Goal: Task Accomplishment & Management: Use online tool/utility

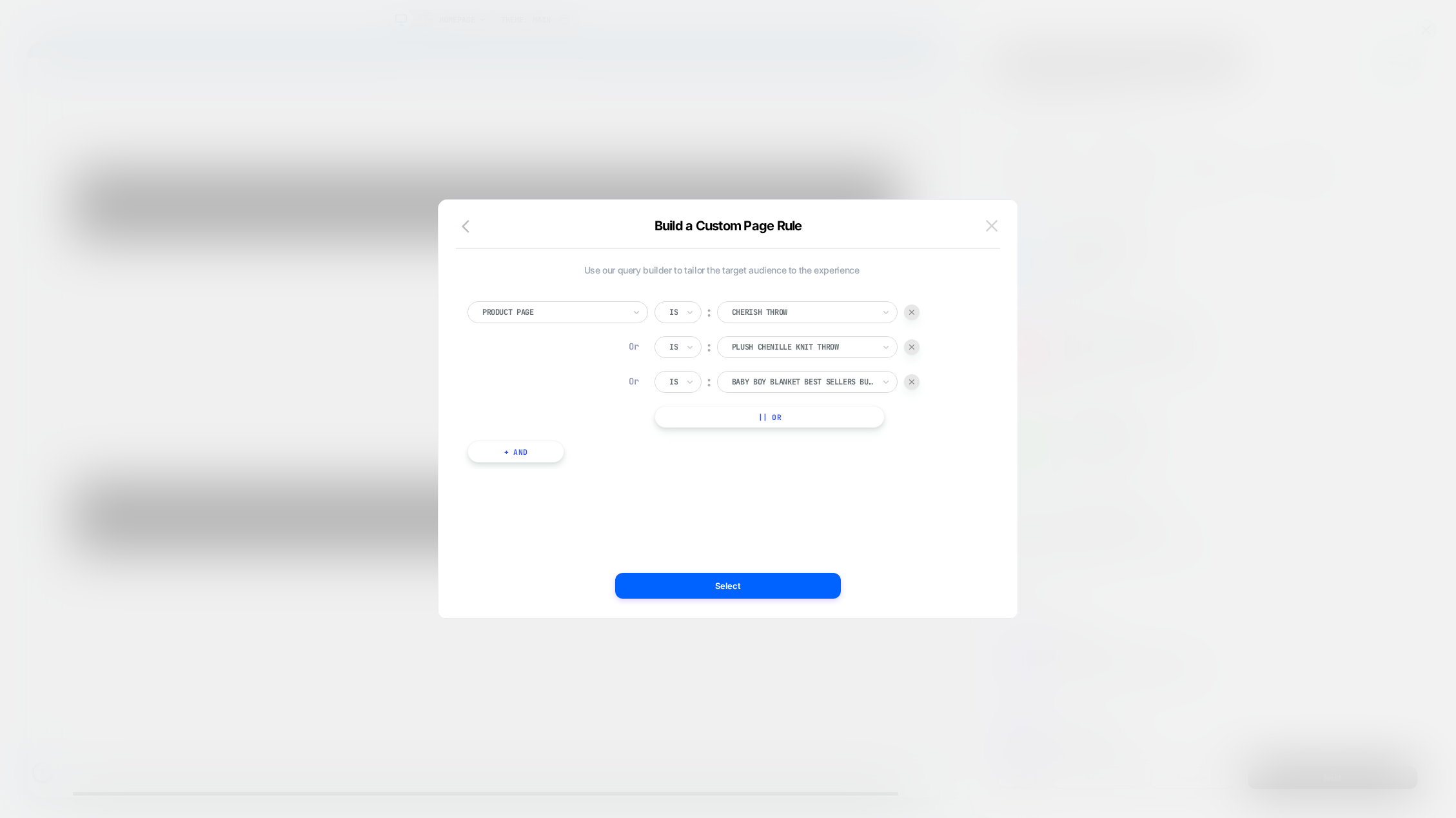
click at [993, 222] on img at bounding box center [992, 225] width 12 height 11
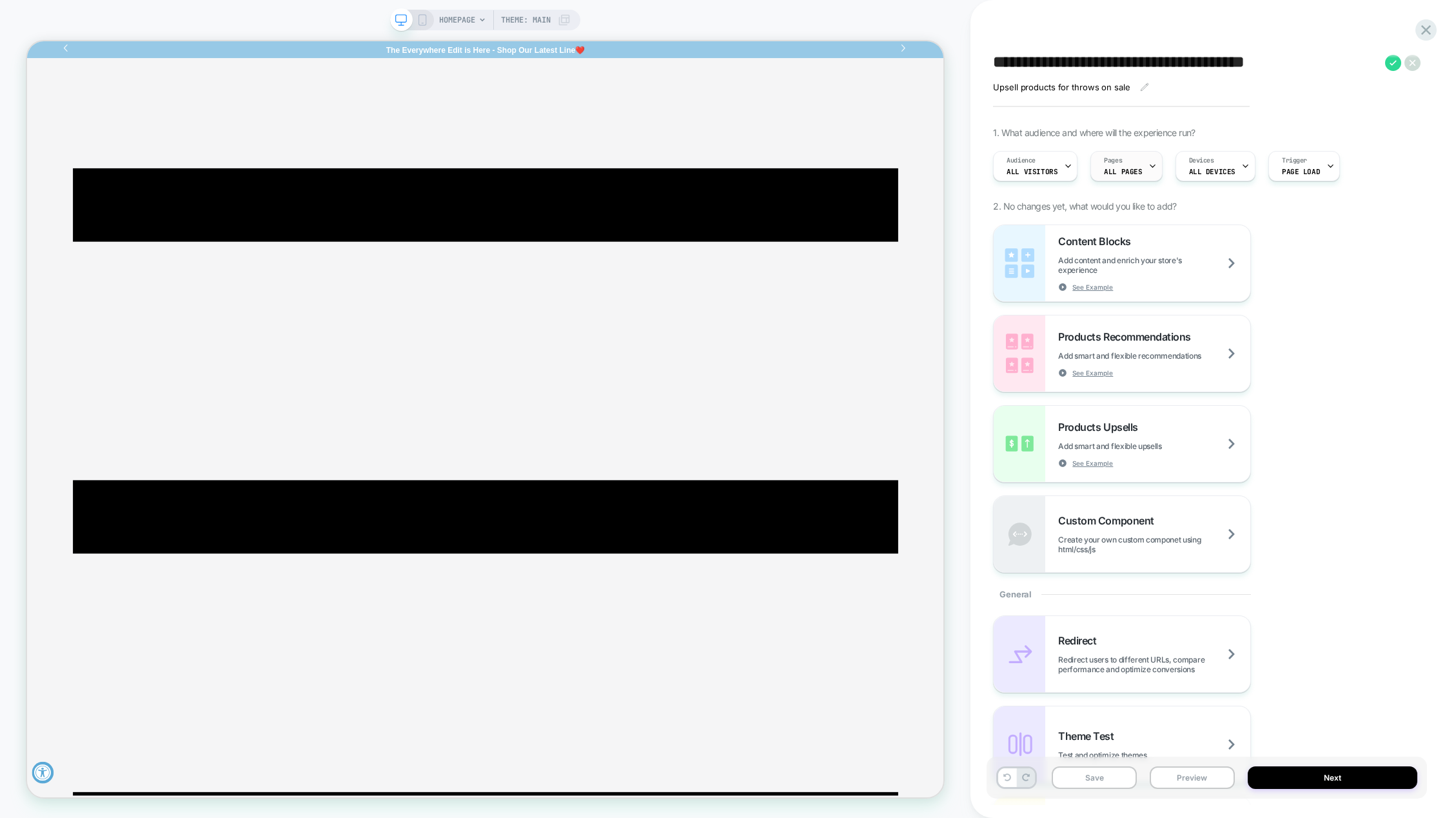
click at [1149, 165] on icon at bounding box center [1153, 165] width 9 height 9
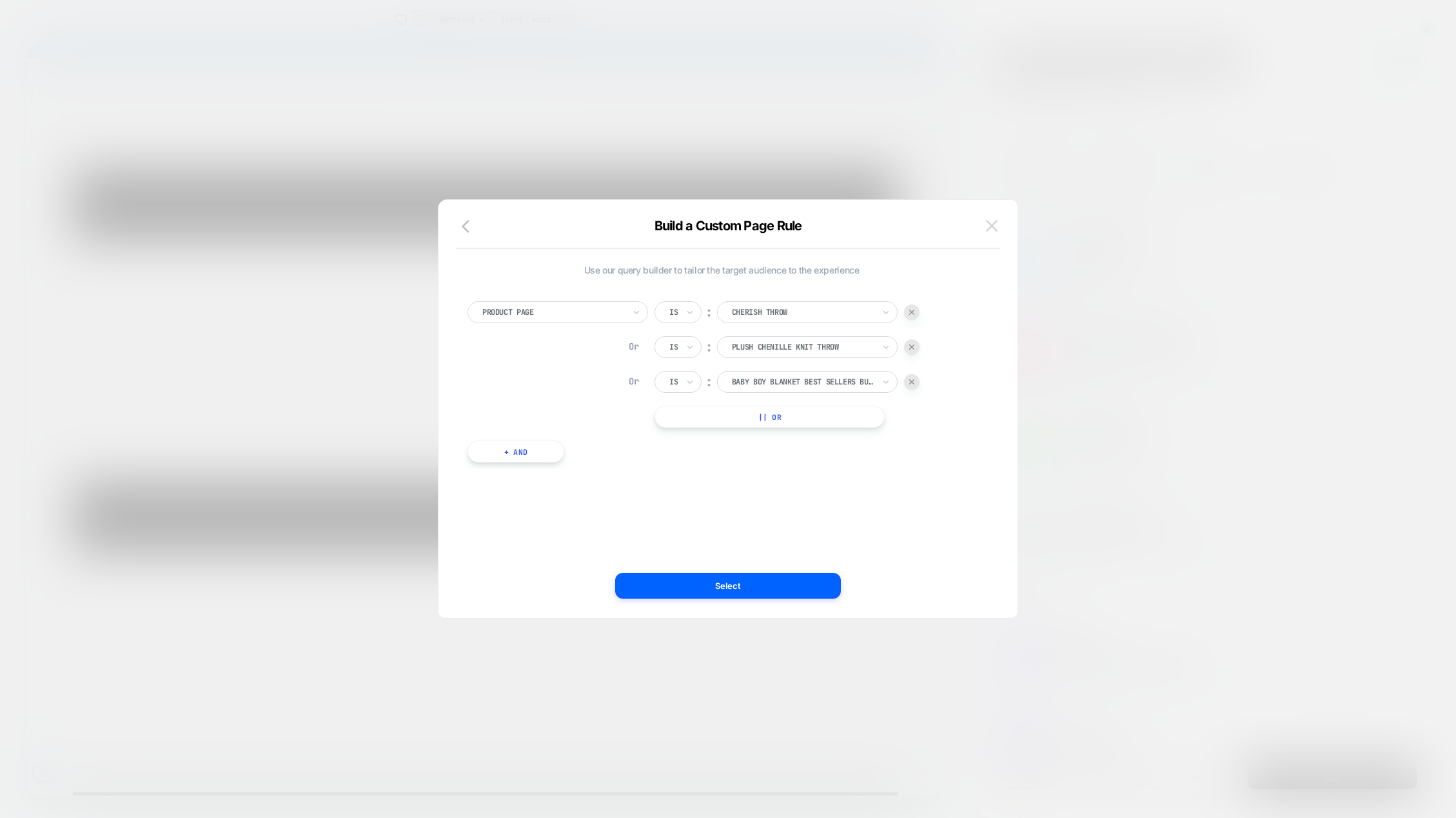
click at [994, 227] on img at bounding box center [992, 225] width 12 height 11
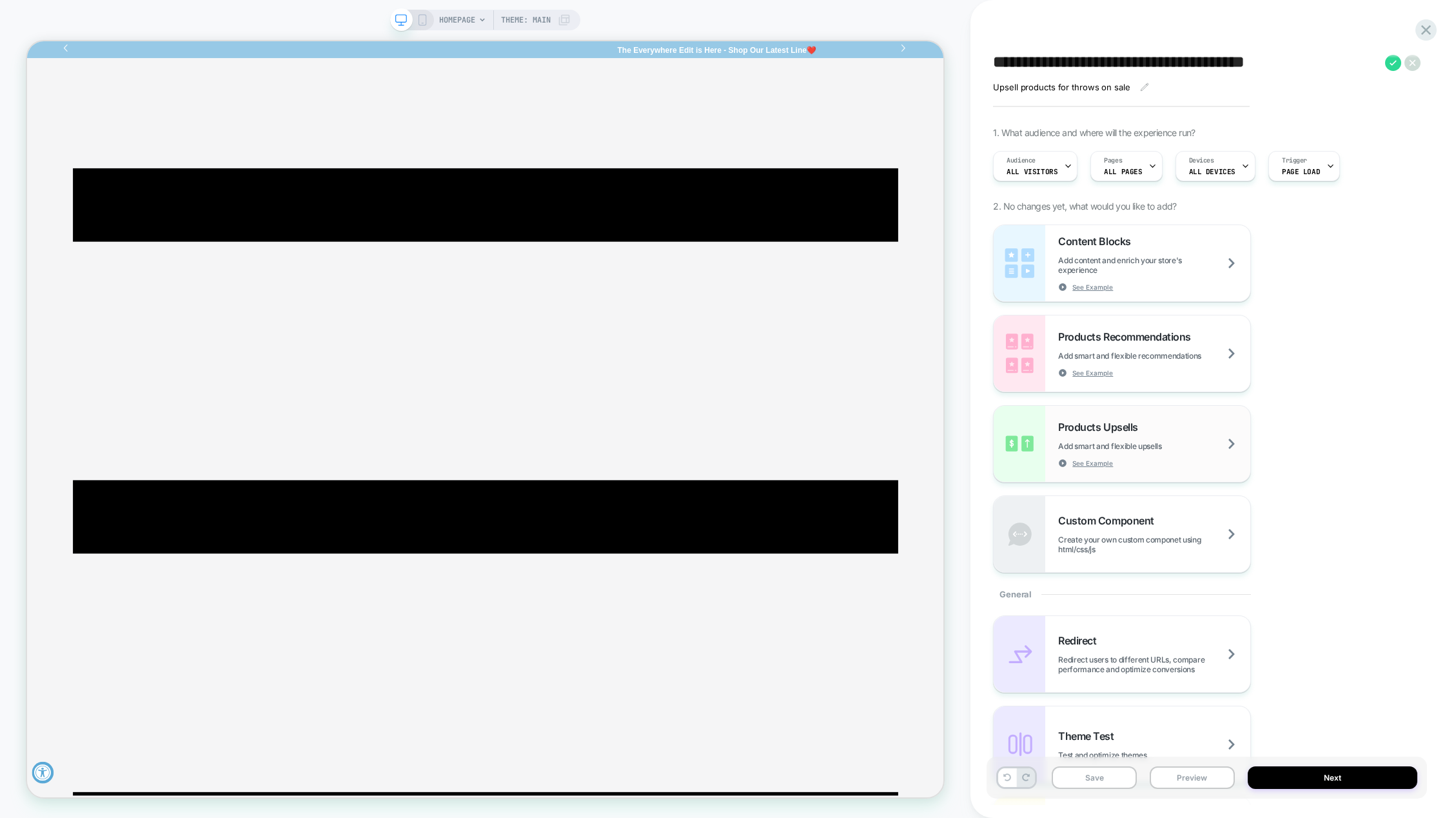
click at [1164, 444] on span "Add smart and flexible upsells" at bounding box center [1126, 446] width 136 height 9
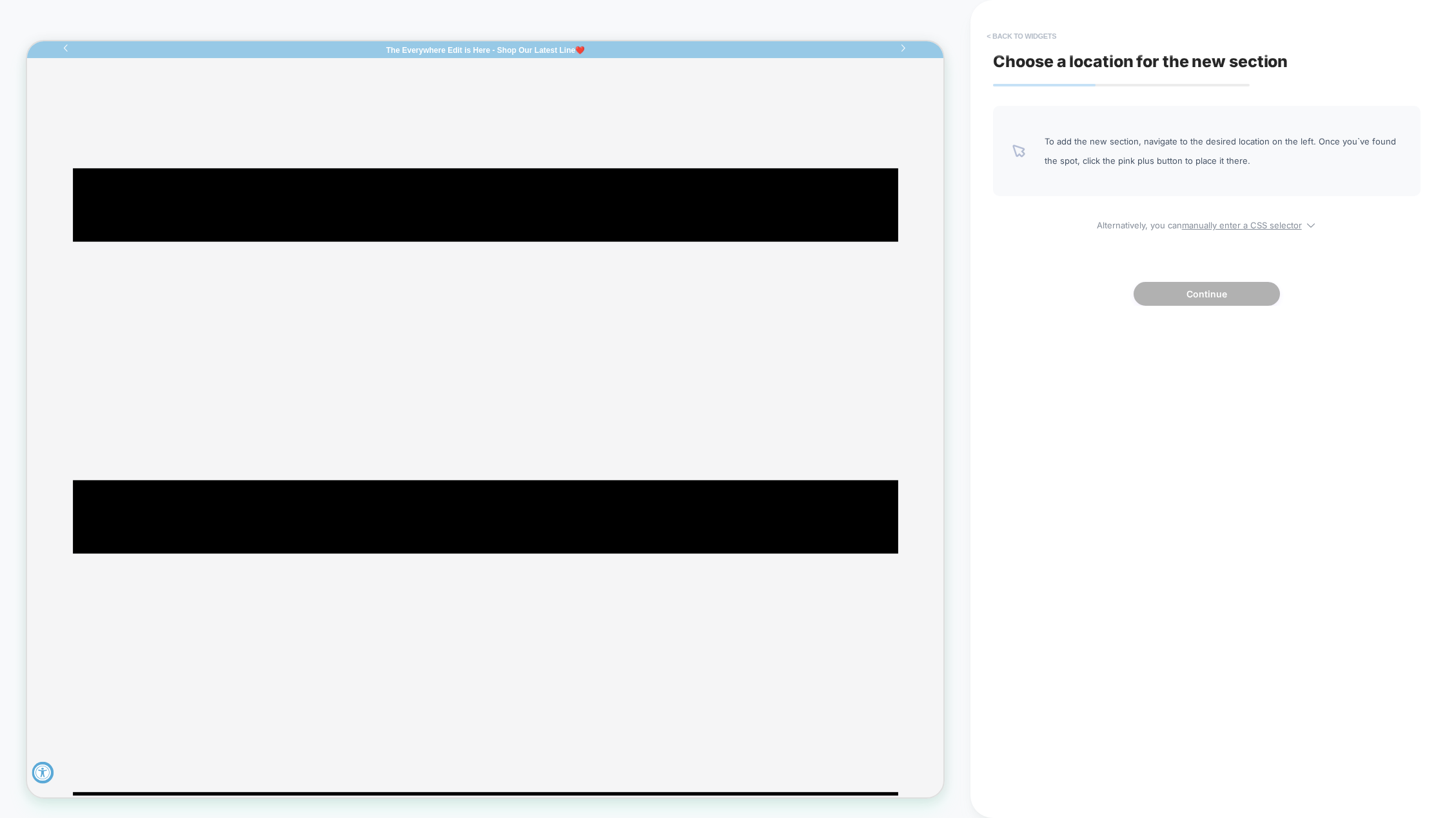
click at [1015, 38] on button "< Back to widgets" at bounding box center [1021, 36] width 82 height 20
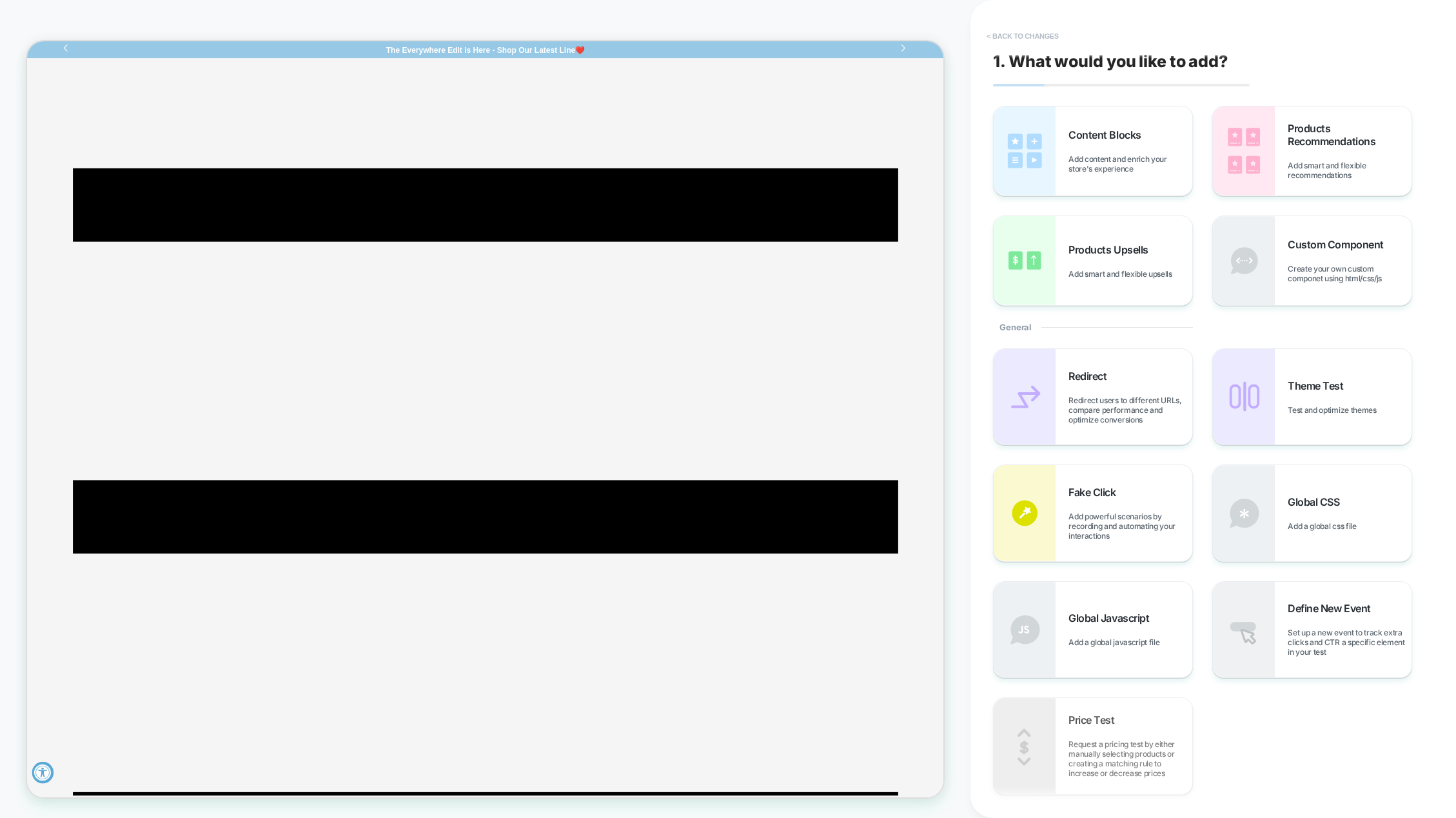
click at [991, 38] on button "< Back to changes" at bounding box center [1022, 36] width 85 height 20
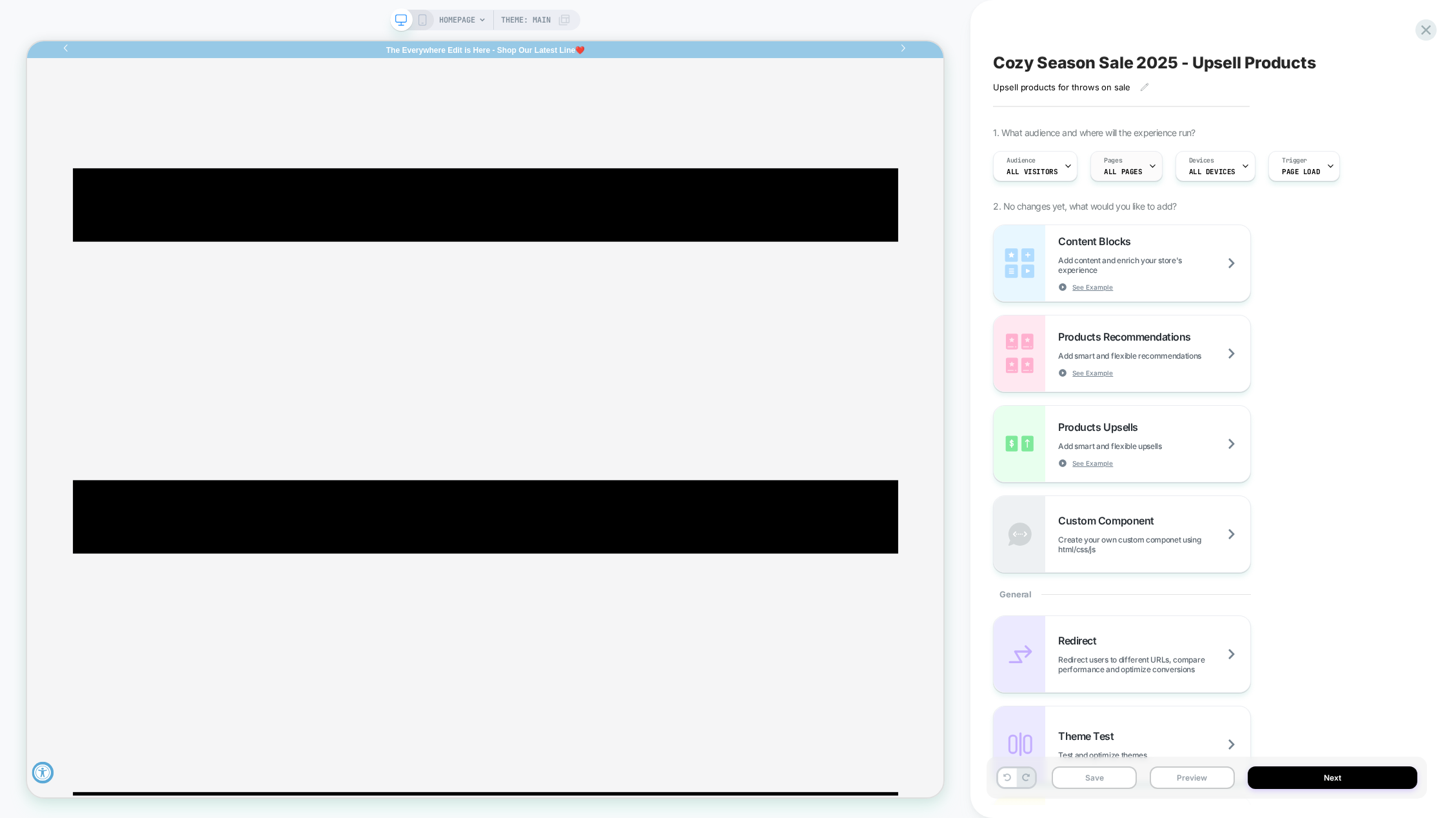
click at [1116, 169] on span "ALL PAGES" at bounding box center [1123, 172] width 38 height 9
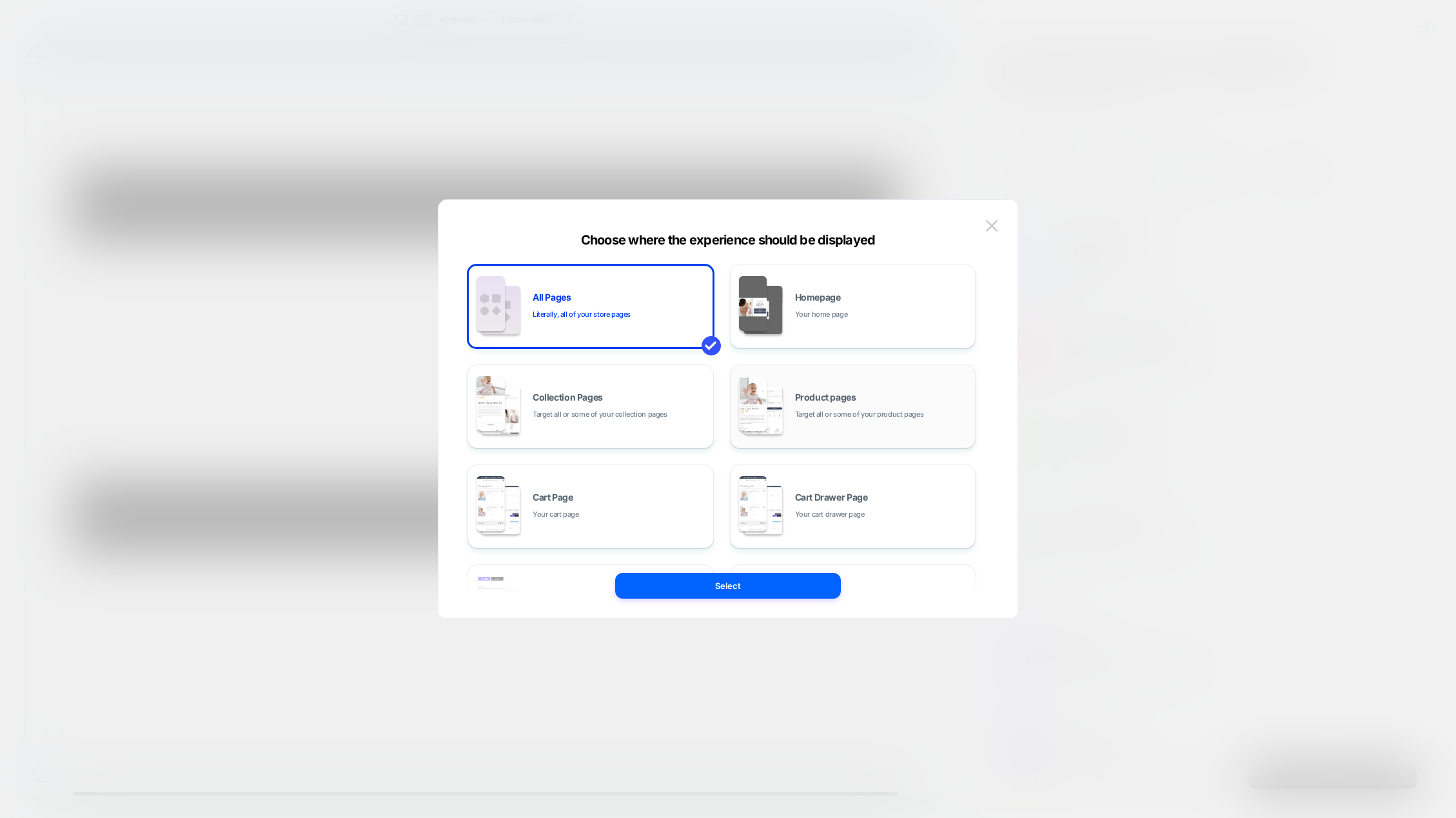
click at [822, 407] on div "Product pages Target all or some of your product pages" at bounding box center [882, 406] width 174 height 27
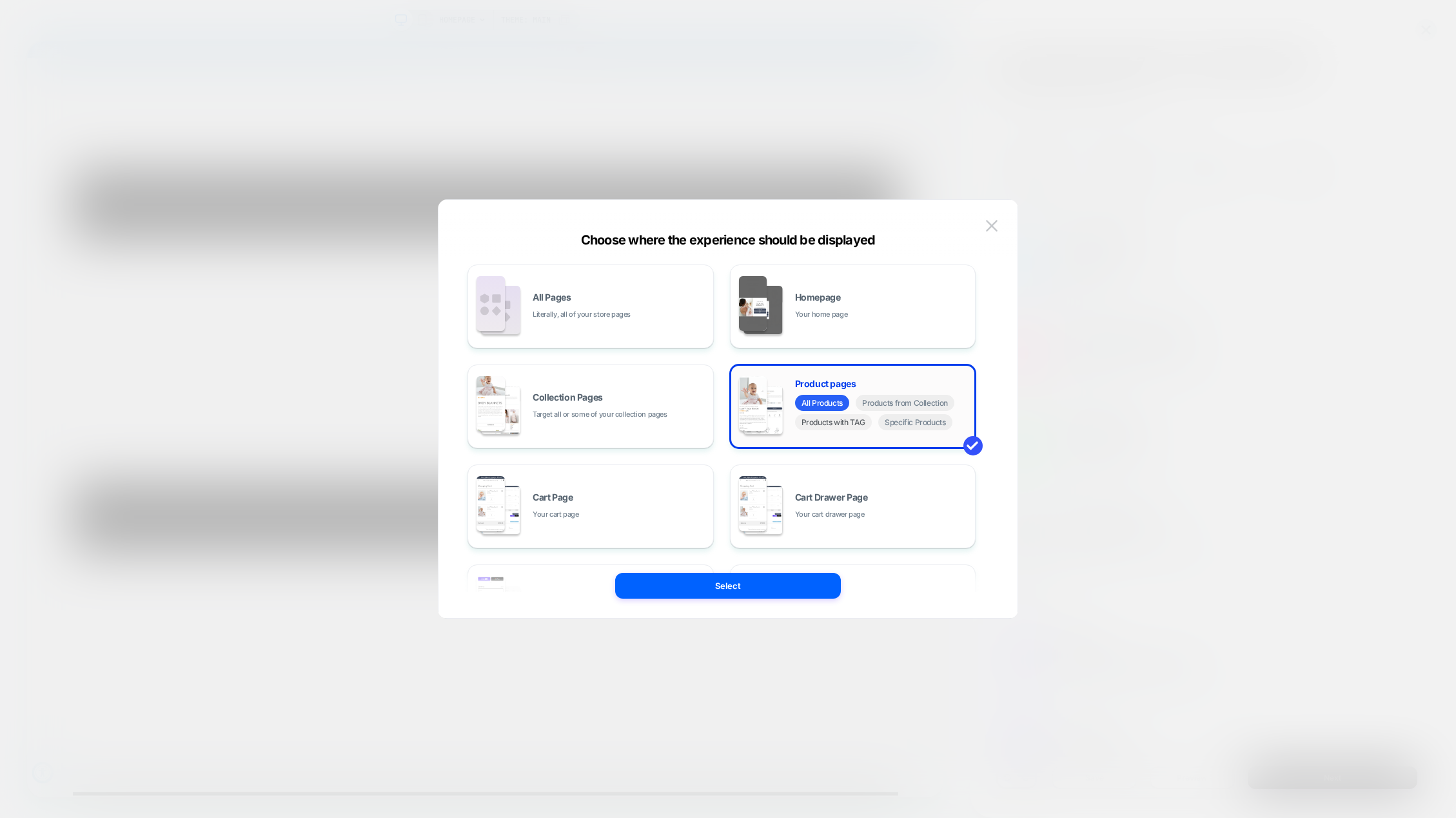
click at [825, 427] on span "Products with TAG" at bounding box center [833, 422] width 78 height 16
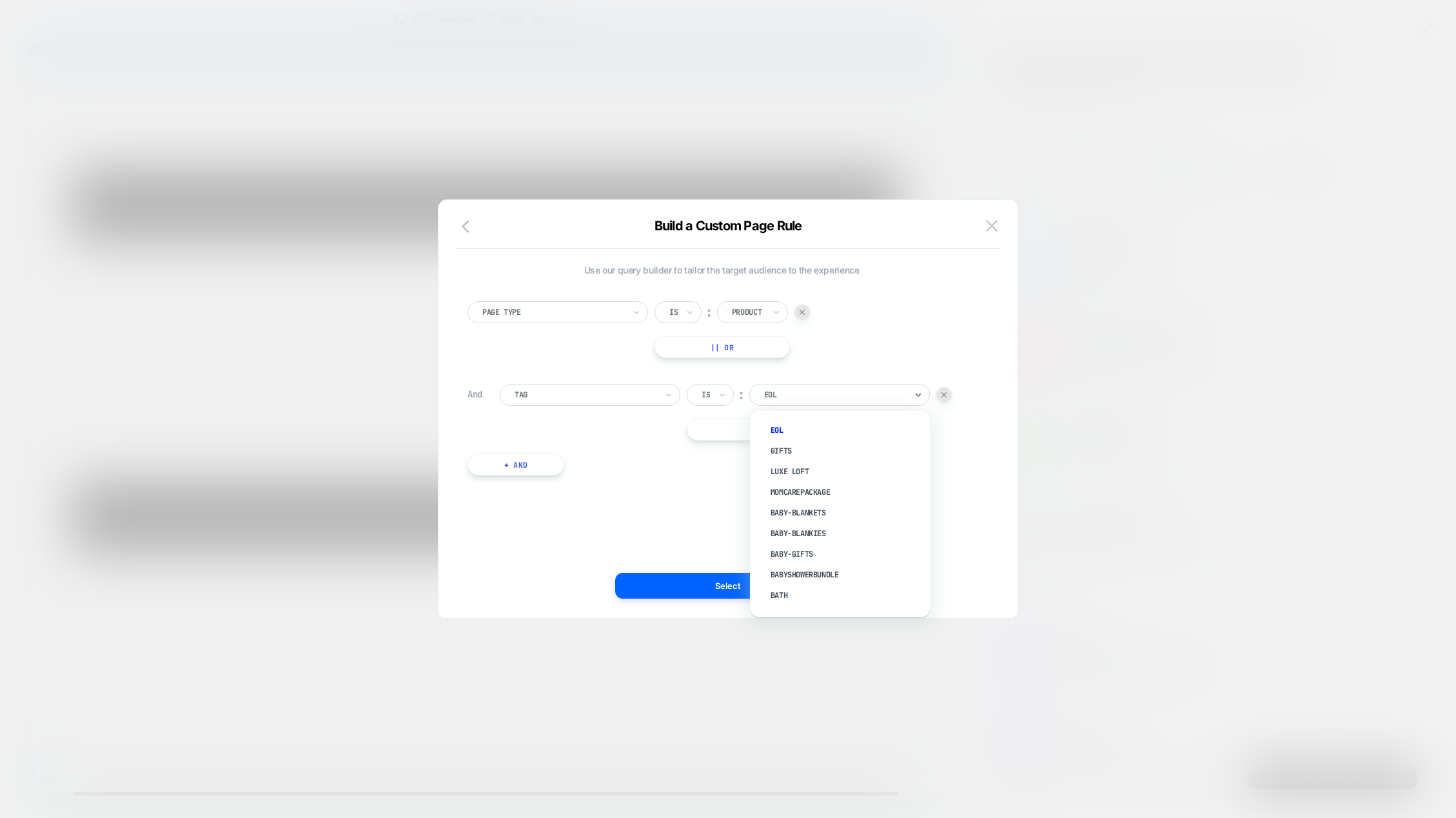
click at [801, 393] on div at bounding box center [835, 394] width 142 height 12
click at [845, 394] on div at bounding box center [835, 394] width 142 height 12
type input "*"
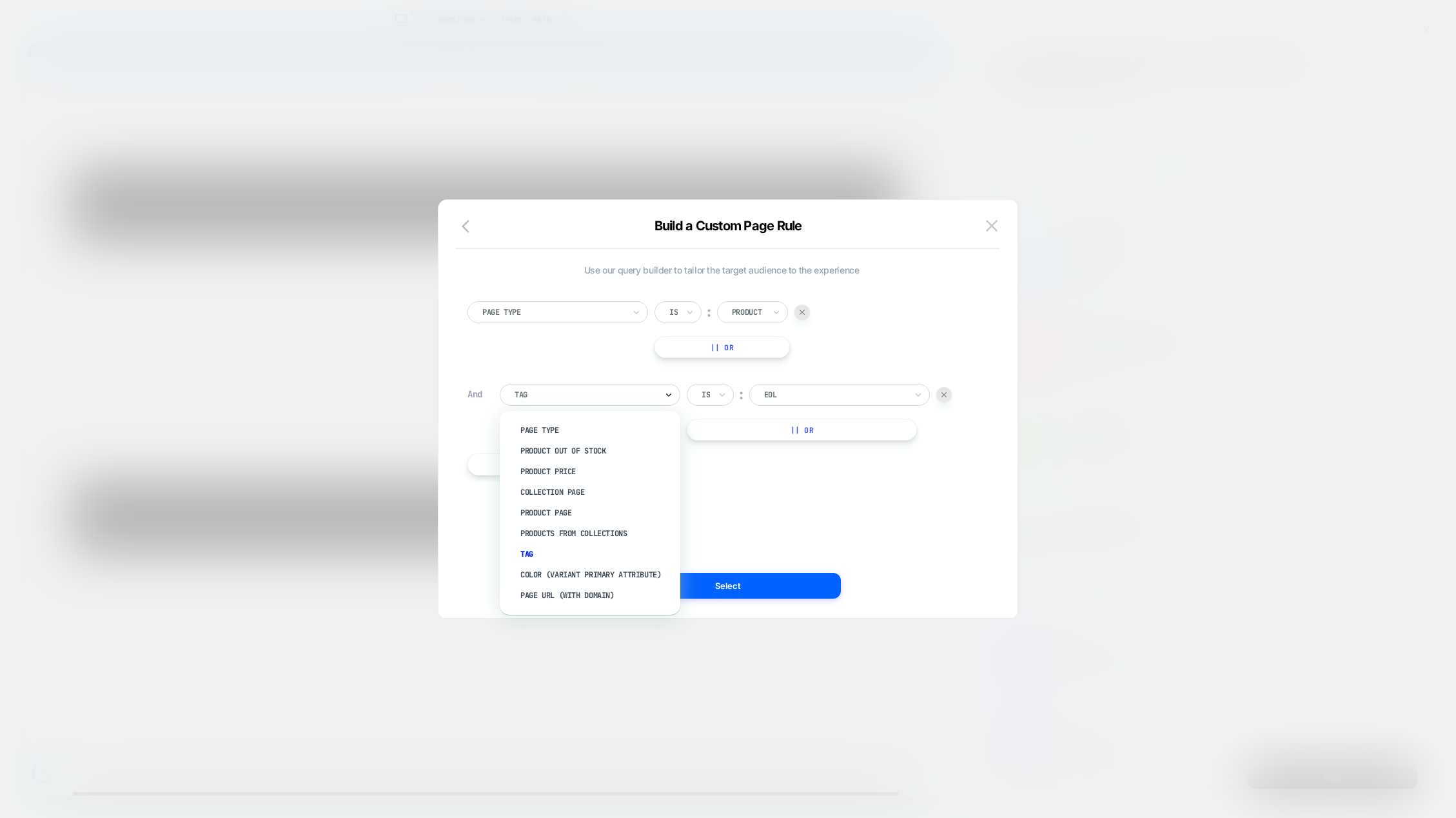
click at [670, 393] on icon at bounding box center [669, 394] width 9 height 13
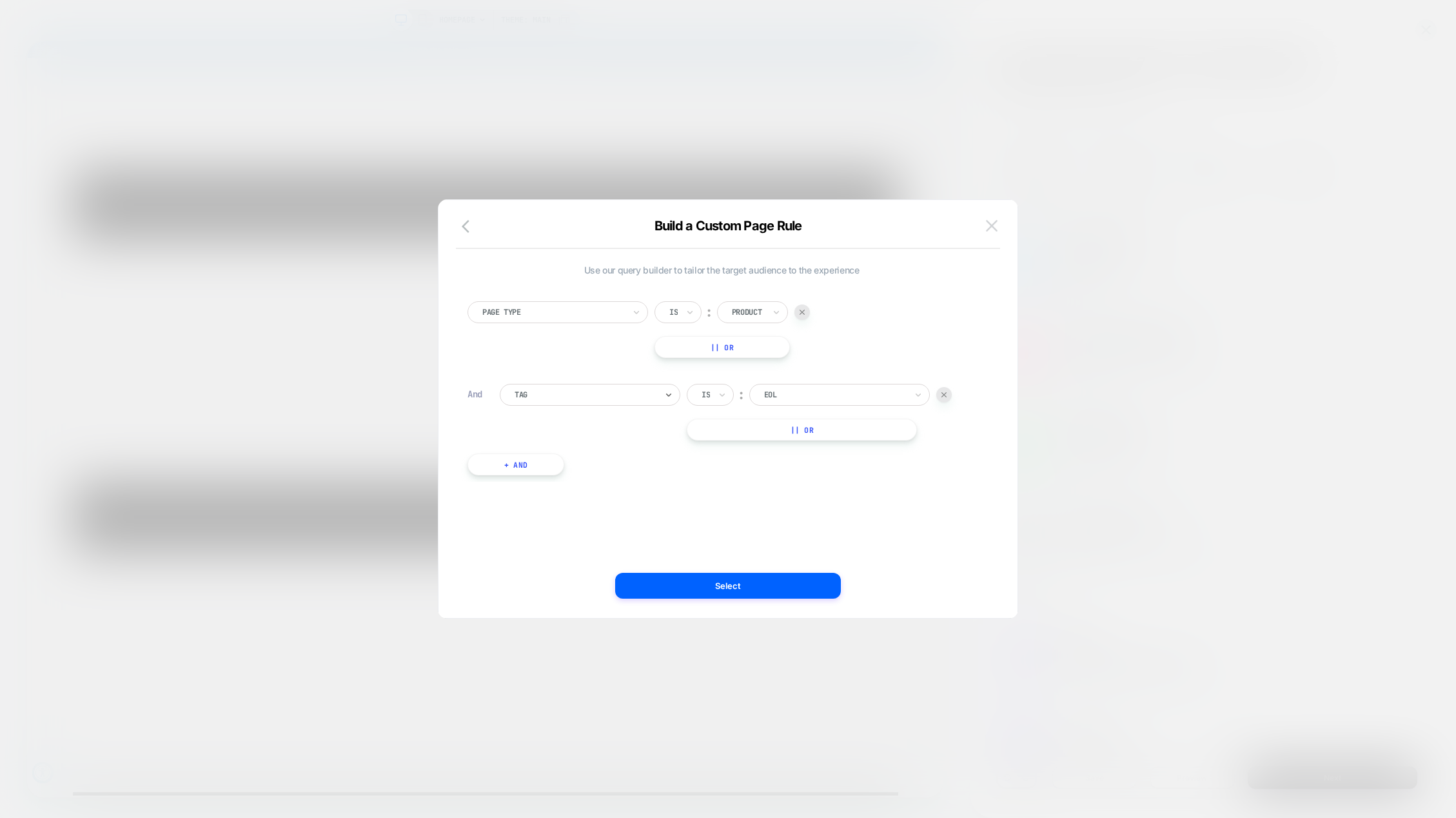
click at [993, 227] on img at bounding box center [992, 225] width 12 height 11
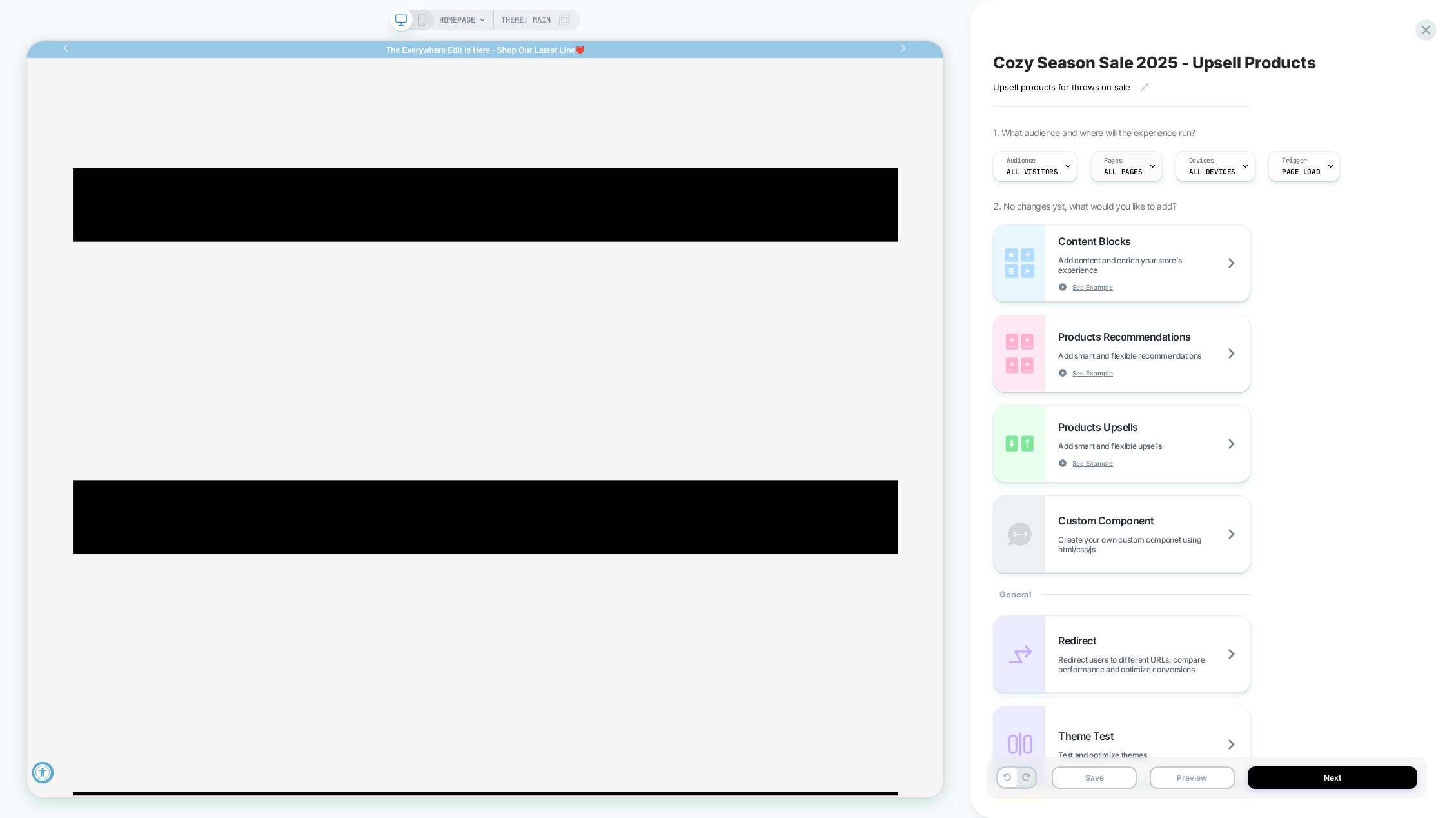
click at [1117, 163] on span "Pages" at bounding box center [1113, 161] width 18 height 9
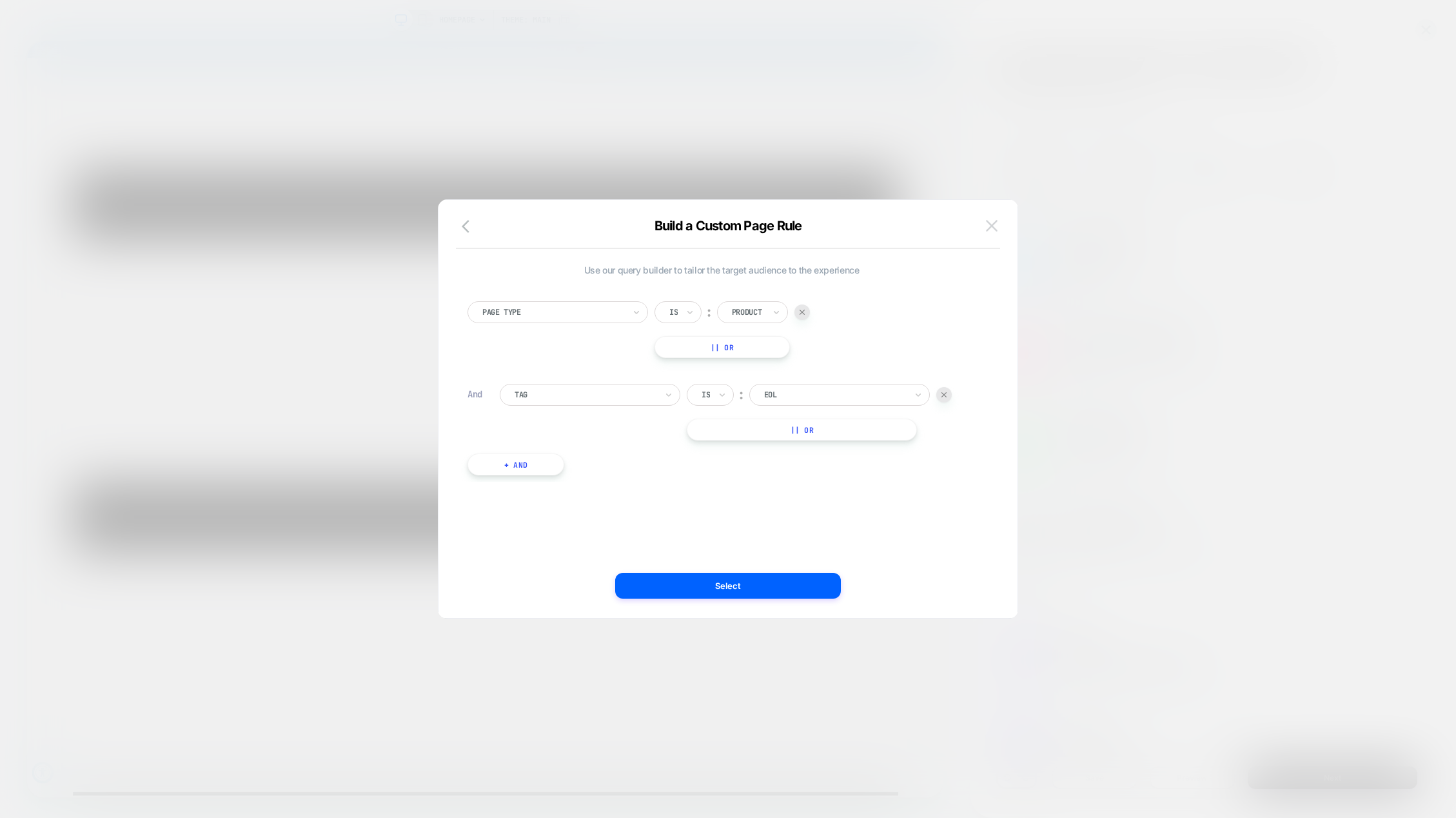
click at [991, 225] on img at bounding box center [992, 225] width 12 height 11
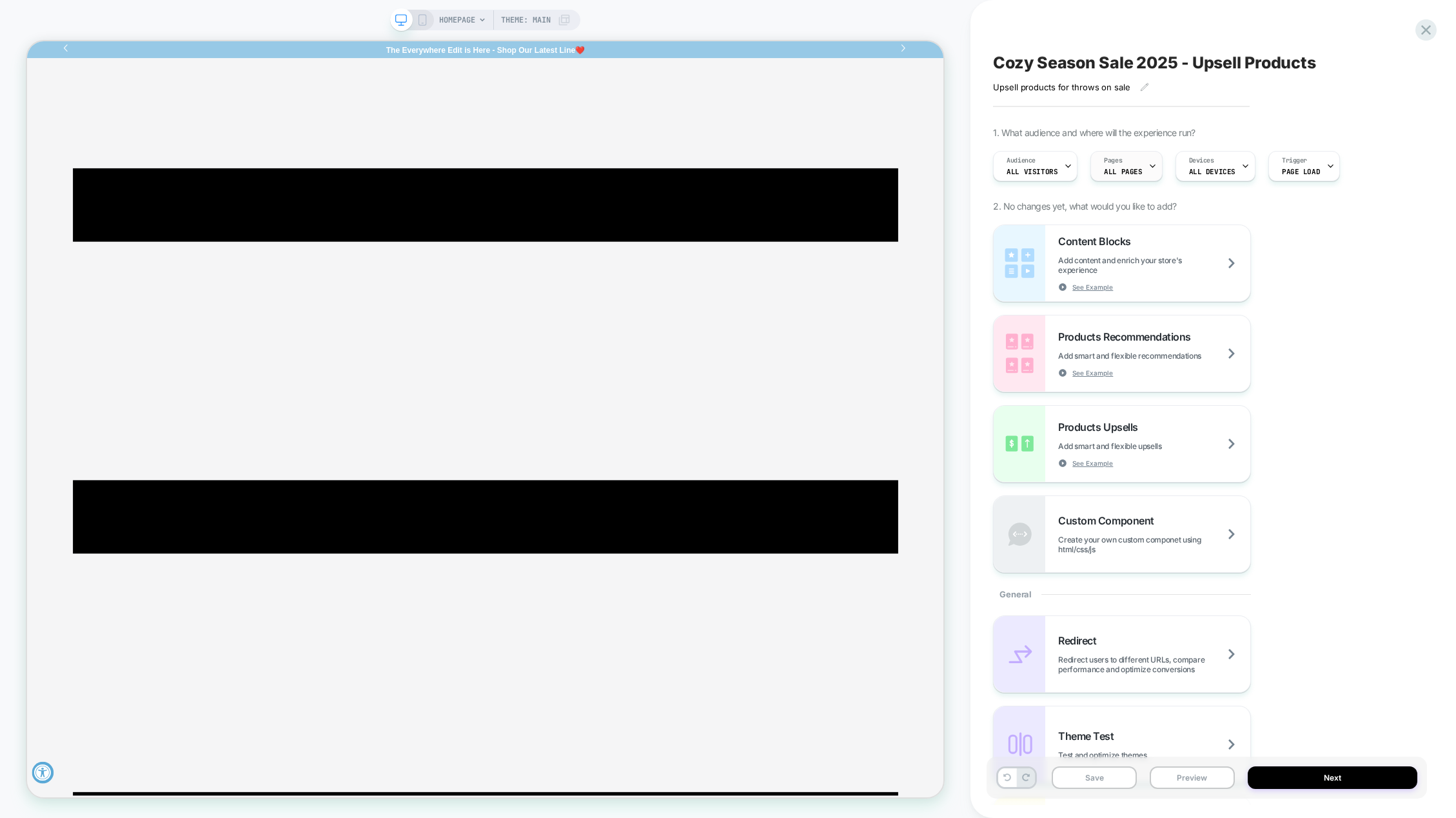
click at [1149, 167] on icon at bounding box center [1153, 165] width 9 height 9
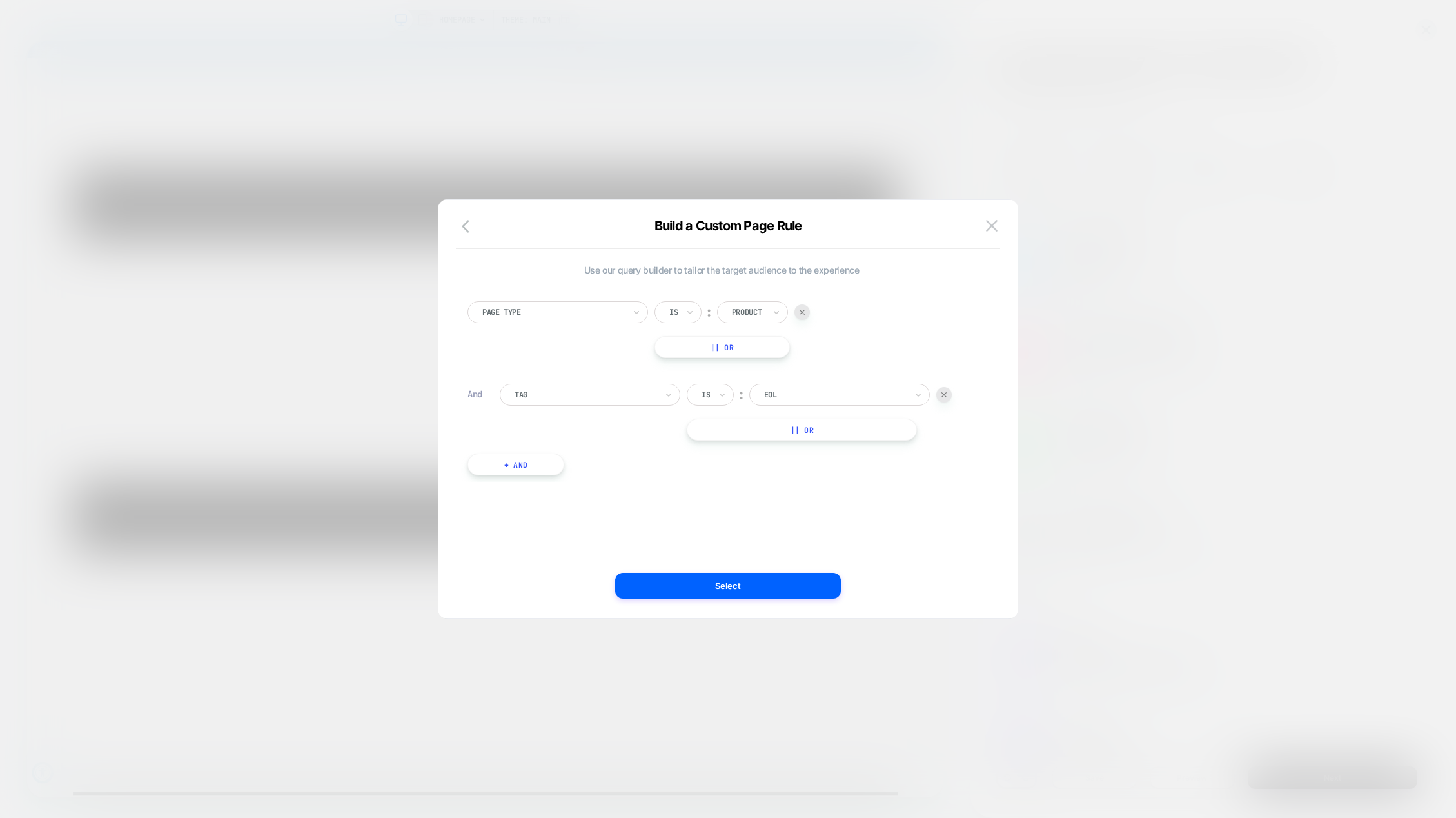
click at [796, 307] on div at bounding box center [802, 312] width 16 height 16
click at [988, 226] on img at bounding box center [992, 225] width 12 height 11
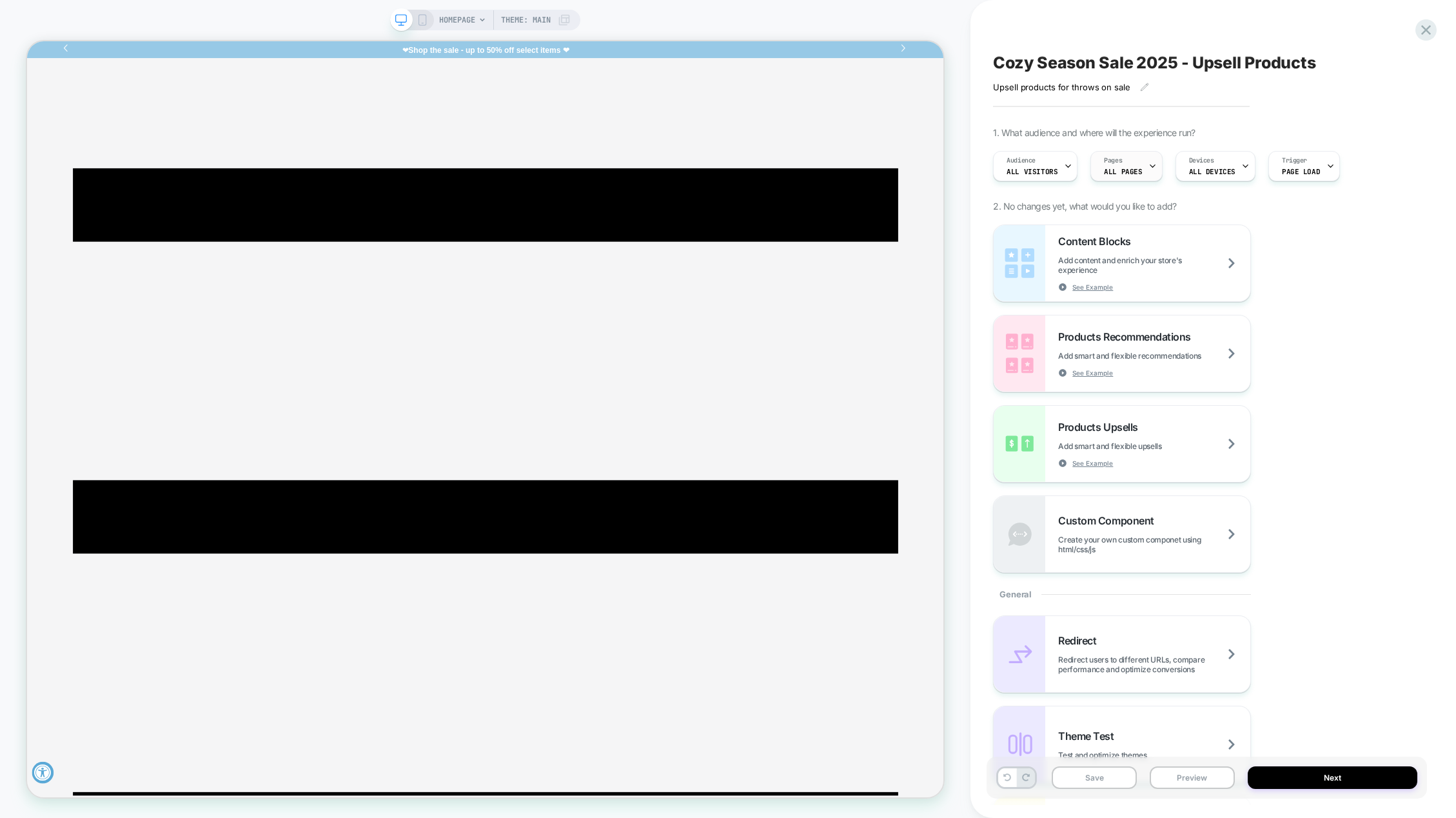
click at [1130, 171] on span "ALL PAGES" at bounding box center [1123, 172] width 38 height 9
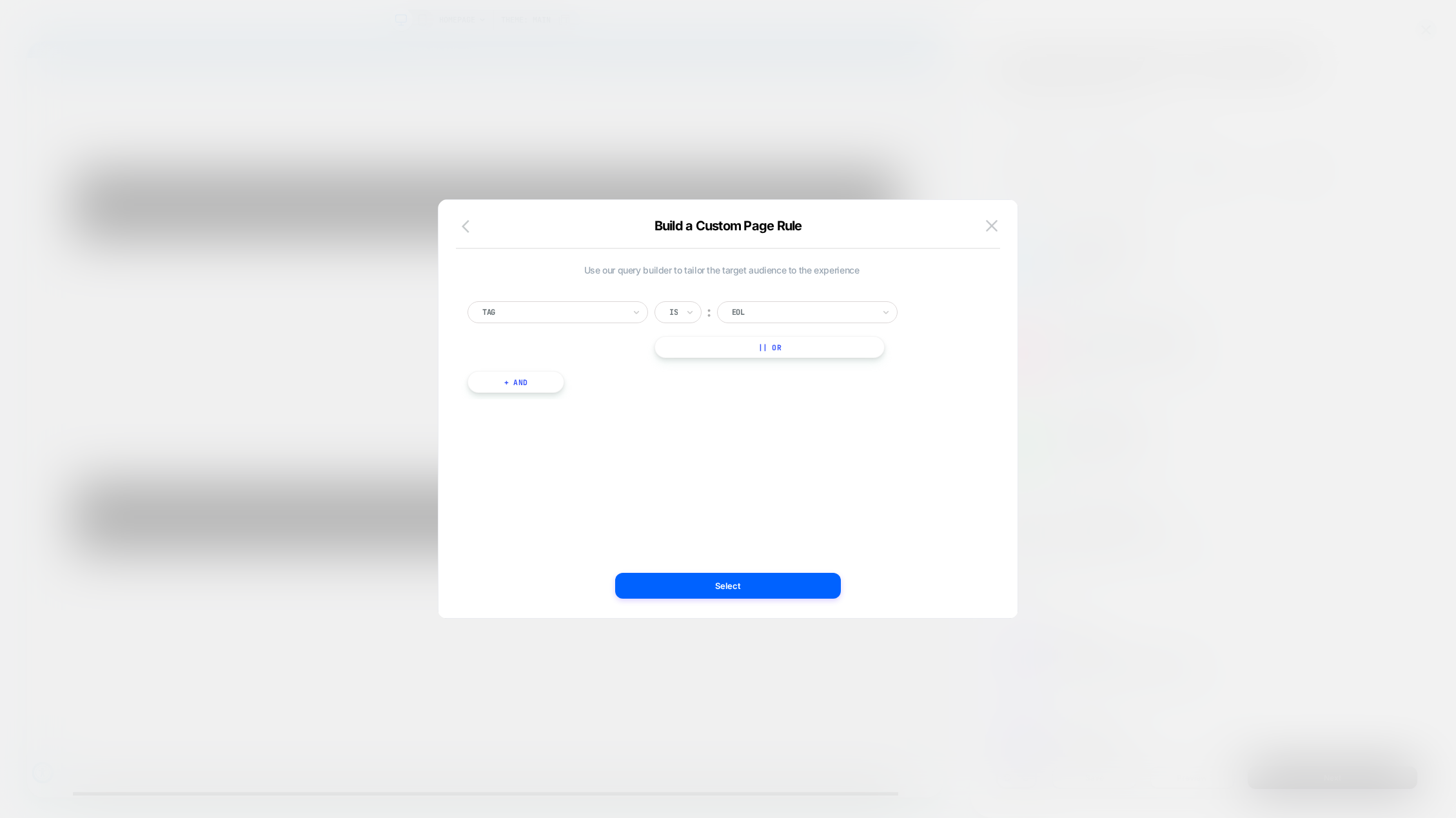
click at [467, 224] on icon "button" at bounding box center [470, 227] width 16 height 16
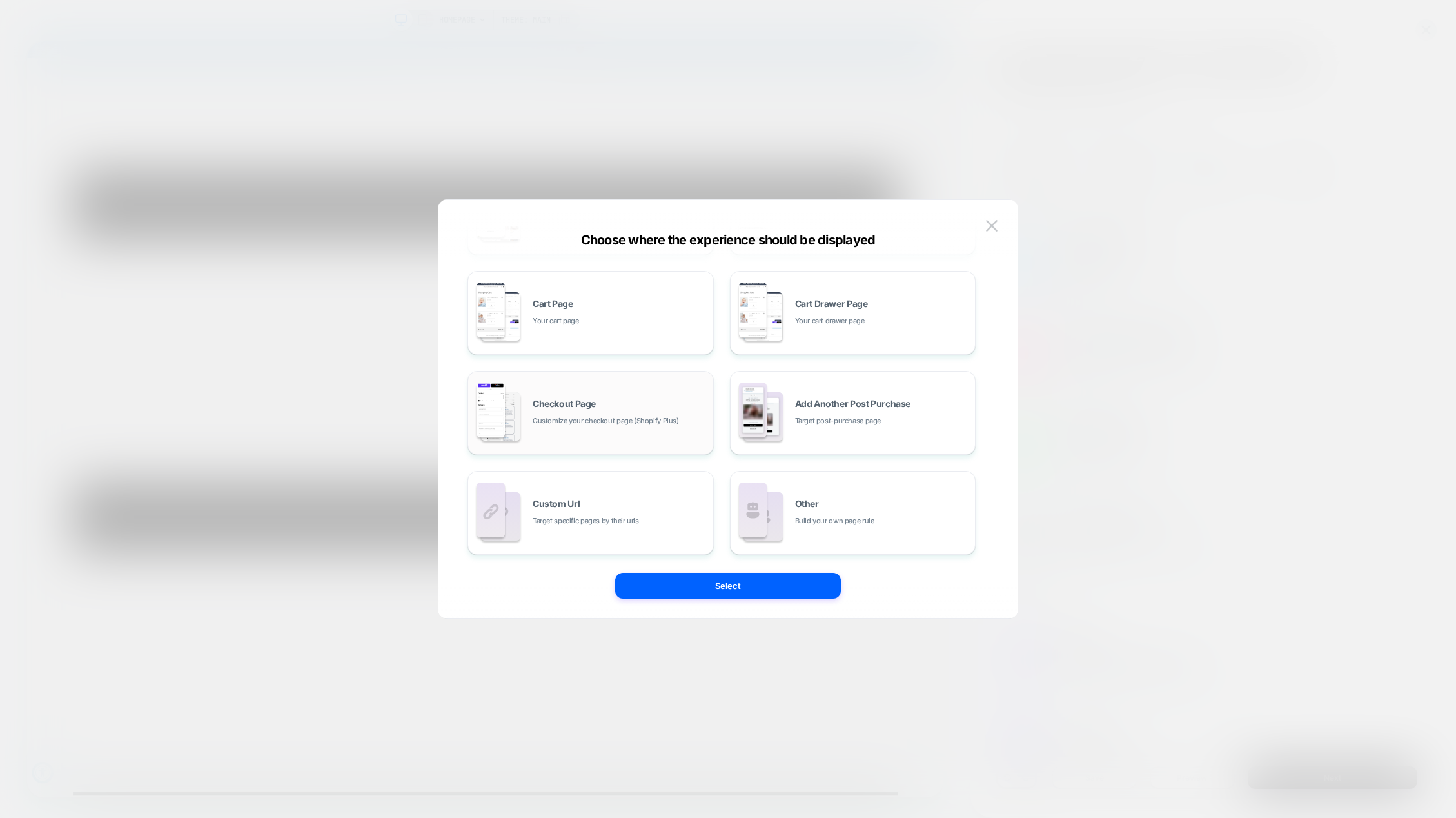
scroll to position [195, 0]
click at [636, 503] on div "Custom Url Target specific pages by their urls" at bounding box center [619, 511] width 174 height 27
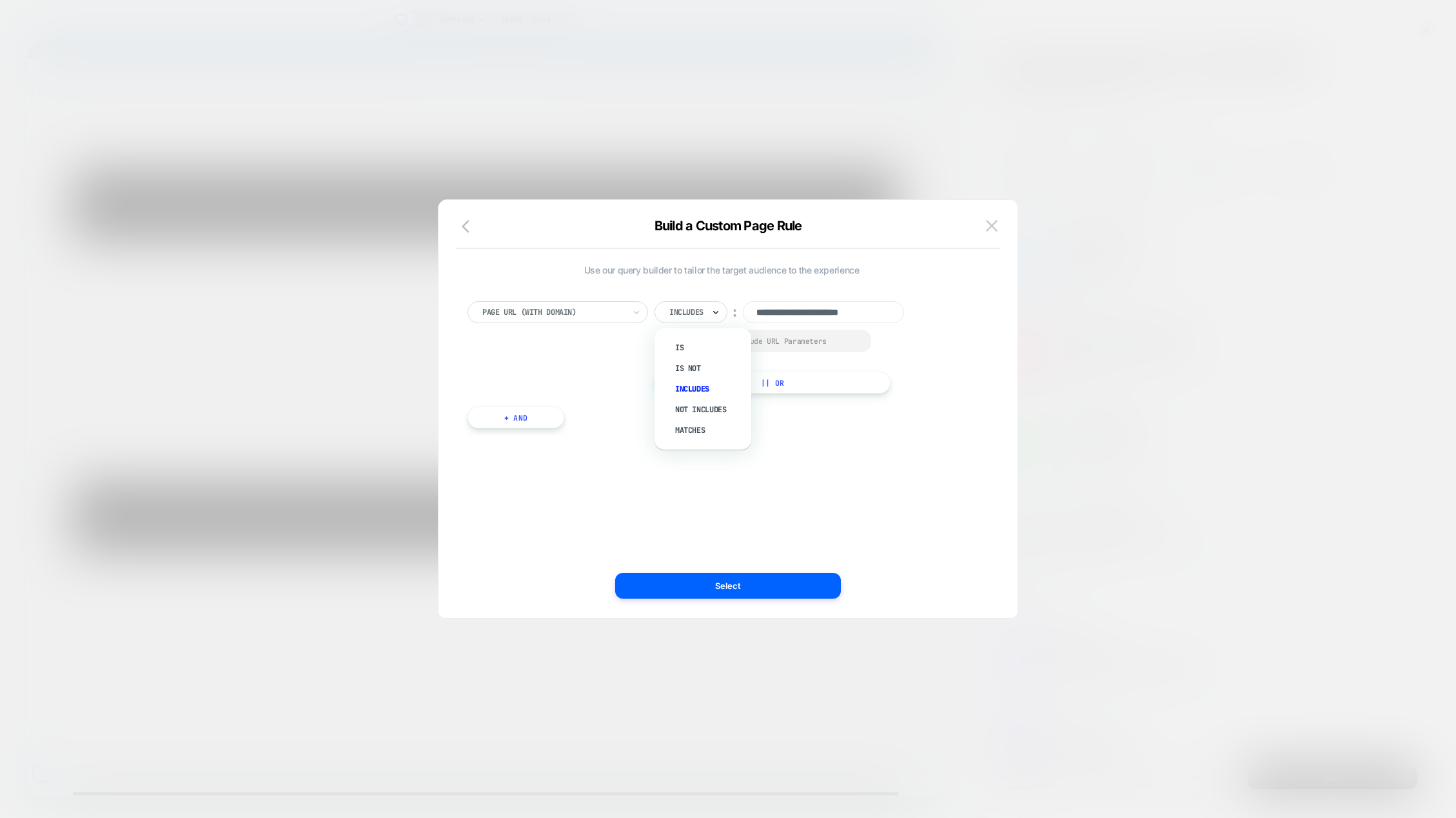
scroll to position [0, 0]
click at [718, 307] on icon at bounding box center [716, 312] width 9 height 13
click at [681, 347] on div "Is" at bounding box center [709, 347] width 84 height 20
click at [672, 343] on div at bounding box center [672, 341] width 9 height 9
click at [768, 308] on input "**********" at bounding box center [798, 312] width 162 height 22
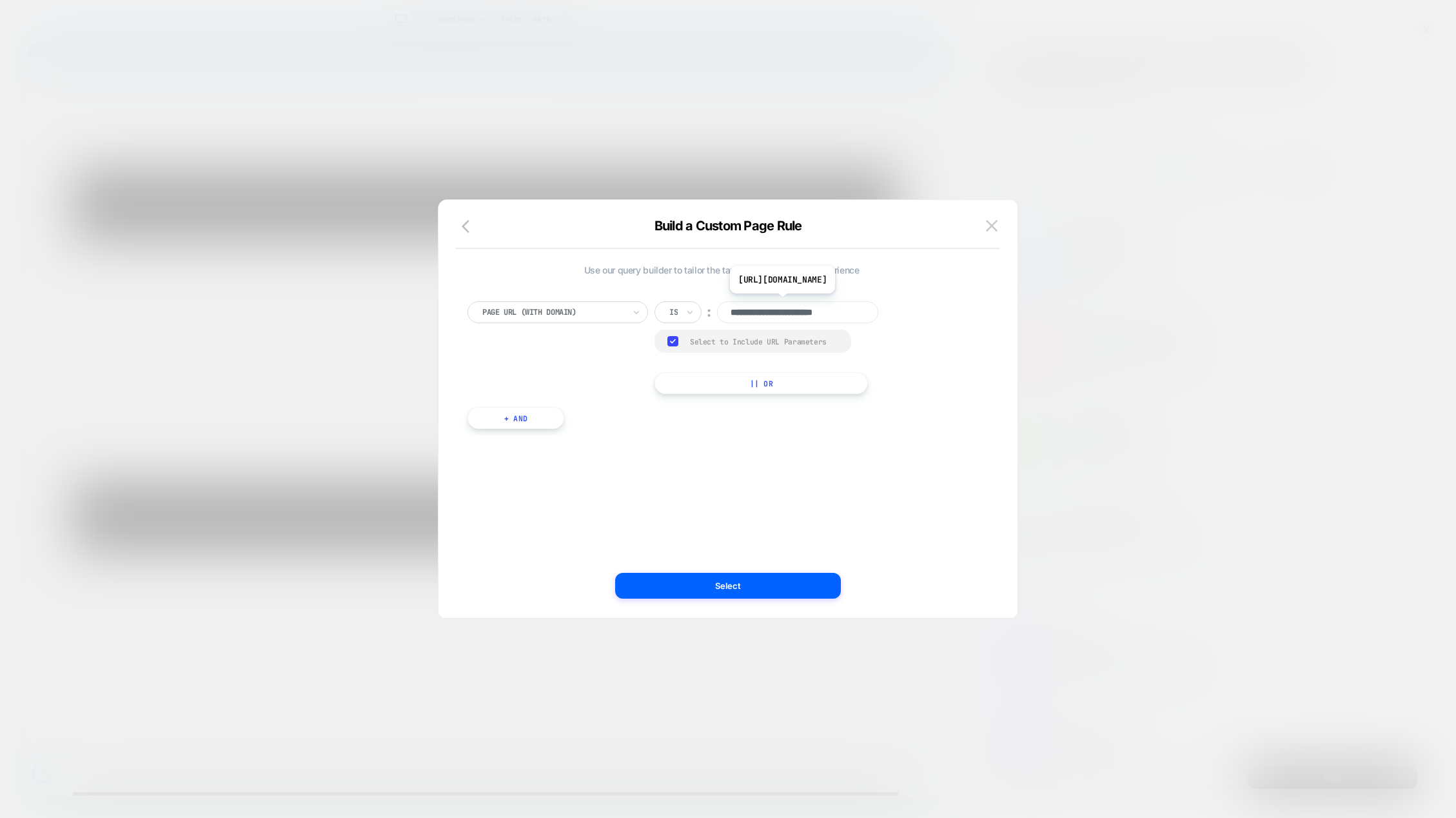
scroll to position [0, 2]
drag, startPoint x: 728, startPoint y: 314, endPoint x: 887, endPoint y: 316, distance: 159.0
click at [887, 316] on div "**********" at bounding box center [777, 312] width 245 height 22
click at [465, 227] on icon "button" at bounding box center [470, 227] width 16 height 16
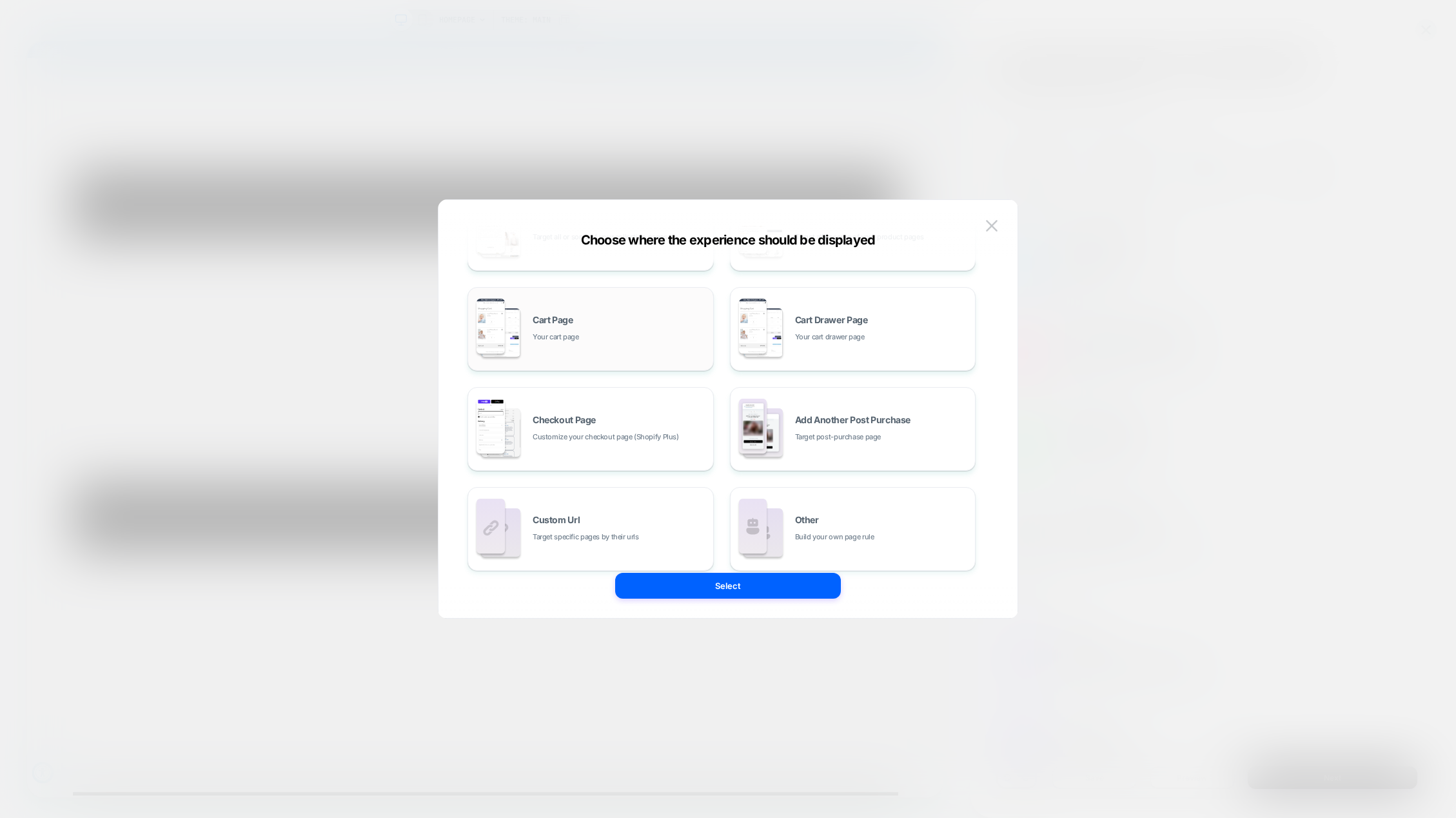
scroll to position [195, 0]
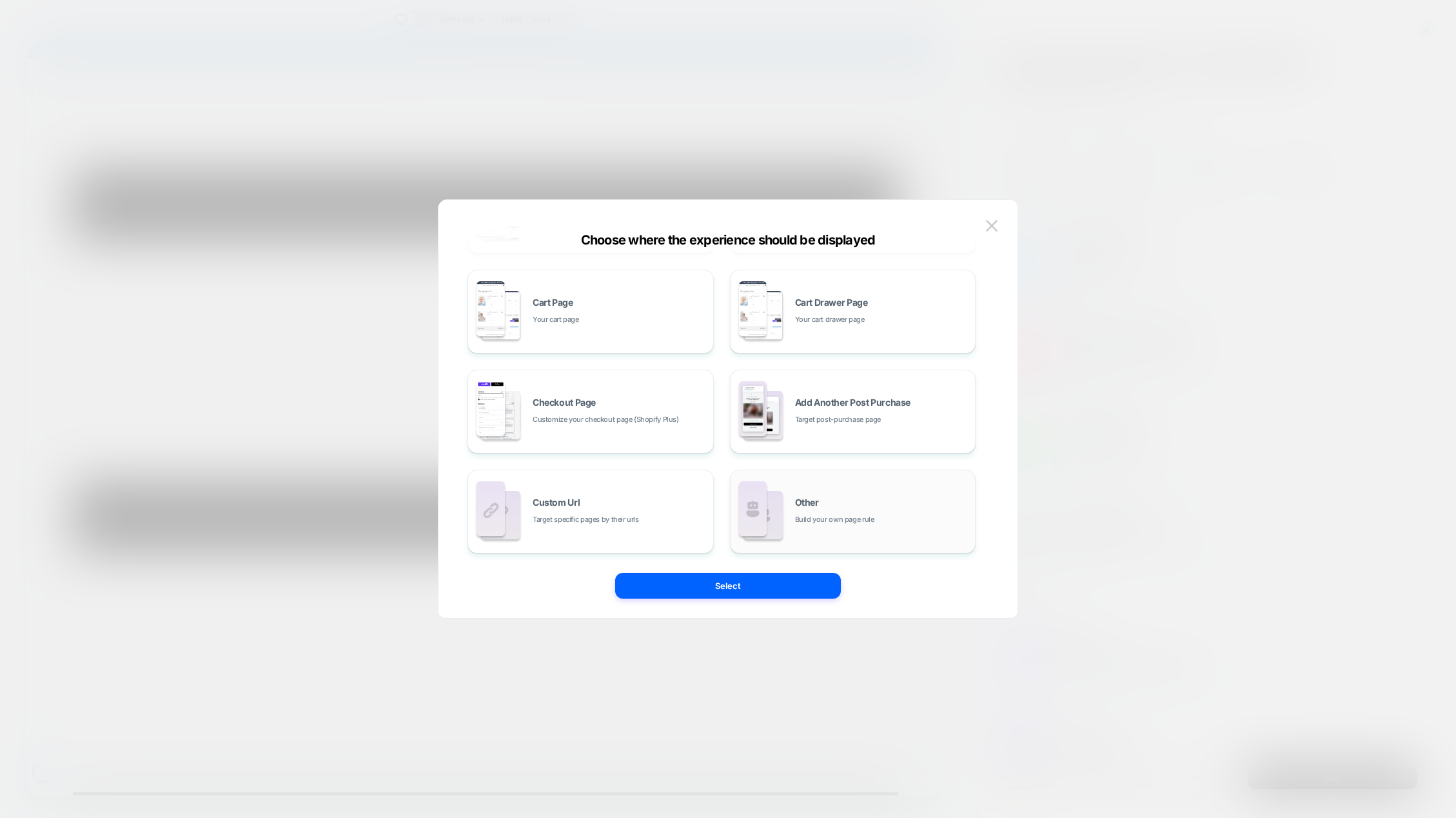
click at [815, 487] on div "Other Build your own page rule" at bounding box center [853, 511] width 232 height 71
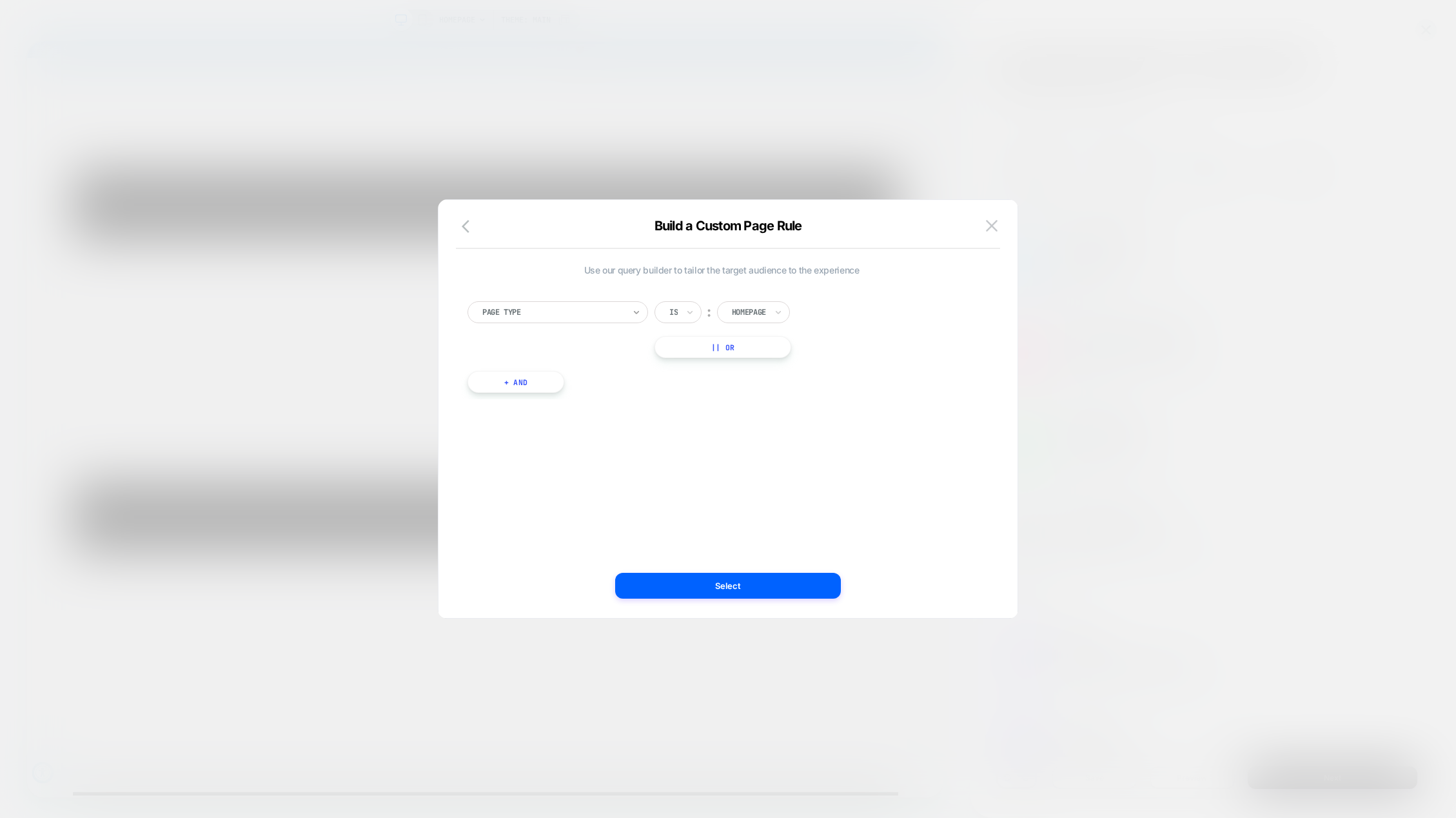
click at [638, 311] on icon at bounding box center [637, 312] width 9 height 13
click at [503, 472] on div "Tag" at bounding box center [565, 471] width 168 height 20
click at [753, 314] on div at bounding box center [803, 312] width 142 height 12
click at [764, 314] on div at bounding box center [803, 312] width 142 height 12
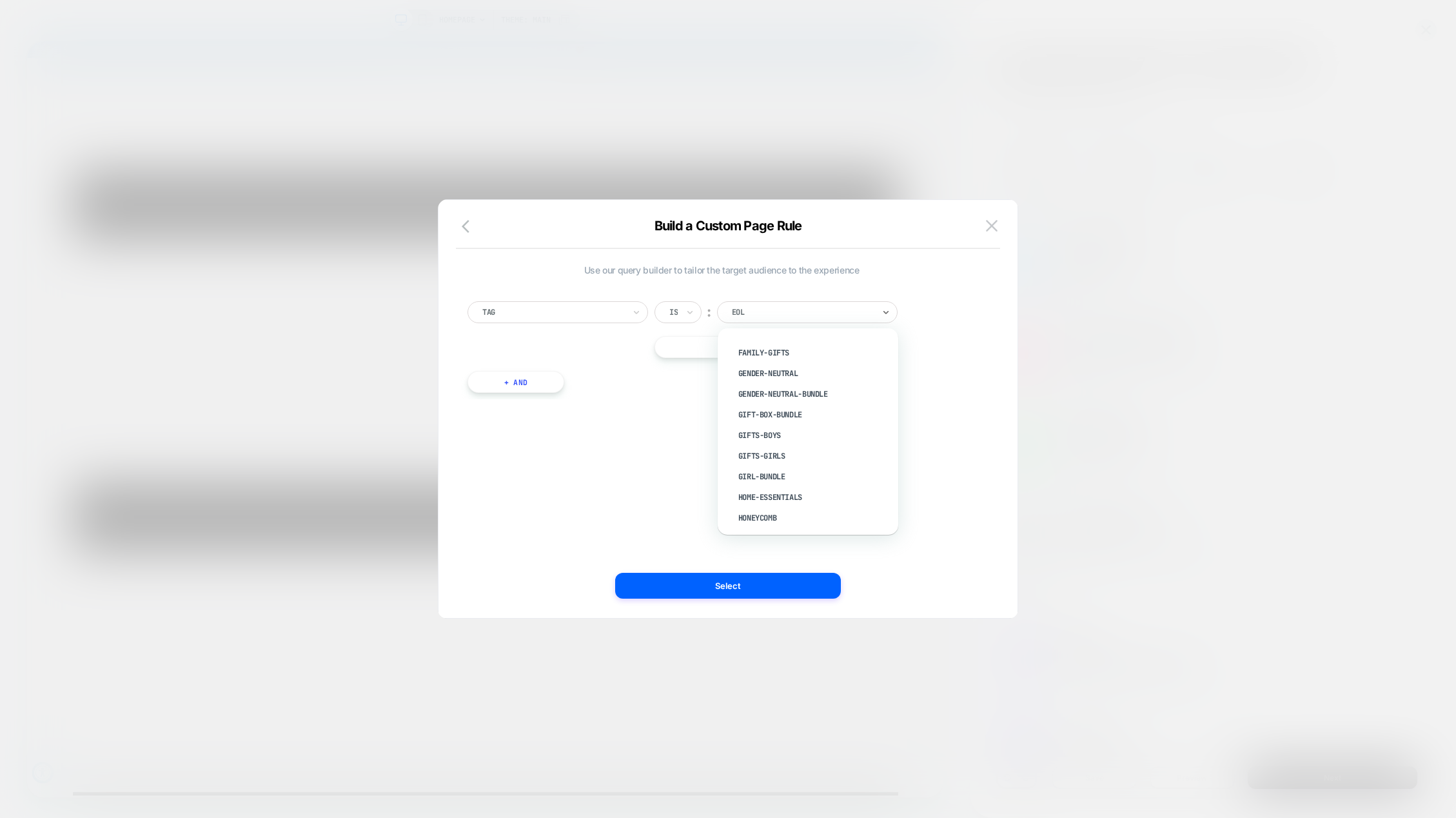
scroll to position [452, 0]
click at [469, 224] on icon "button" at bounding box center [470, 227] width 16 height 16
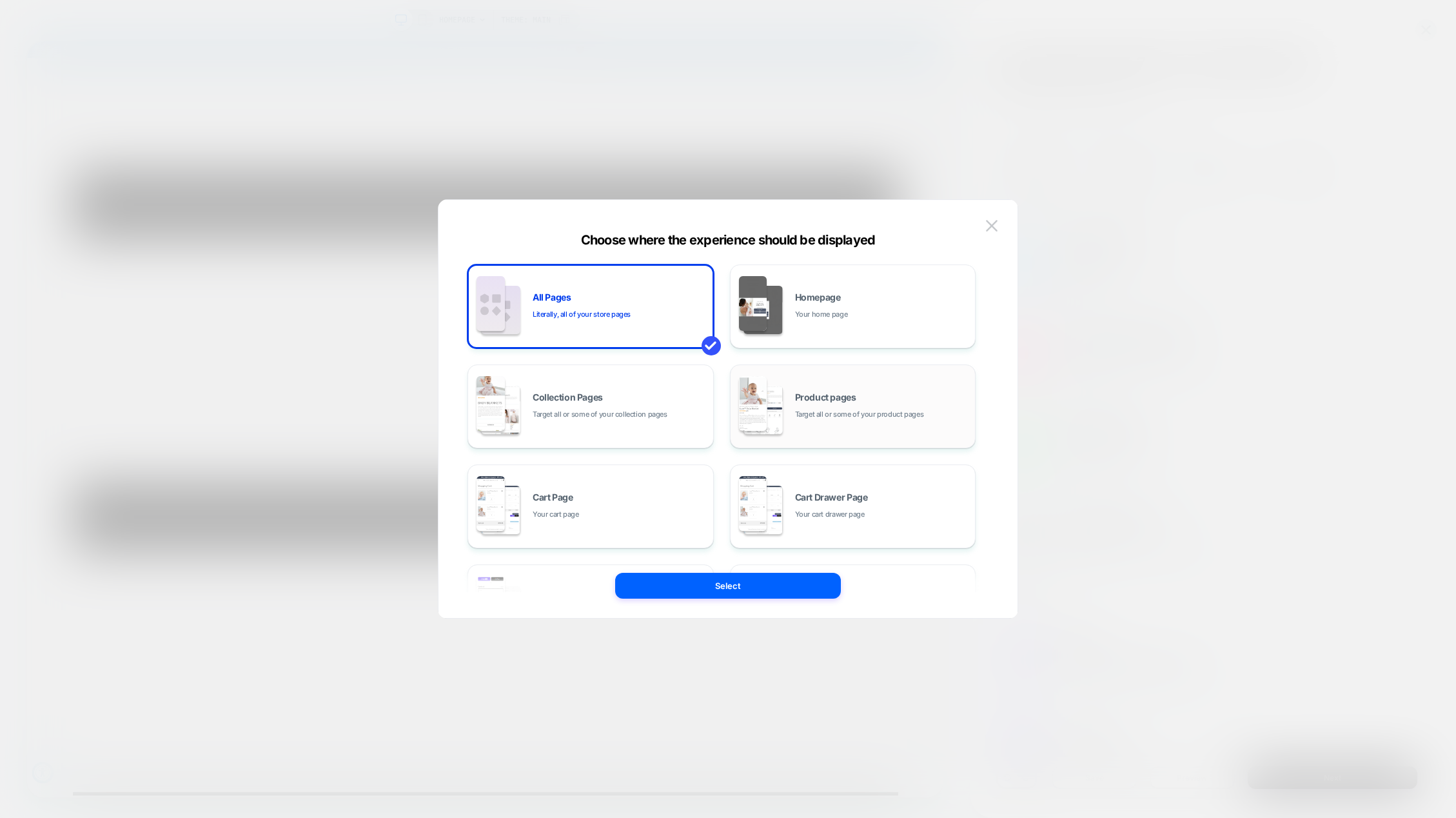
click at [806, 425] on div "Product pages Target all or some of your product pages" at bounding box center [853, 406] width 232 height 71
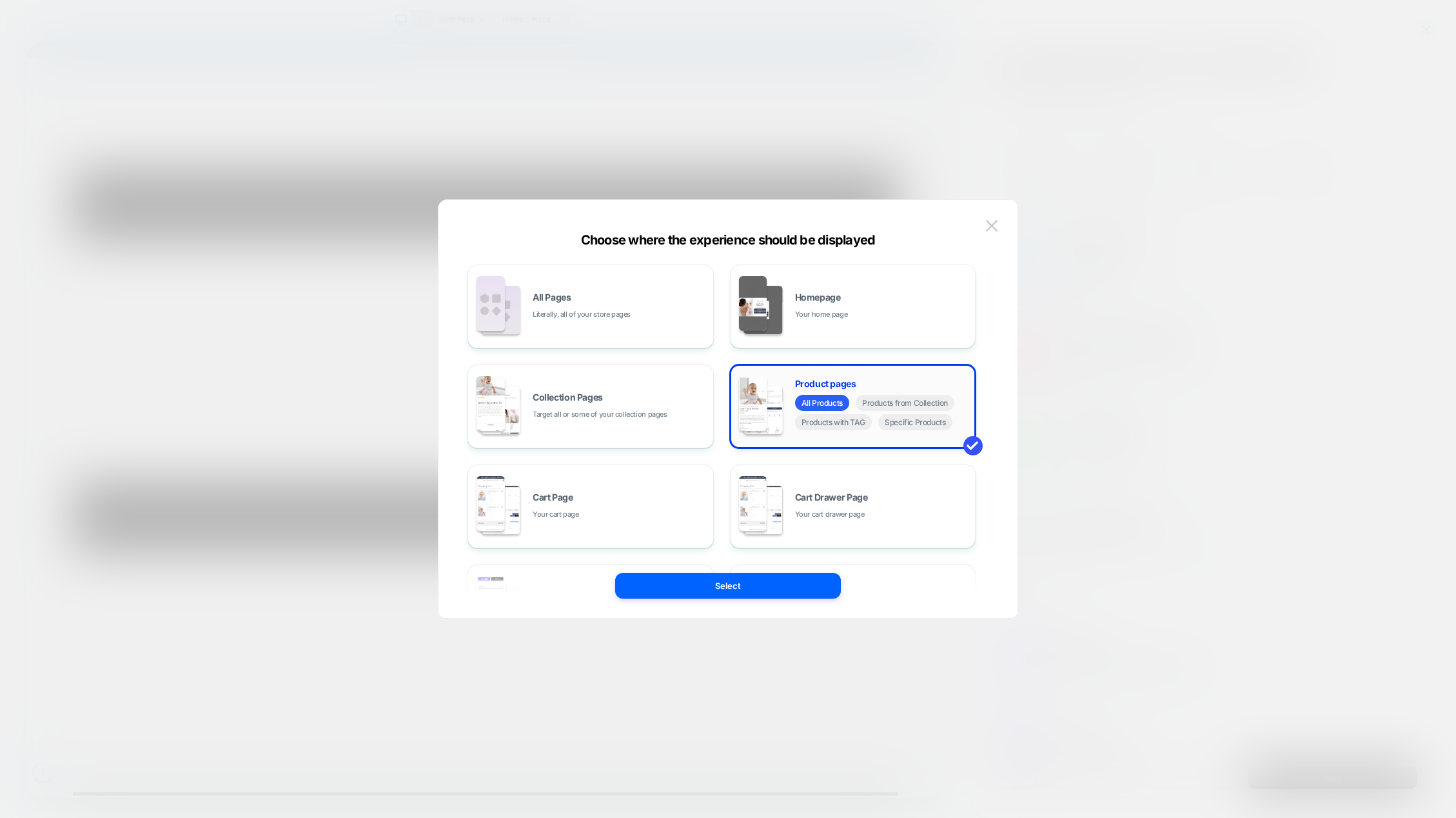
click at [815, 405] on span "All Products" at bounding box center [822, 402] width 54 height 16
click at [907, 423] on span "Specific Products" at bounding box center [915, 422] width 74 height 16
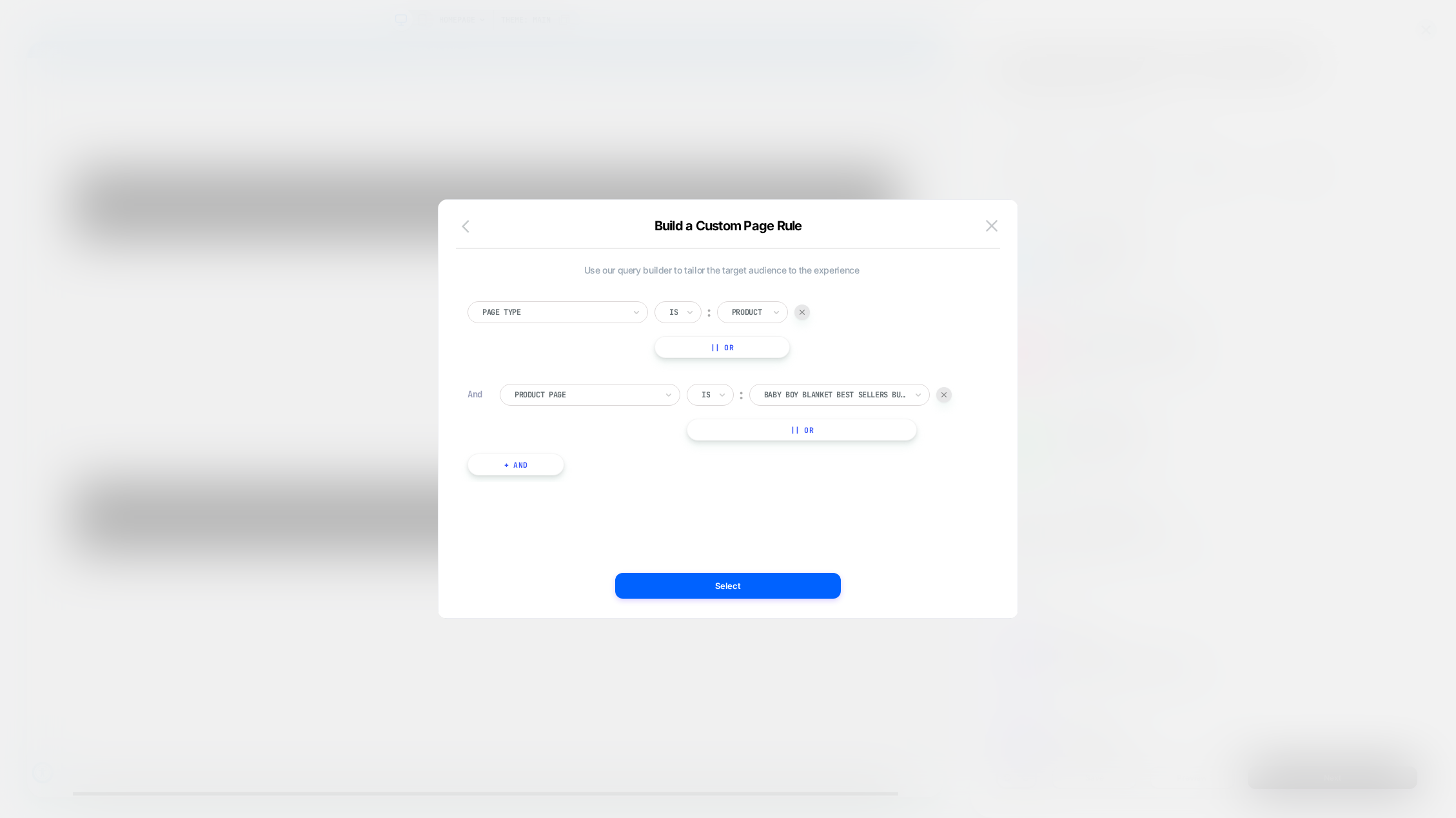
click at [467, 224] on icon "button" at bounding box center [466, 226] width 8 height 13
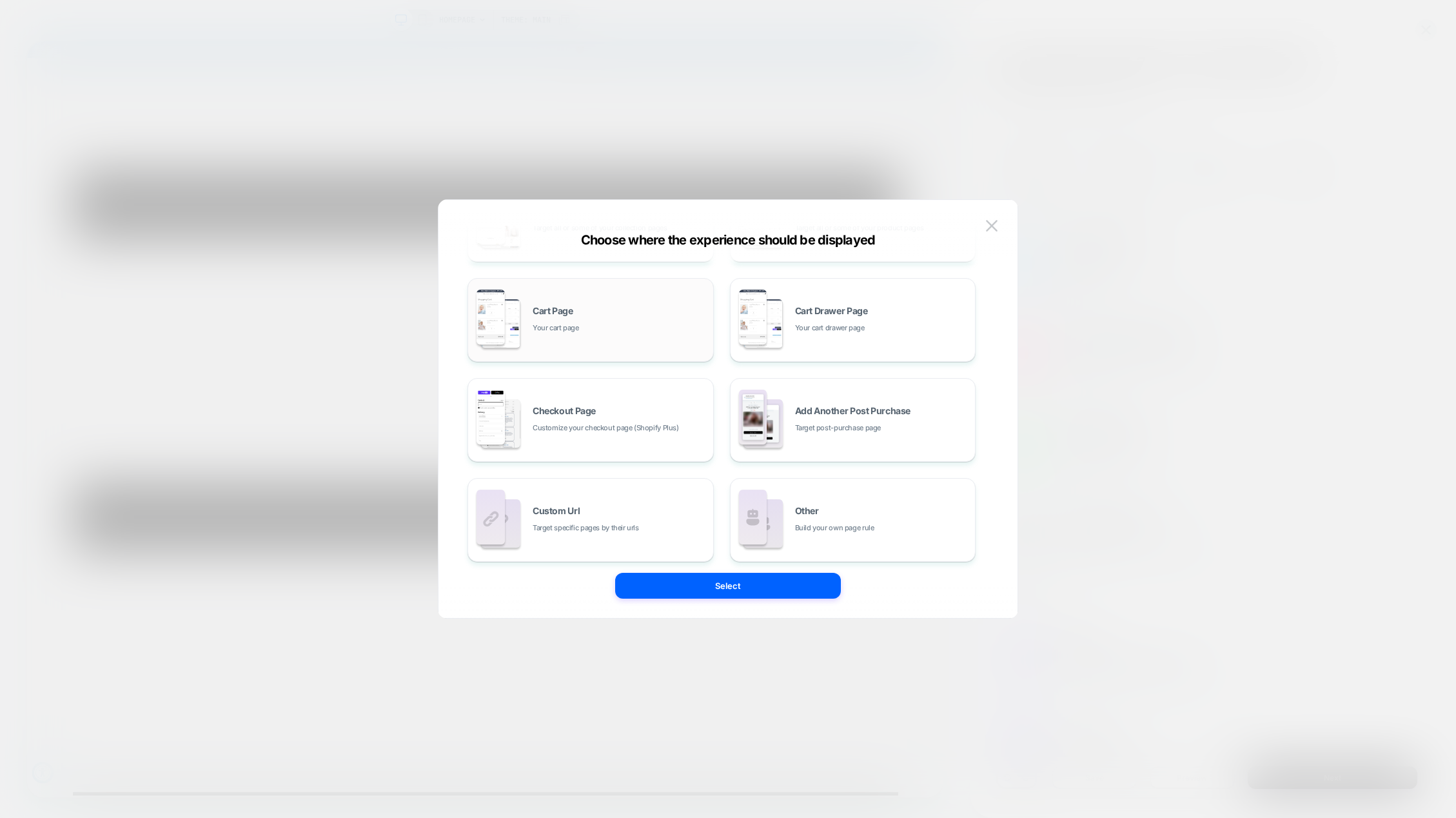
scroll to position [195, 0]
click at [645, 500] on div "Custom Url Target specific pages by their urls" at bounding box center [619, 511] width 174 height 27
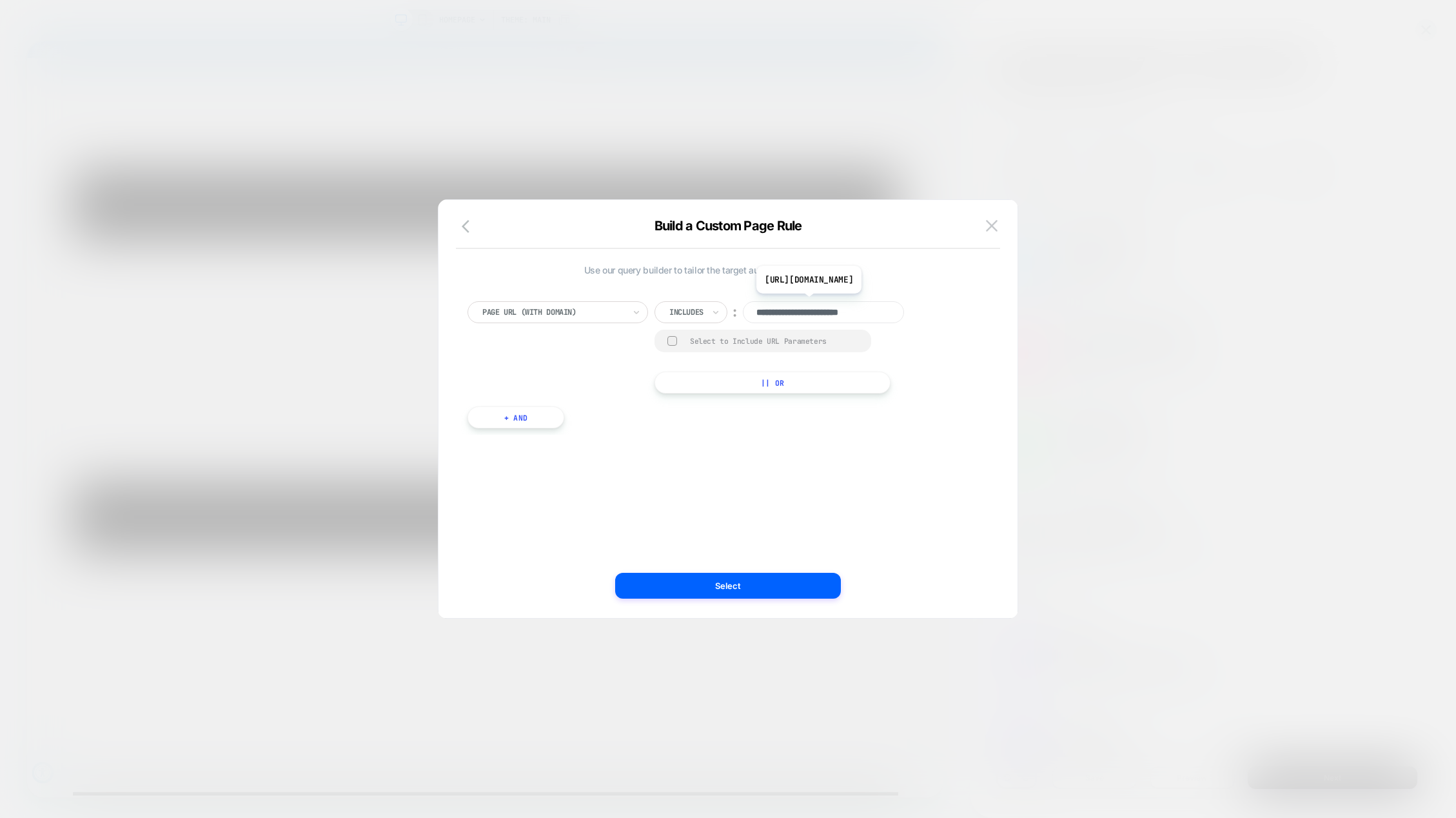
scroll to position [0, 2]
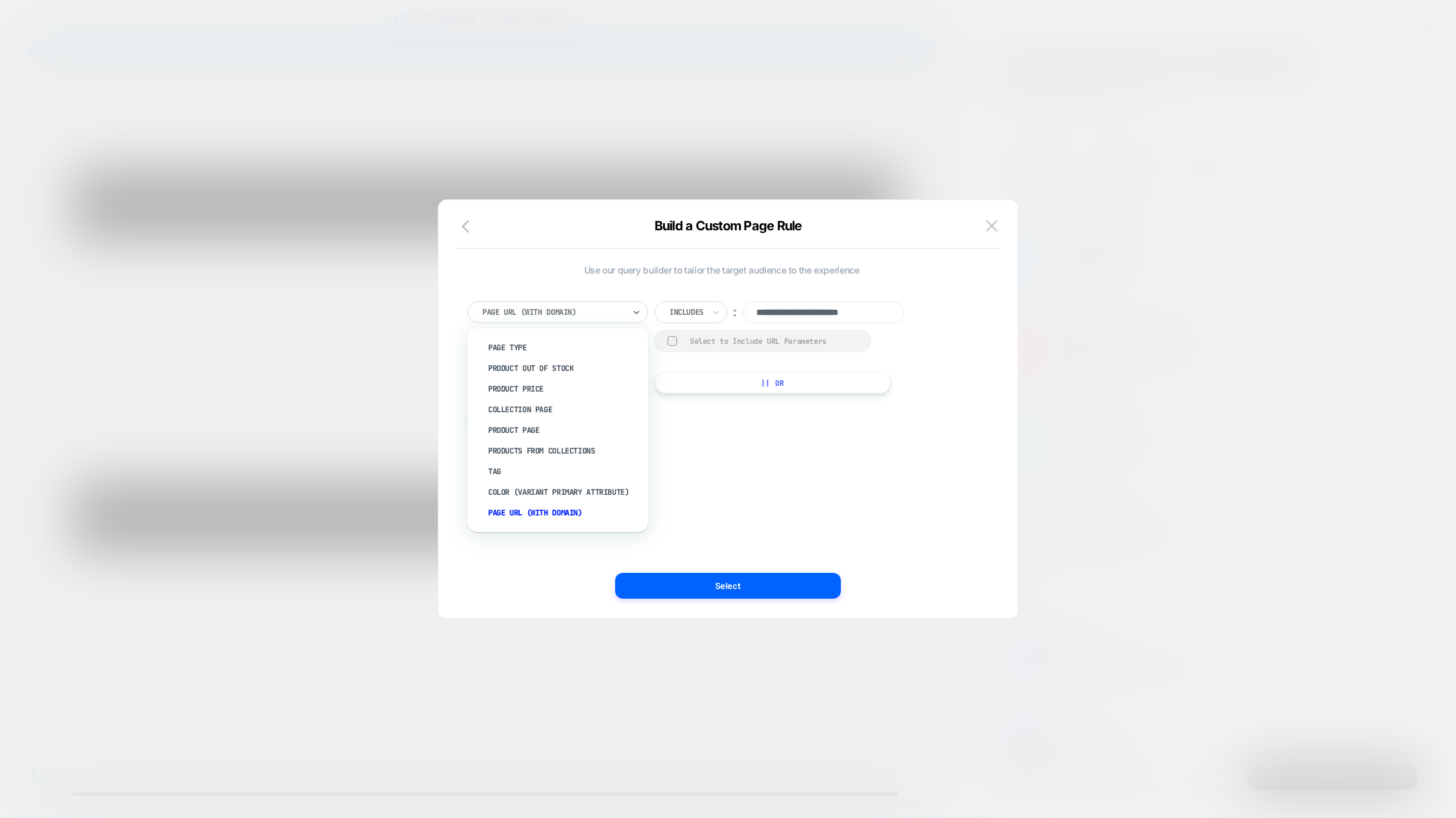
click at [641, 312] on div "Page Url (WITH DOMAIN)" at bounding box center [557, 312] width 180 height 22
click at [572, 450] on div "Products From Collections" at bounding box center [565, 451] width 168 height 20
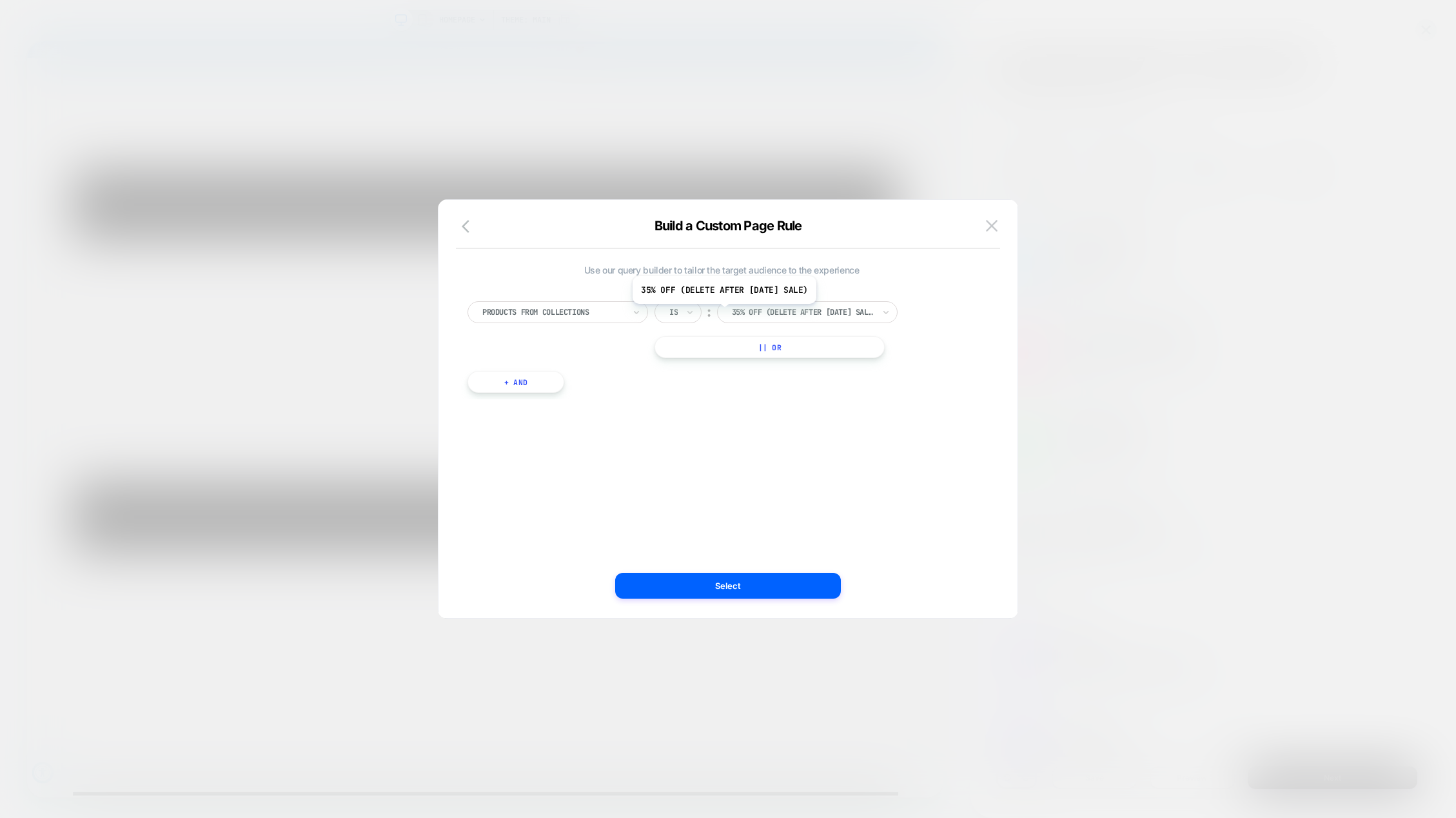
click at [749, 314] on div at bounding box center [803, 312] width 142 height 12
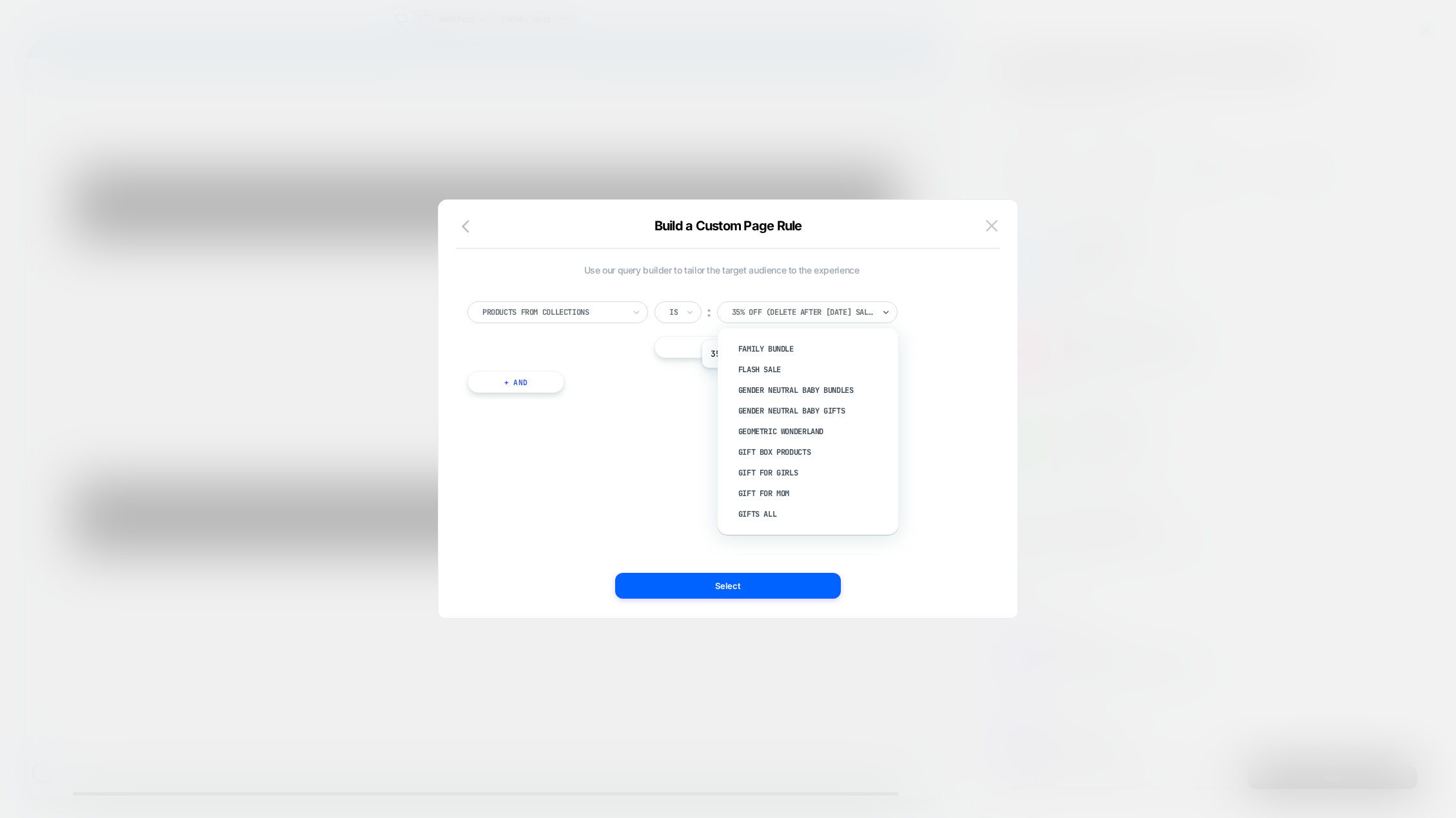
scroll to position [516, 0]
click at [819, 311] on div at bounding box center [803, 312] width 142 height 12
click at [528, 311] on div at bounding box center [553, 312] width 142 height 12
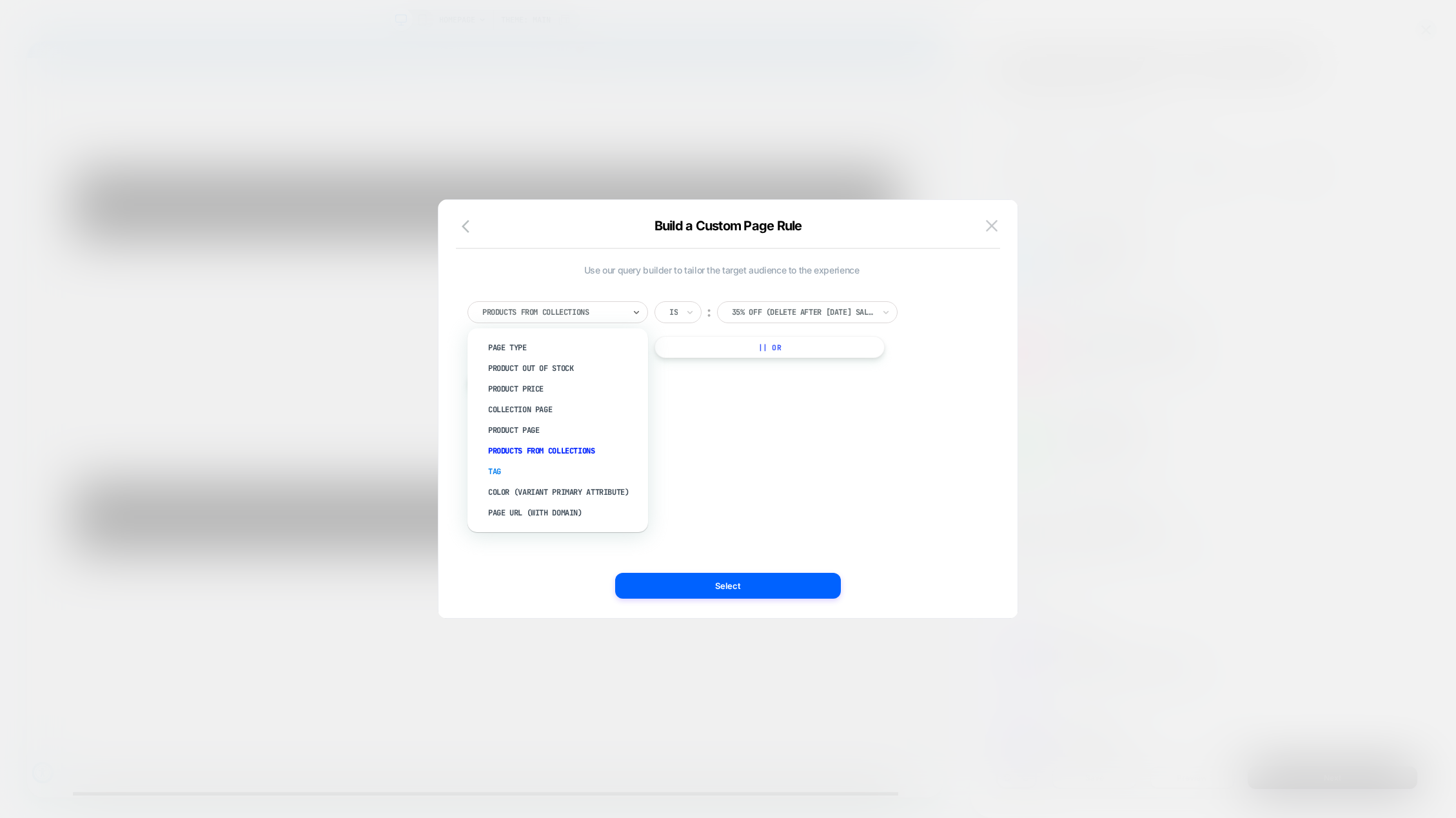
click at [502, 467] on div "Tag" at bounding box center [565, 471] width 168 height 20
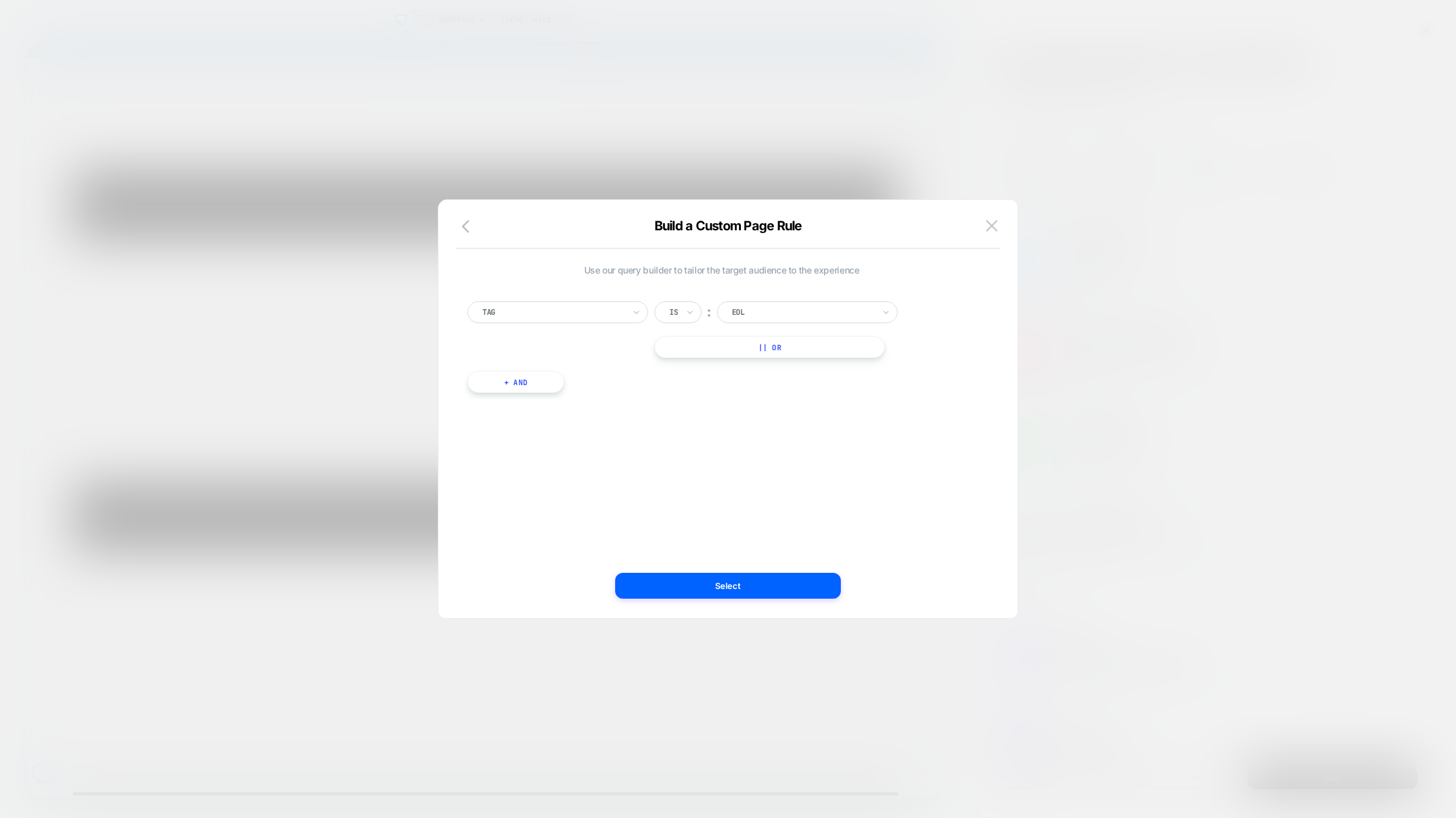
click at [771, 311] on div at bounding box center [803, 312] width 142 height 12
click at [786, 311] on div at bounding box center [803, 312] width 142 height 12
type input "*"
click at [612, 384] on div "Tag Is ︰ option honeycomb focused, 28 of 60. 60 results available. Use Up and D…" at bounding box center [721, 340] width 521 height 118
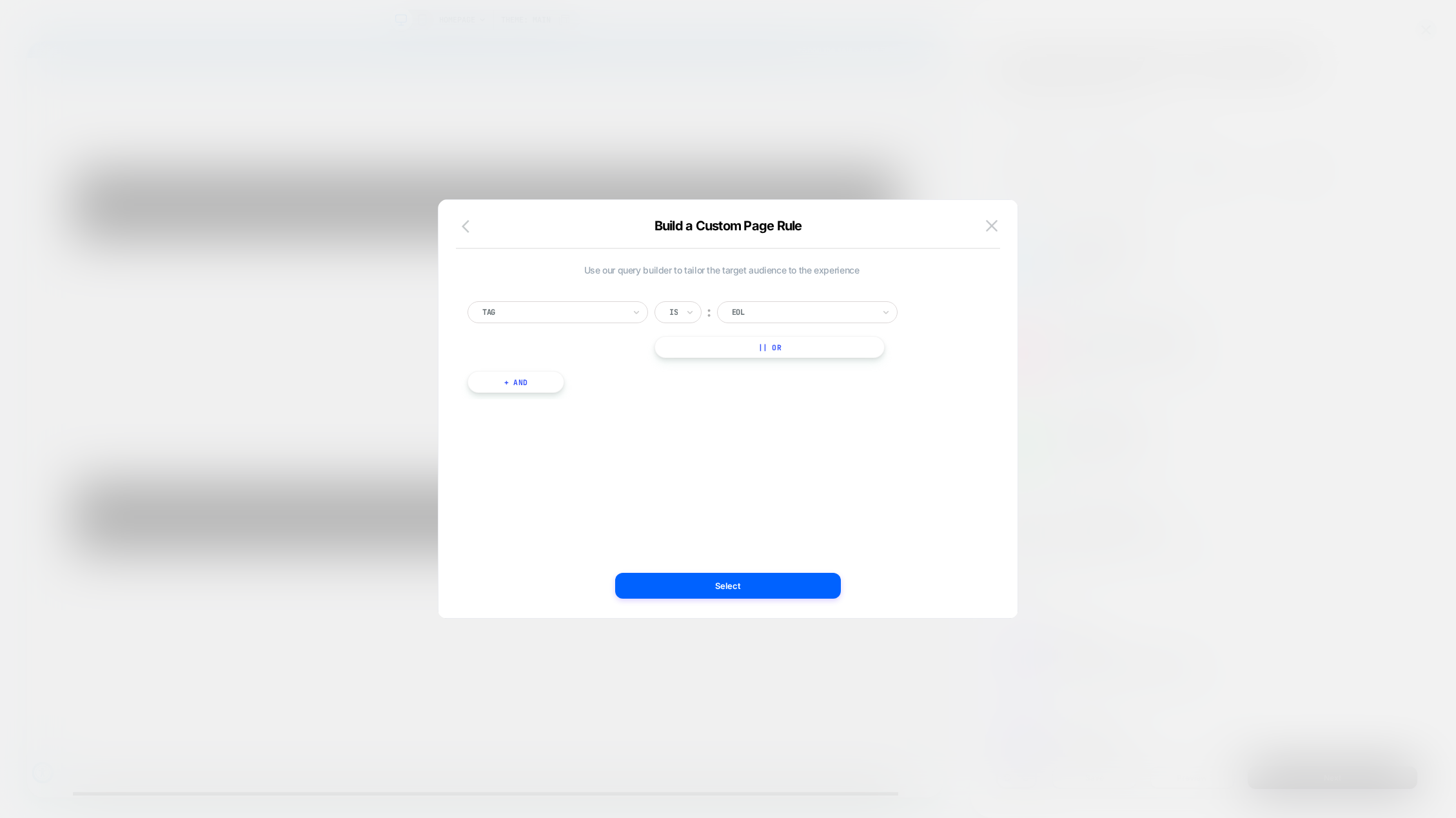
click at [467, 225] on icon "button" at bounding box center [470, 227] width 16 height 16
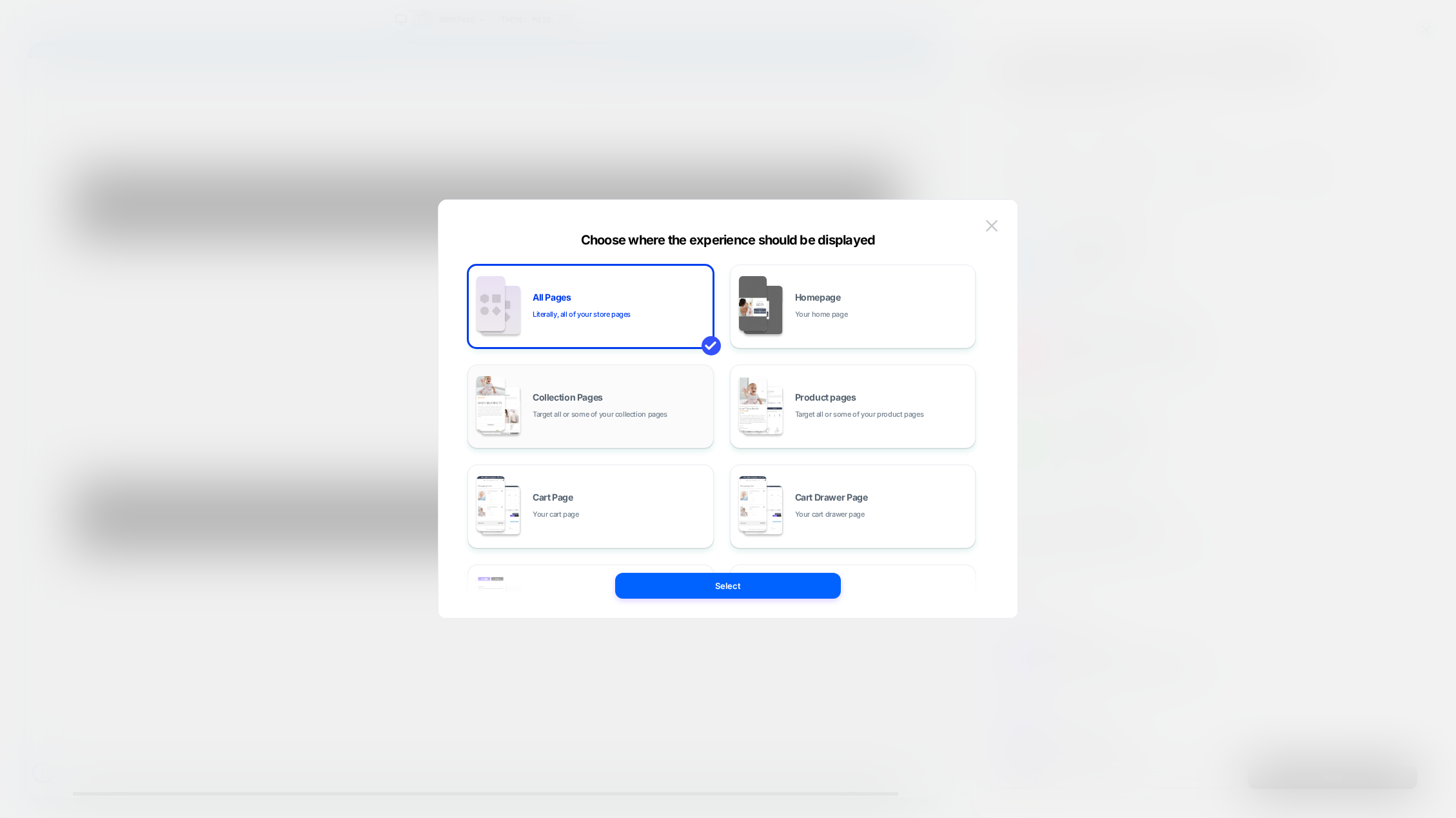
click at [603, 376] on div "Collection Pages Target all or some of your collection pages" at bounding box center [590, 406] width 232 height 71
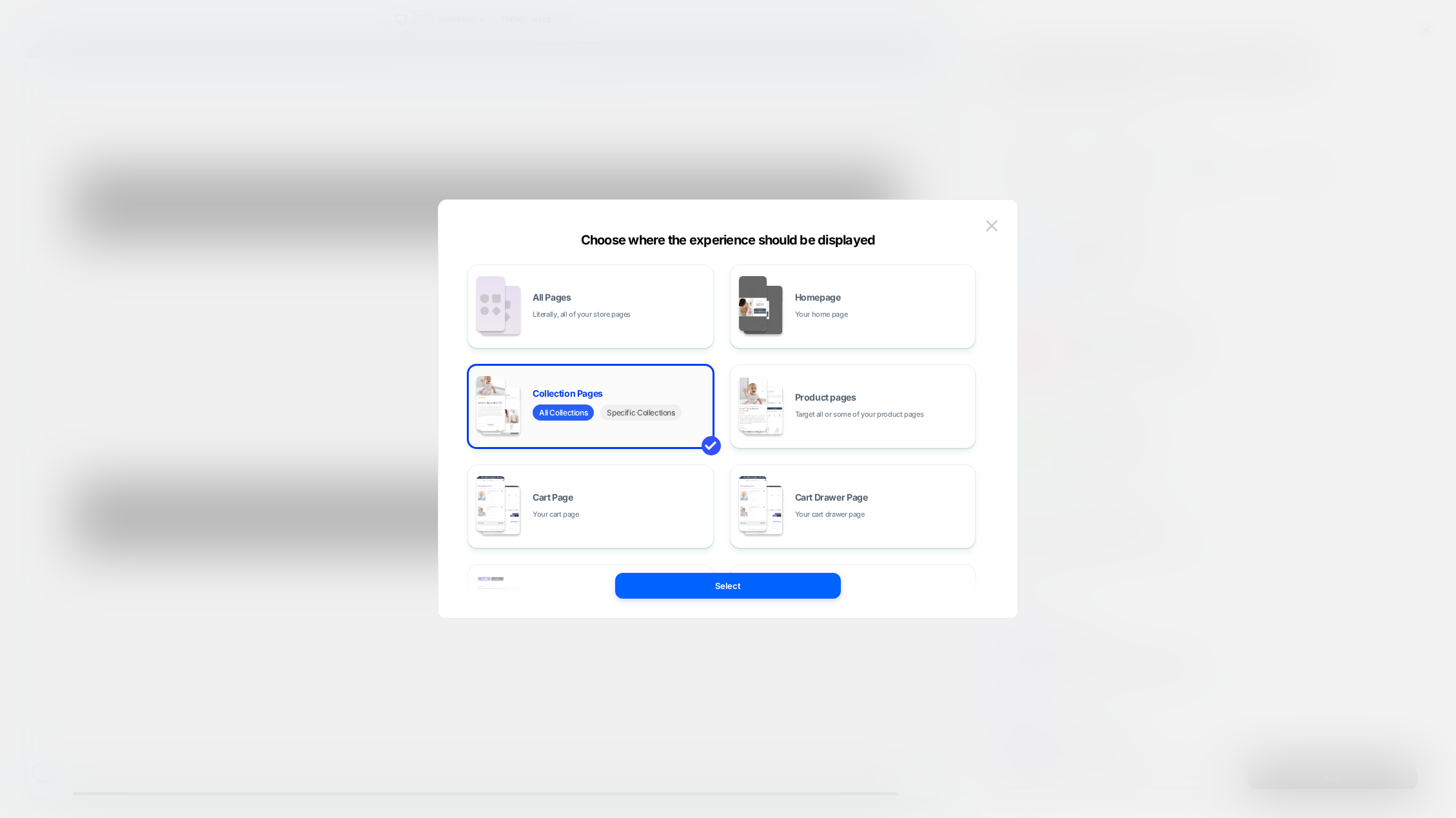
click at [614, 413] on span "Specific Collections" at bounding box center [641, 413] width 81 height 16
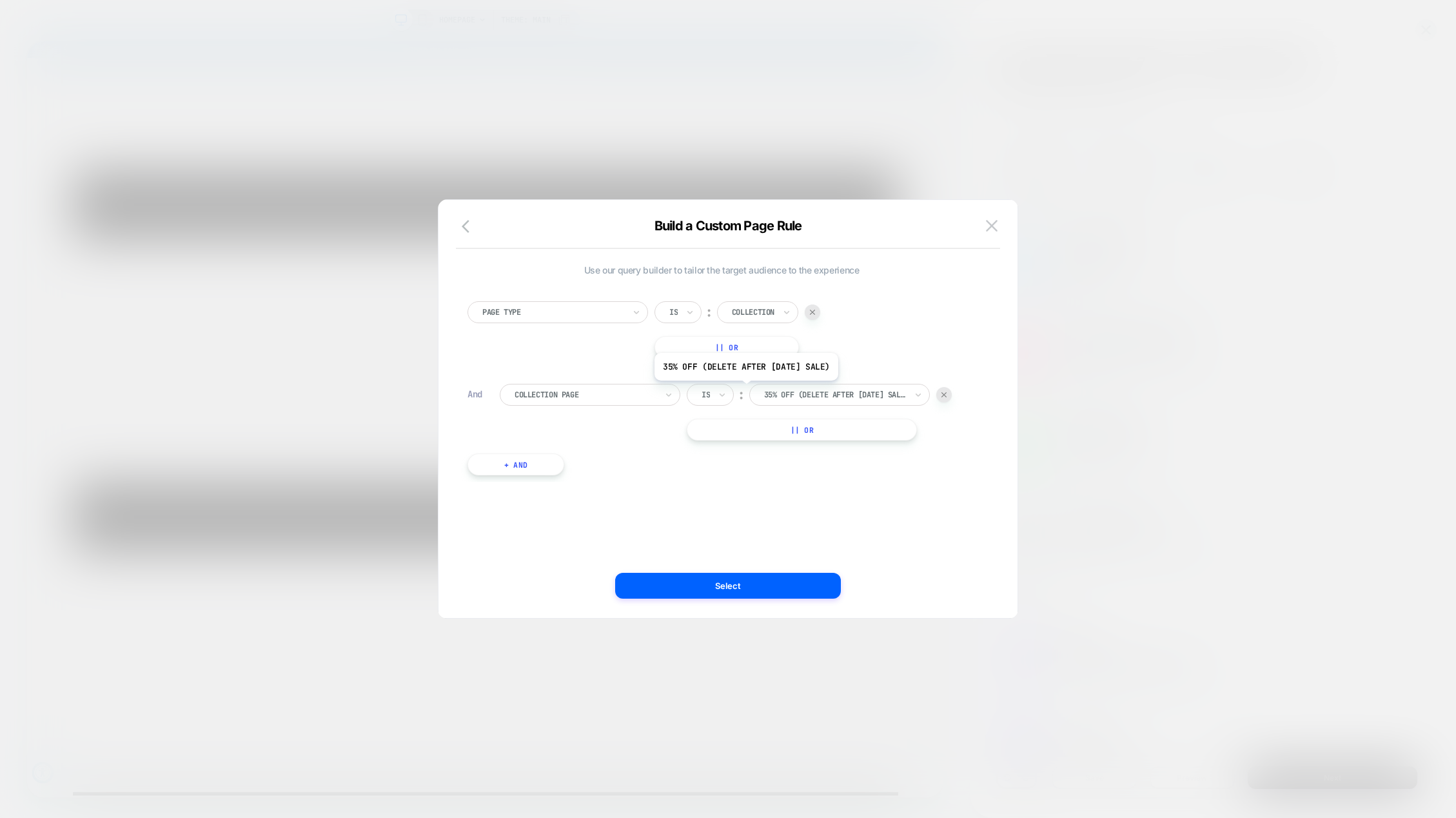
click at [771, 391] on div at bounding box center [835, 394] width 142 height 12
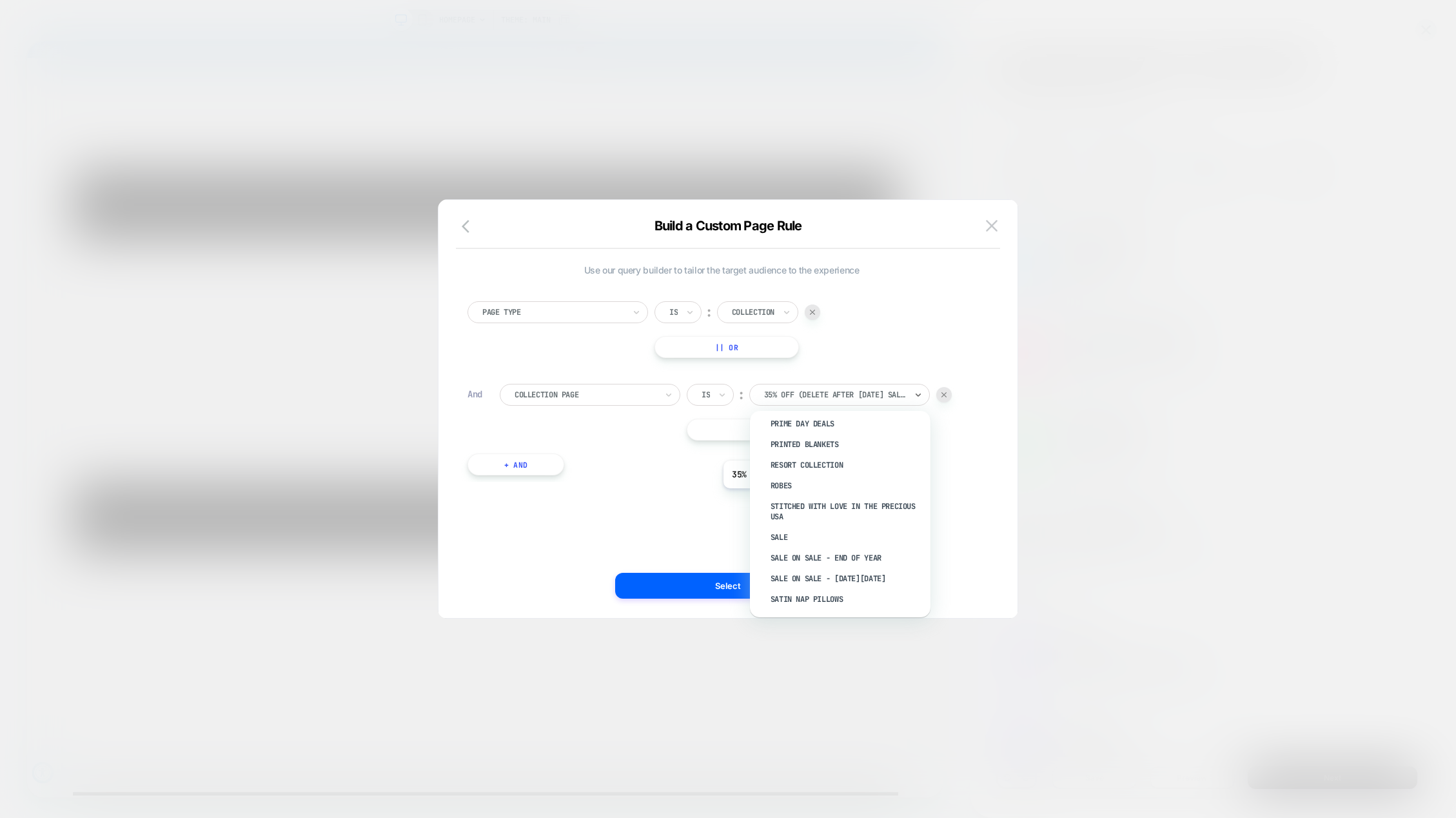
scroll to position [1420, 0]
click at [779, 495] on div "Sale" at bounding box center [847, 487] width 168 height 20
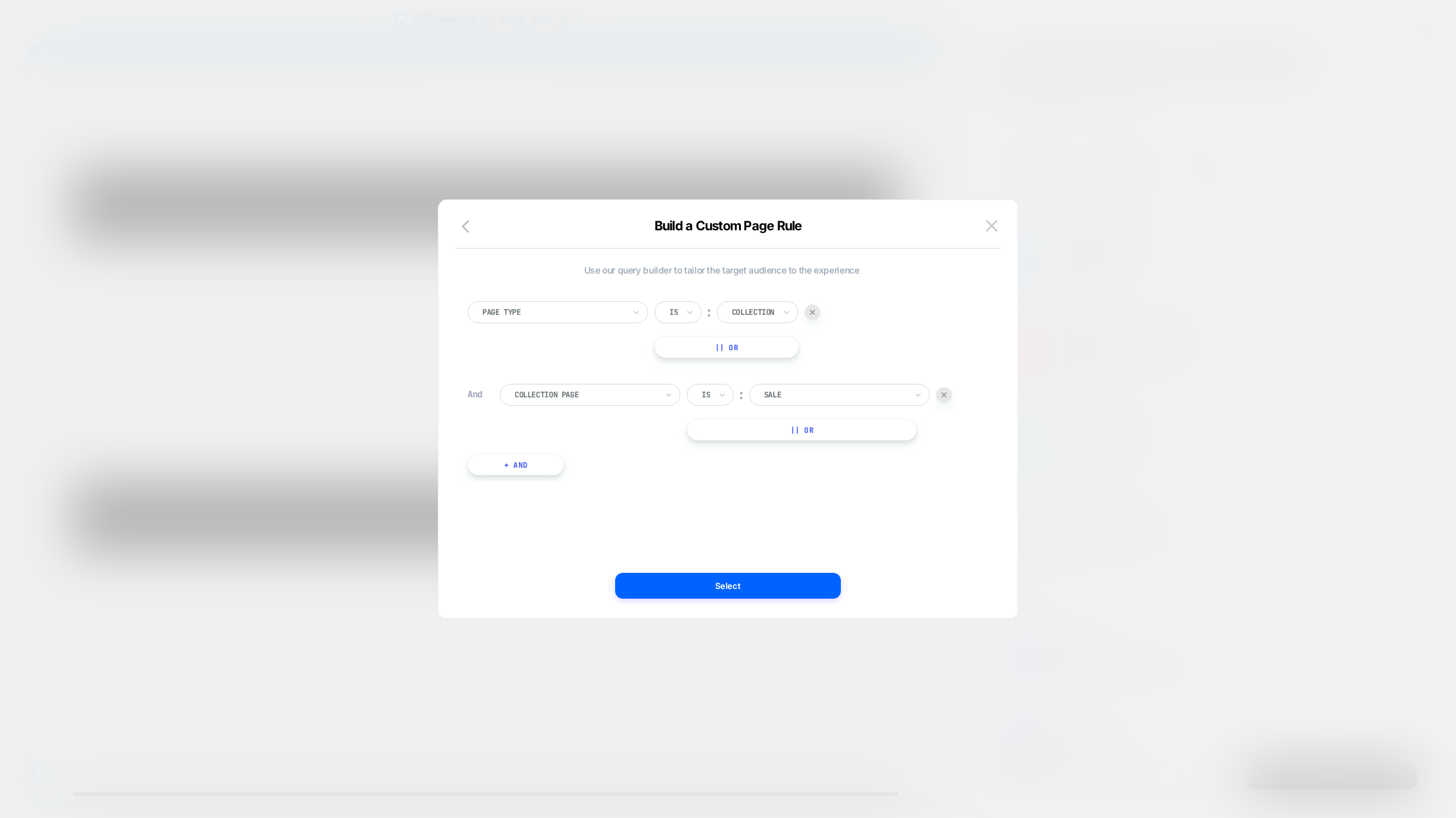
click at [815, 308] on div at bounding box center [812, 312] width 16 height 16
click at [707, 587] on button "Select" at bounding box center [728, 585] width 226 height 26
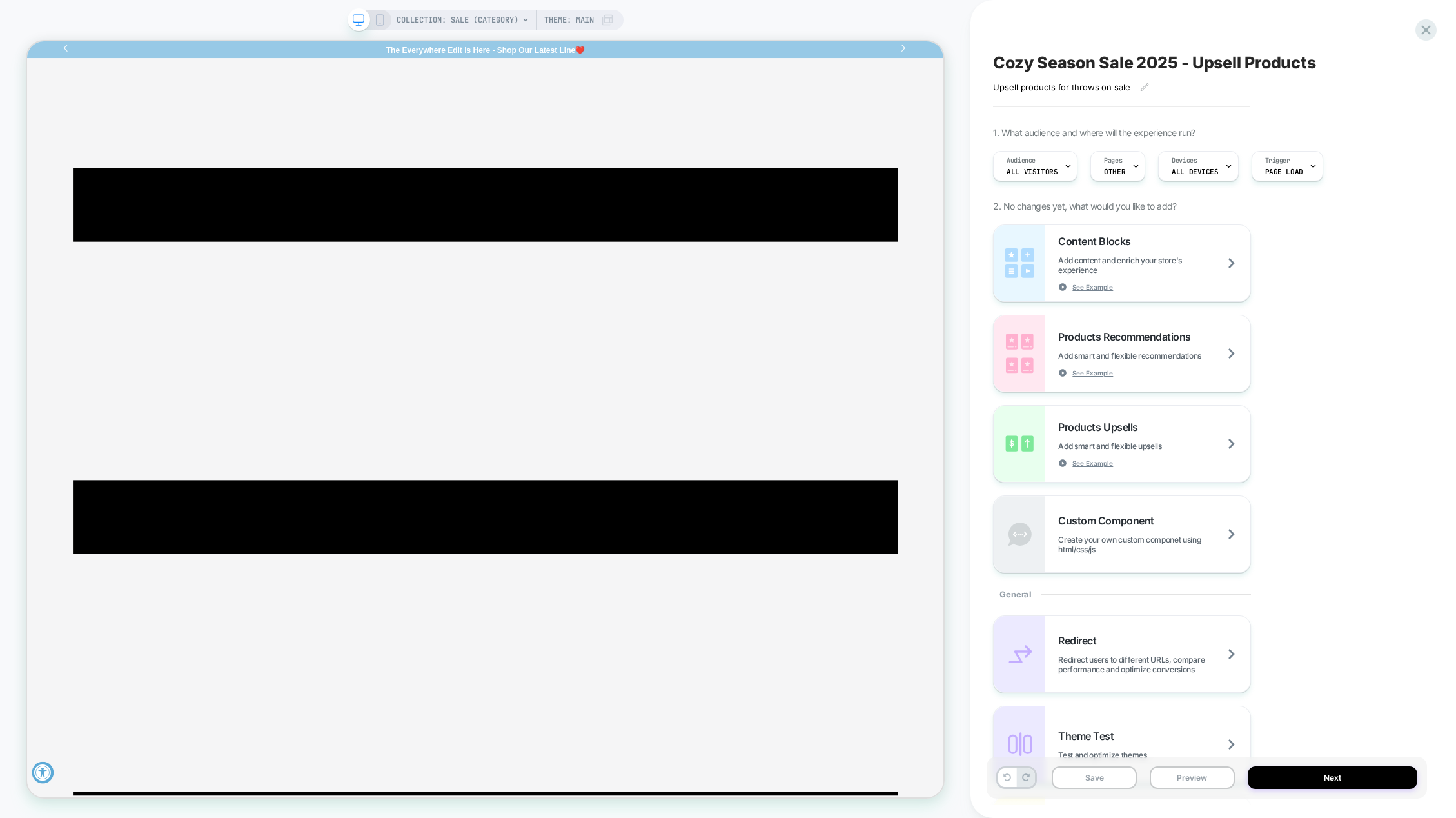
click at [1132, 166] on icon at bounding box center [1136, 165] width 9 height 9
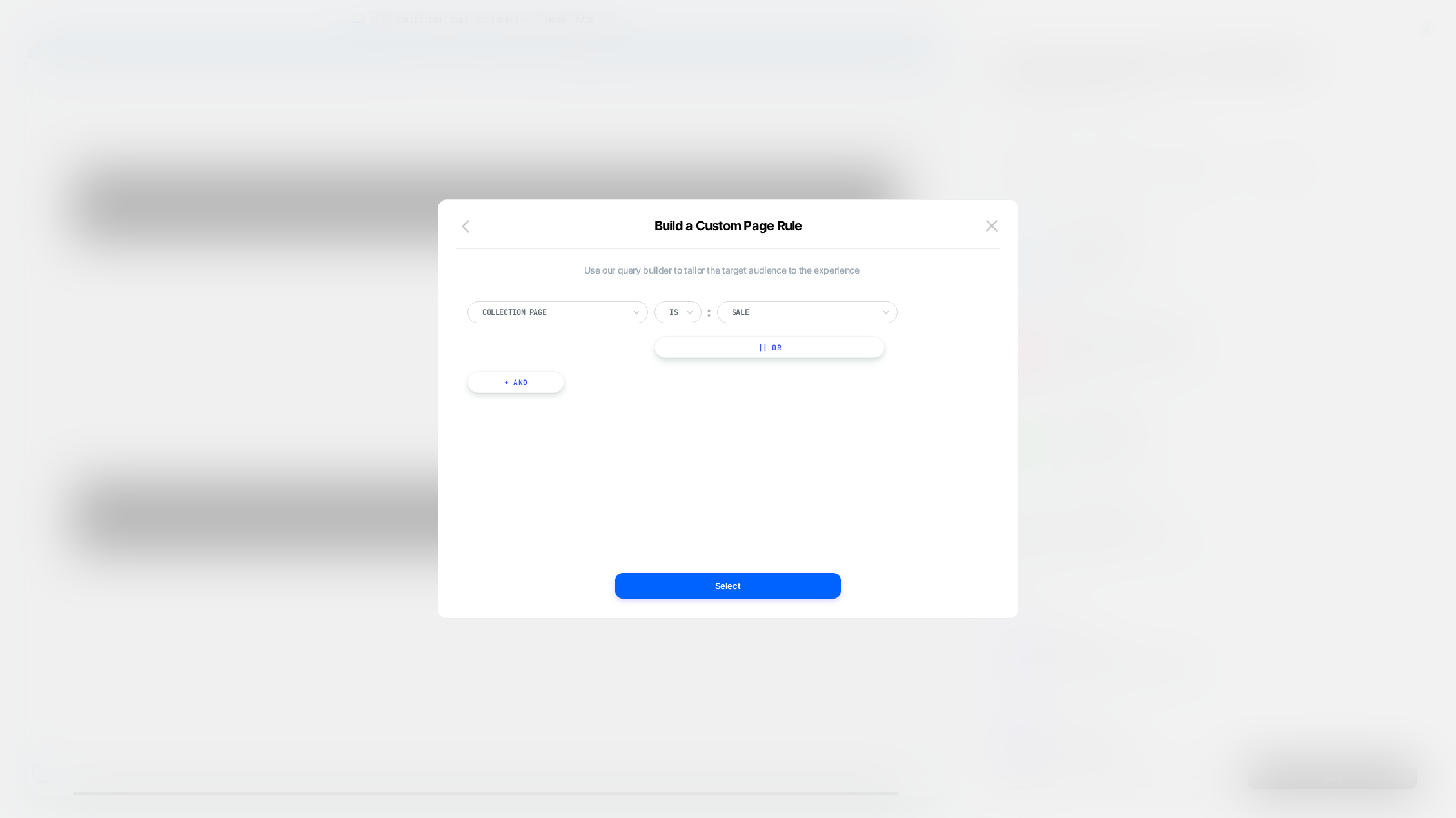
click at [472, 224] on icon "button" at bounding box center [470, 227] width 16 height 16
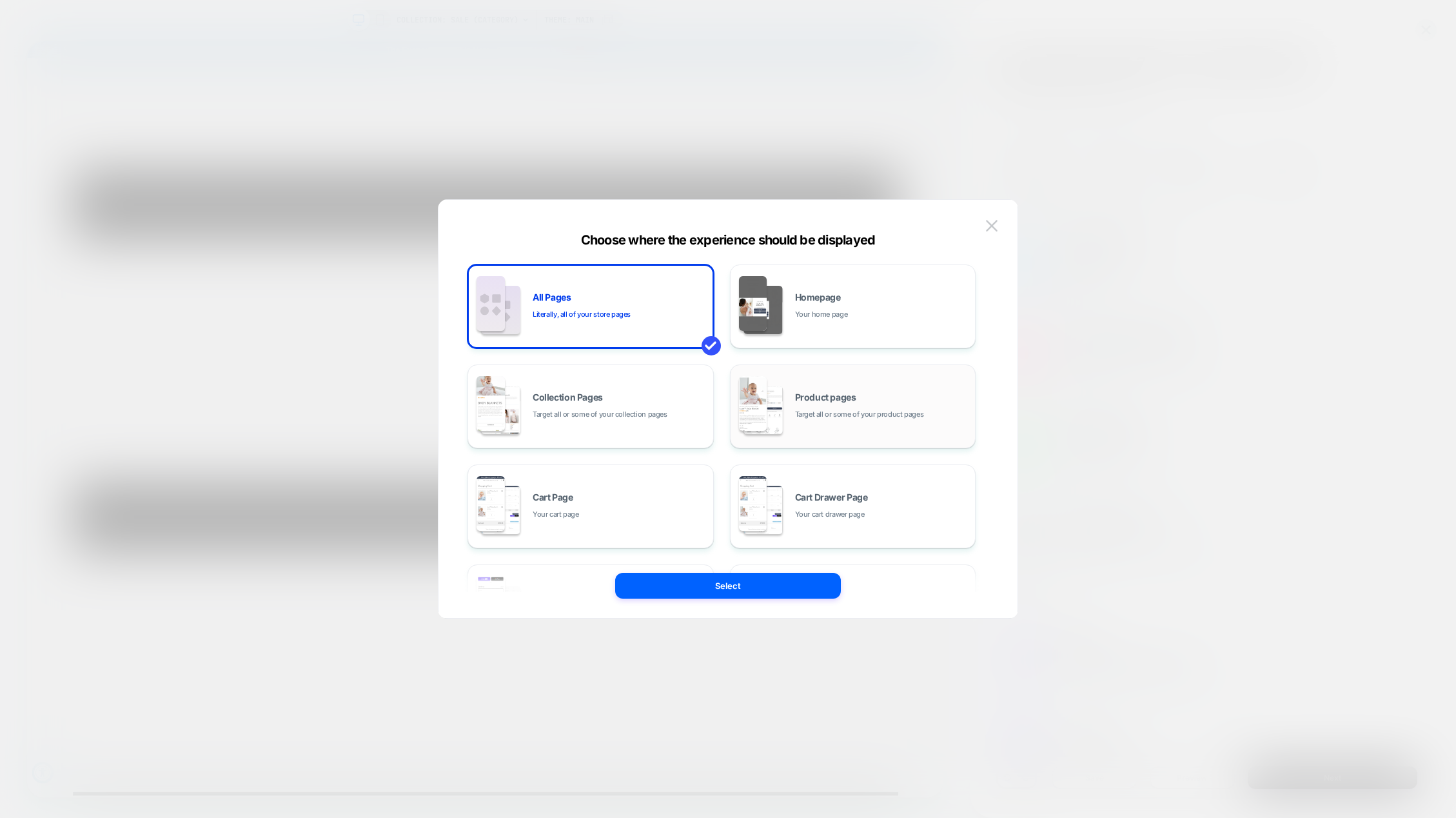
click at [826, 406] on div "Product pages Target all or some of your product pages" at bounding box center [882, 406] width 174 height 27
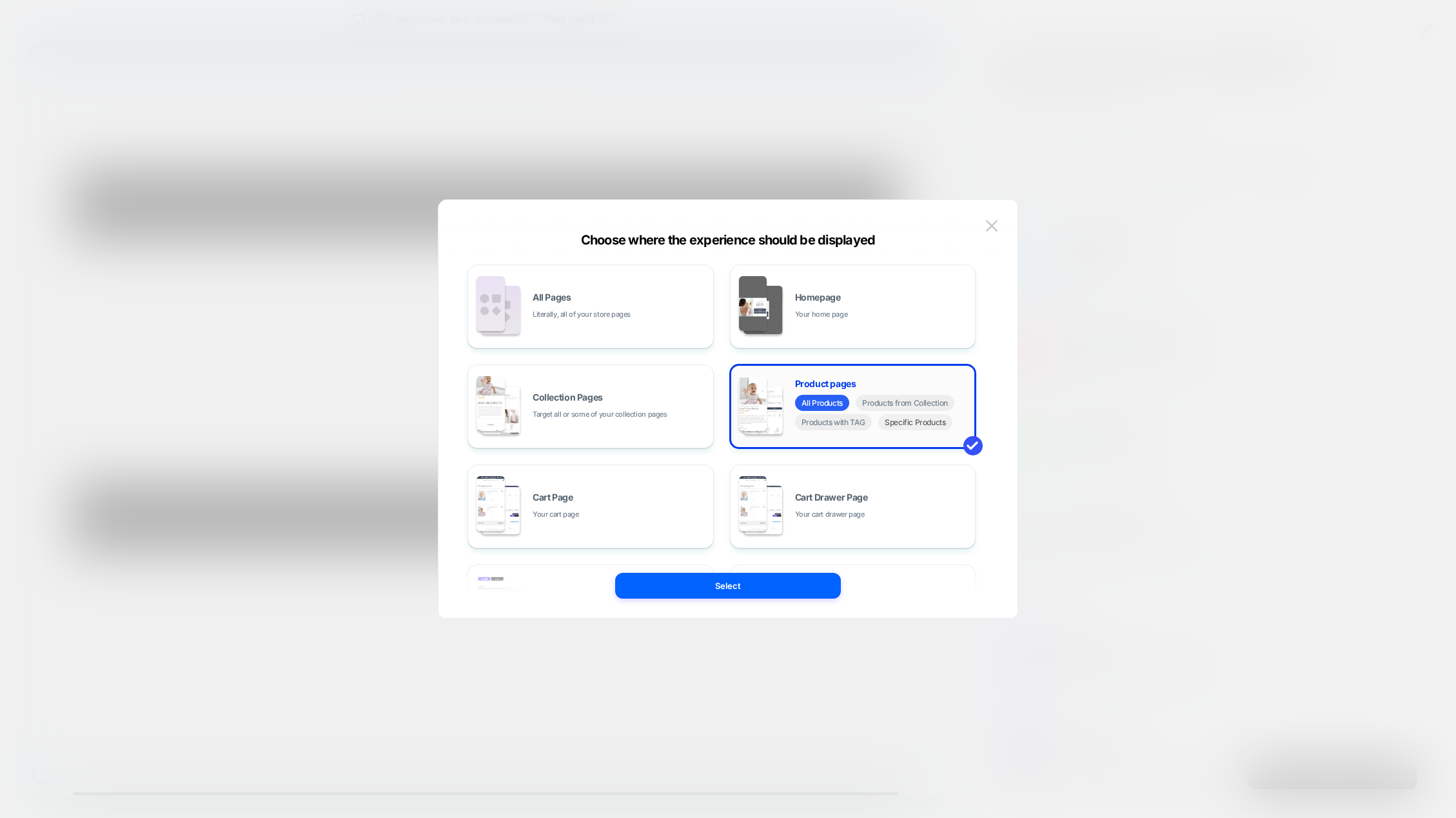
click at [921, 425] on span "Specific Products" at bounding box center [915, 422] width 74 height 16
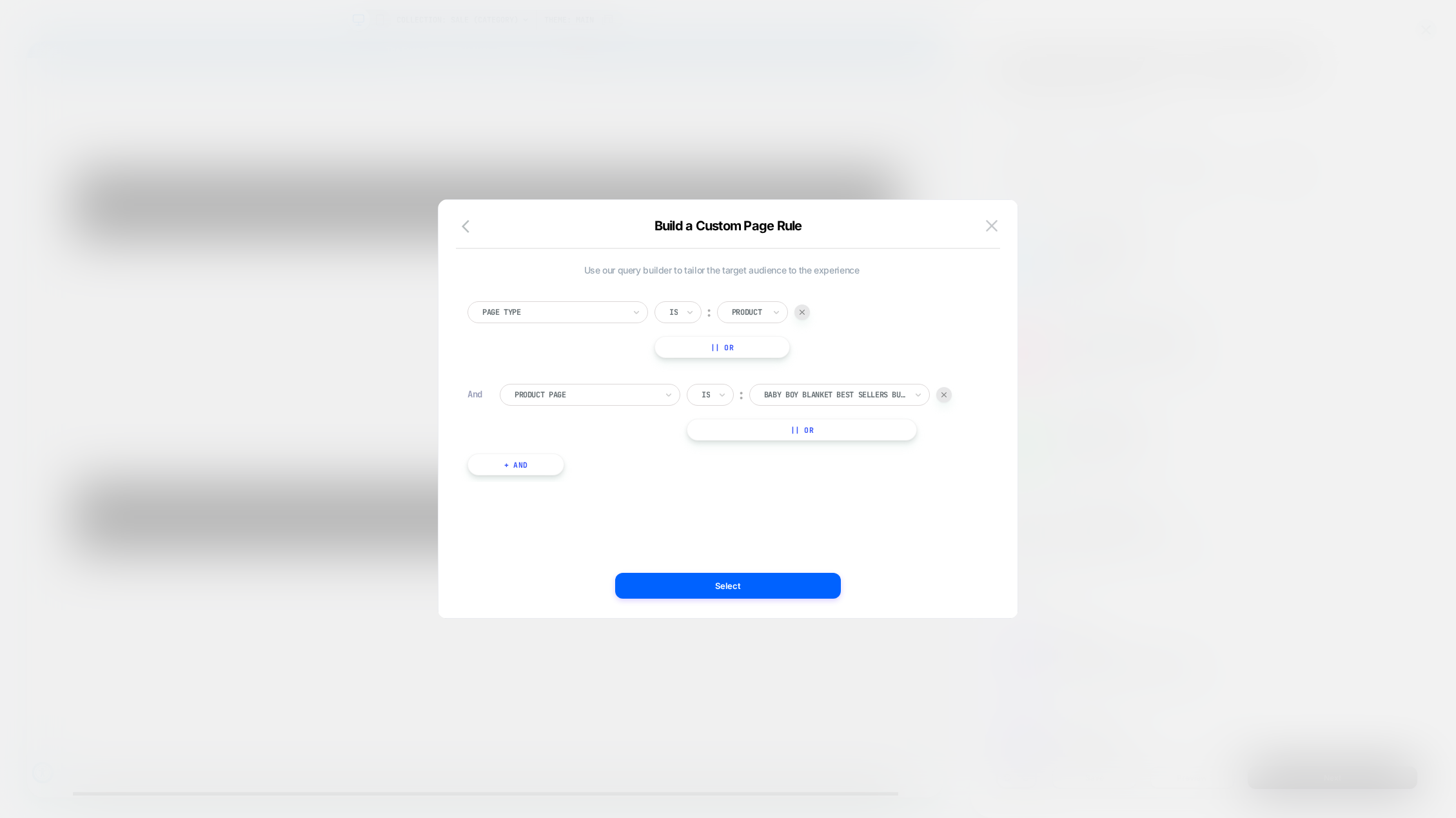
click at [804, 314] on img at bounding box center [802, 312] width 5 height 5
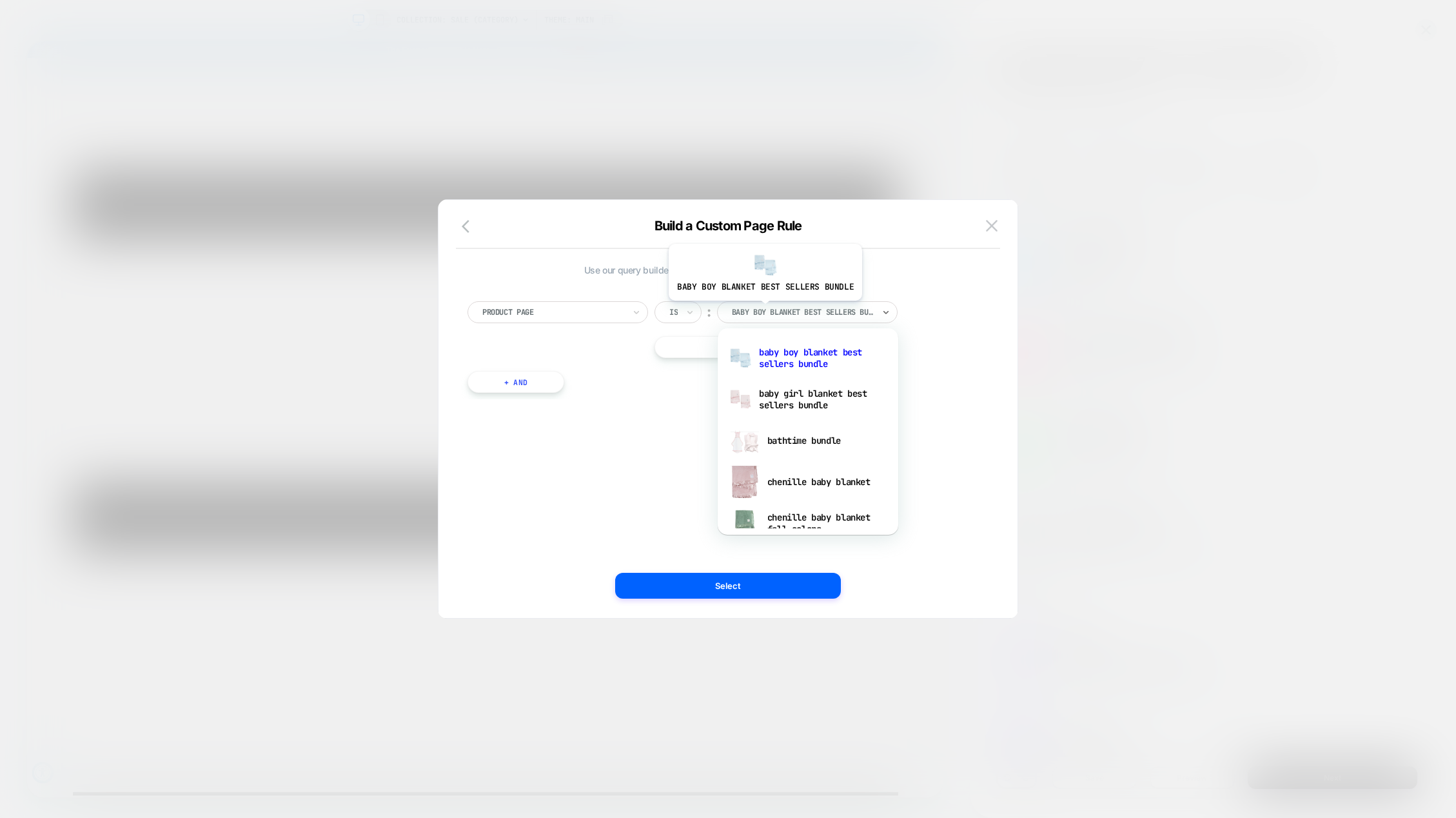
click at [764, 311] on div at bounding box center [803, 312] width 142 height 12
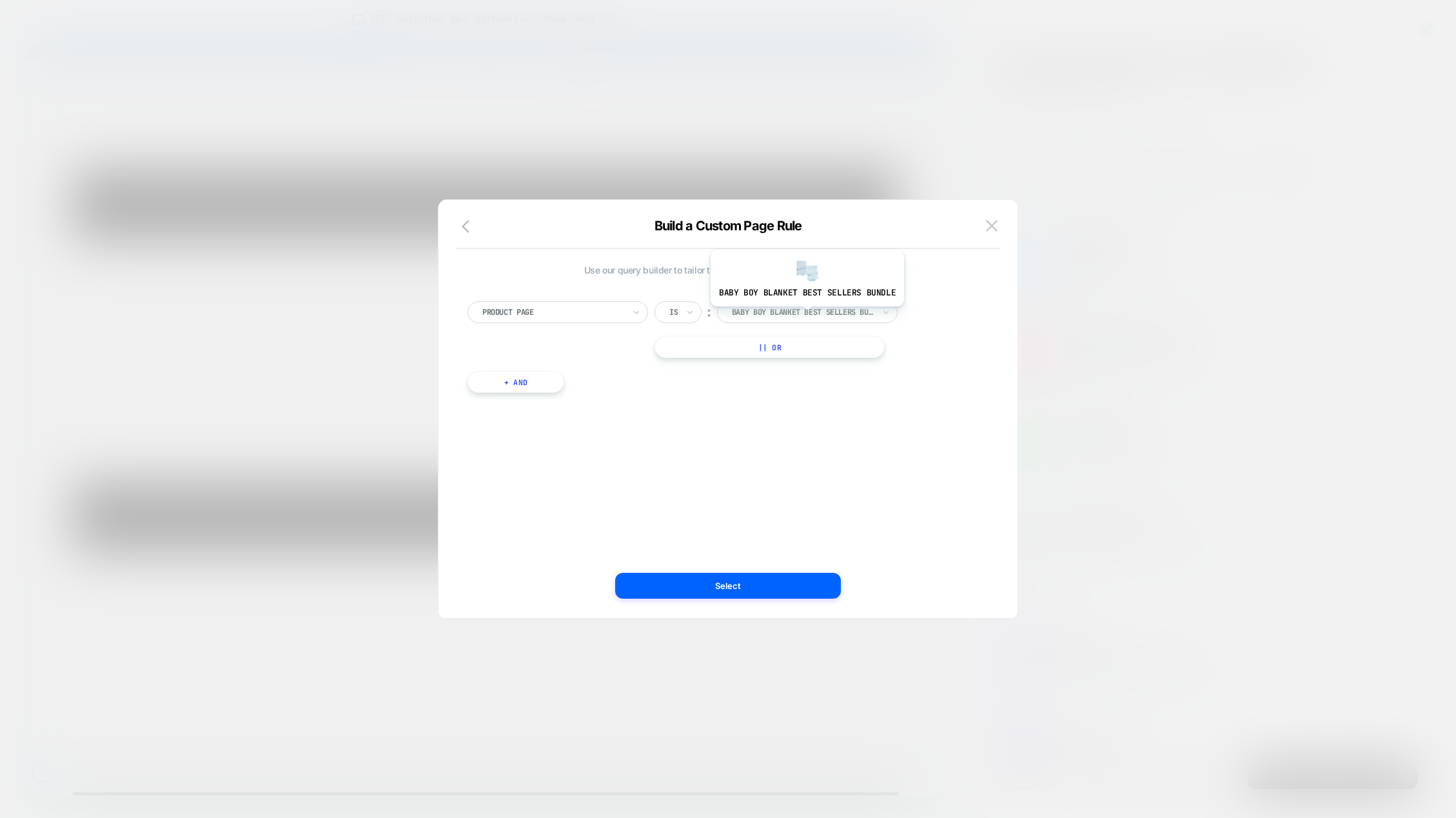
click at [805, 316] on div at bounding box center [803, 312] width 142 height 12
type input "*******"
click at [802, 398] on div "cherish throw" at bounding box center [808, 399] width 168 height 42
click at [508, 380] on button "+ And" at bounding box center [515, 382] width 96 height 22
click at [563, 392] on div at bounding box center [585, 394] width 142 height 12
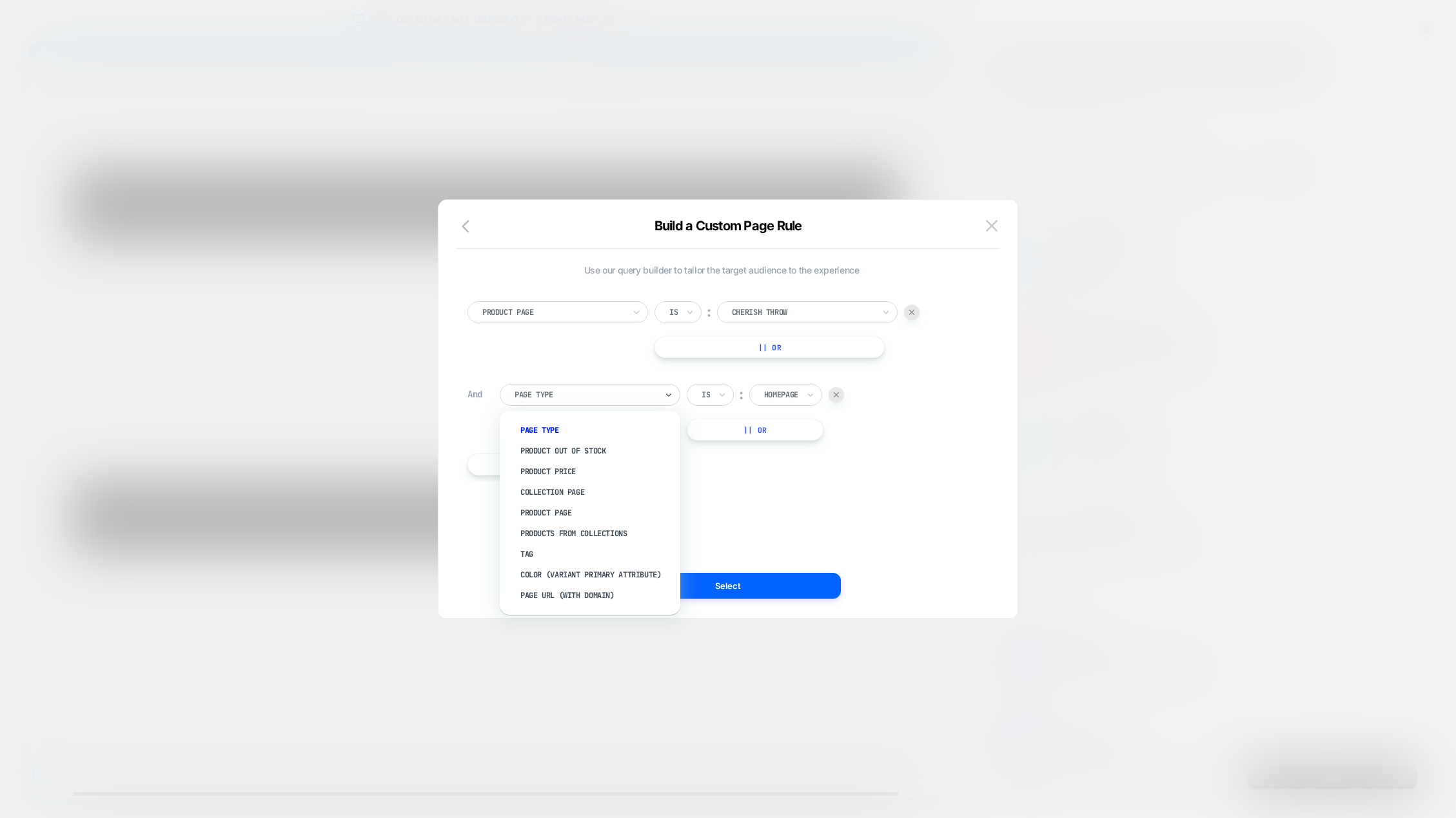
click at [834, 391] on div at bounding box center [837, 395] width 16 height 16
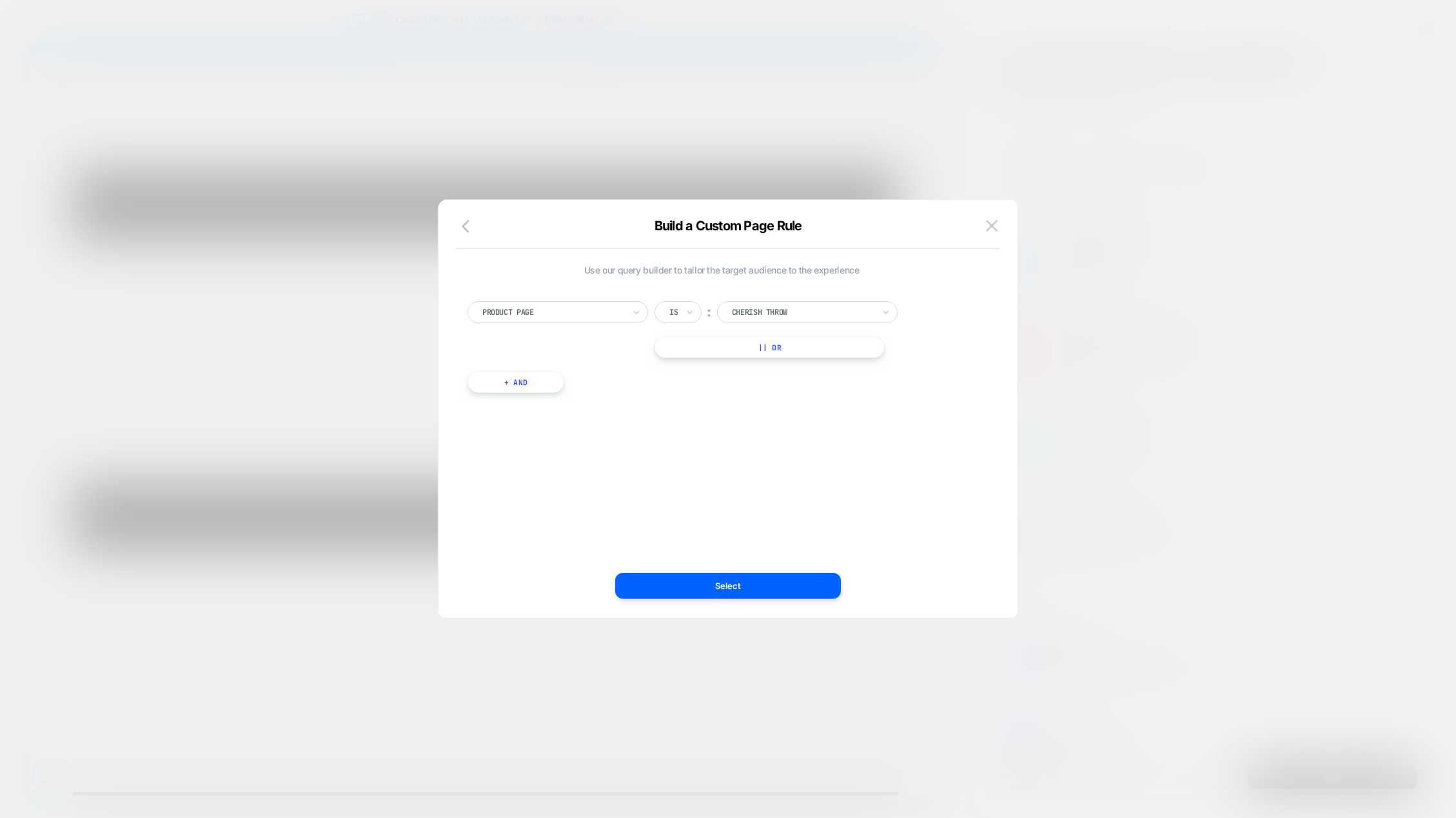
click at [769, 347] on button "|| Or" at bounding box center [770, 347] width 231 height 22
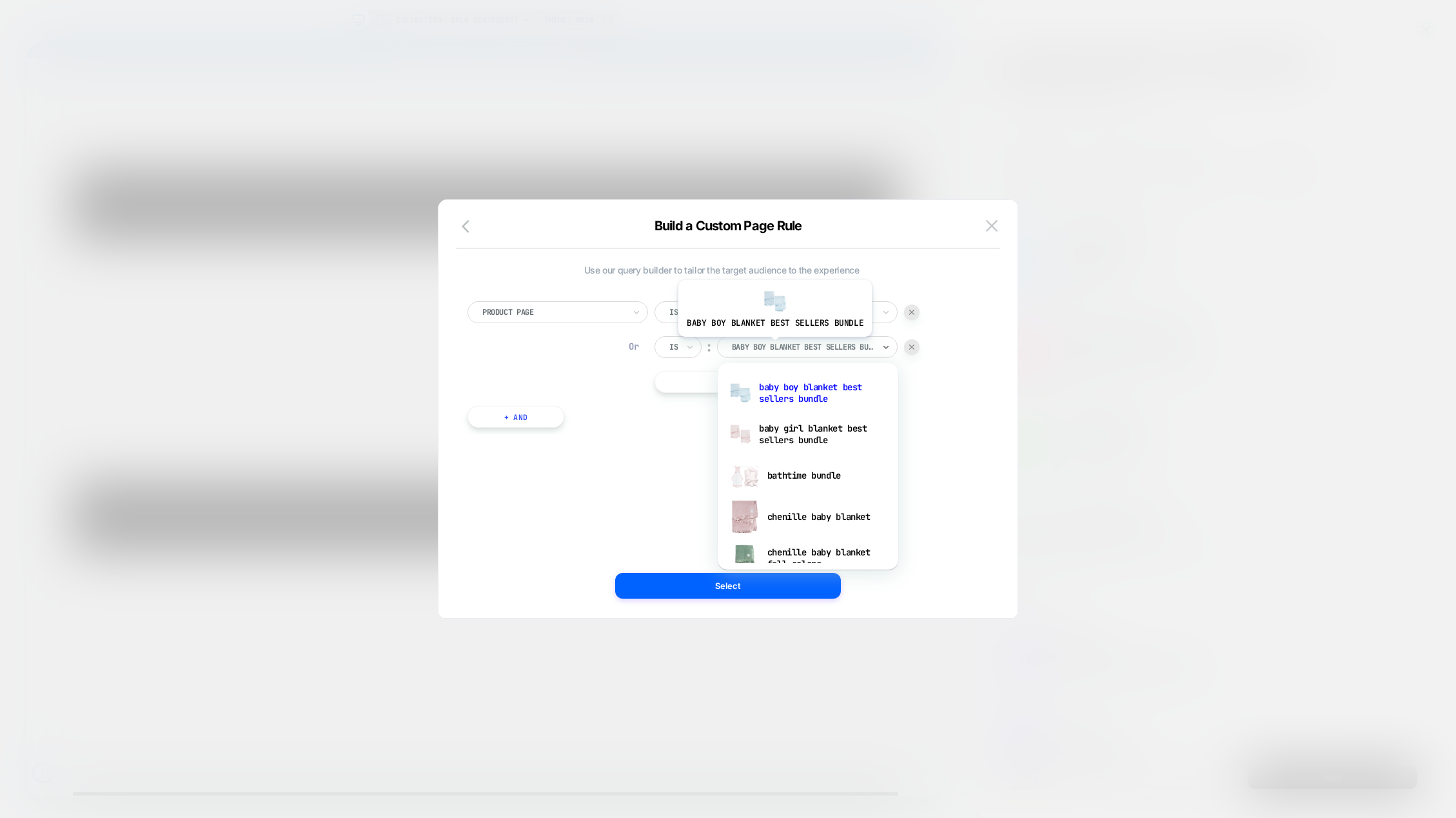
click at [773, 347] on div at bounding box center [803, 347] width 142 height 12
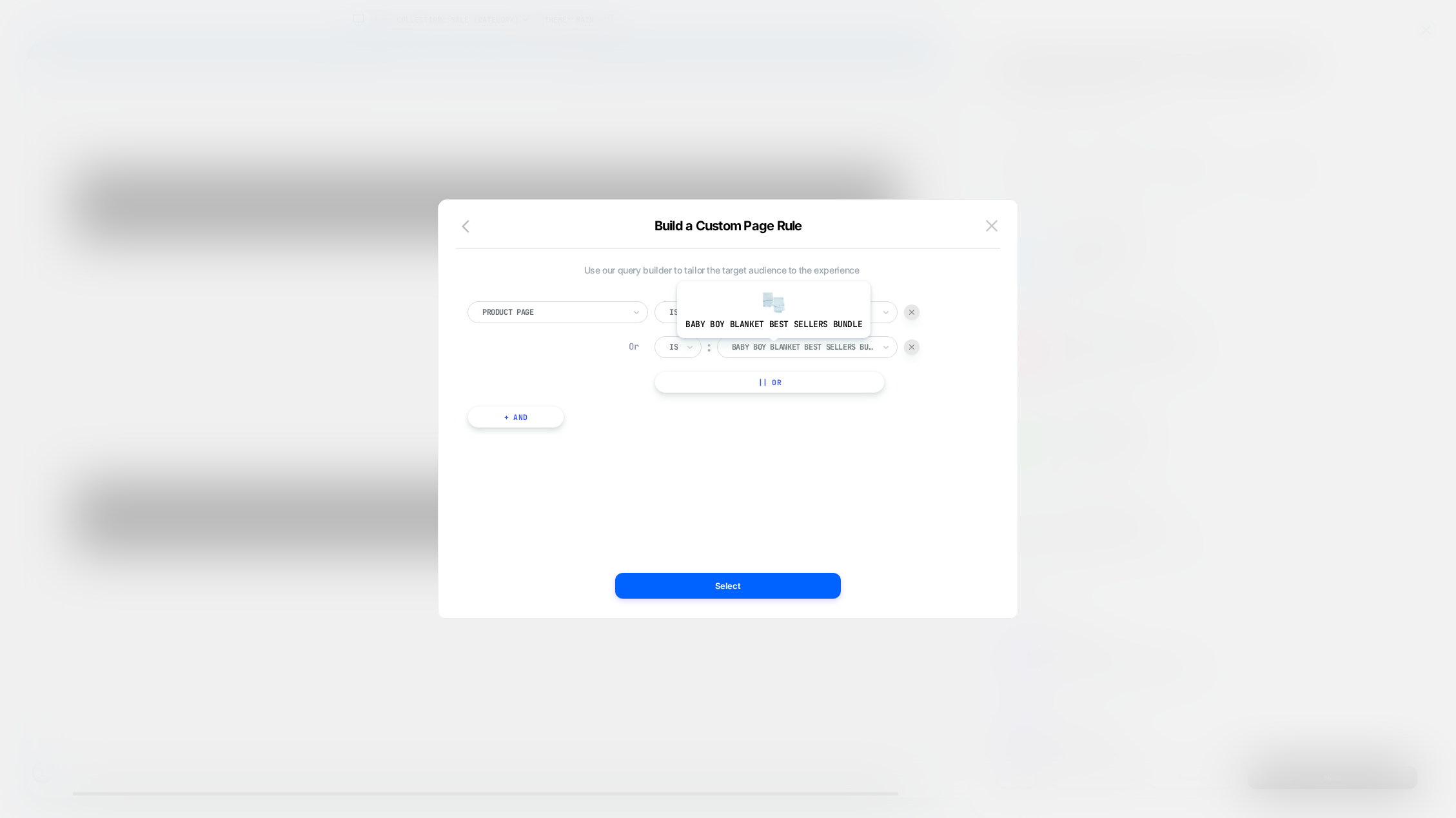
click at [772, 347] on div at bounding box center [803, 347] width 142 height 12
type input "**********"
click at [772, 434] on div "plush chenille knit throw" at bounding box center [808, 434] width 168 height 42
click at [714, 384] on button "|| Or" at bounding box center [770, 382] width 231 height 22
click at [789, 382] on div at bounding box center [803, 382] width 142 height 12
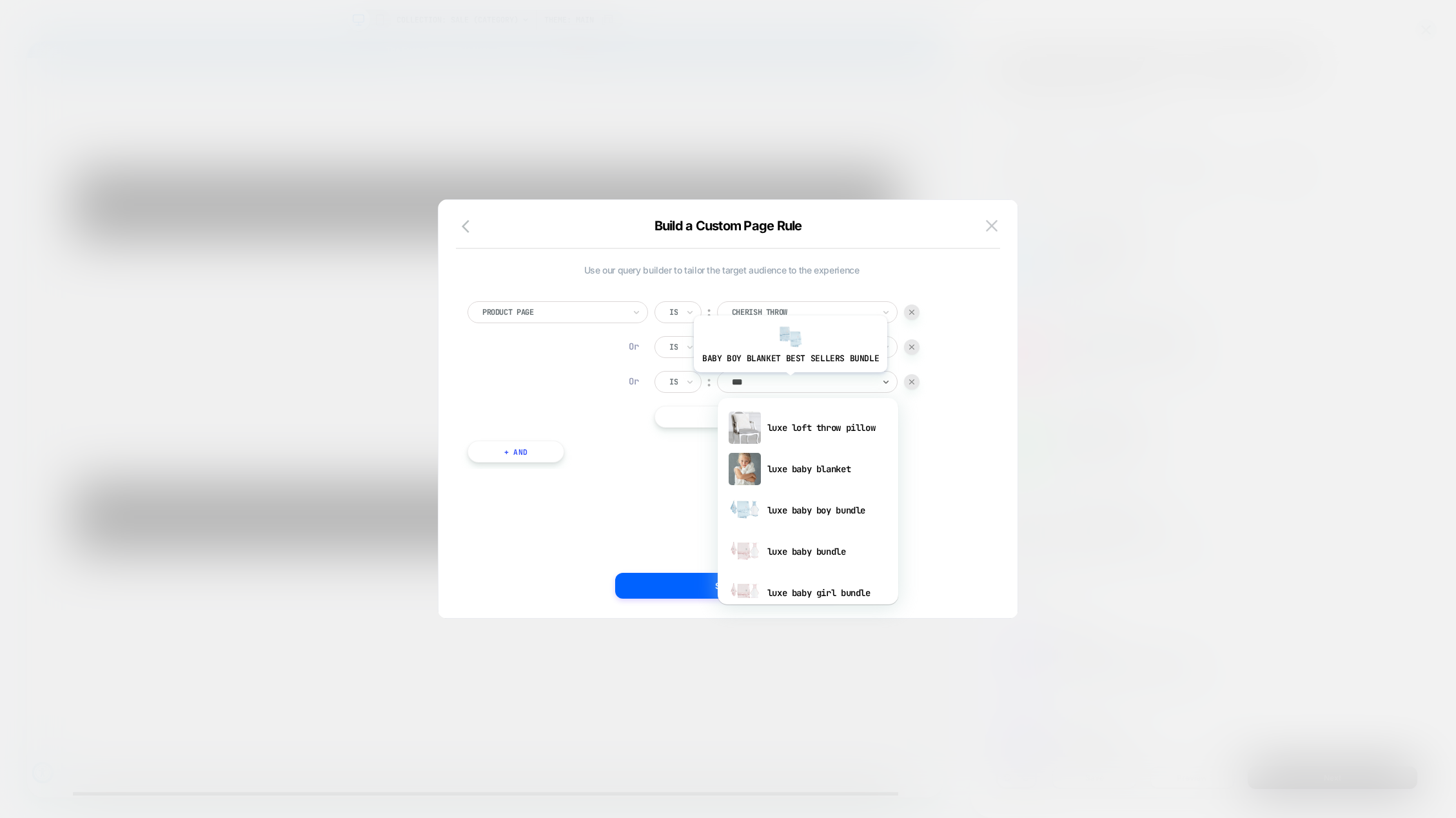
type input "****"
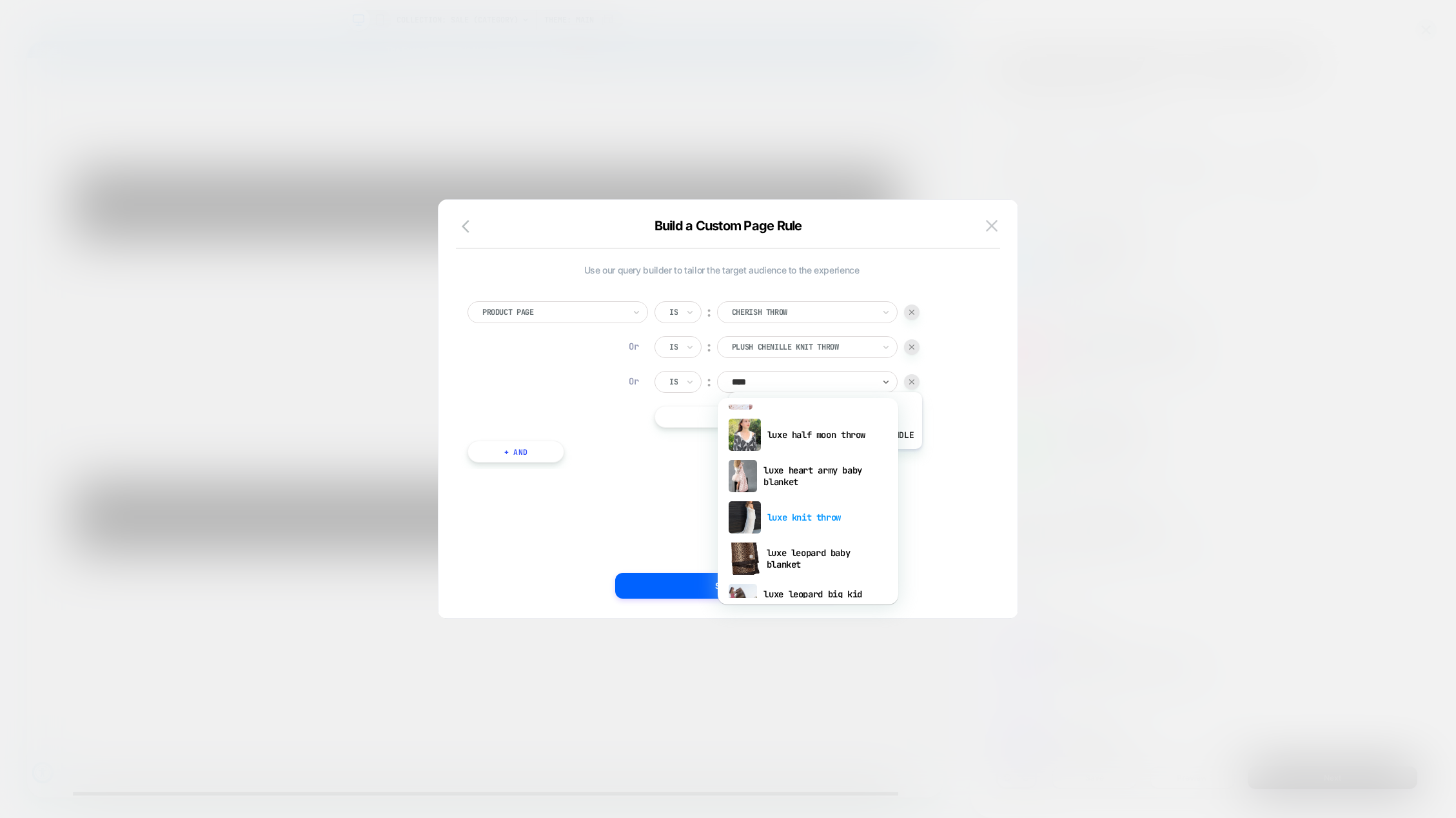
scroll to position [452, 0]
click at [841, 510] on div "luxe knit throw" at bounding box center [808, 513] width 168 height 42
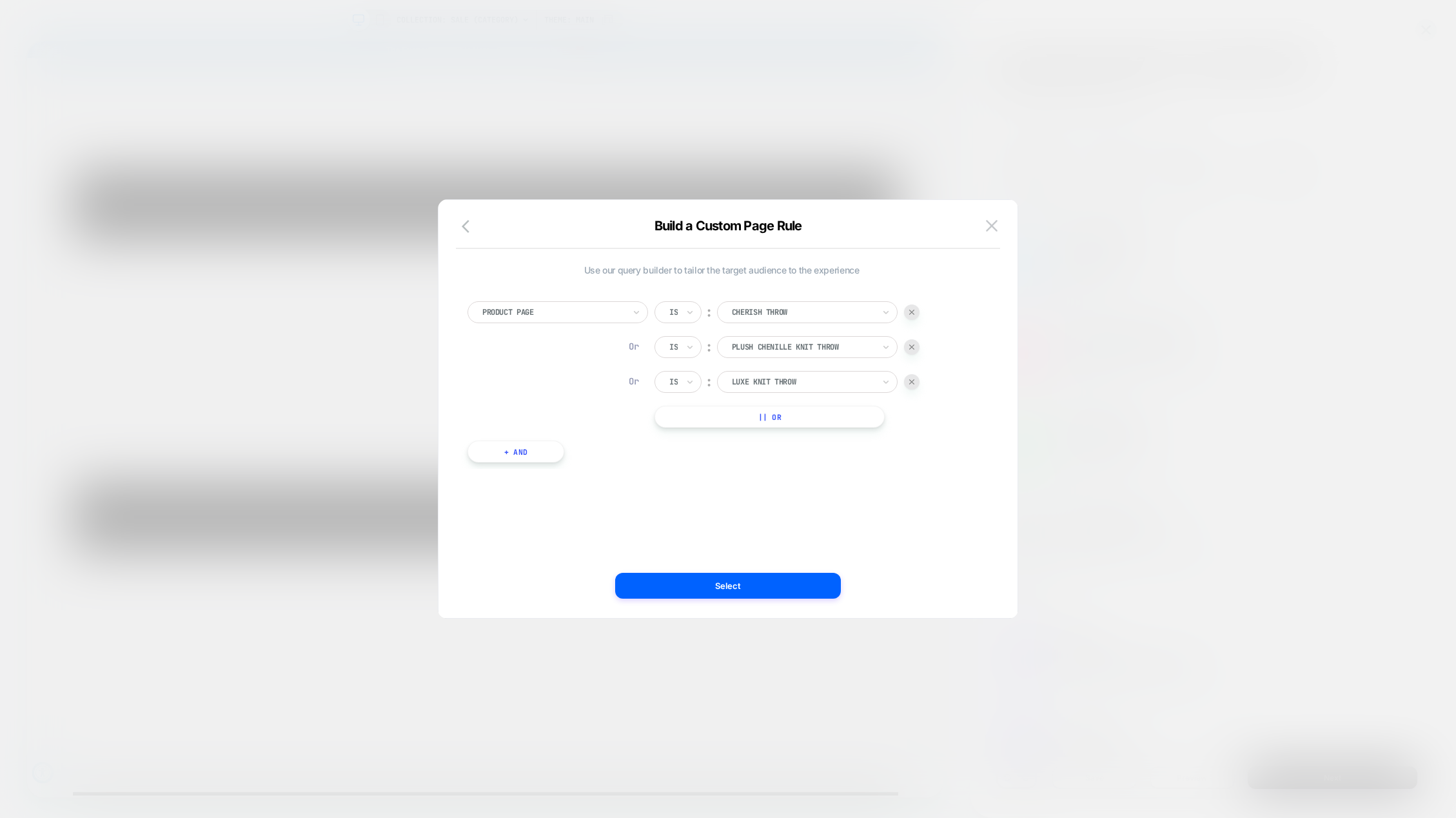
click at [775, 420] on button "|| Or" at bounding box center [770, 416] width 231 height 22
click at [775, 418] on div at bounding box center [803, 416] width 142 height 12
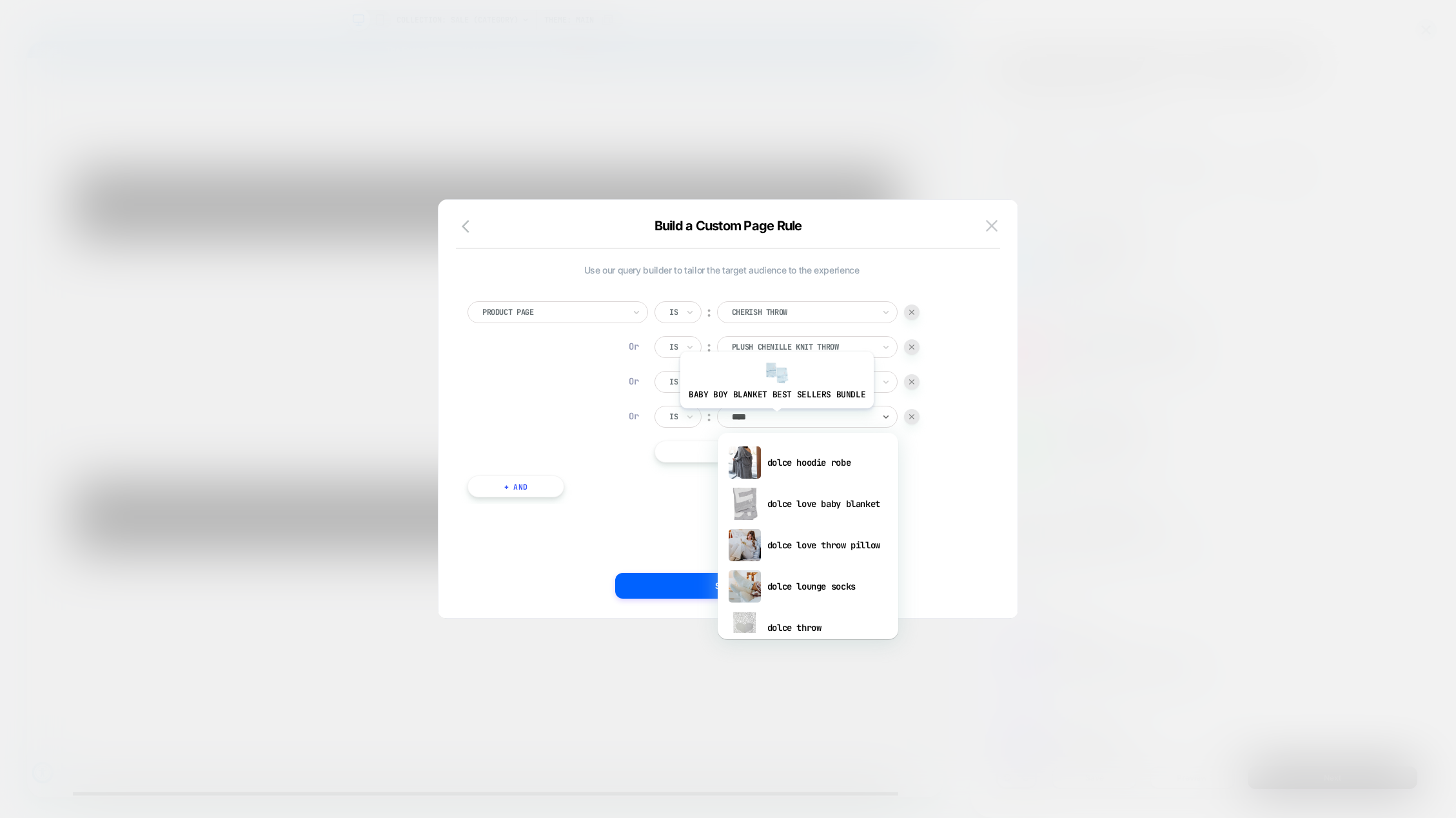
type input "*****"
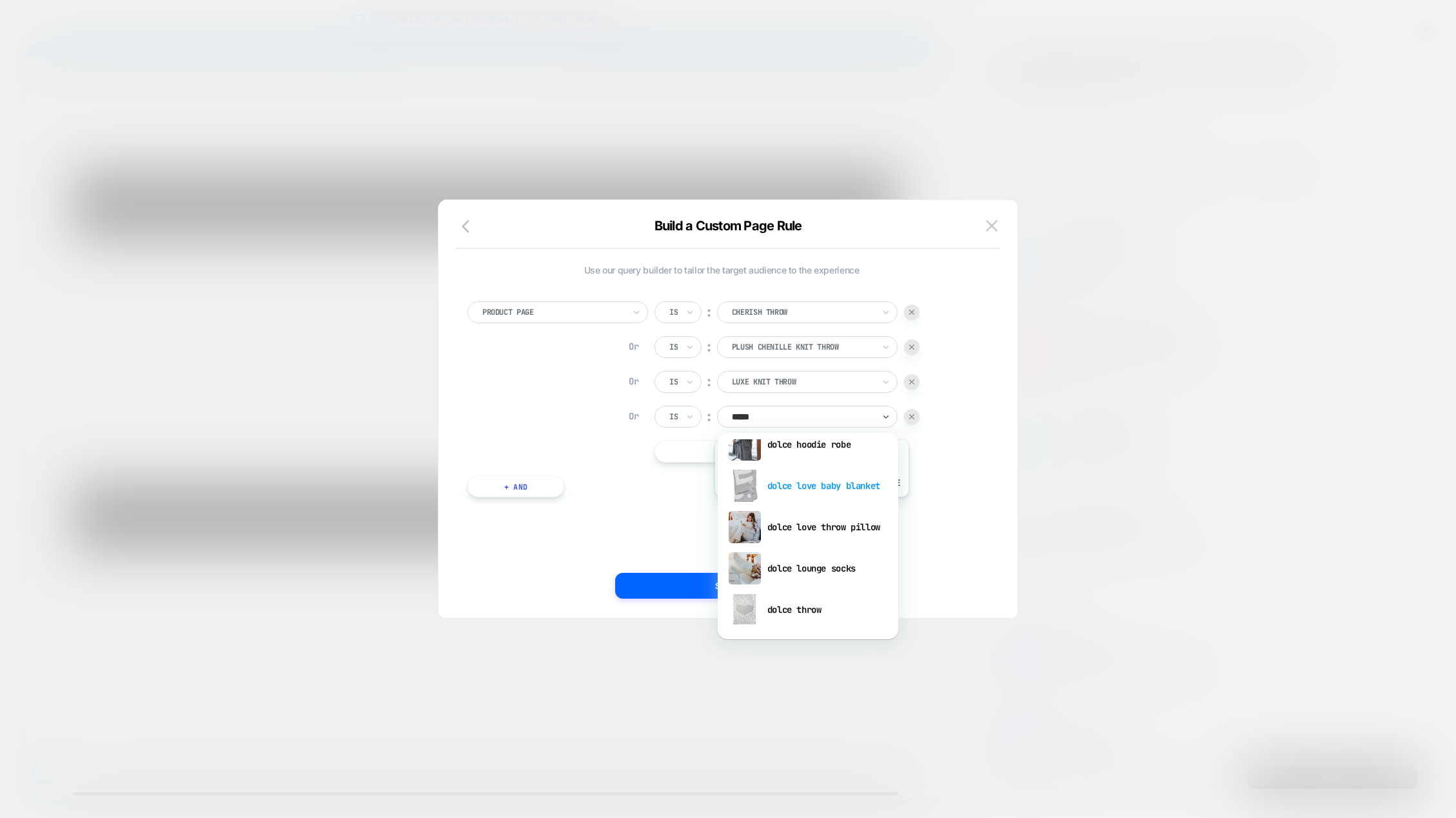
scroll to position [0, 0]
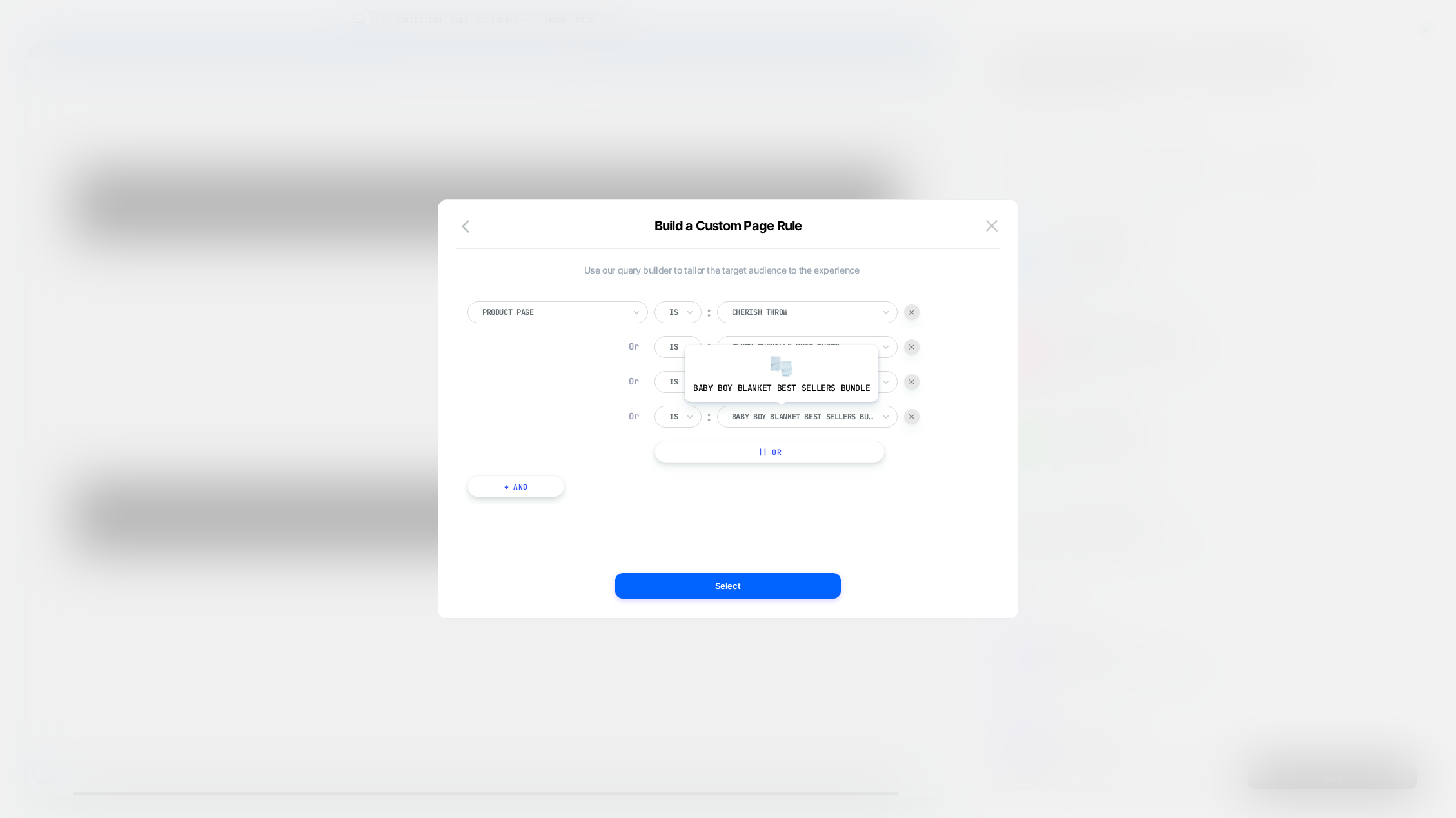
click at [779, 412] on div at bounding box center [803, 416] width 142 height 12
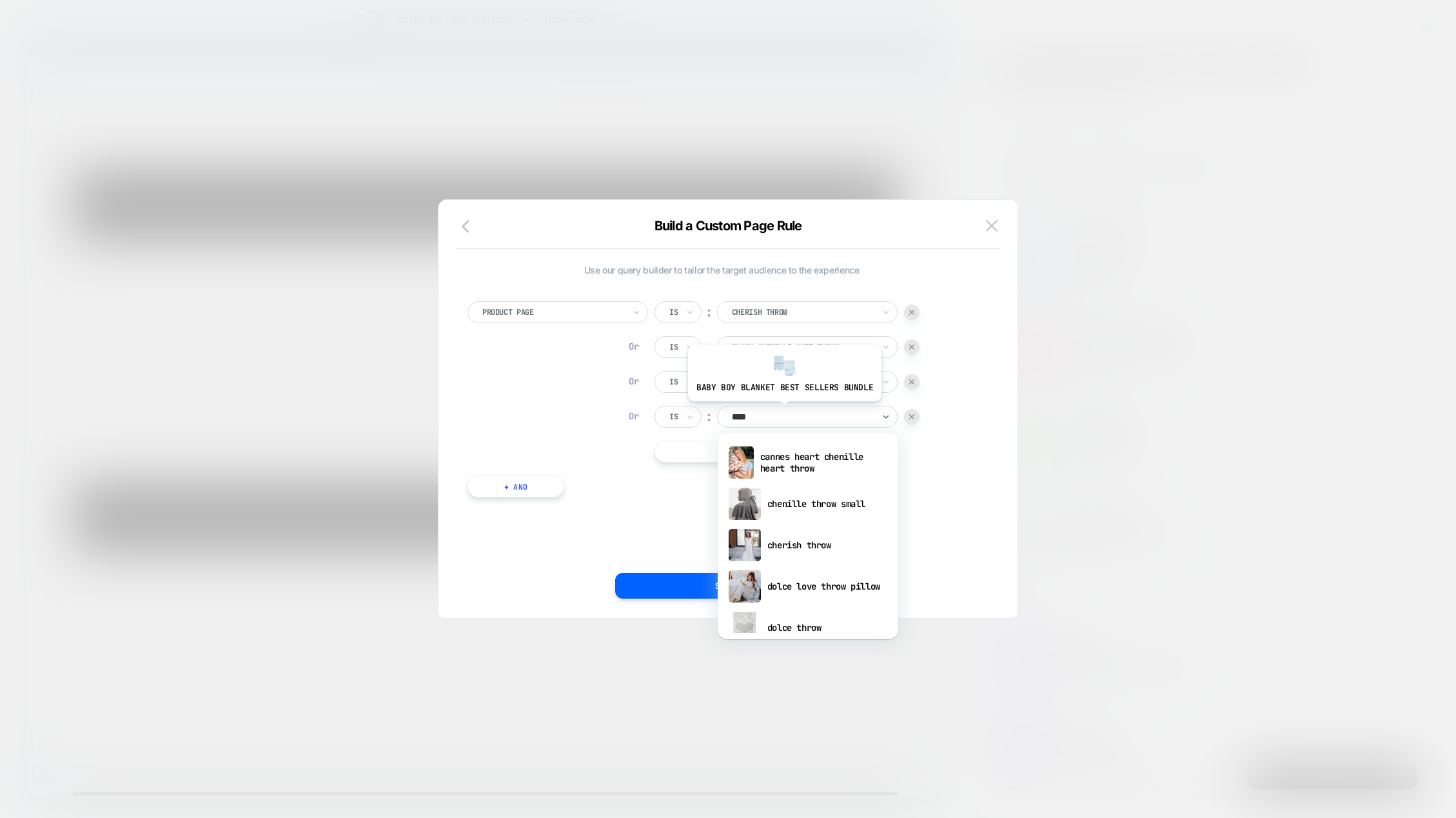
type input "*****"
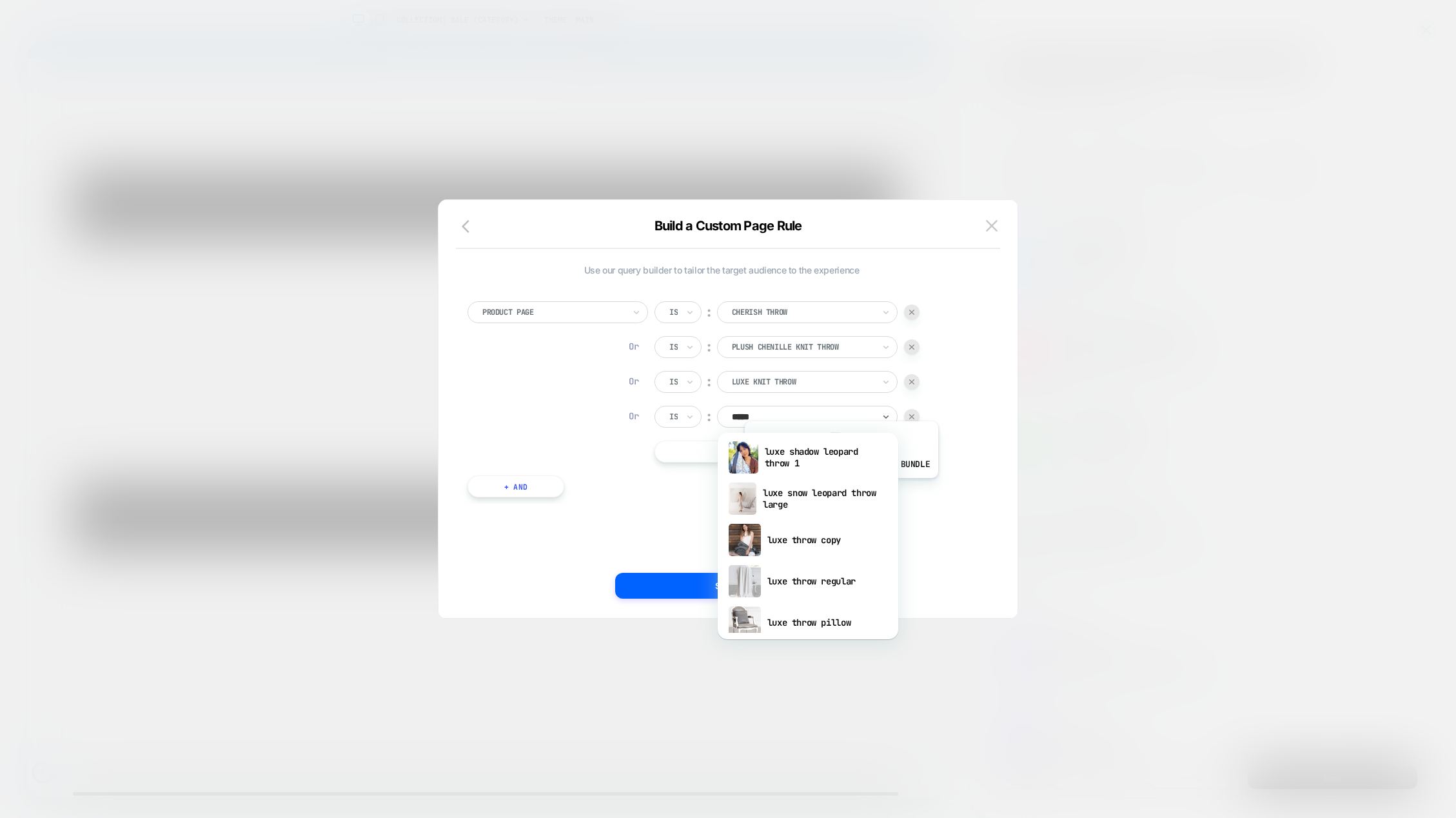
scroll to position [438, 0]
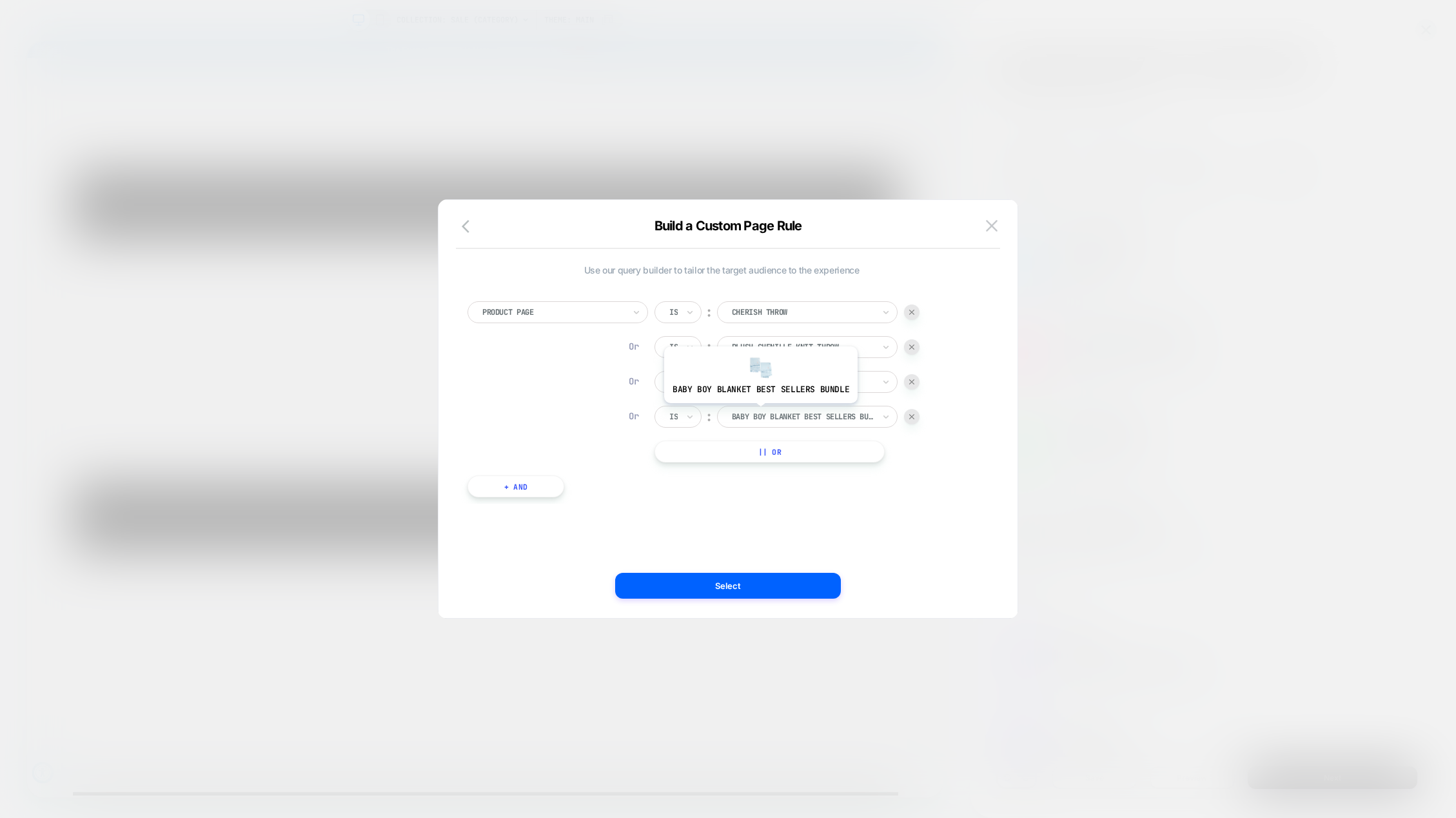
click at [759, 413] on div at bounding box center [803, 416] width 142 height 12
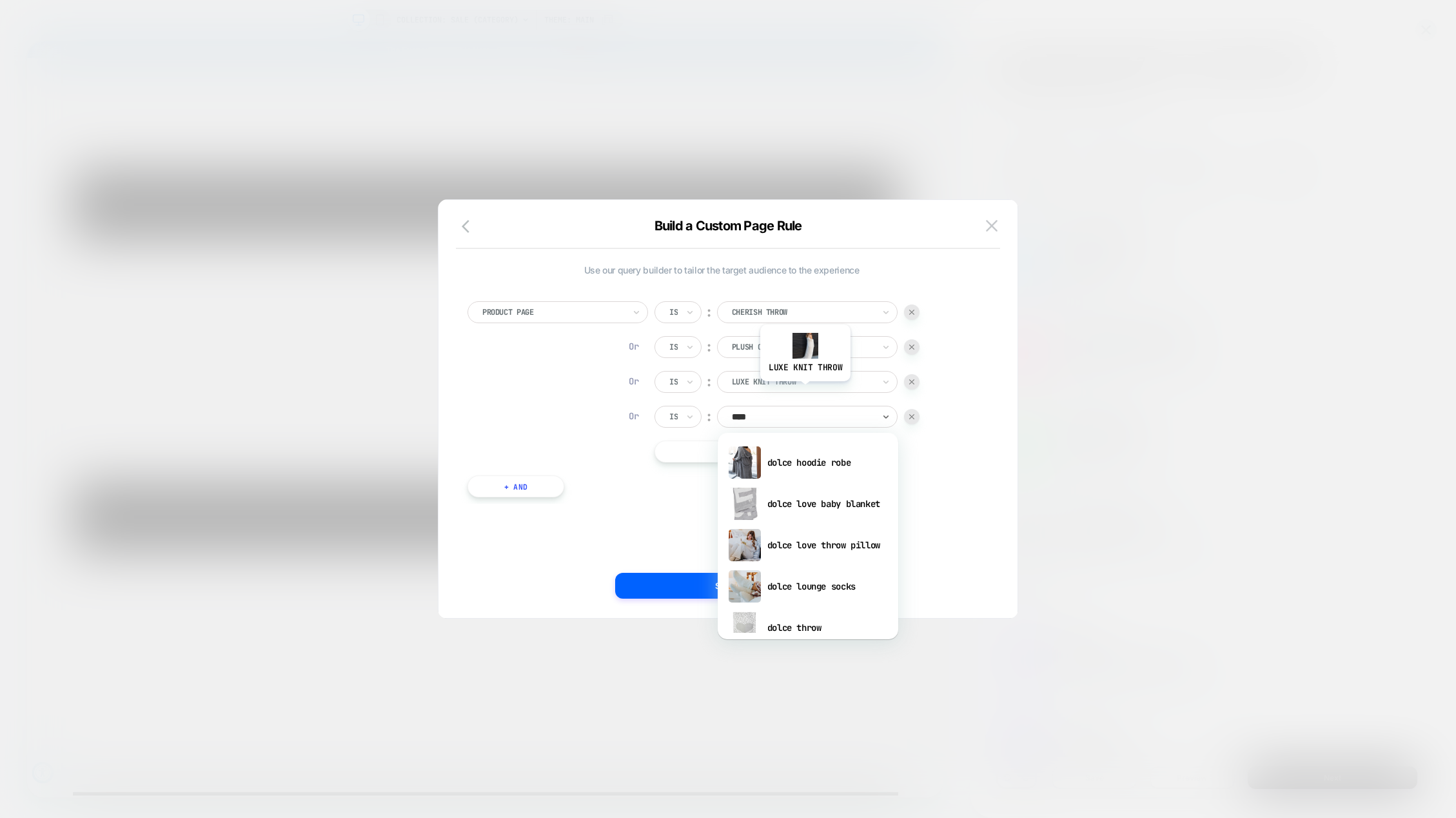
type input "*****"
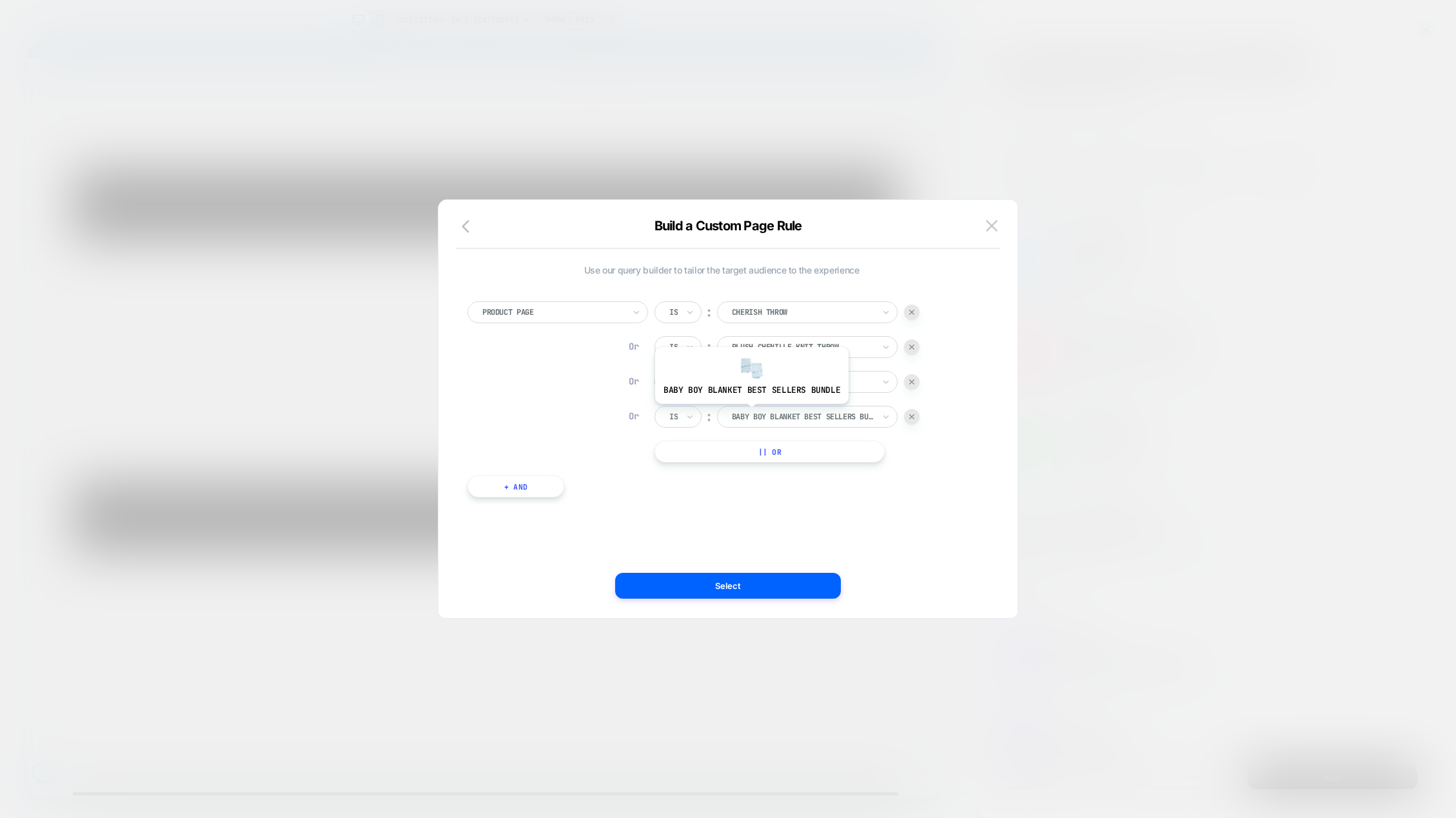
click at [751, 416] on div at bounding box center [803, 416] width 142 height 12
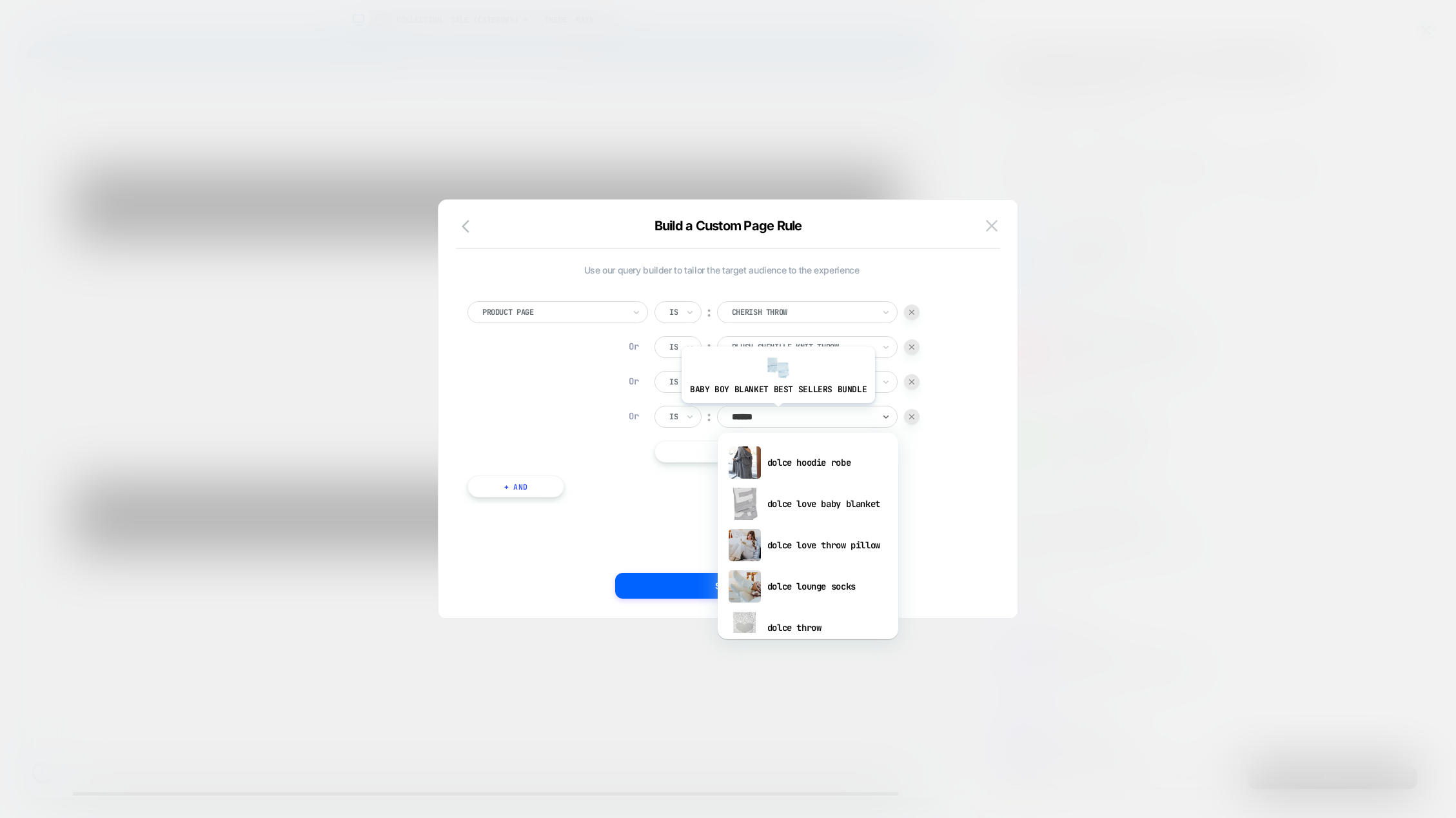
type input "*******"
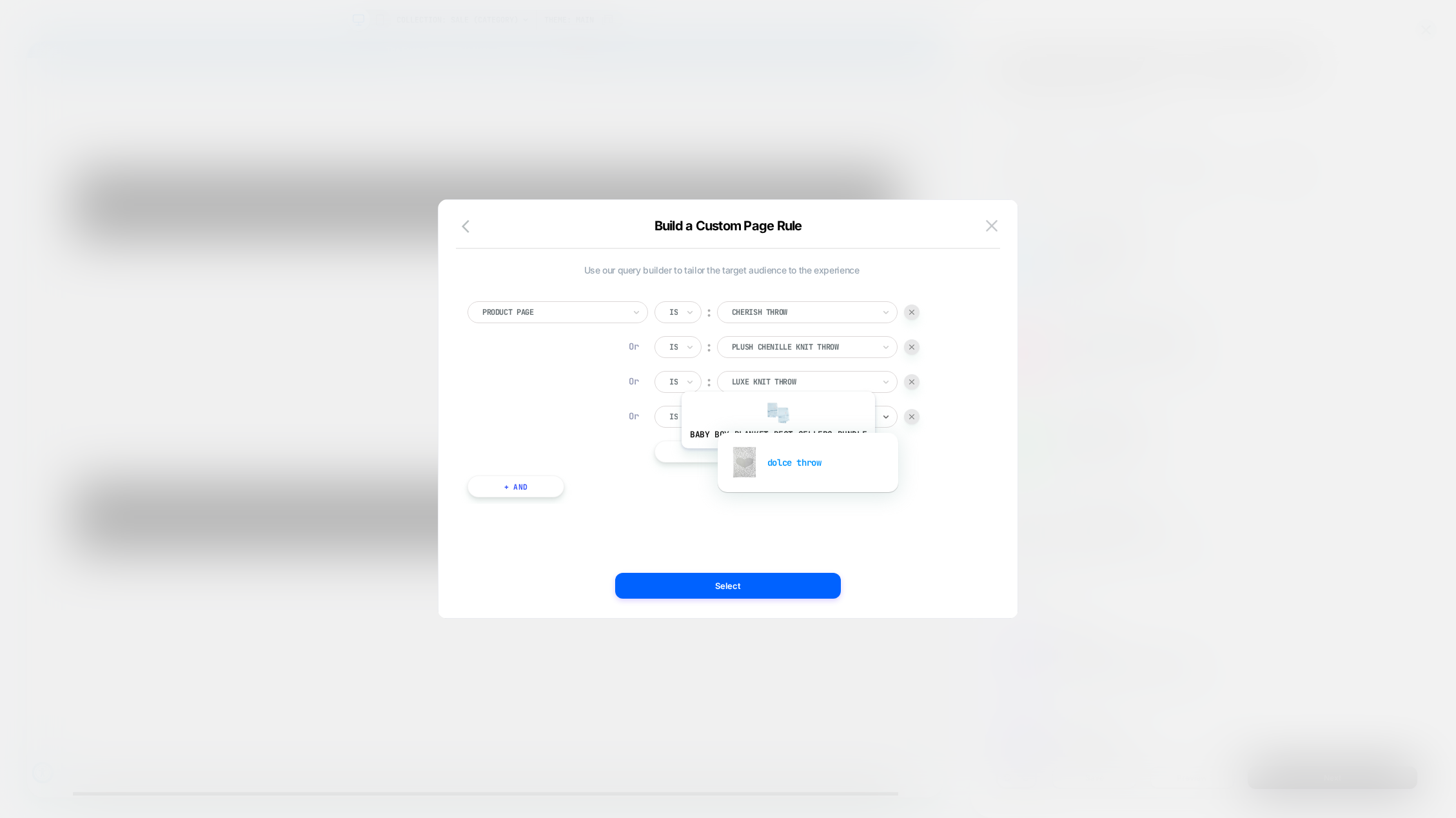
click at [777, 457] on div "dolce throw" at bounding box center [808, 462] width 168 height 42
click at [751, 453] on button "|| Or" at bounding box center [770, 452] width 231 height 22
click at [764, 450] on div at bounding box center [803, 451] width 142 height 12
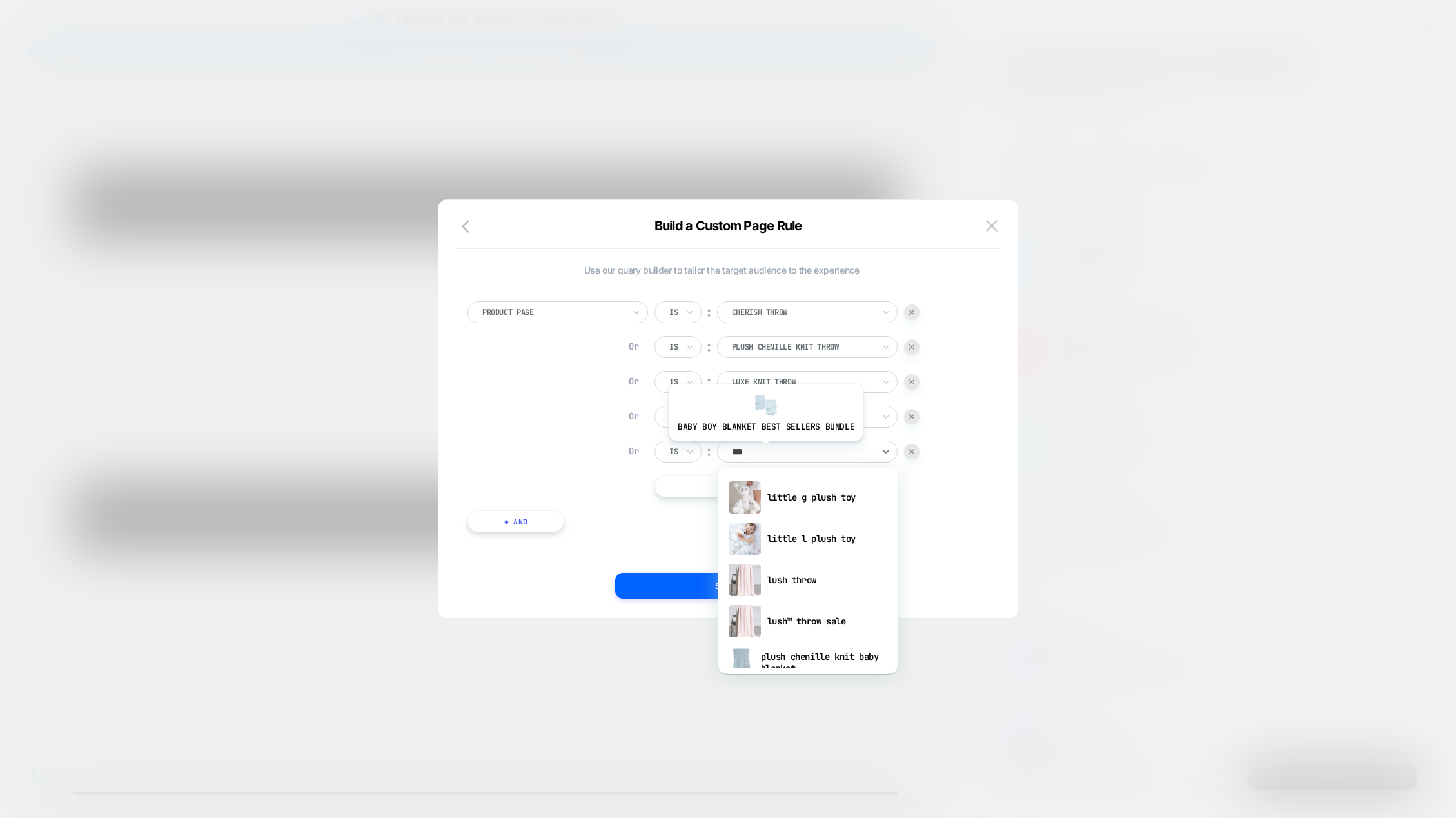
type input "****"
click at [799, 579] on div "lush throw" at bounding box center [808, 580] width 168 height 42
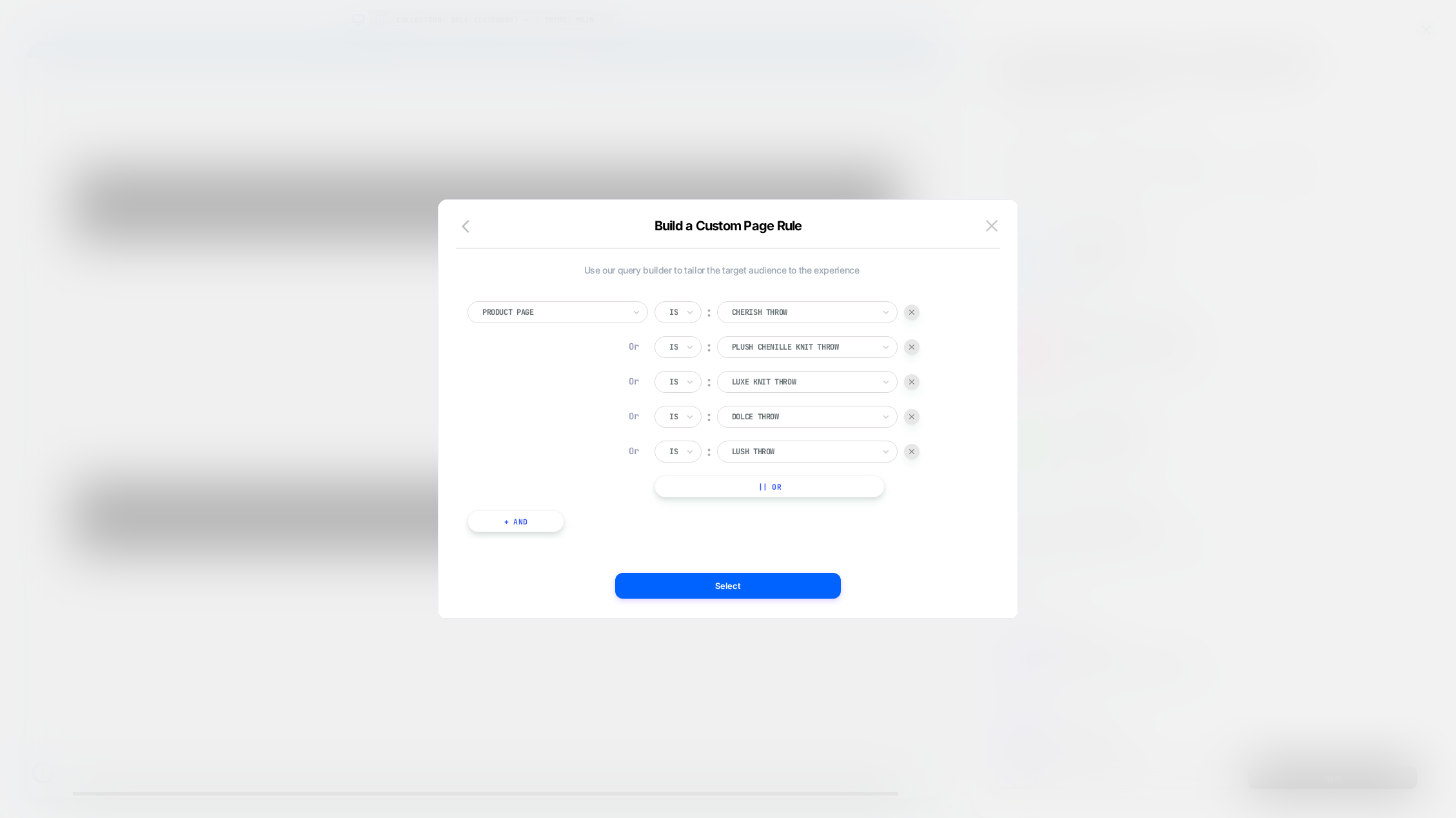
click at [790, 482] on button "|| Or" at bounding box center [770, 486] width 231 height 22
click at [783, 482] on div at bounding box center [803, 486] width 142 height 12
type input "**********"
click at [808, 482] on div at bounding box center [803, 486] width 142 height 12
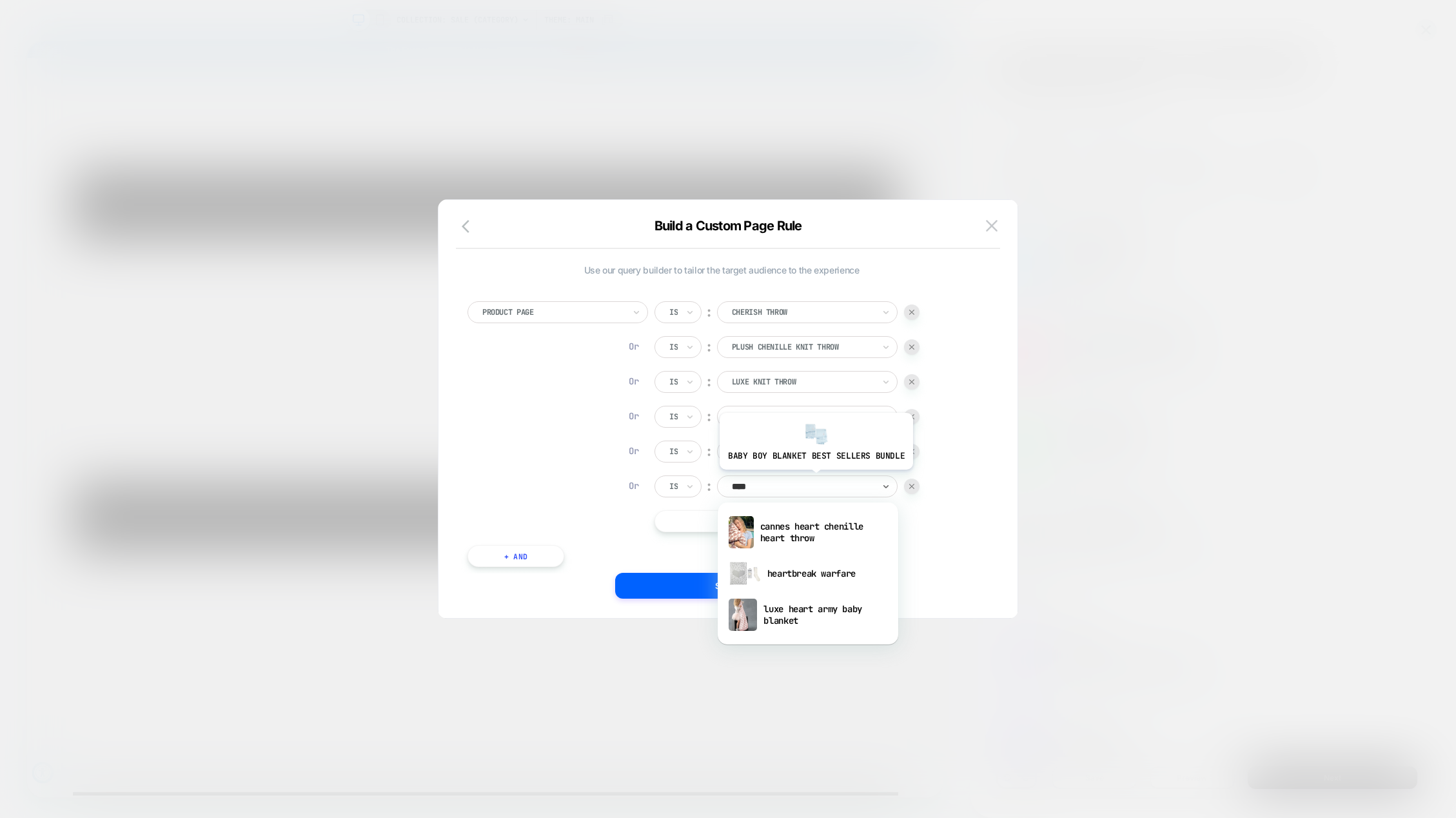
type input "*****"
click at [791, 529] on div "cannes heart chenille heart throw" at bounding box center [808, 532] width 168 height 42
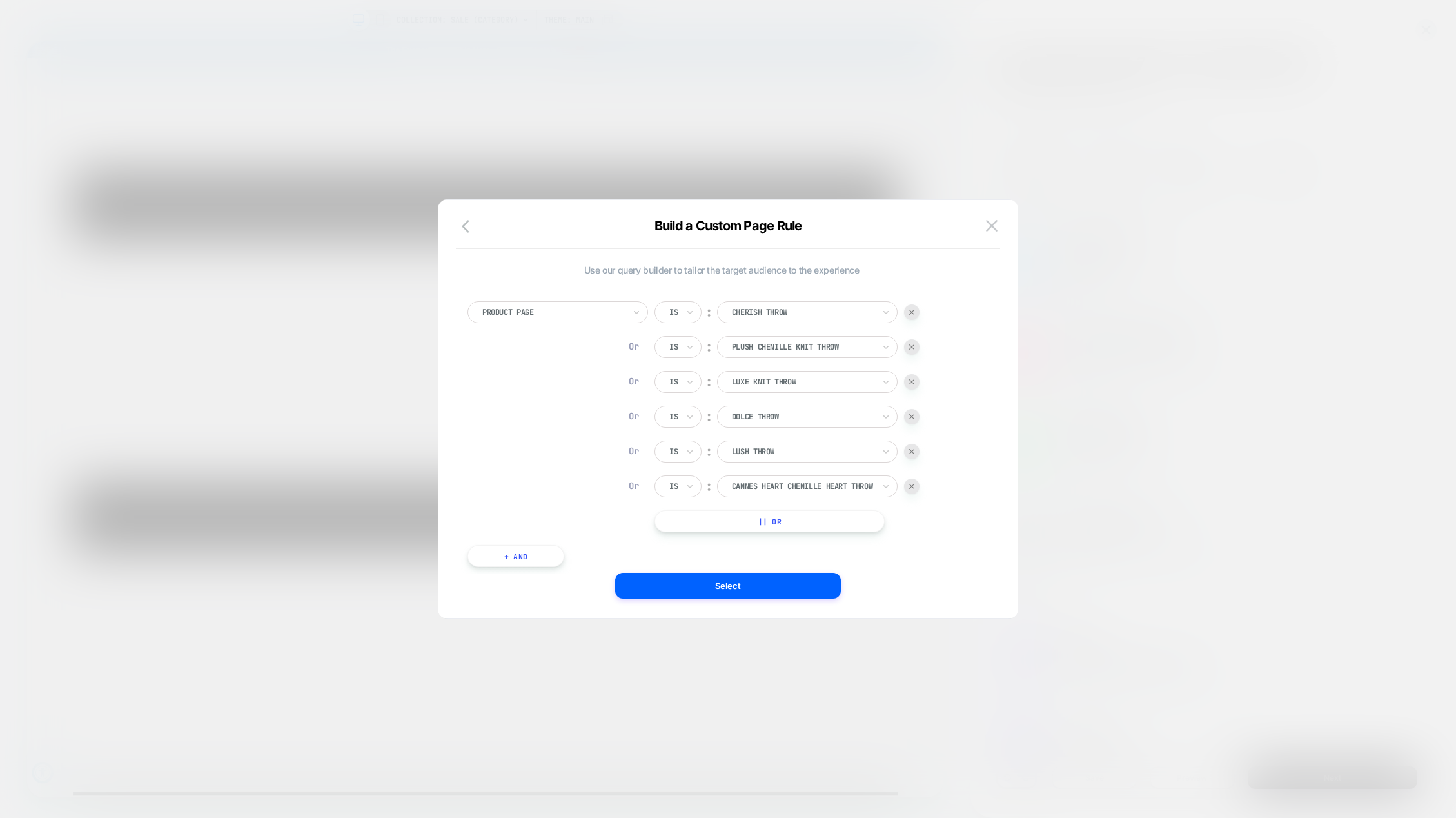
click at [775, 521] on button "|| Or" at bounding box center [770, 522] width 231 height 22
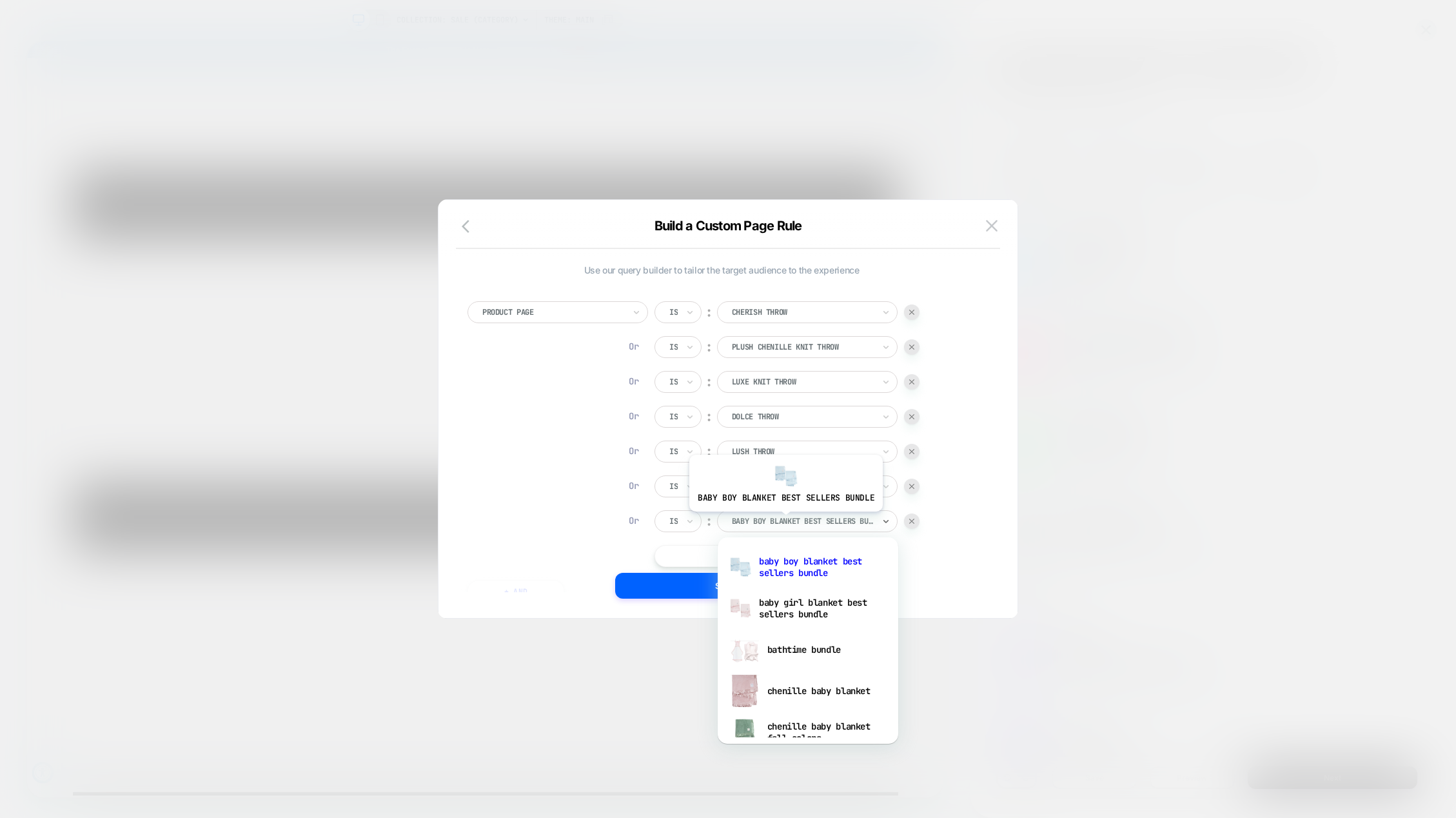
click at [784, 522] on div at bounding box center [803, 521] width 142 height 12
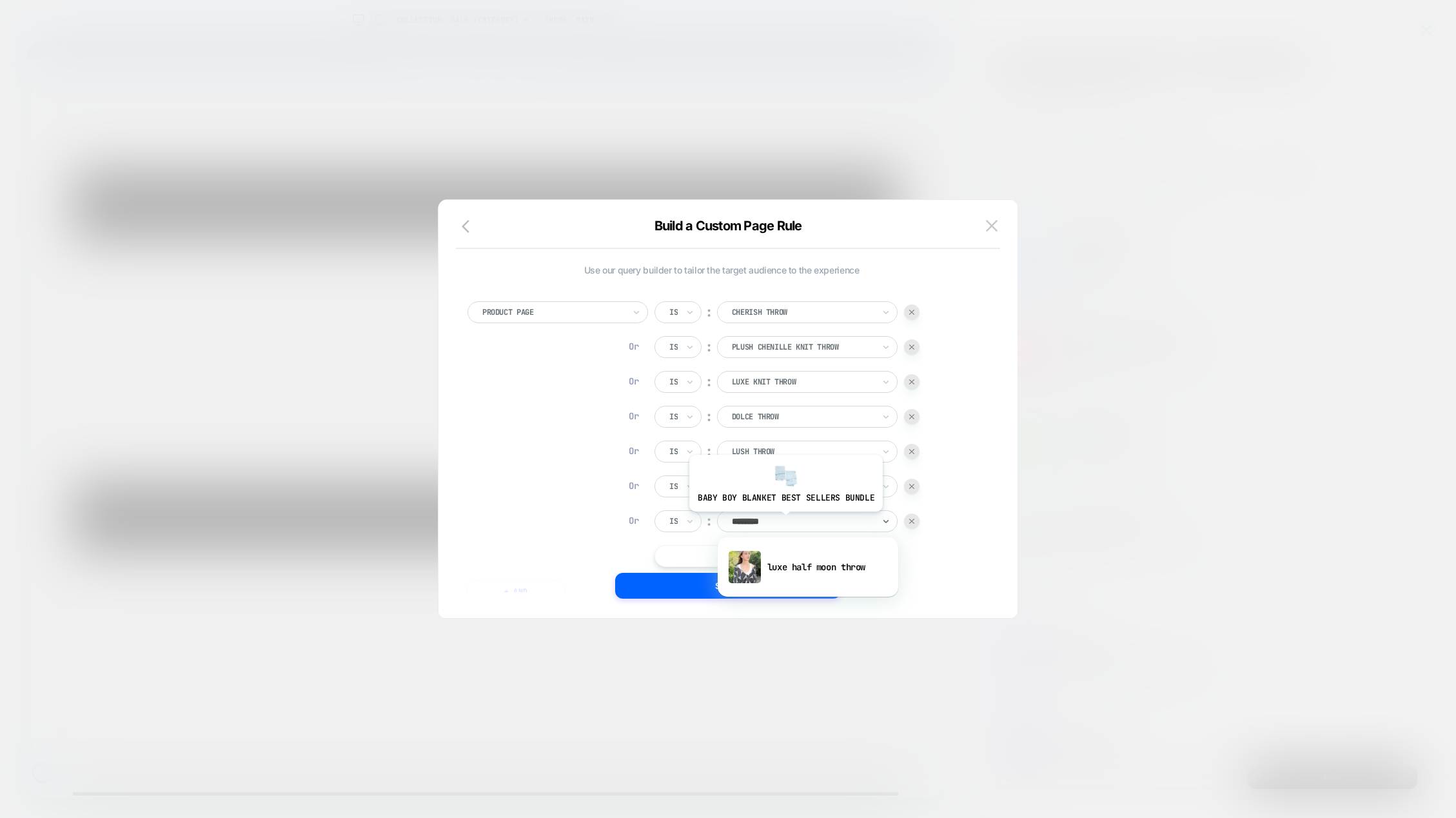
type input "*********"
click at [786, 565] on div "luxe half moon throw" at bounding box center [808, 567] width 168 height 42
click at [782, 551] on button "|| Or" at bounding box center [770, 556] width 231 height 22
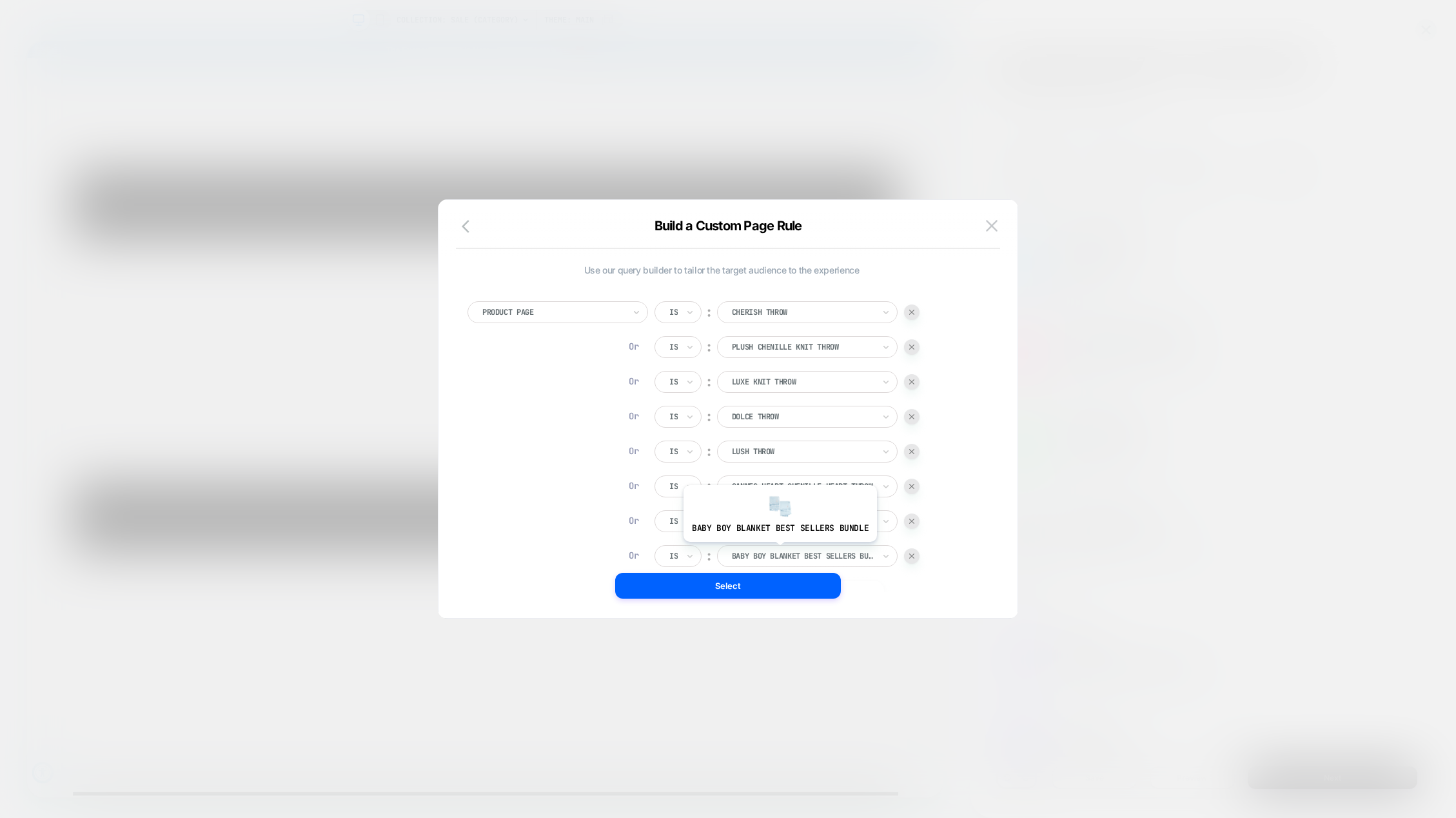
click at [778, 551] on div at bounding box center [803, 556] width 142 height 12
type input "******"
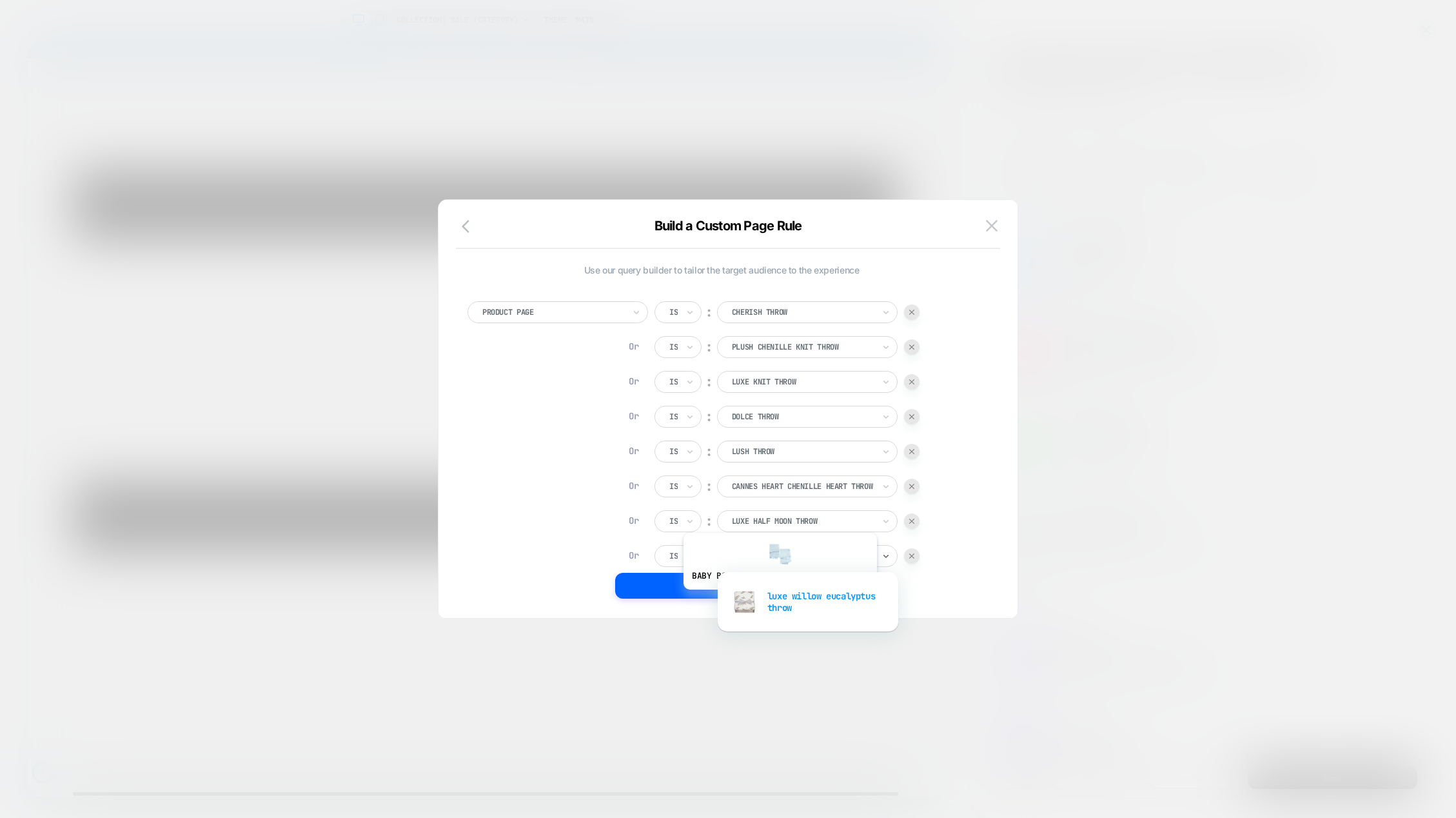
click at [779, 599] on div "luxe willow eucalyptus throw" at bounding box center [808, 602] width 168 height 42
click at [783, 558] on div at bounding box center [803, 556] width 142 height 12
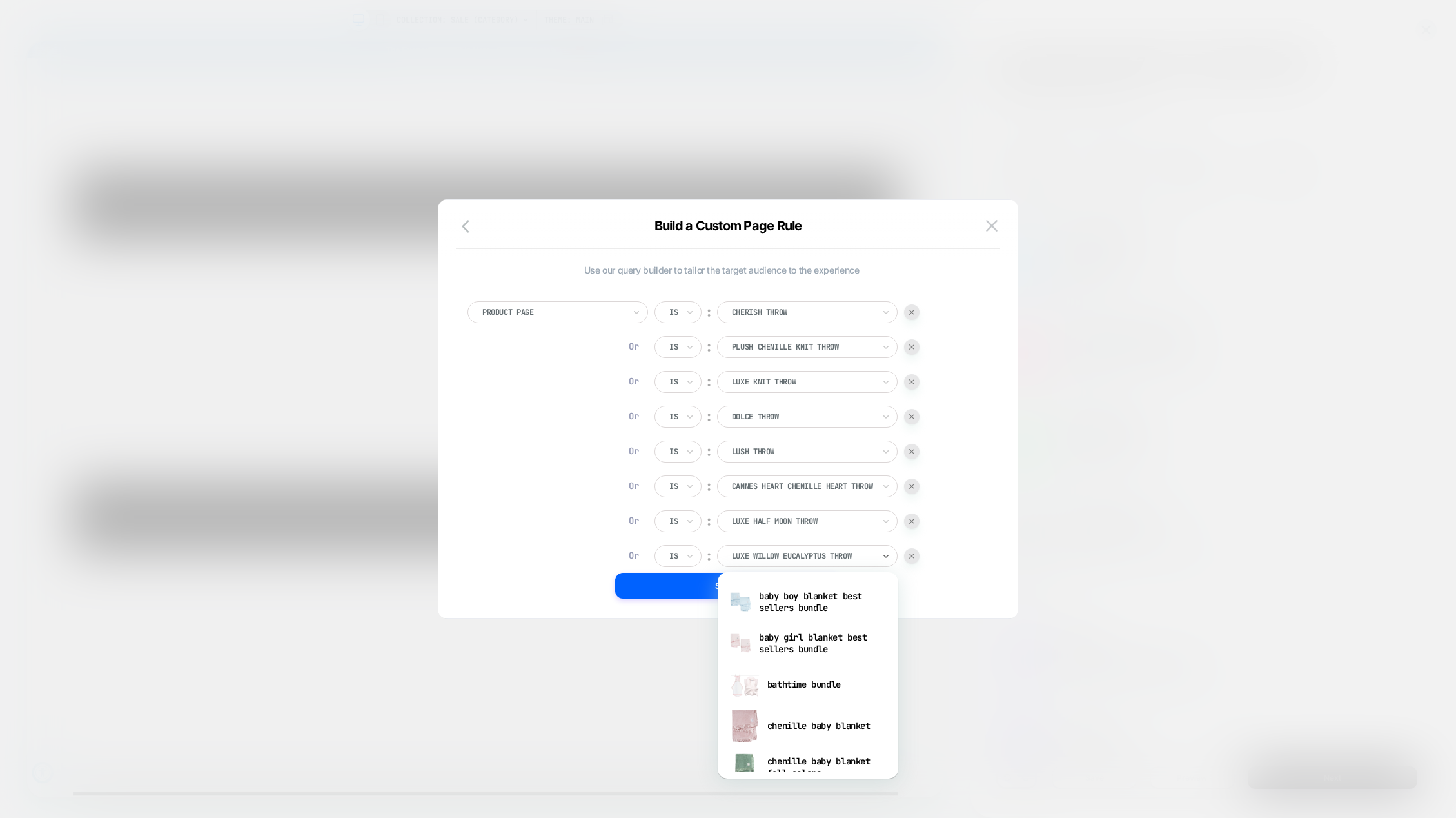
click at [939, 585] on div "Select" at bounding box center [728, 585] width 579 height 26
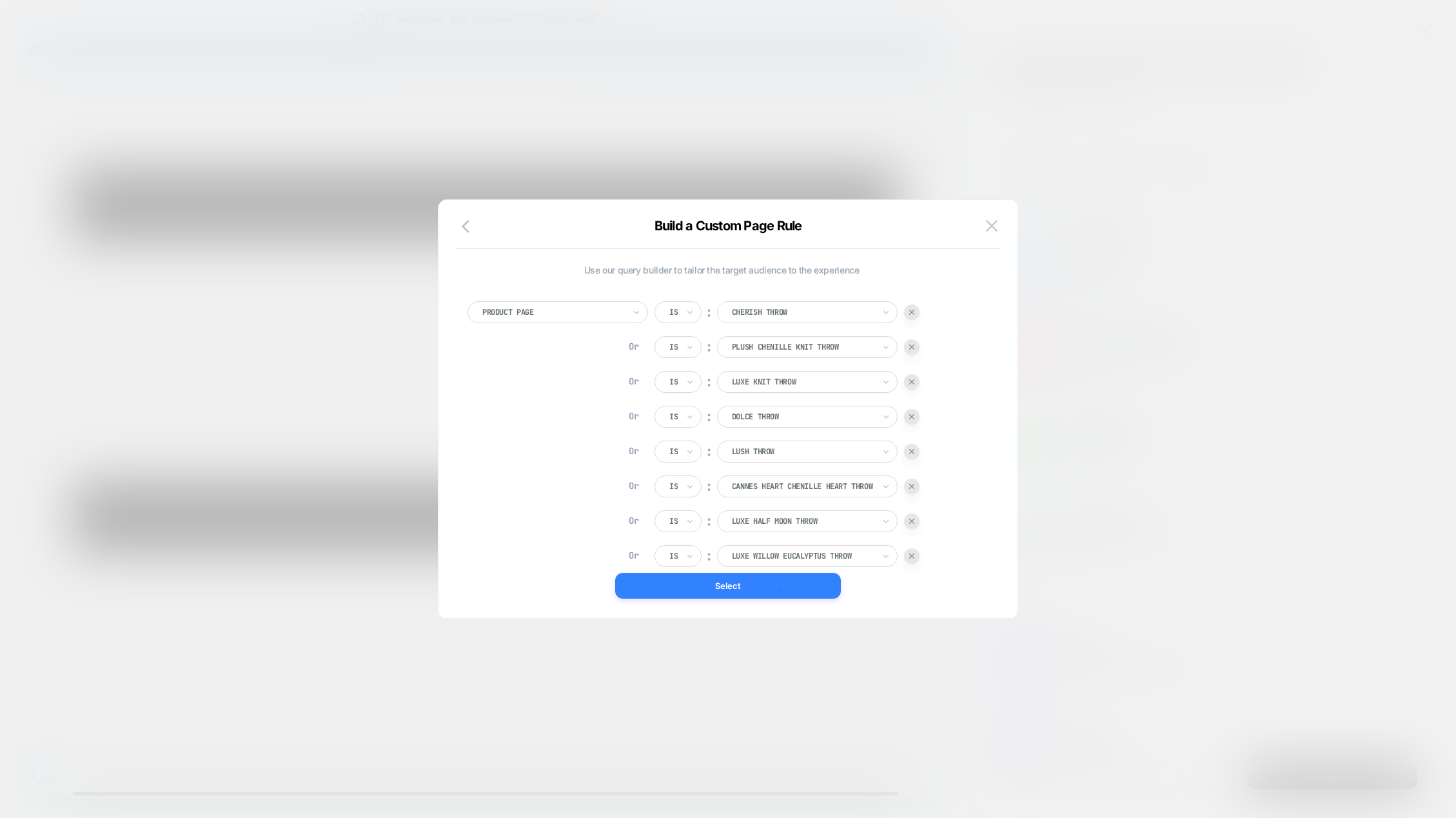
click at [764, 582] on button "Select" at bounding box center [728, 585] width 226 height 26
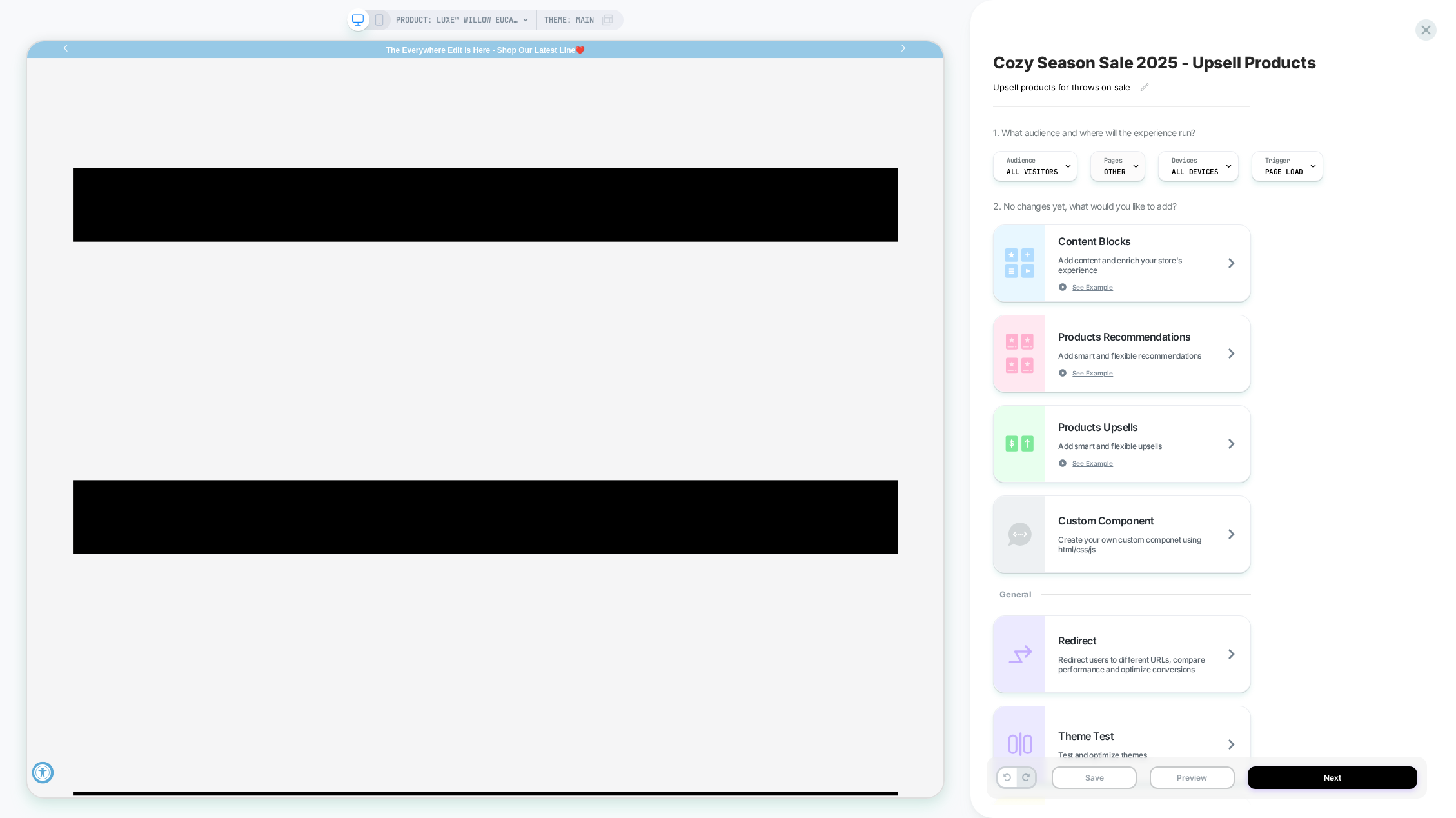
click at [1114, 165] on div "Pages OTHER" at bounding box center [1115, 165] width 47 height 29
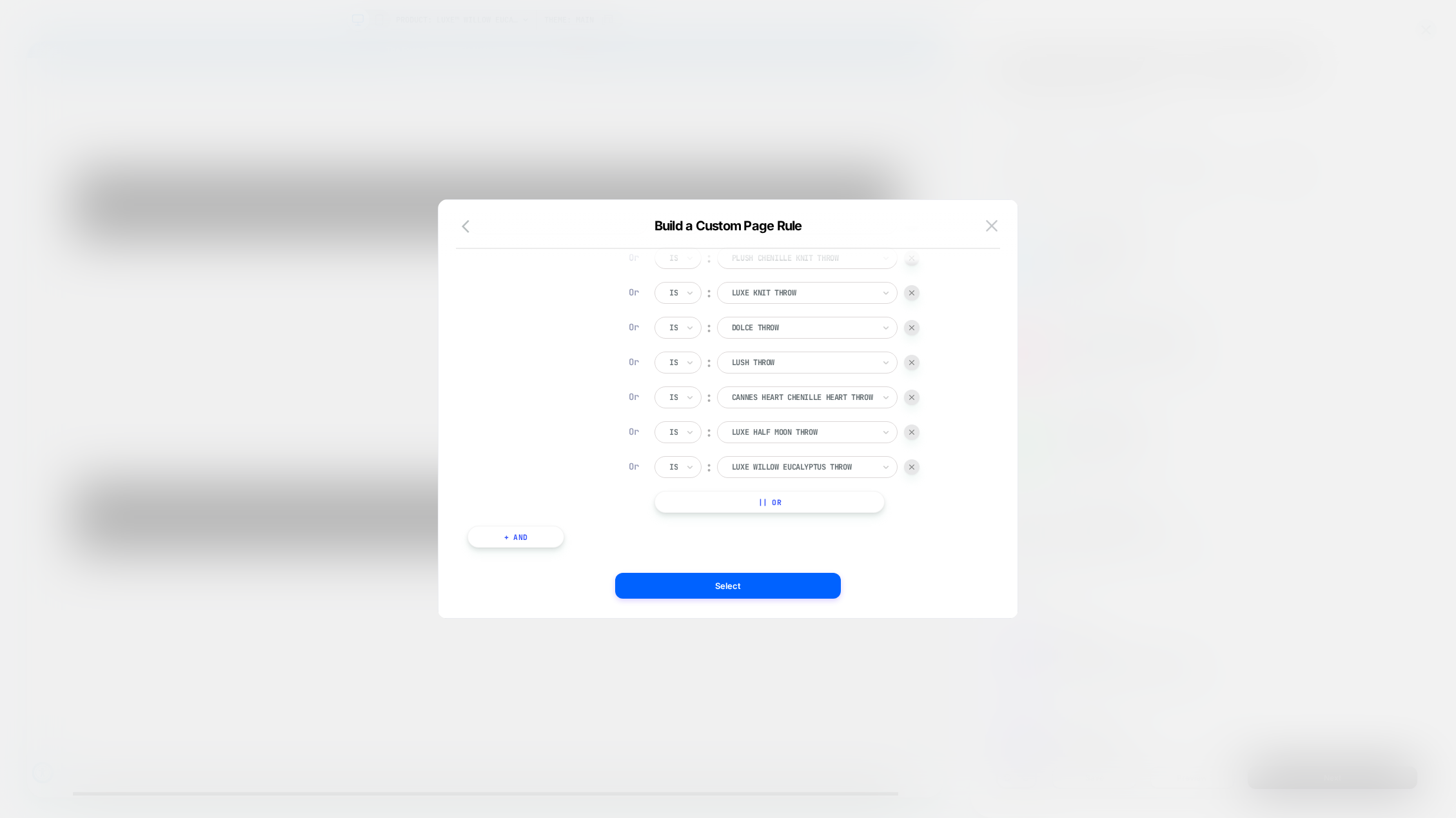
scroll to position [96, 0]
click at [797, 481] on button "|| Or" at bounding box center [770, 482] width 231 height 22
click at [778, 482] on button "|| Or" at bounding box center [770, 482] width 231 height 22
click at [795, 518] on button "|| Or" at bounding box center [770, 517] width 231 height 22
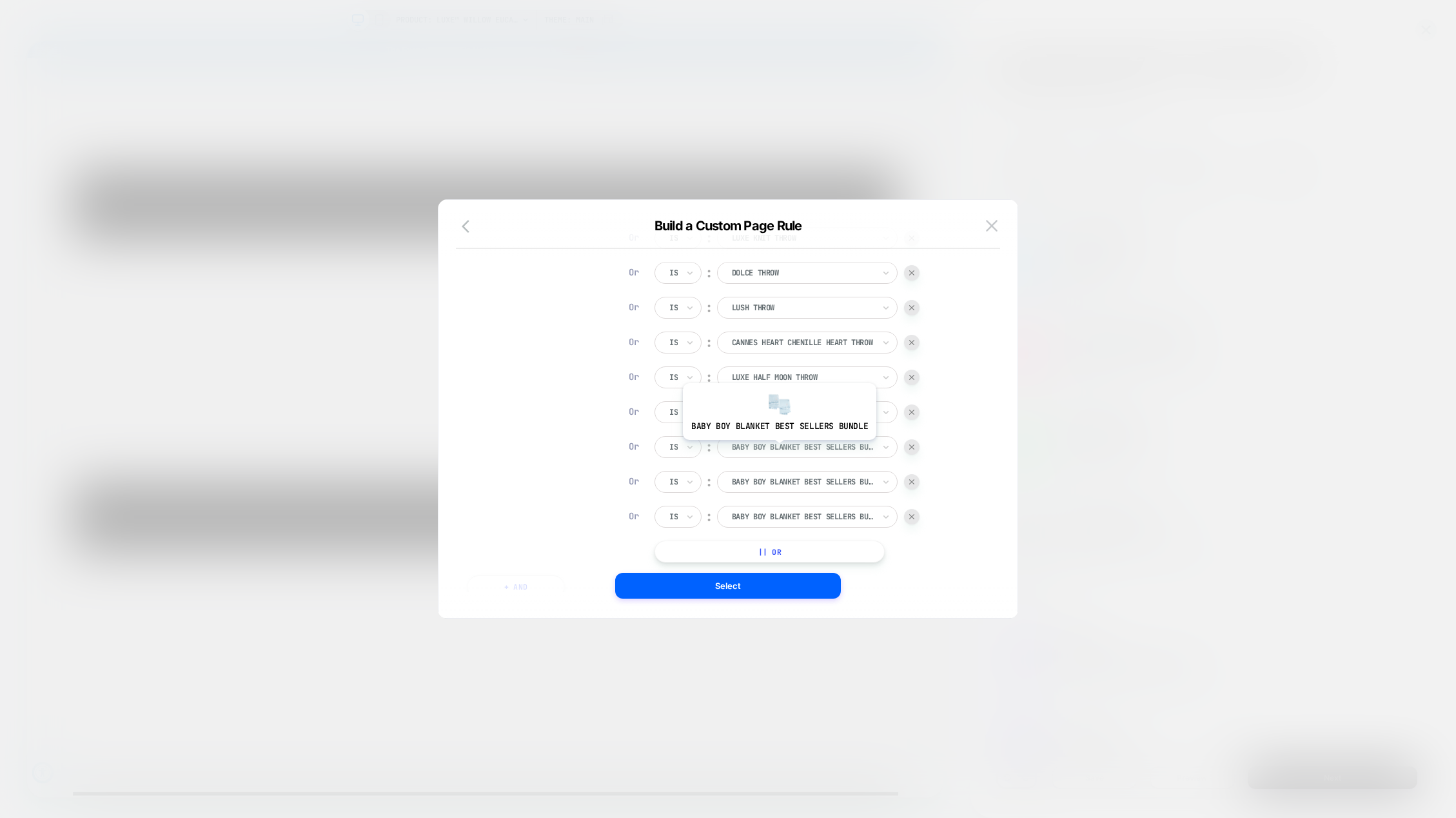
click at [778, 449] on div at bounding box center [803, 447] width 142 height 12
click at [811, 444] on div at bounding box center [803, 447] width 142 height 12
type input "******"
click at [831, 487] on div "luxe shadow leopard throw 1" at bounding box center [808, 493] width 168 height 42
click at [834, 474] on div "baby boy blanket best sellers bundle" at bounding box center [803, 482] width 144 height 14
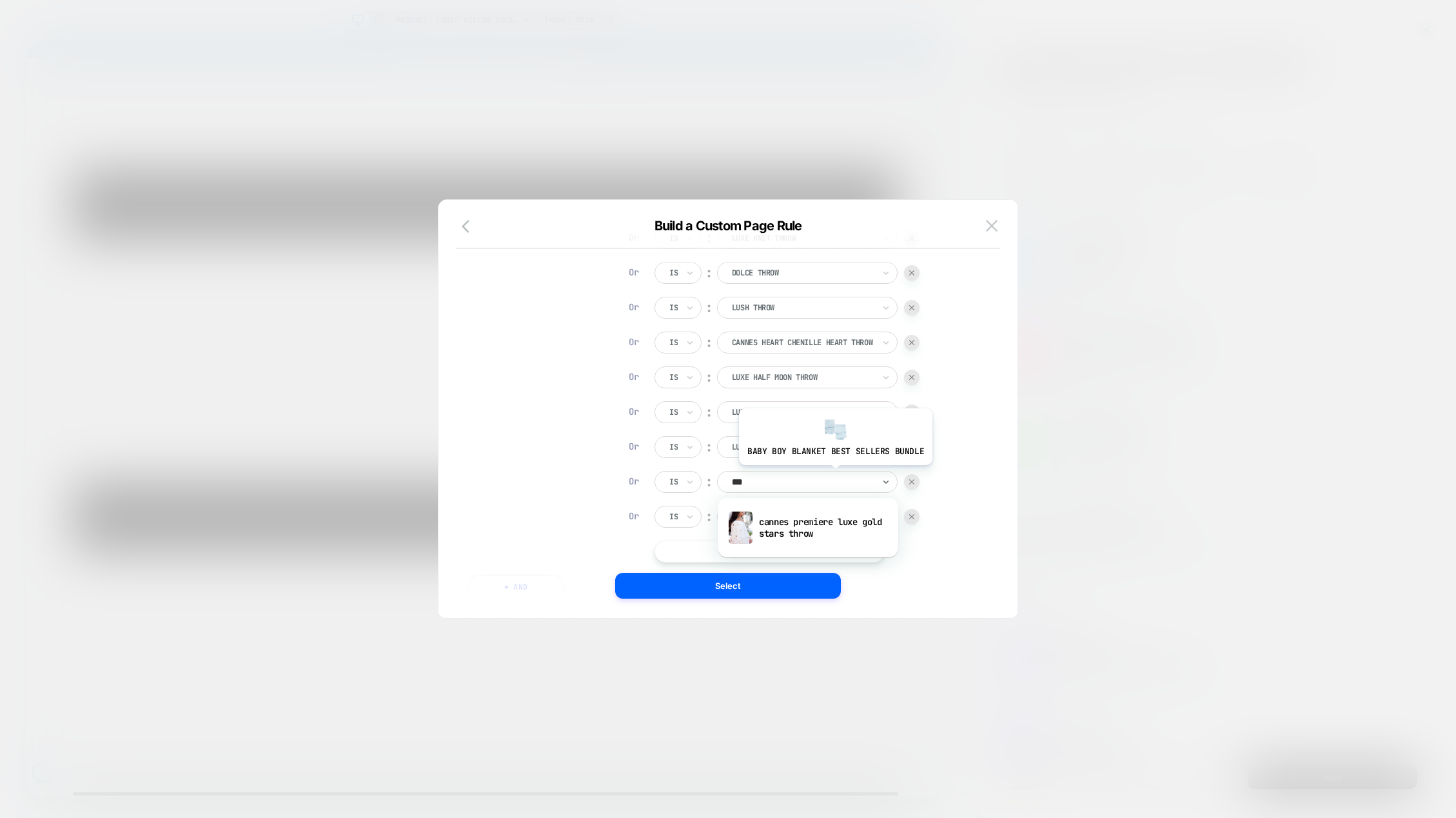
type input "****"
click at [789, 478] on div at bounding box center [803, 482] width 142 height 12
type input "****"
click at [805, 522] on div "cannes premiere luxe gold stars throw" at bounding box center [808, 527] width 168 height 42
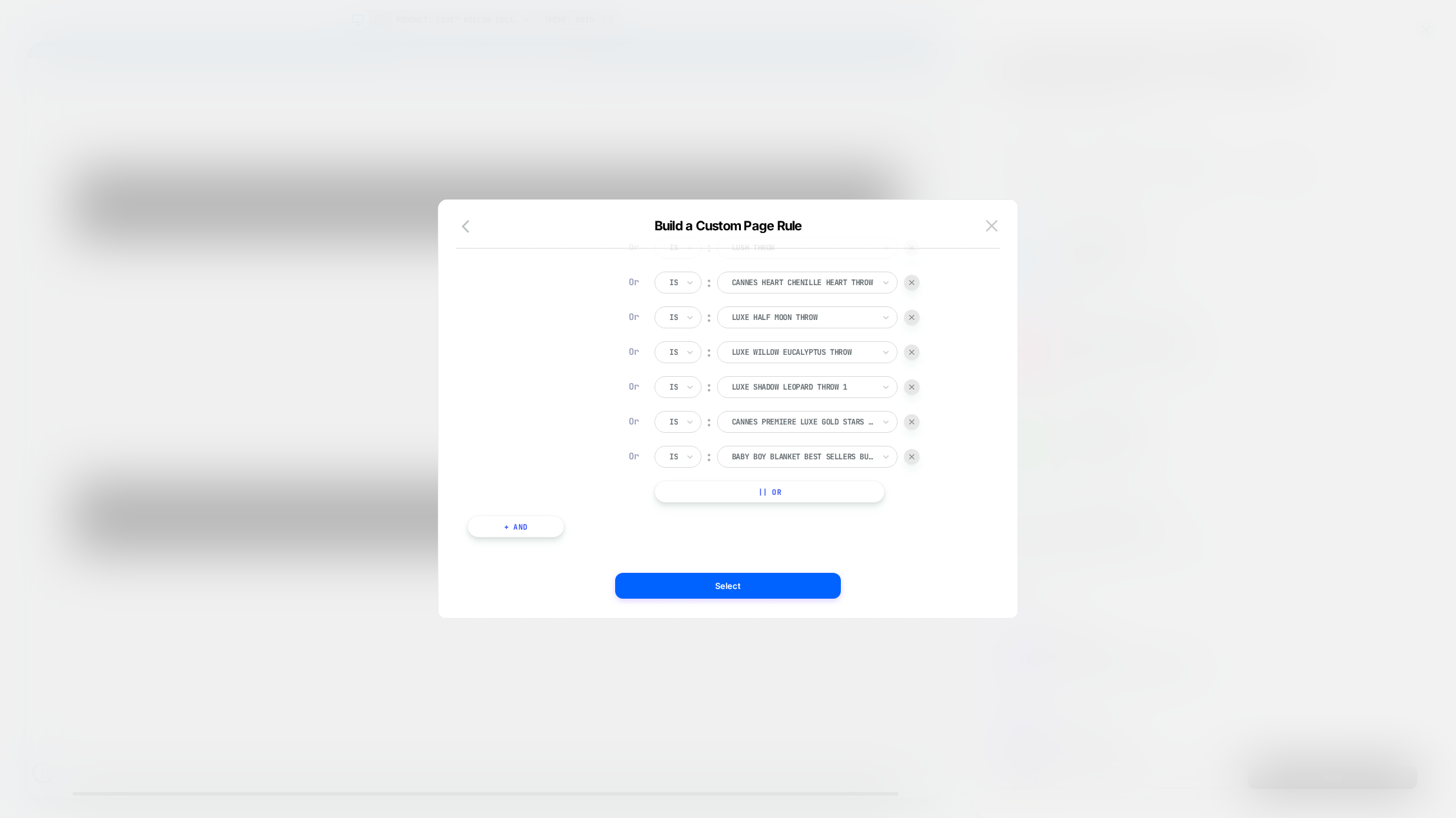
scroll to position [195, 0]
click at [767, 486] on button "|| Or" at bounding box center [770, 487] width 231 height 22
click at [761, 489] on div at bounding box center [803, 487] width 142 height 12
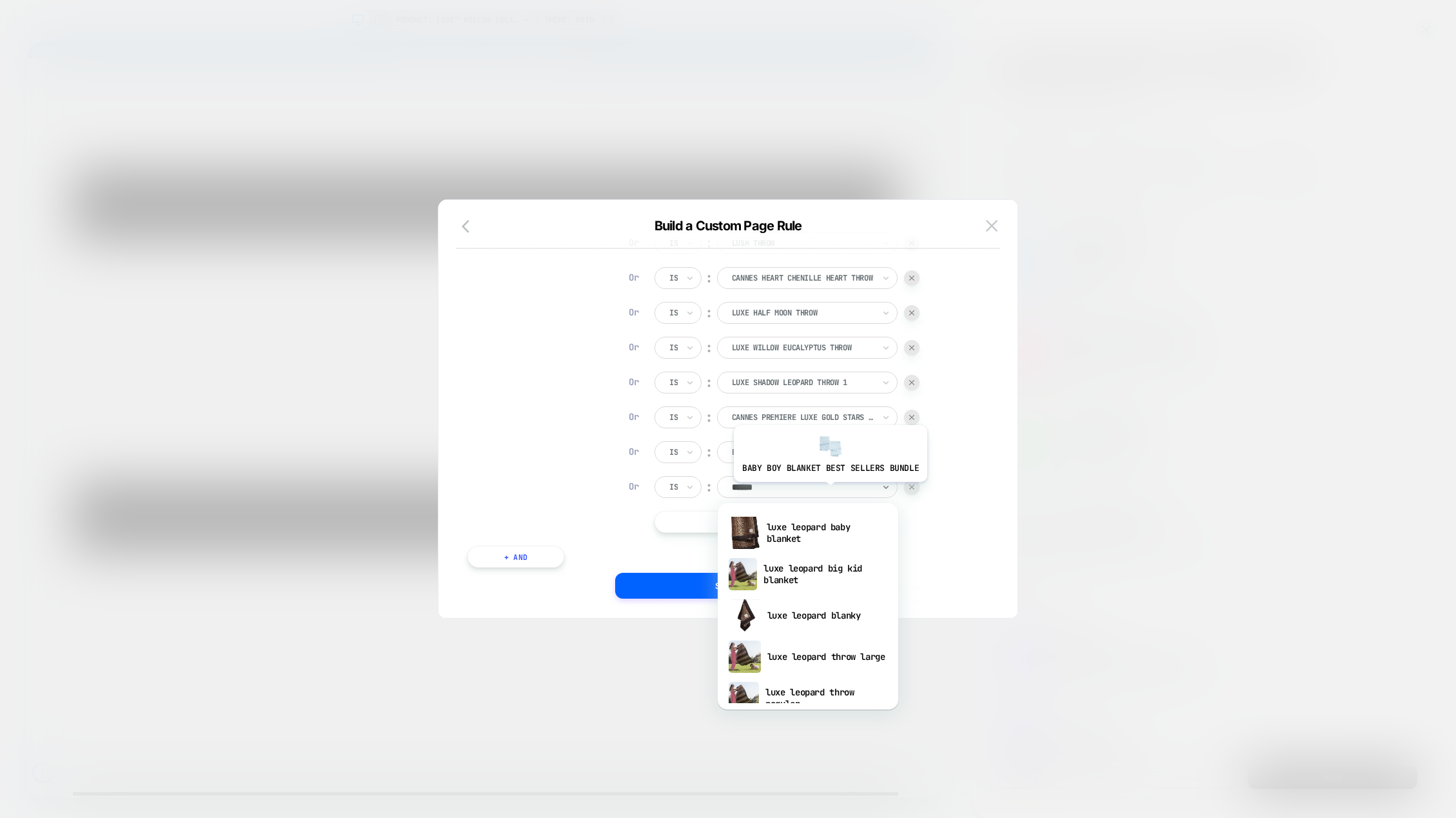
type input "*******"
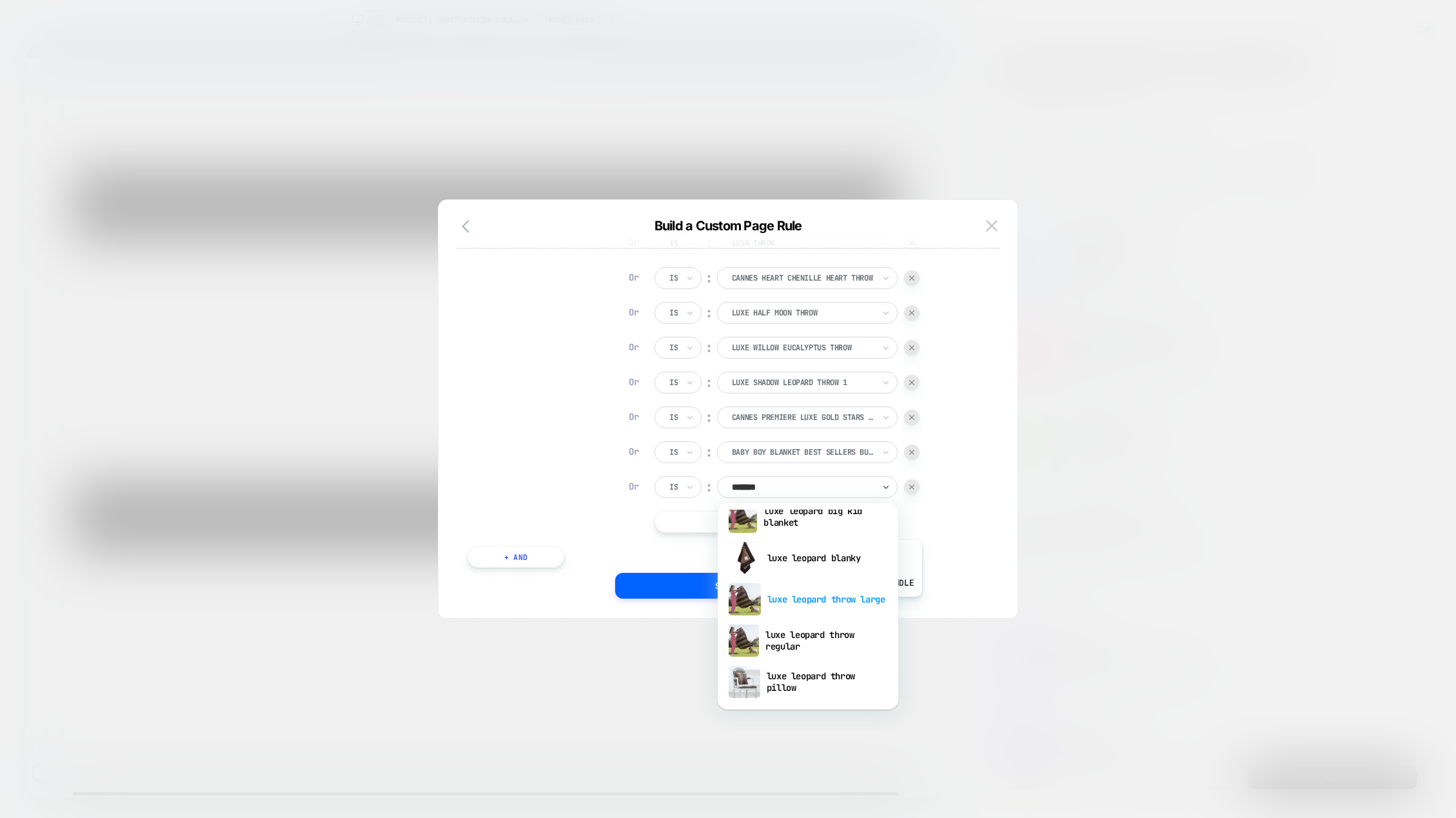
scroll to position [64, 0]
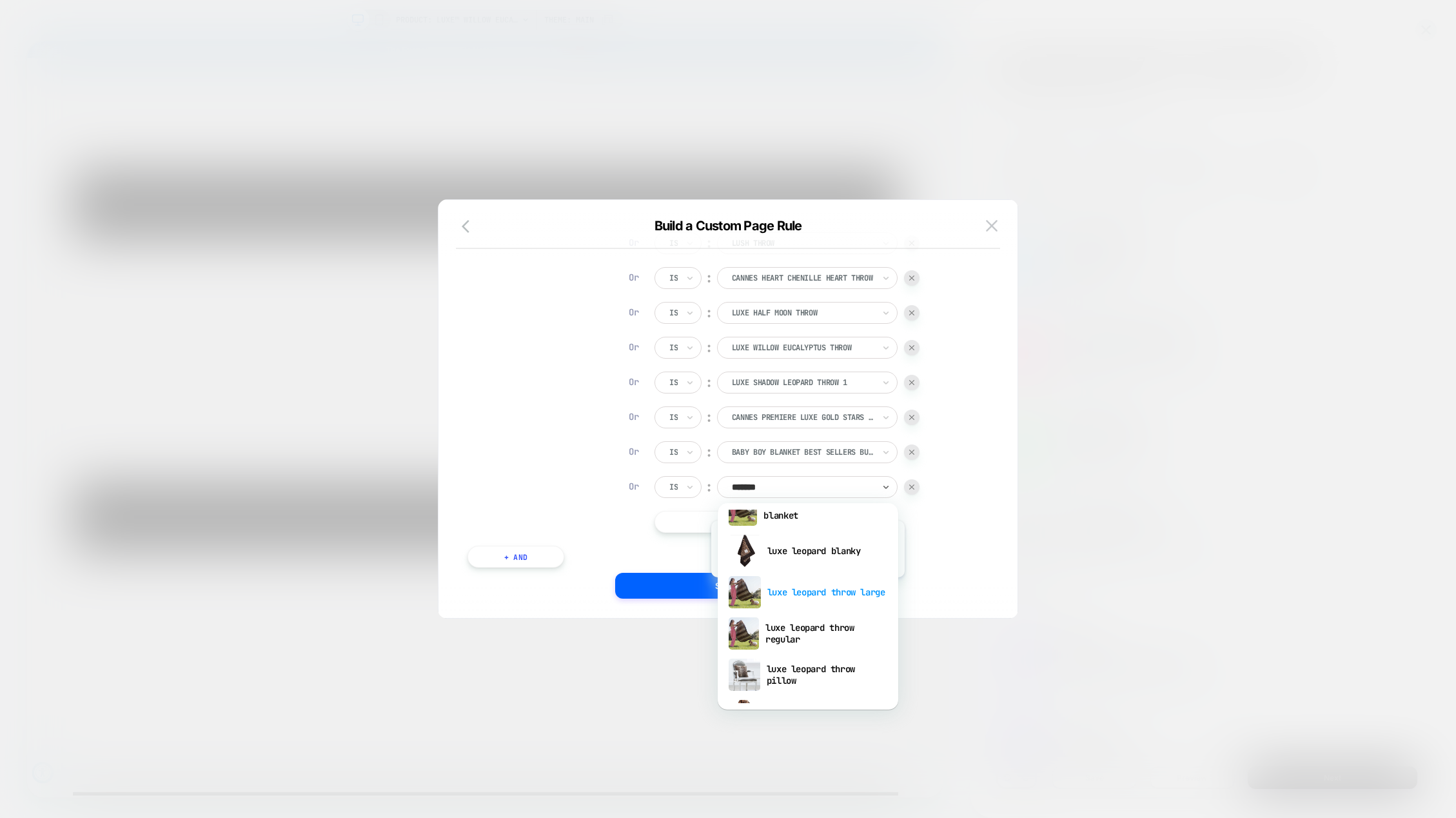
click at [806, 587] on div "luxe leopard throw large" at bounding box center [808, 592] width 168 height 42
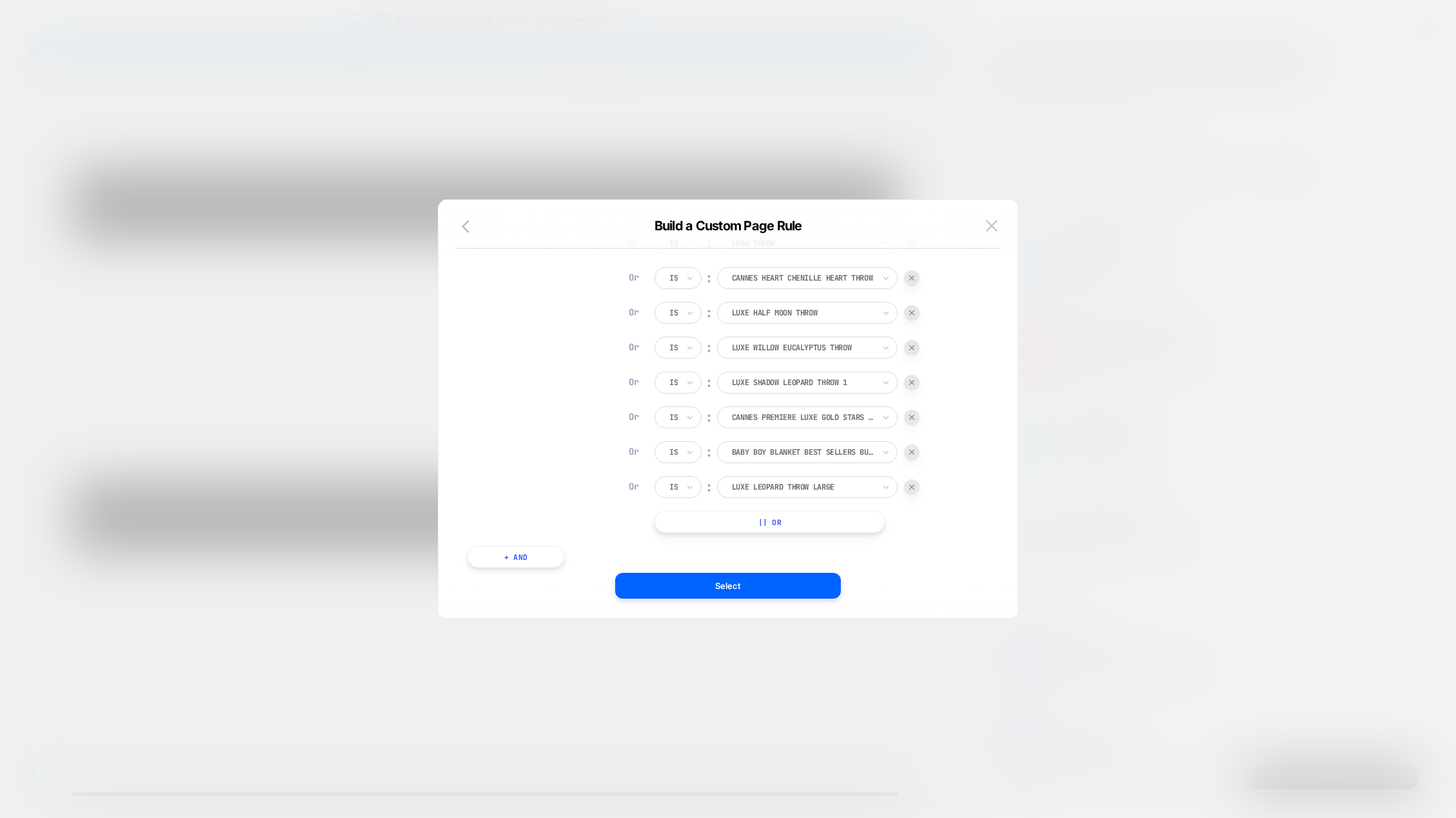
click at [801, 522] on button "|| Or" at bounding box center [770, 522] width 231 height 22
click at [783, 514] on div "baby boy blanket best sellers bundle" at bounding box center [803, 522] width 144 height 14
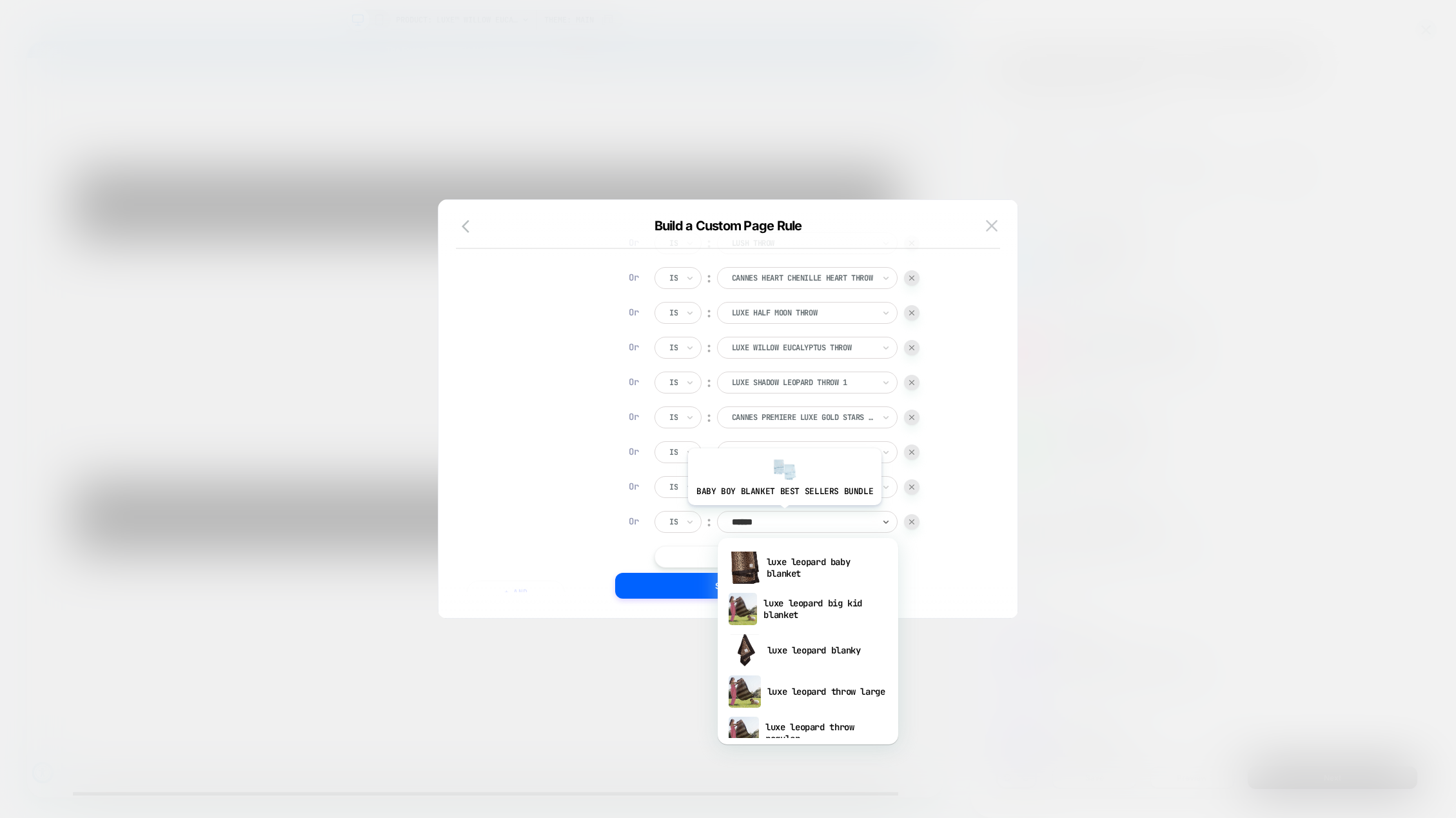
type input "*******"
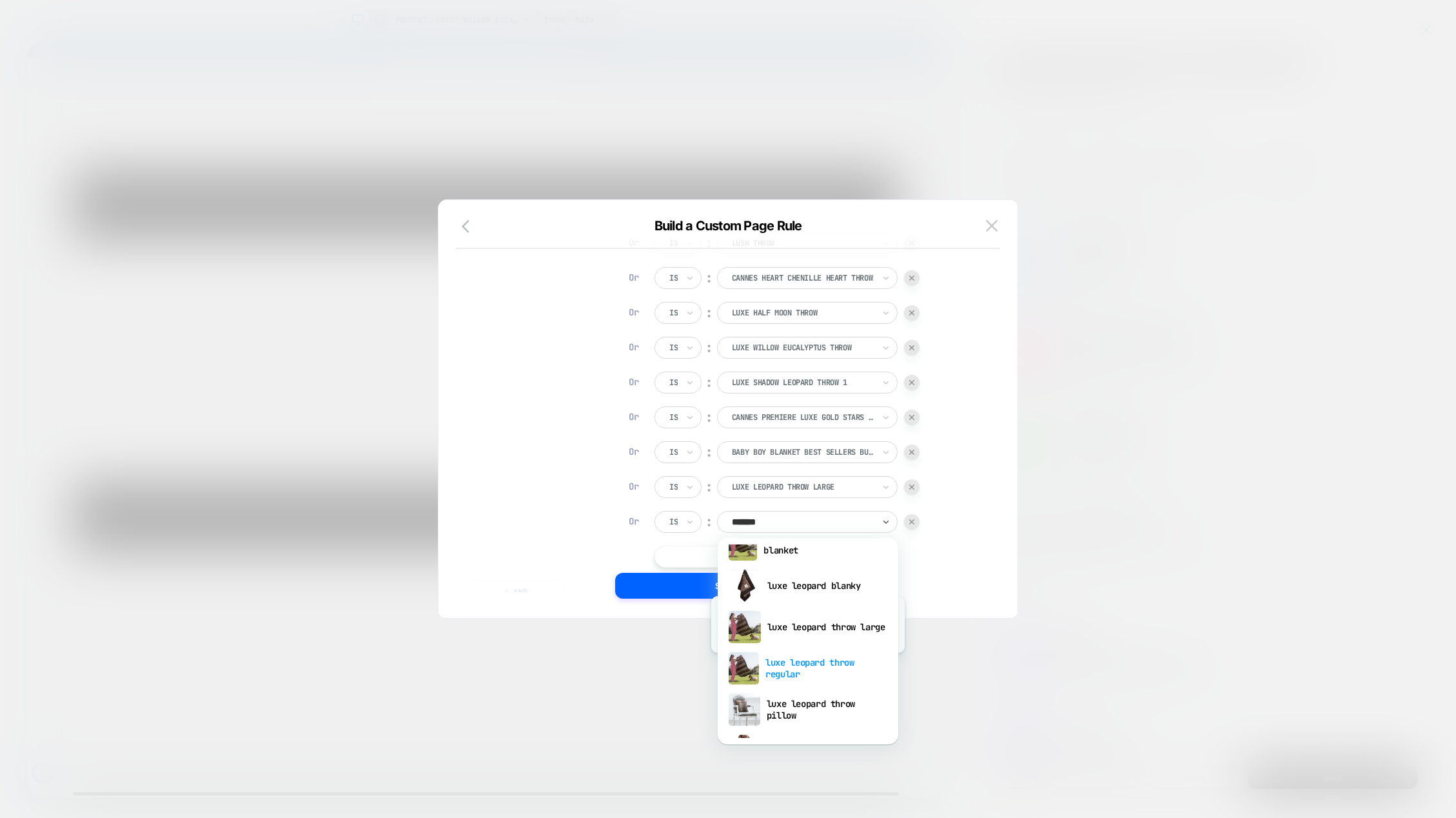
click at [806, 663] on div "luxe leopard throw regular" at bounding box center [808, 668] width 168 height 42
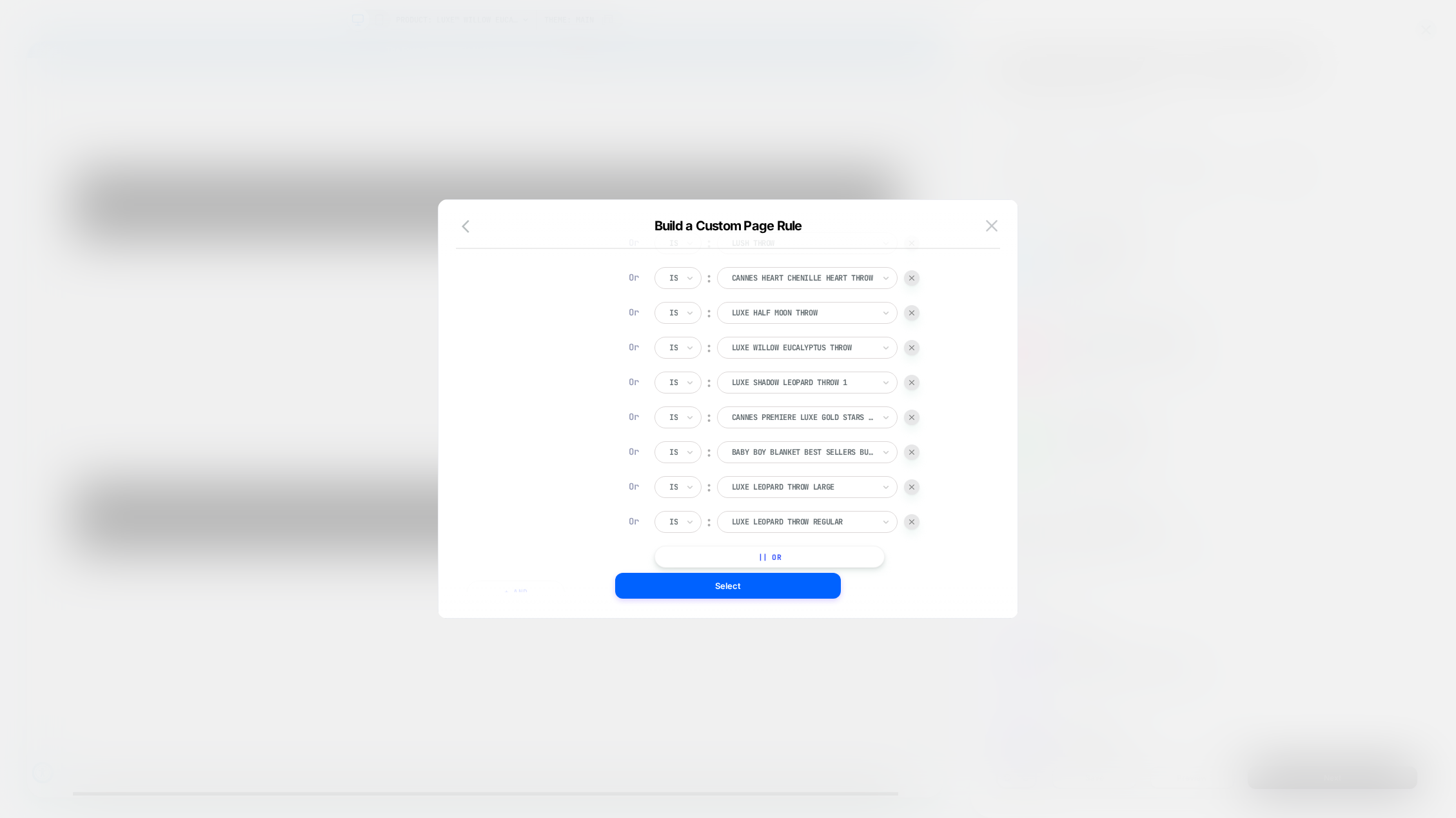
click at [797, 547] on button "|| Or" at bounding box center [770, 557] width 231 height 22
click at [775, 551] on div "baby boy blanket best sellers bundle" at bounding box center [803, 557] width 144 height 14
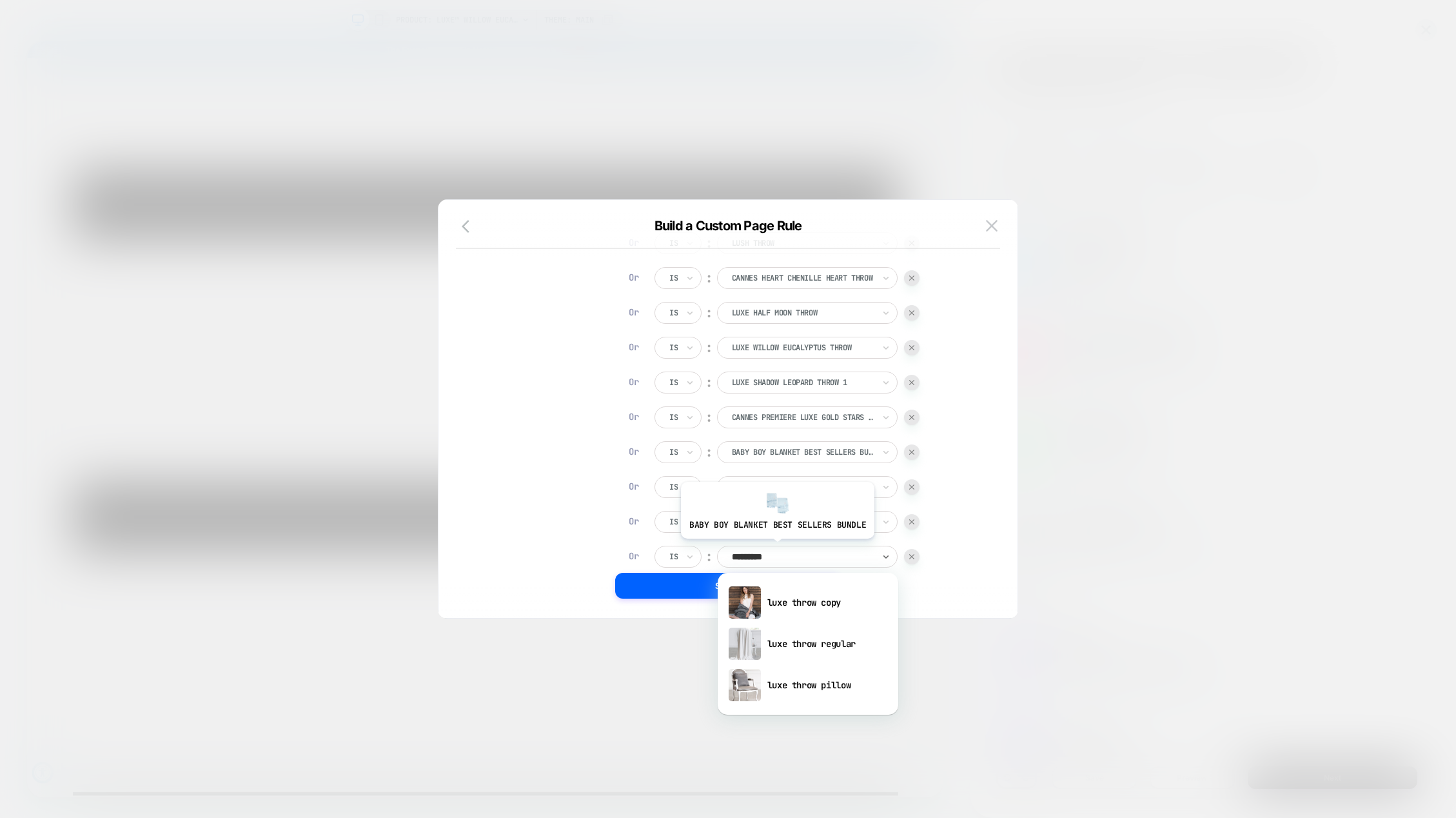
type input "**********"
click at [825, 644] on div "luxe throw regular" at bounding box center [808, 644] width 168 height 42
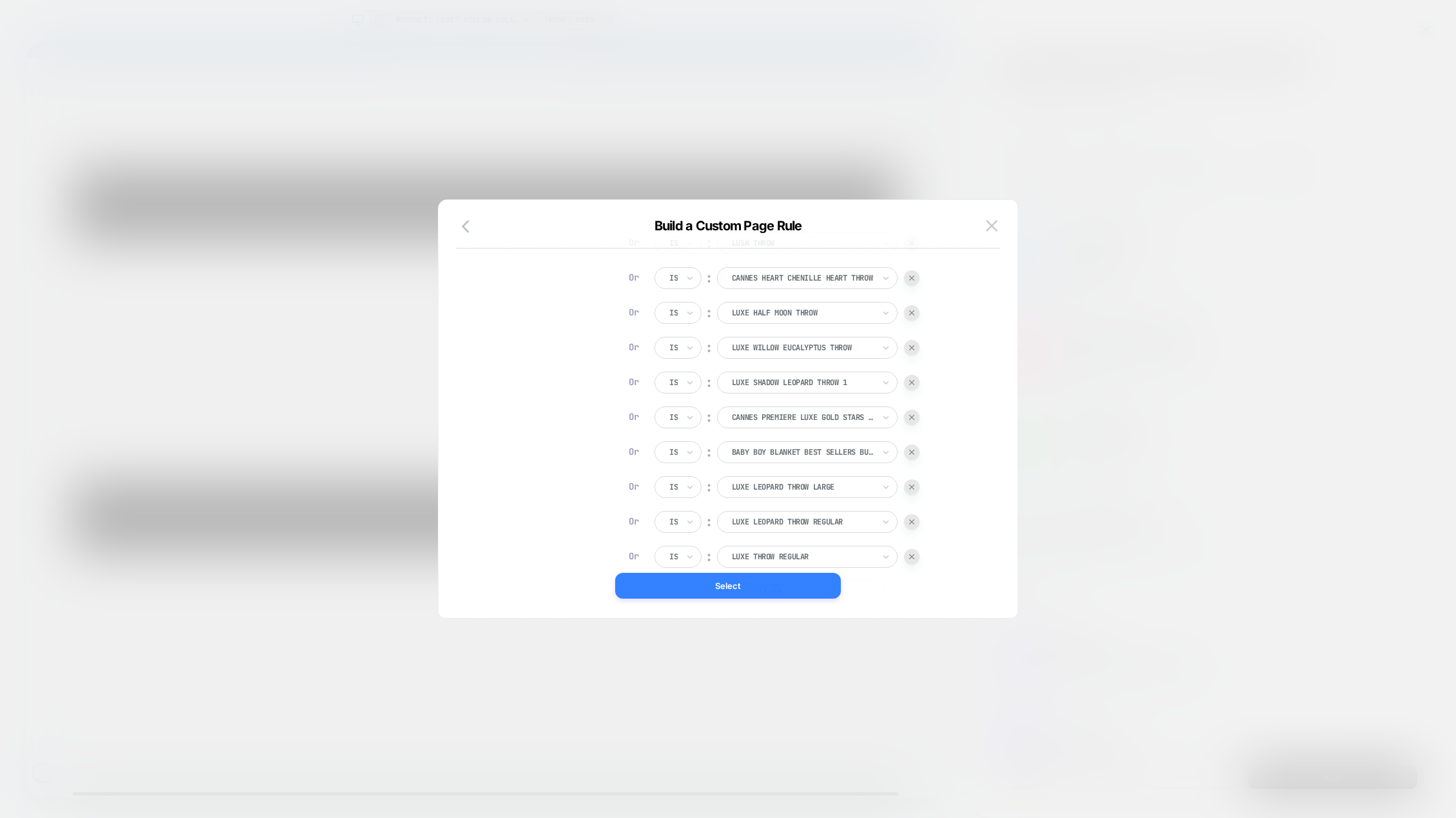
click at [805, 580] on button "Select" at bounding box center [728, 585] width 226 height 26
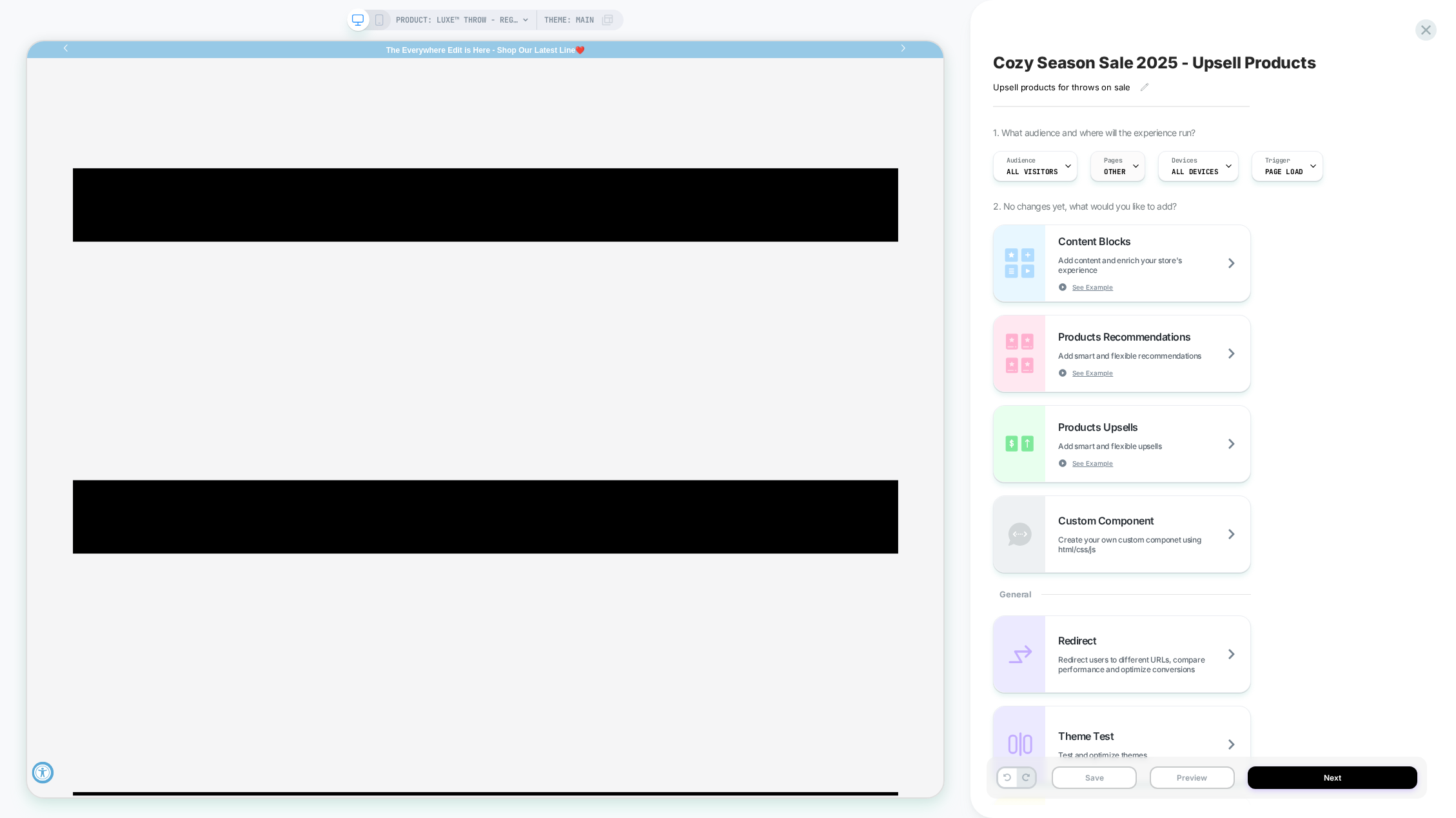
click at [1116, 177] on div "Pages OTHER" at bounding box center [1115, 165] width 47 height 29
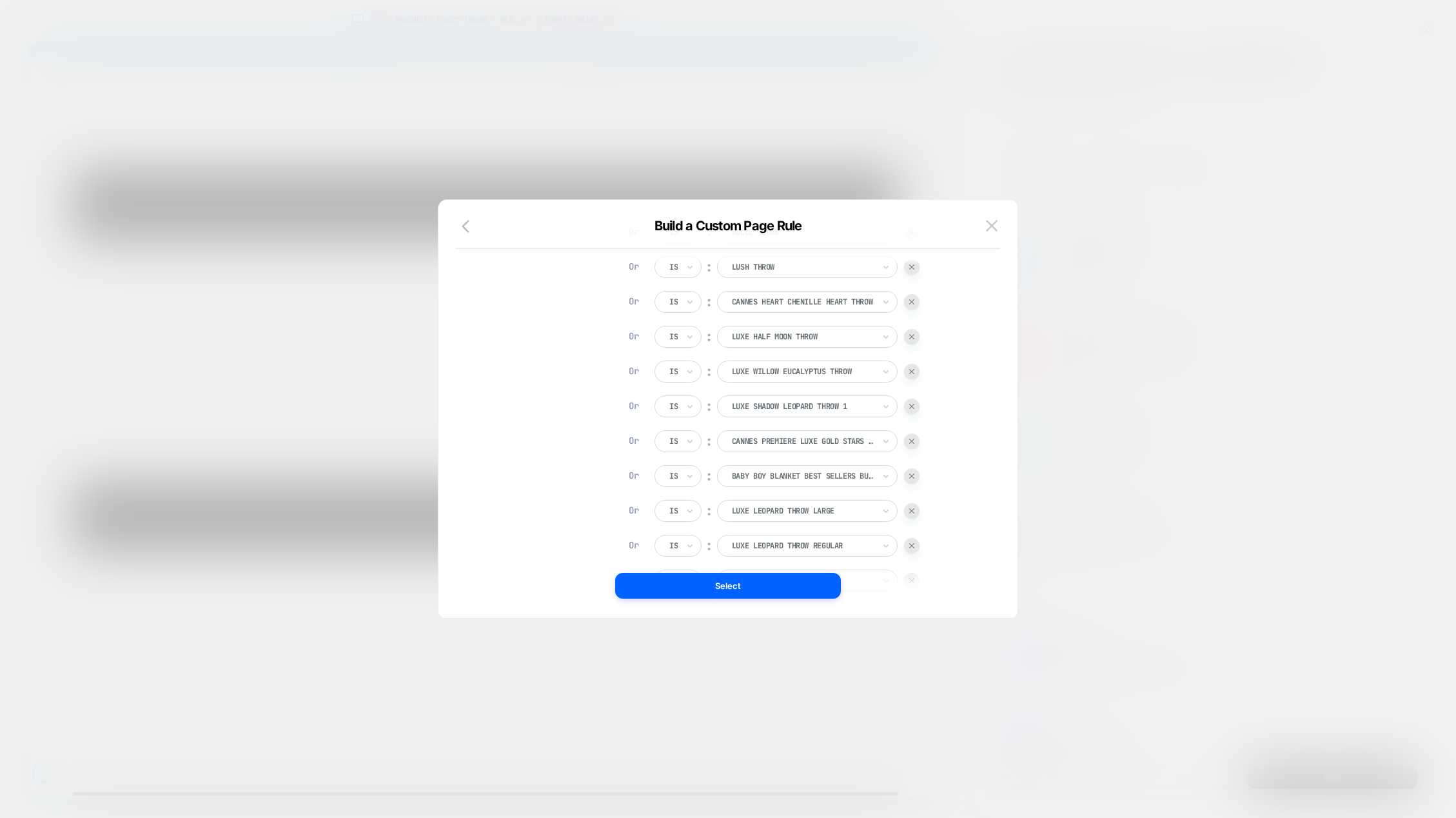
scroll to position [305, 0]
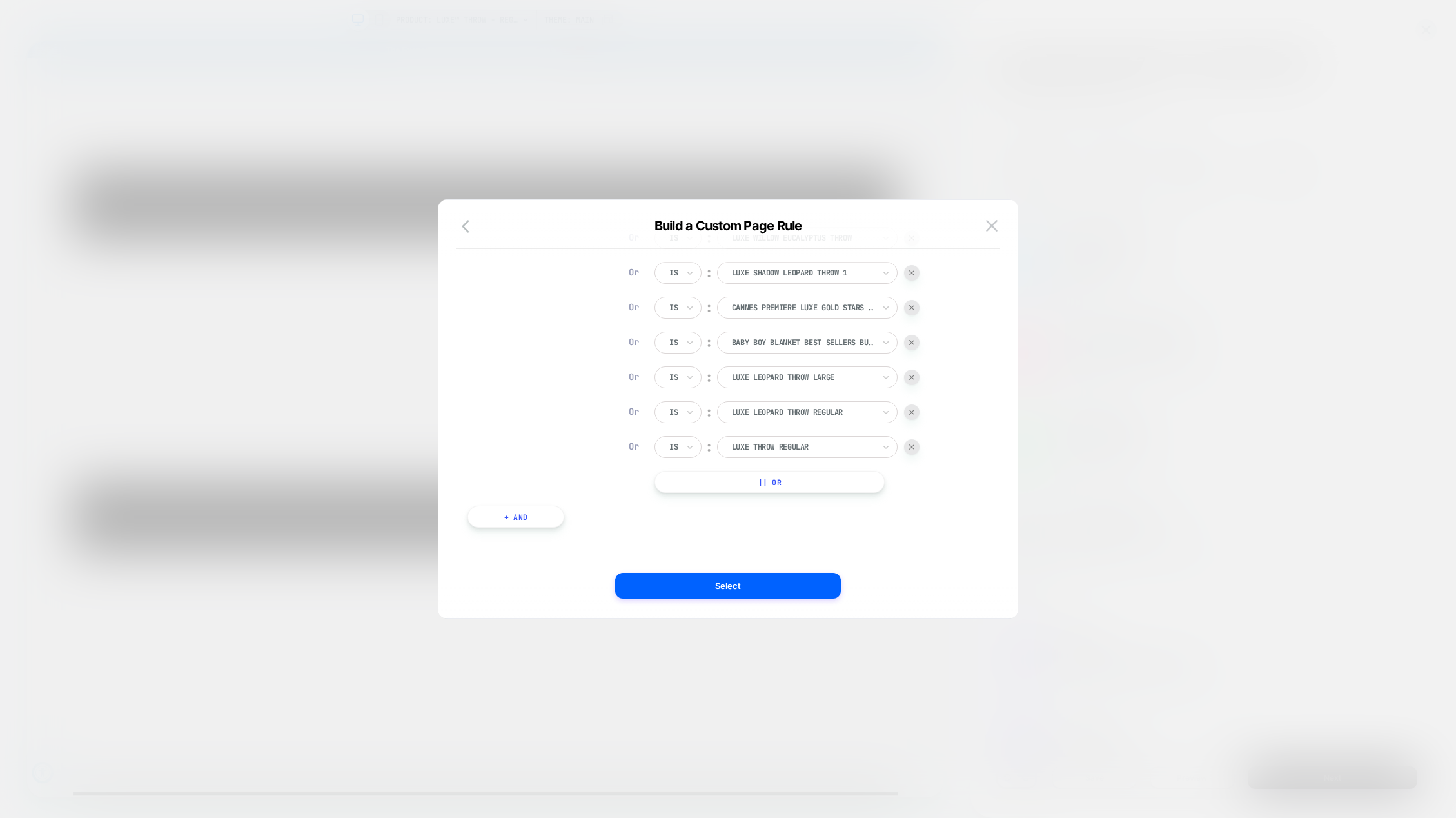
click at [834, 482] on button "|| Or" at bounding box center [770, 482] width 231 height 22
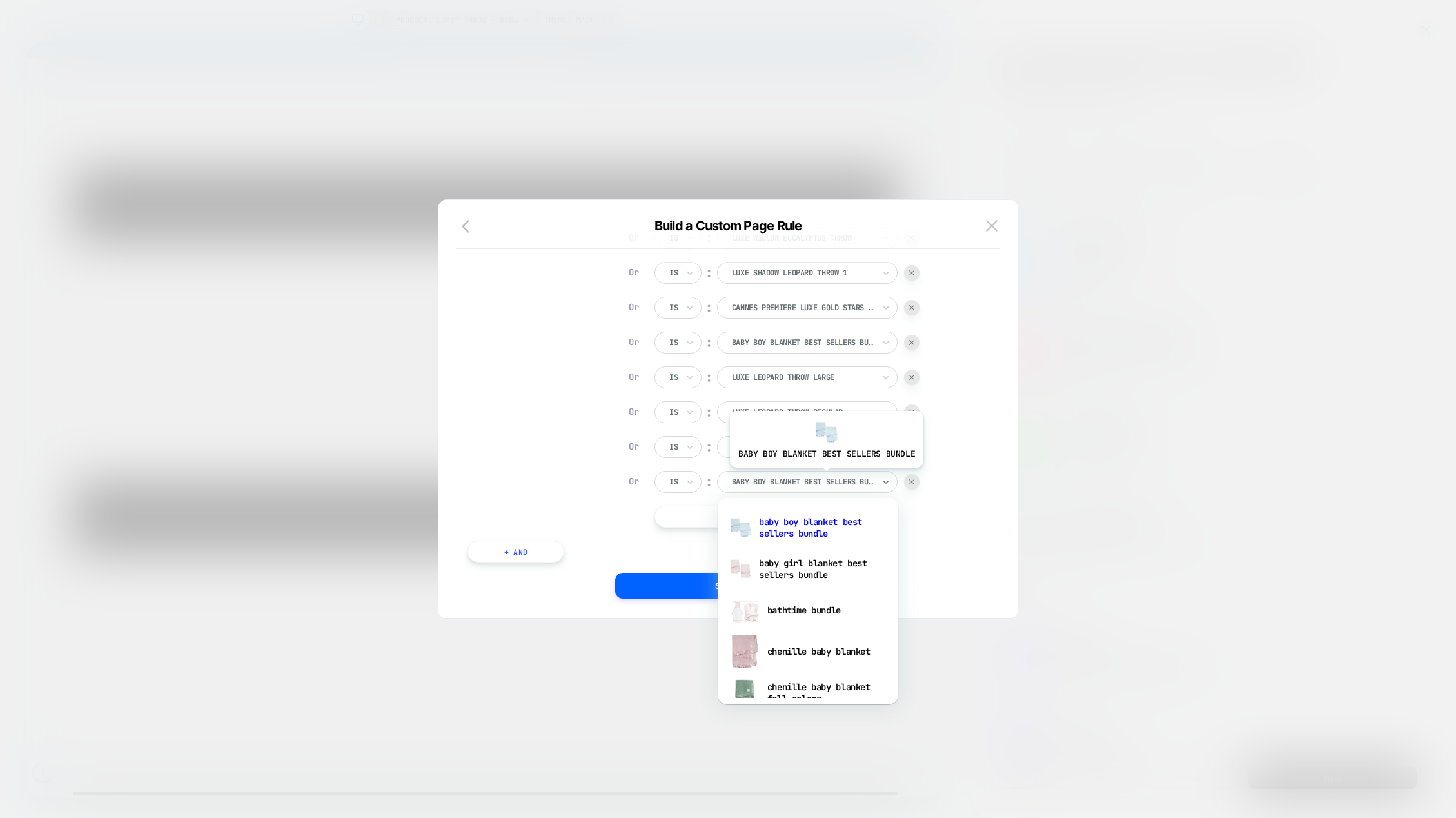
click at [825, 478] on div at bounding box center [803, 482] width 142 height 12
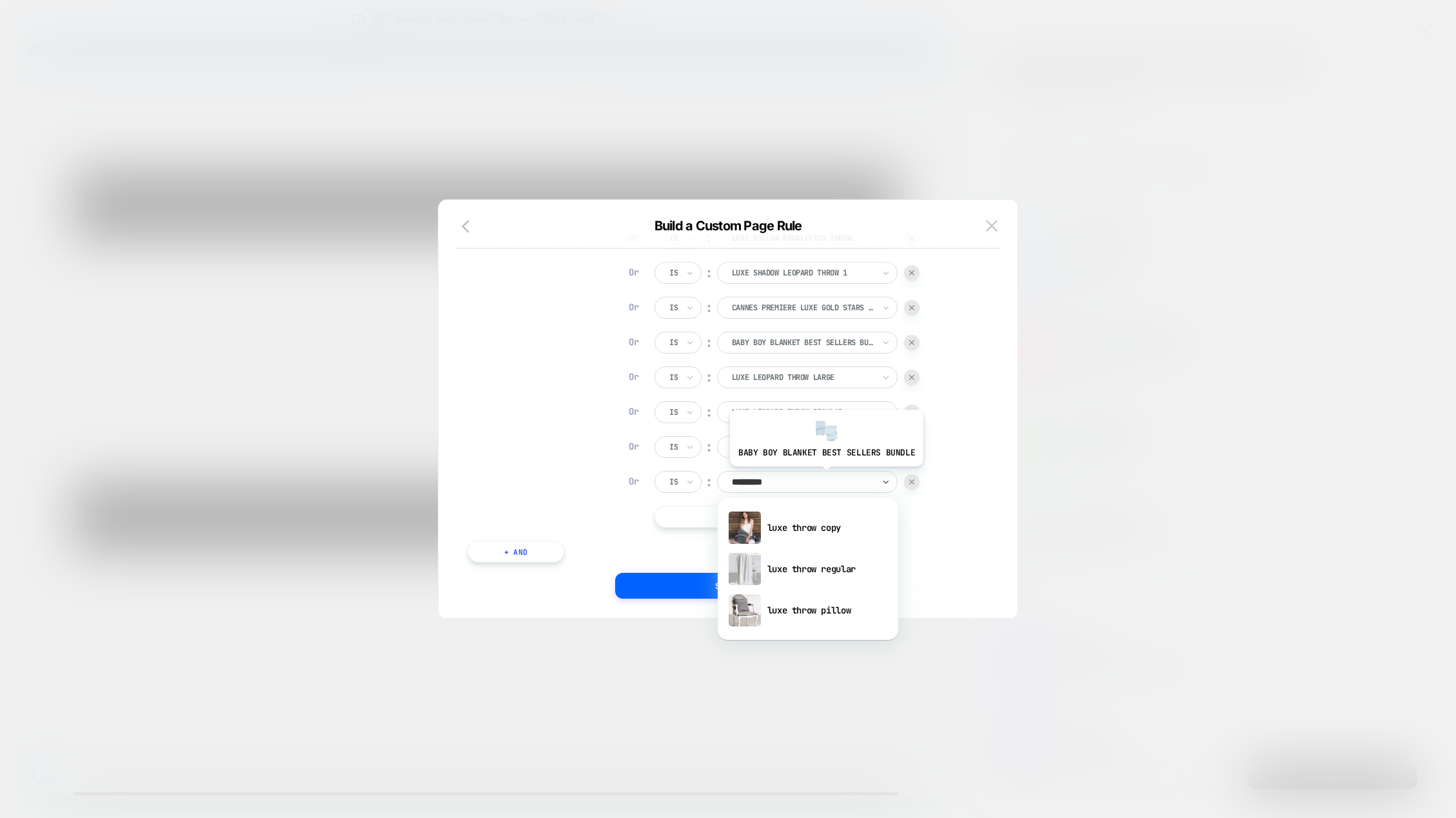
type input "**********"
click at [806, 524] on div "luxe throw copy" at bounding box center [808, 527] width 168 height 42
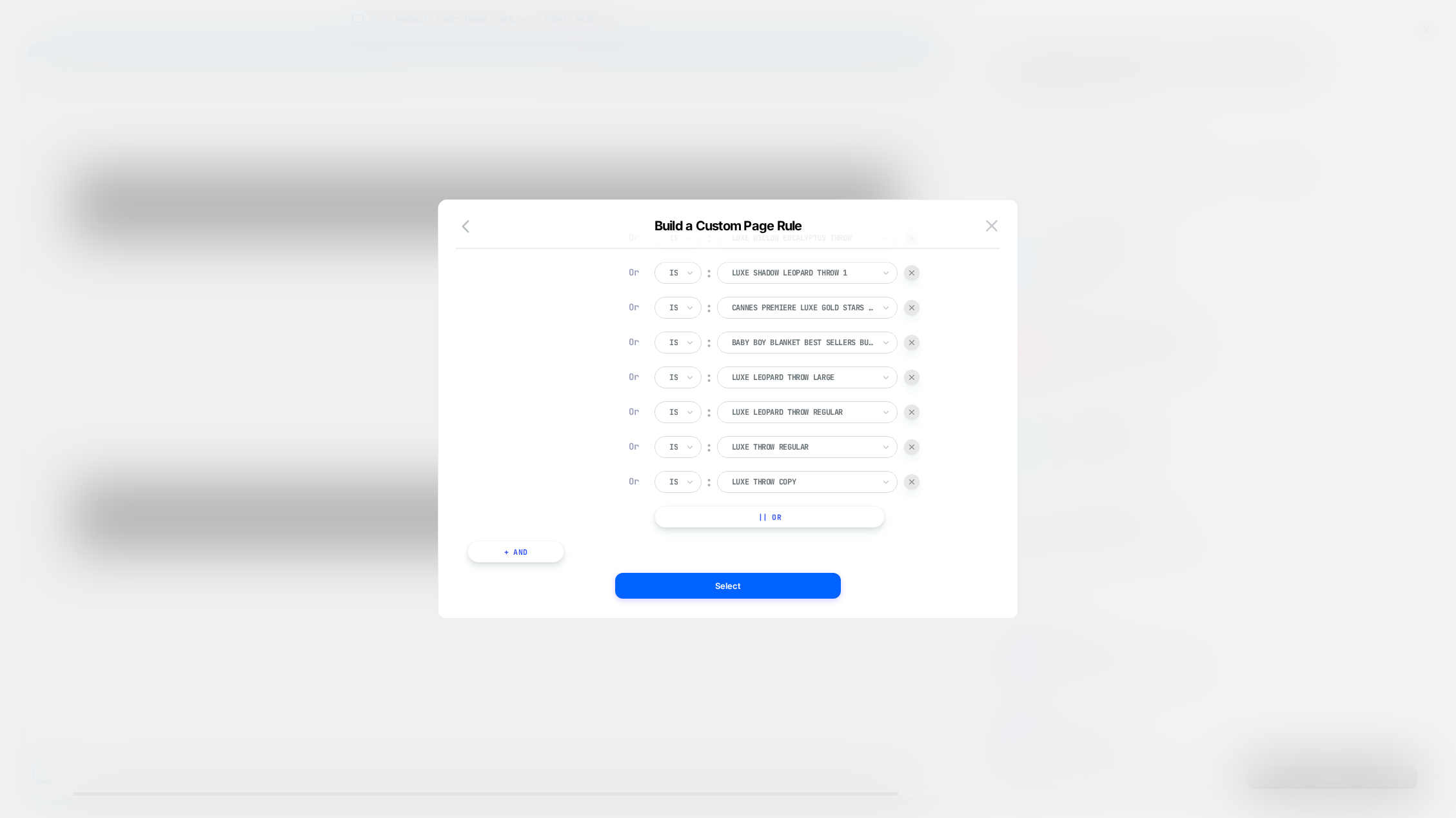
click at [858, 514] on button "|| Or" at bounding box center [770, 517] width 231 height 22
click at [772, 445] on div at bounding box center [803, 447] width 142 height 12
type input "*****"
click at [803, 488] on div "luxe waterfall throw large" at bounding box center [808, 493] width 168 height 42
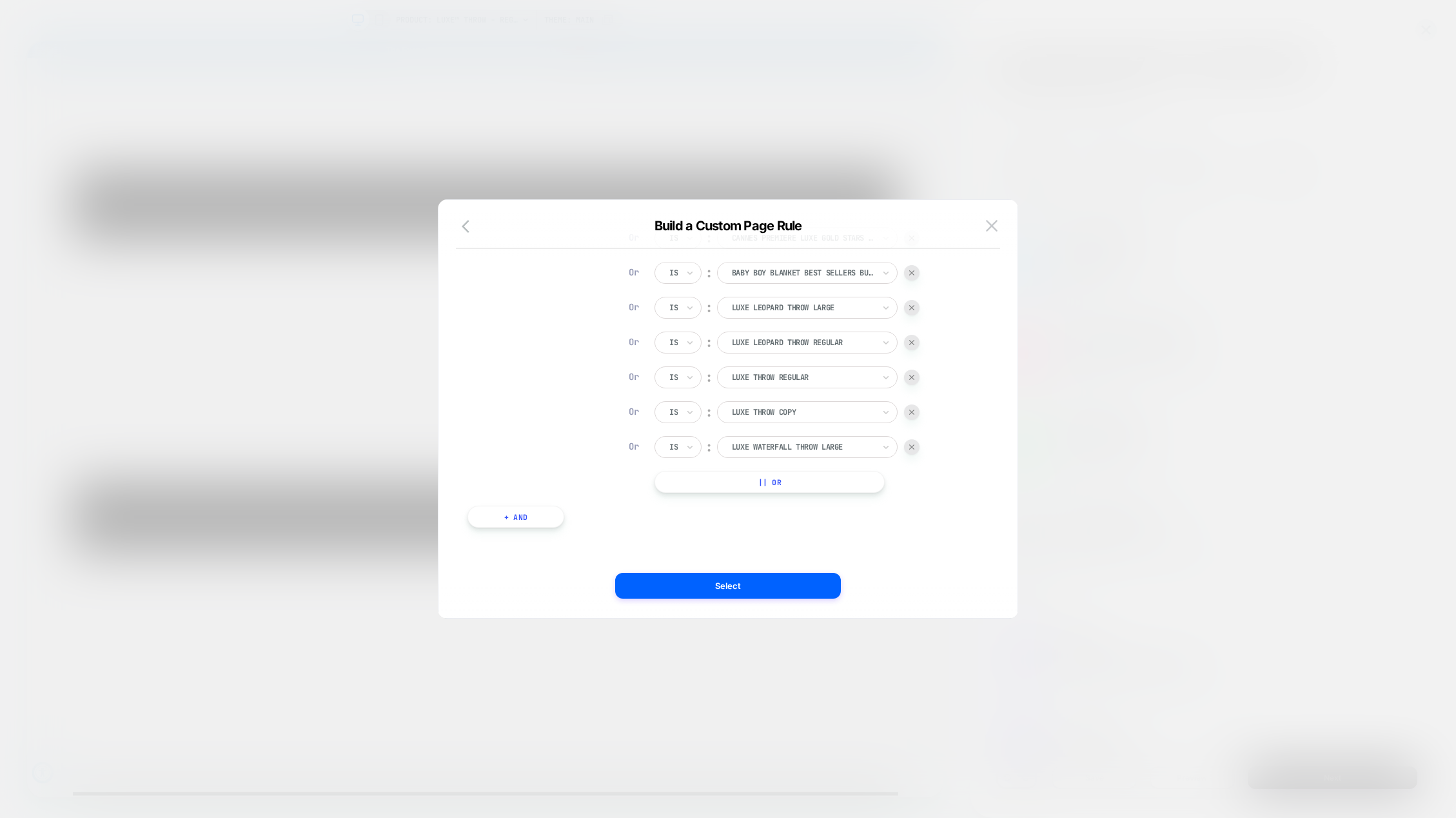
click at [823, 480] on button "|| Or" at bounding box center [770, 482] width 231 height 22
click at [774, 476] on div at bounding box center [803, 482] width 142 height 12
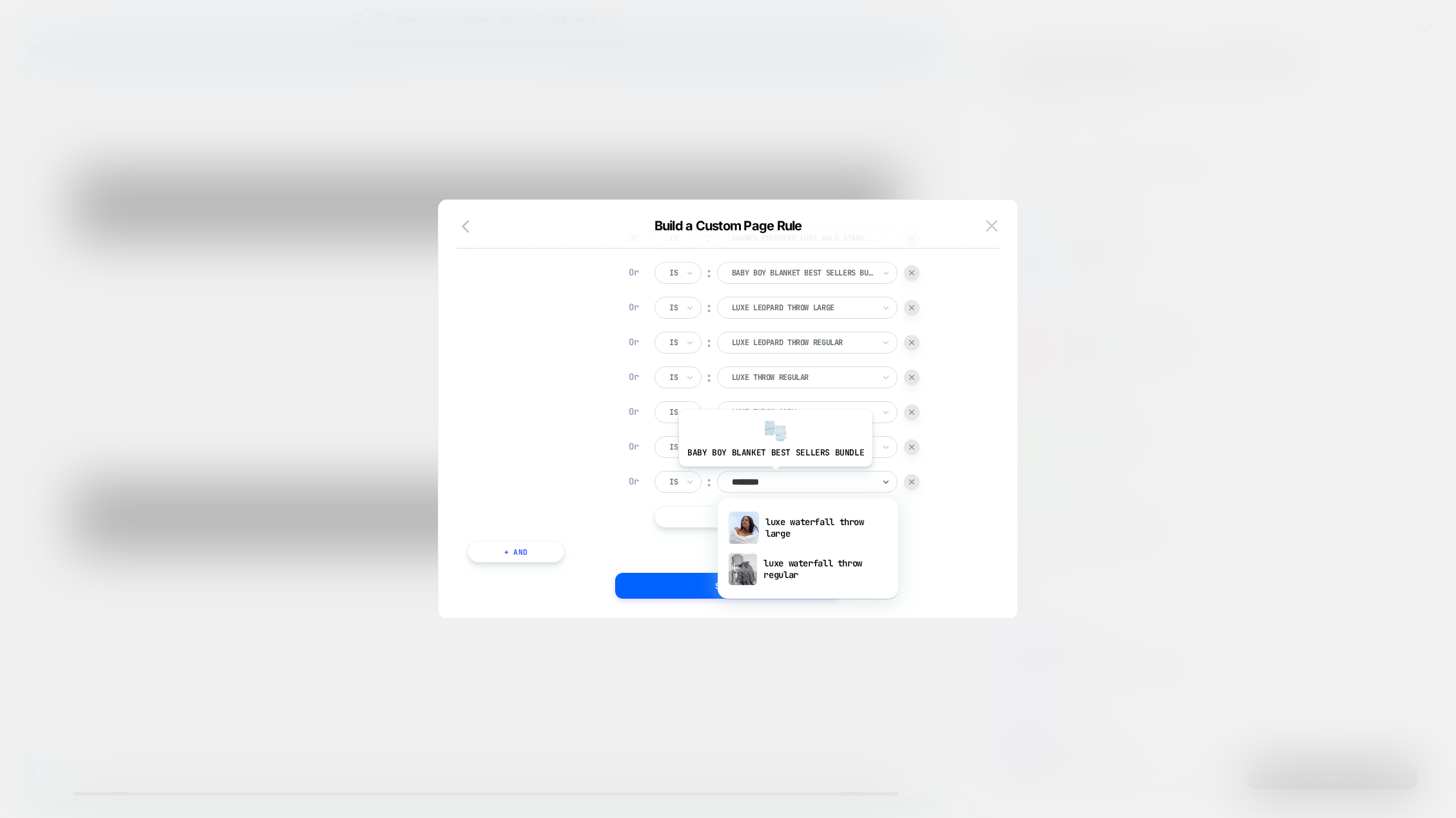
type input "*********"
click at [806, 566] on div "luxe waterfall throw regular" at bounding box center [808, 569] width 168 height 42
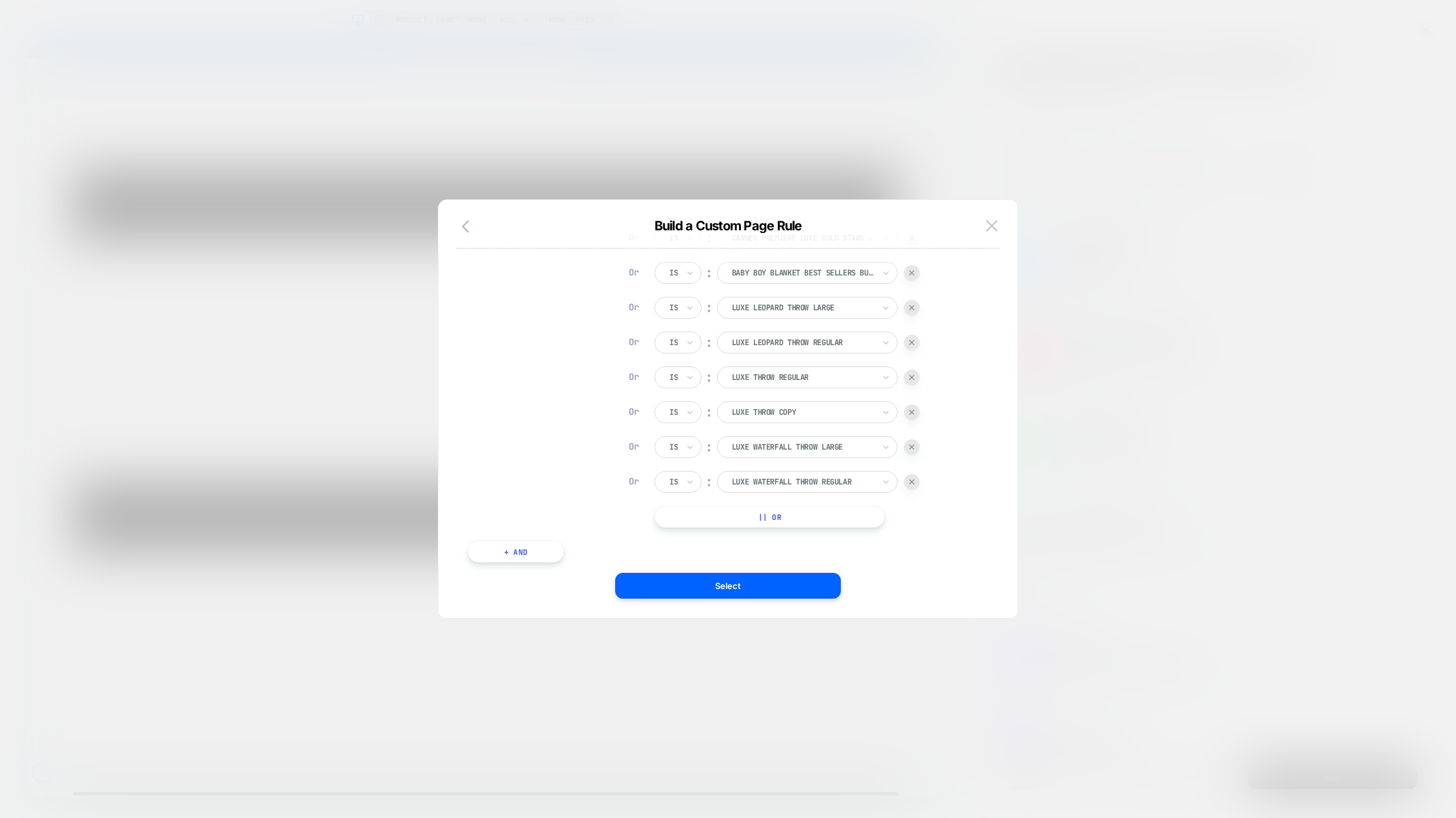
click at [803, 512] on button "|| Or" at bounding box center [770, 517] width 231 height 22
click at [805, 547] on button "|| Or" at bounding box center [770, 551] width 231 height 22
click at [856, 407] on div at bounding box center [803, 412] width 142 height 12
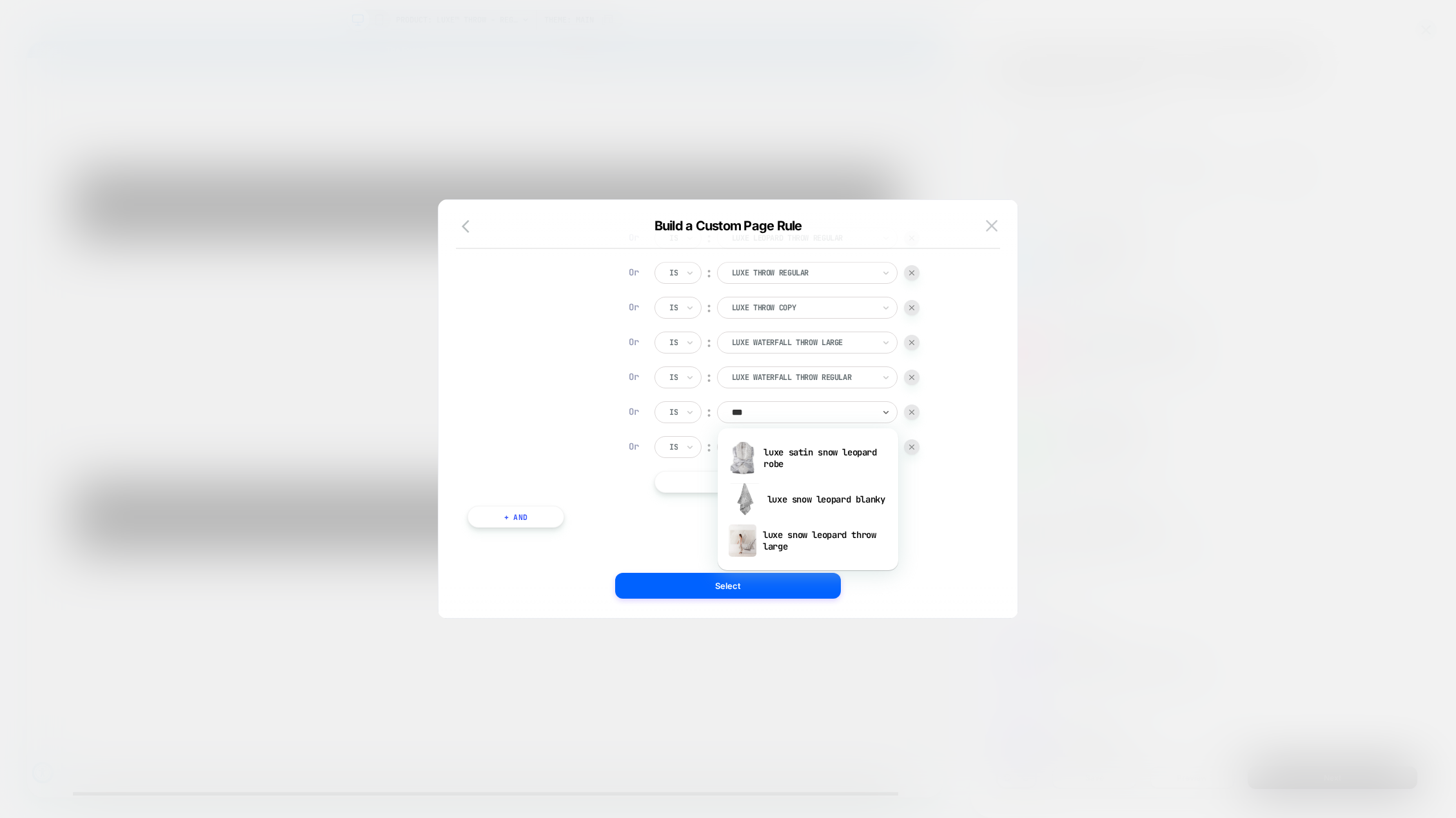
type input "****"
click at [808, 536] on div "luxe snow leopard throw large" at bounding box center [808, 540] width 168 height 42
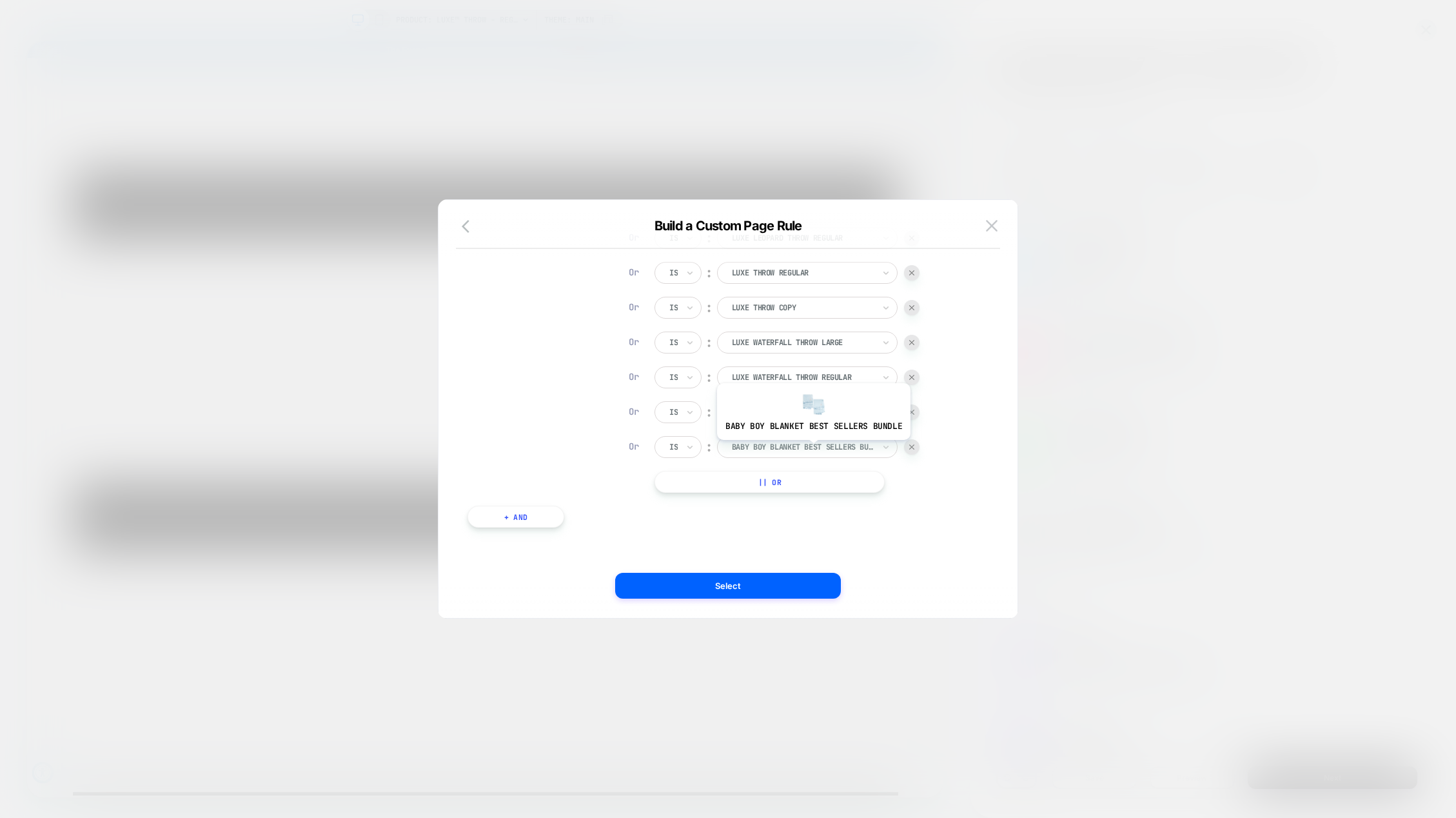
click at [812, 445] on div at bounding box center [803, 447] width 142 height 12
click at [779, 445] on div at bounding box center [803, 447] width 142 height 12
type input "**********"
click at [801, 493] on div "chenille throw small" at bounding box center [808, 493] width 168 height 42
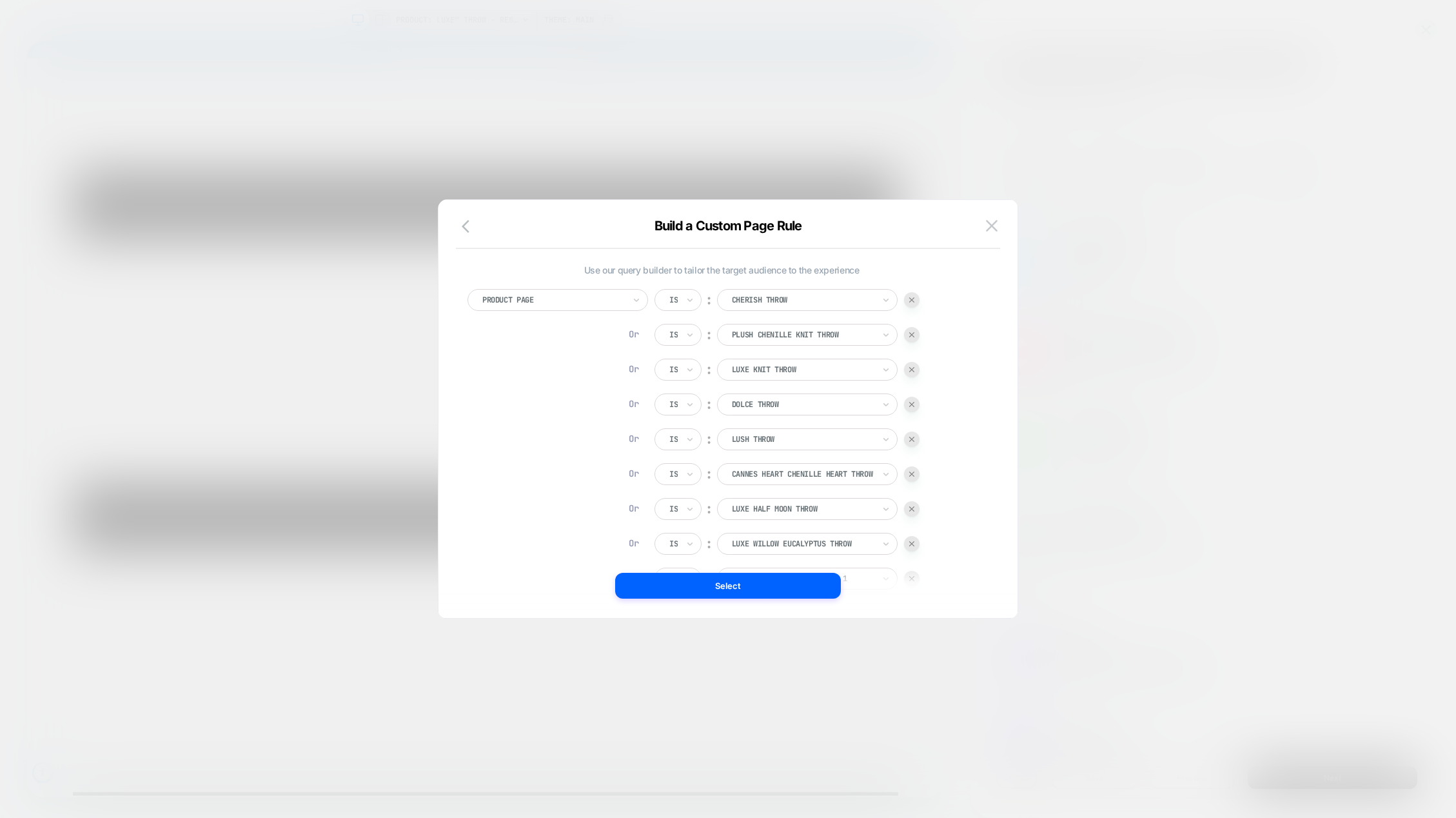
scroll to position [13, 0]
click at [726, 585] on button "Select" at bounding box center [728, 585] width 226 height 26
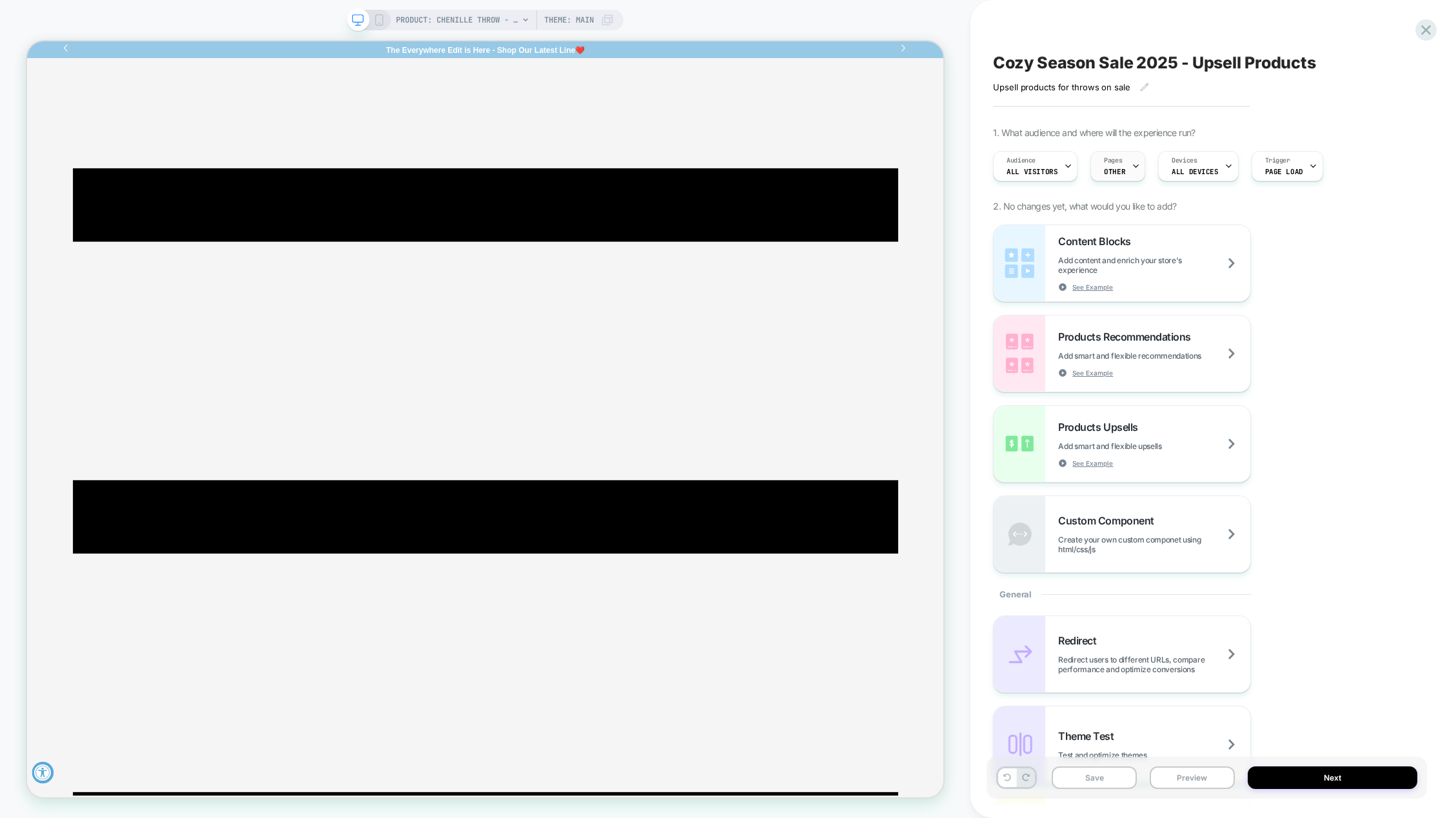
click at [1114, 170] on span "OTHER" at bounding box center [1114, 172] width 21 height 9
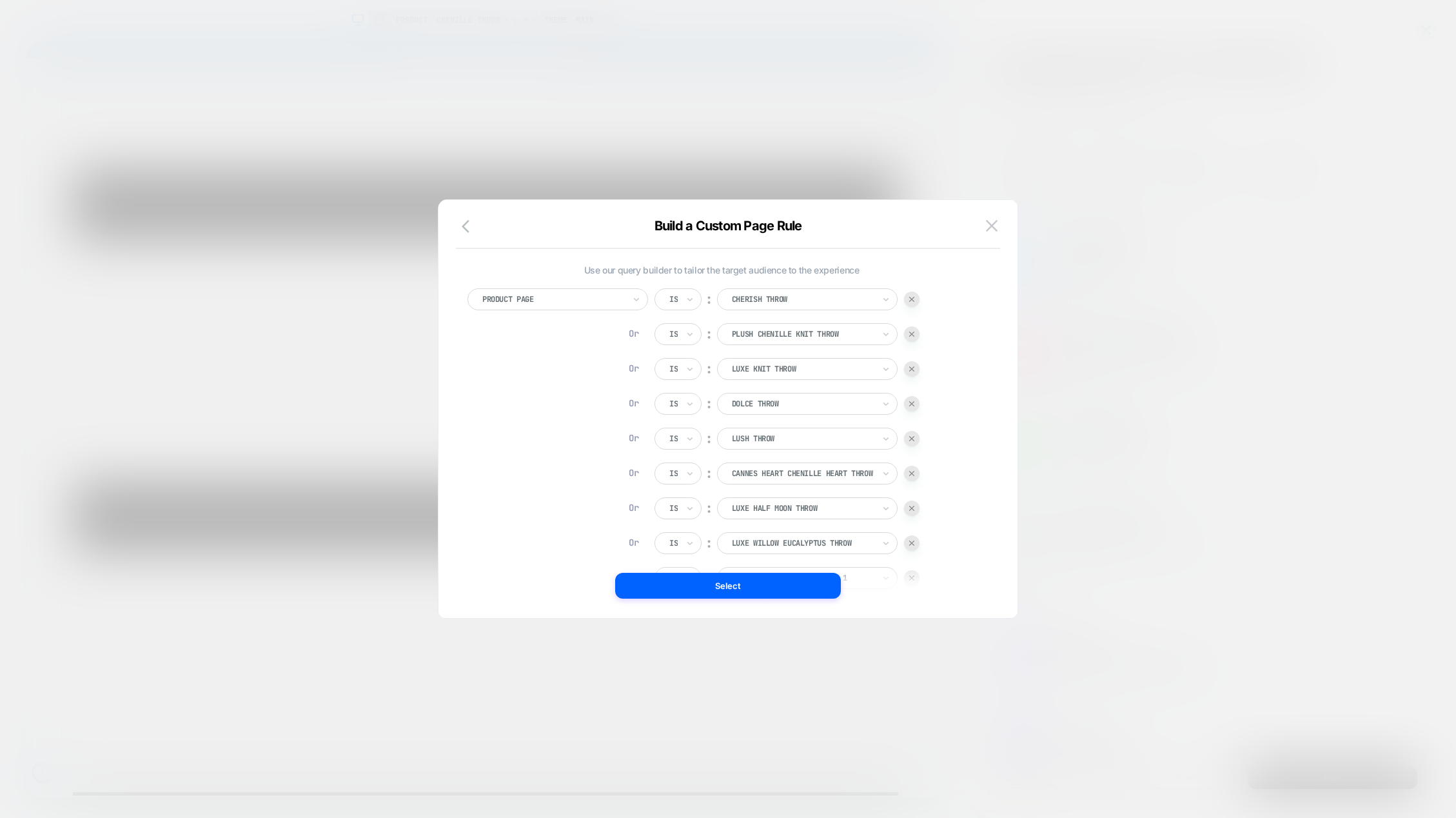
click at [997, 224] on img at bounding box center [992, 225] width 12 height 11
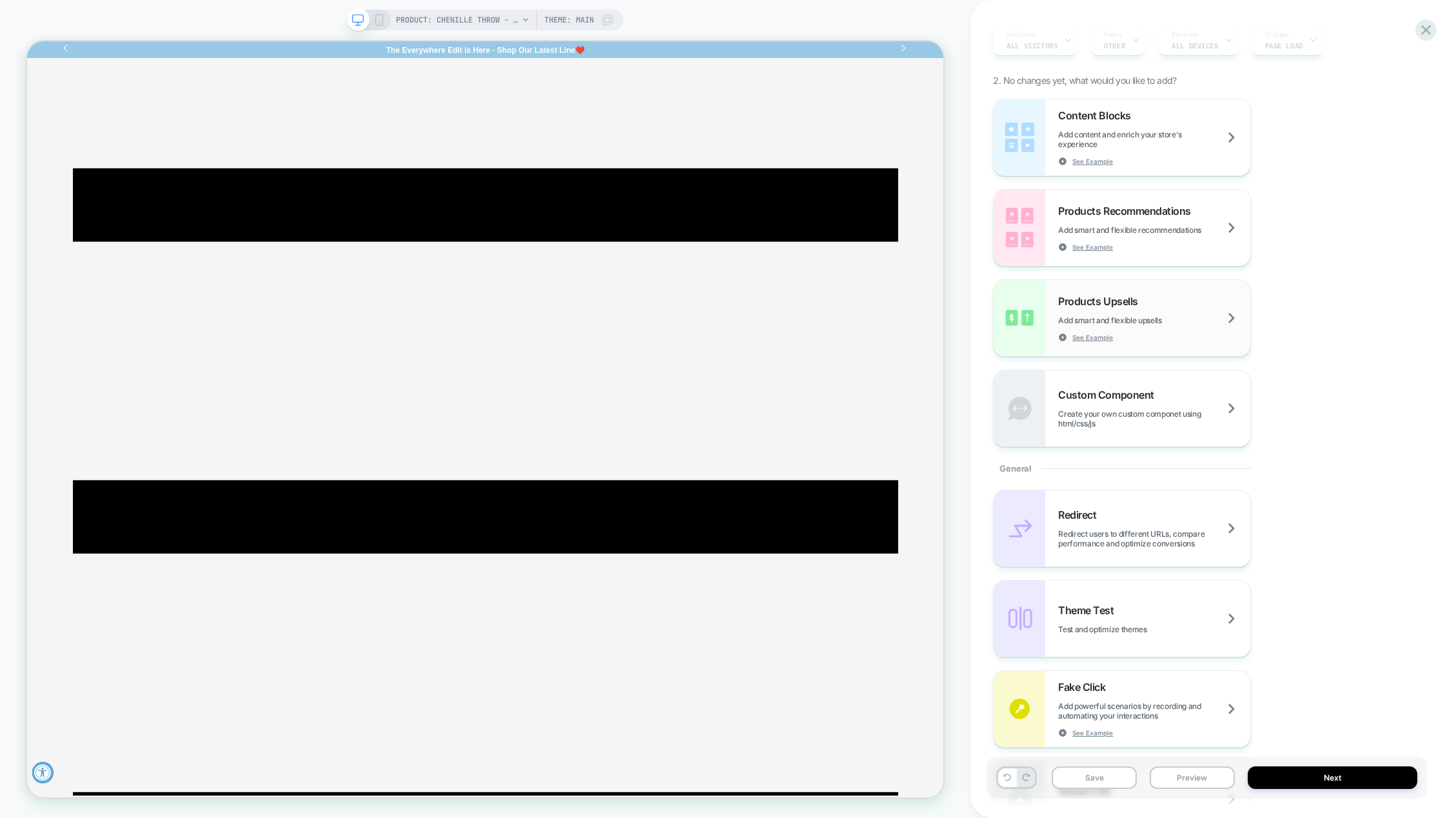
scroll to position [129, 0]
click at [1153, 309] on div "Products Upsells Add smart and flexible upsells See Example" at bounding box center [1154, 315] width 192 height 47
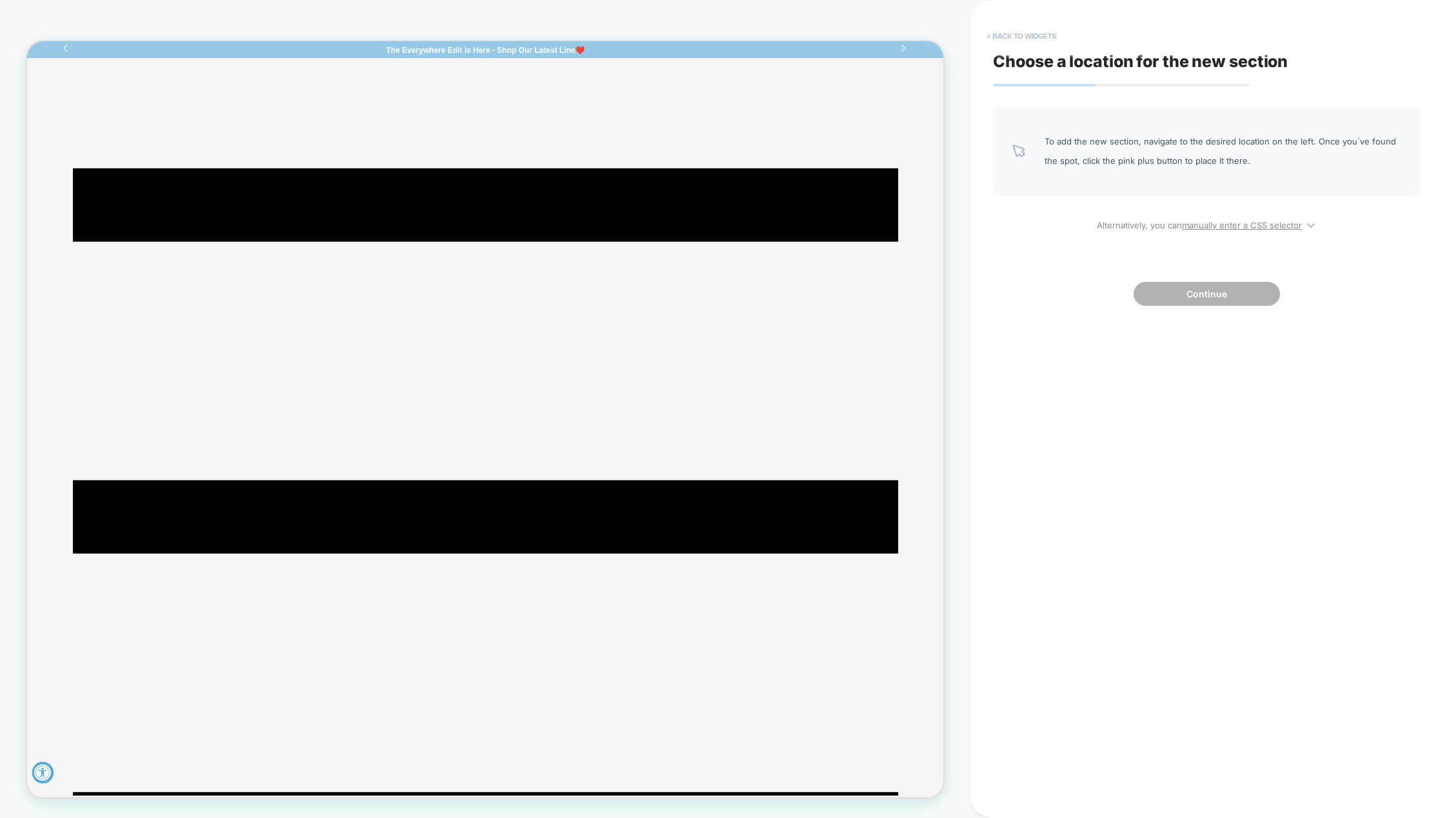
click at [1006, 36] on button "< Back to widgets" at bounding box center [1021, 36] width 82 height 20
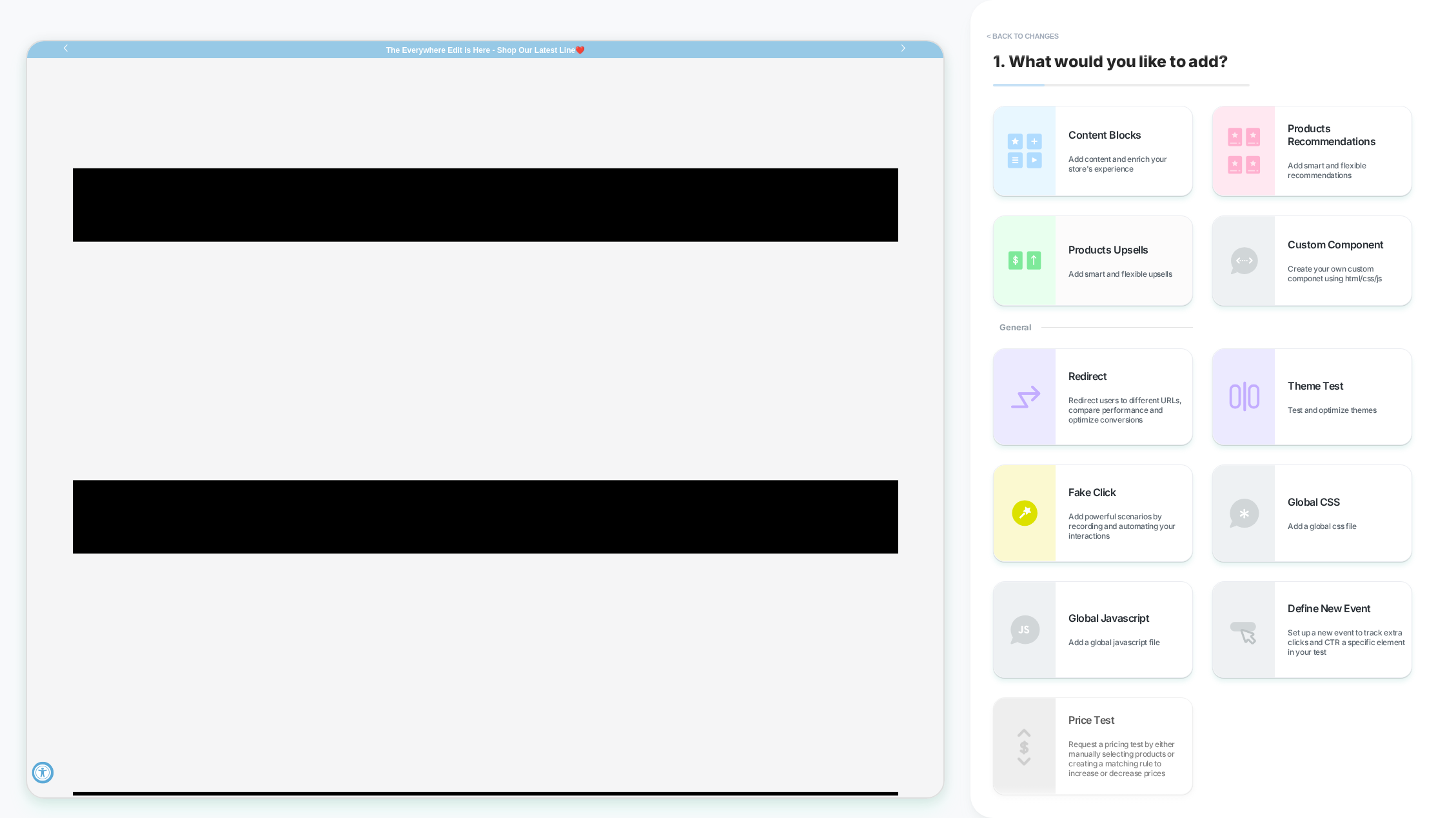
click at [1092, 267] on div "Products Upsells Add smart and flexible upsells" at bounding box center [1131, 260] width 124 height 35
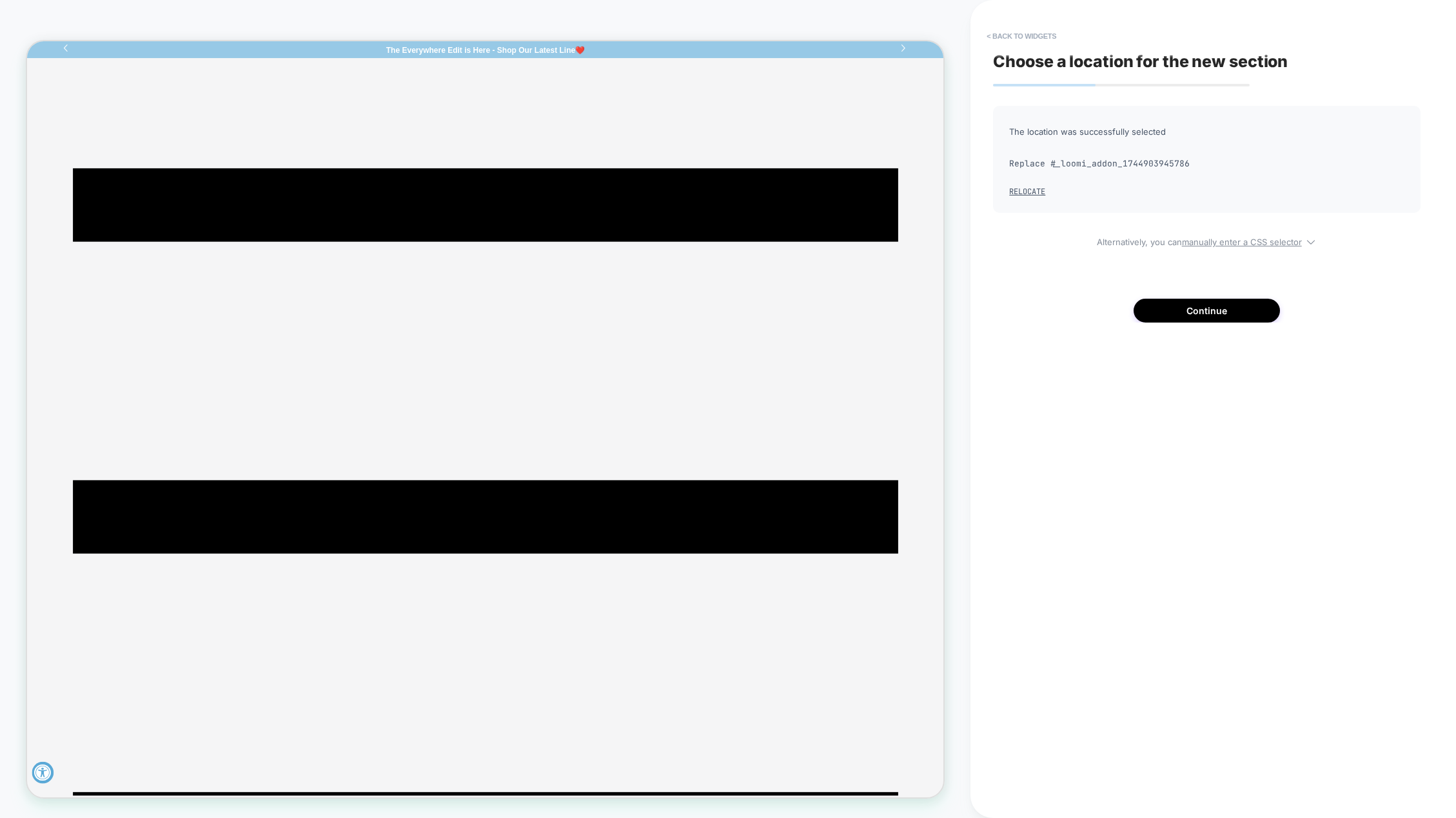
scroll to position [0, 1]
click at [1207, 311] on button "Continue" at bounding box center [1207, 311] width 147 height 24
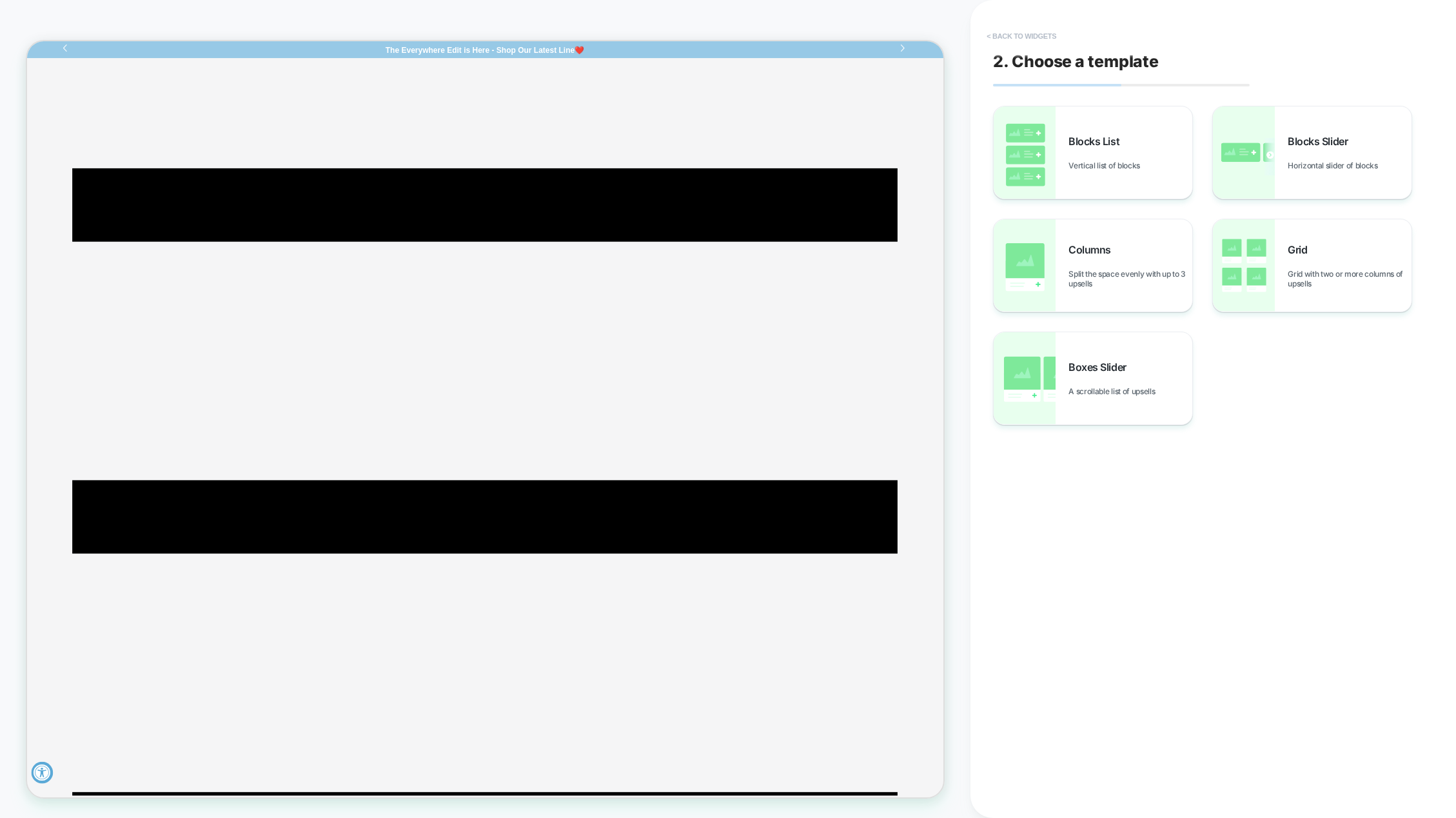
click at [1013, 38] on button "< Back to widgets" at bounding box center [1021, 36] width 82 height 20
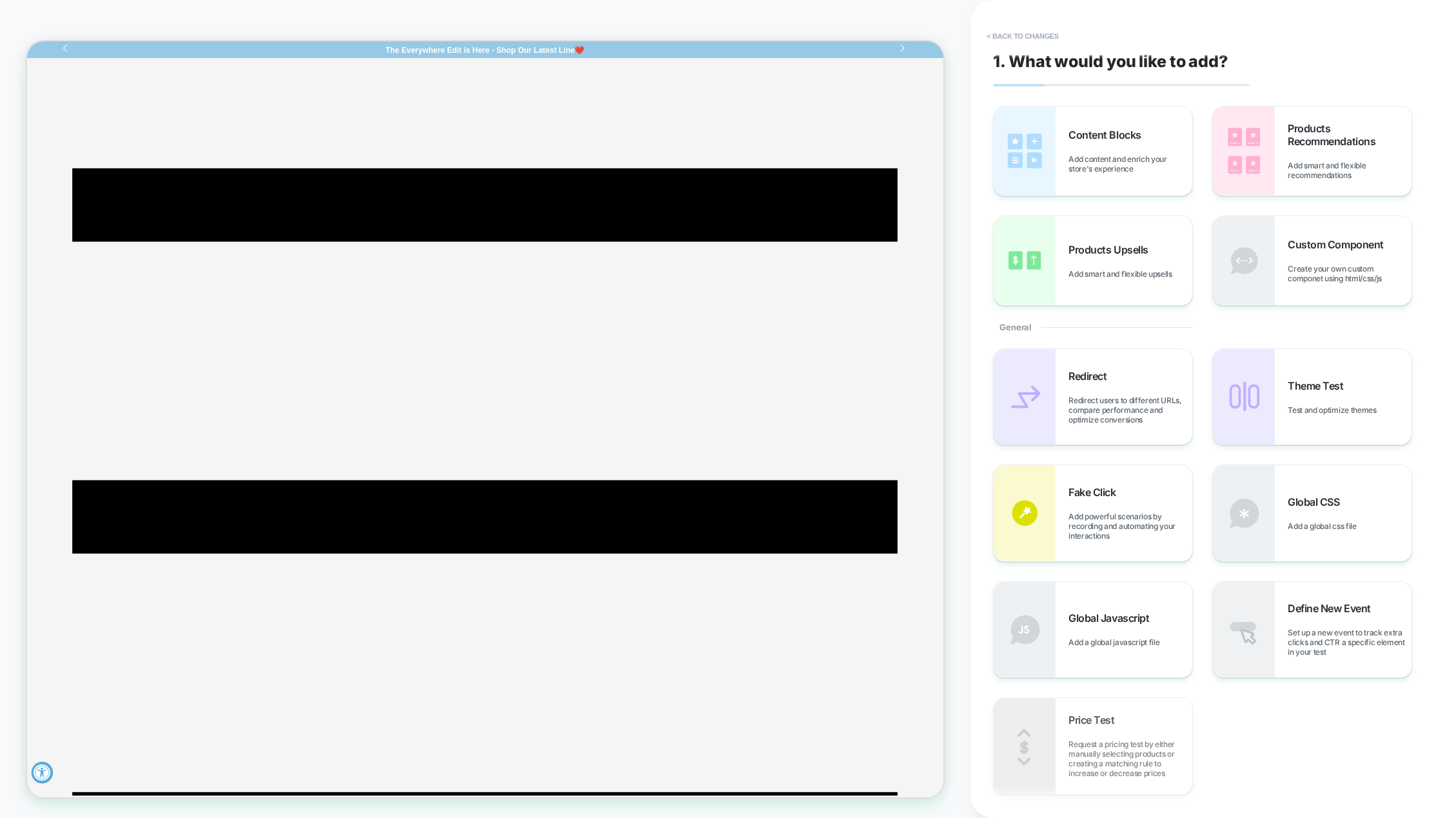
click at [1013, 38] on button "< Back to changes" at bounding box center [1022, 36] width 85 height 20
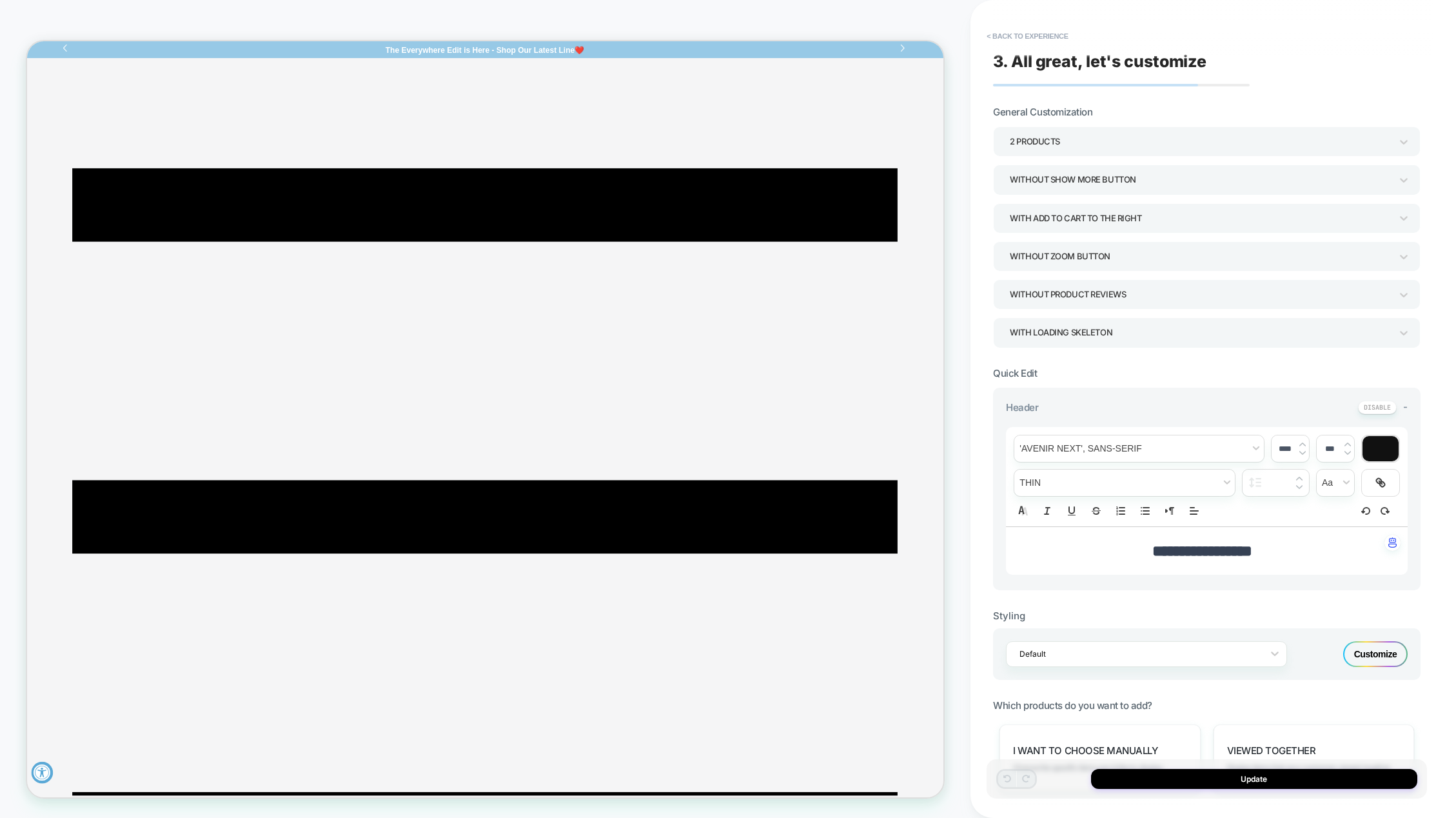
click at [1052, 140] on div "2 Products" at bounding box center [1200, 141] width 381 height 17
click at [1034, 142] on div "2 Products" at bounding box center [1200, 141] width 381 height 17
click at [1029, 285] on div "5 Products" at bounding box center [1207, 283] width 417 height 27
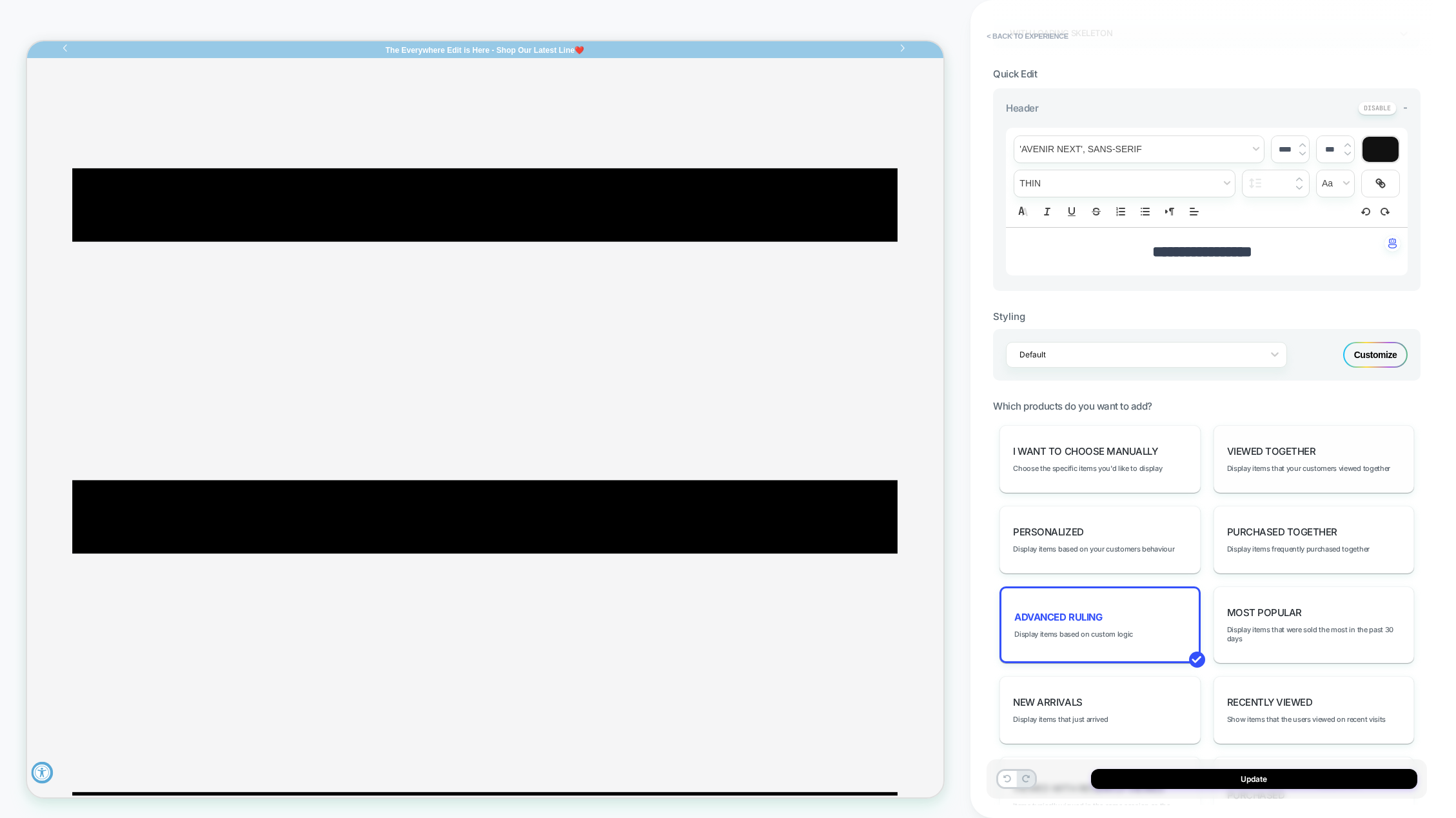
scroll to position [387, 0]
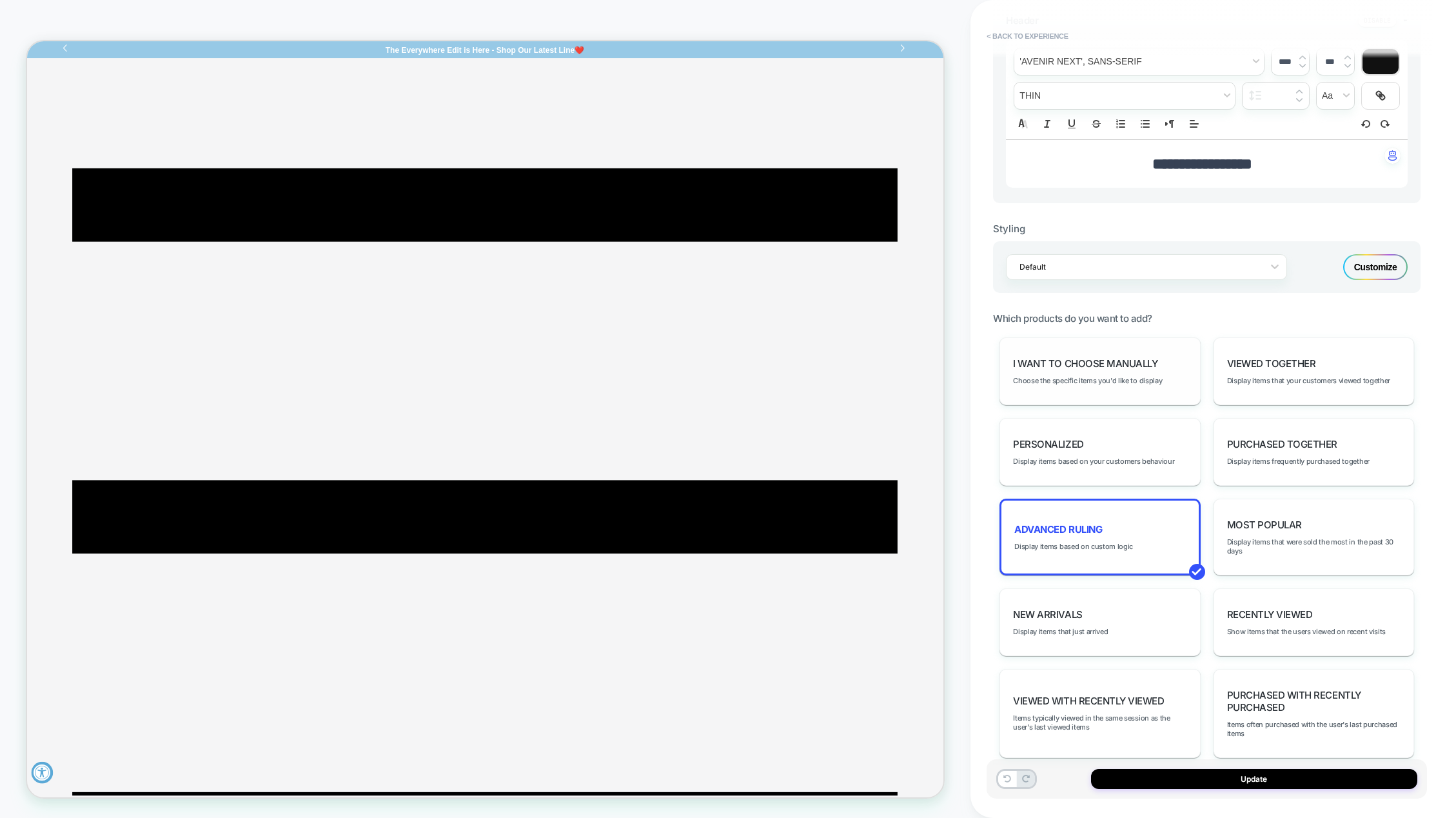
click at [1089, 387] on div "I want to choose manually Choose the specific items you'd like to display" at bounding box center [1100, 371] width 201 height 67
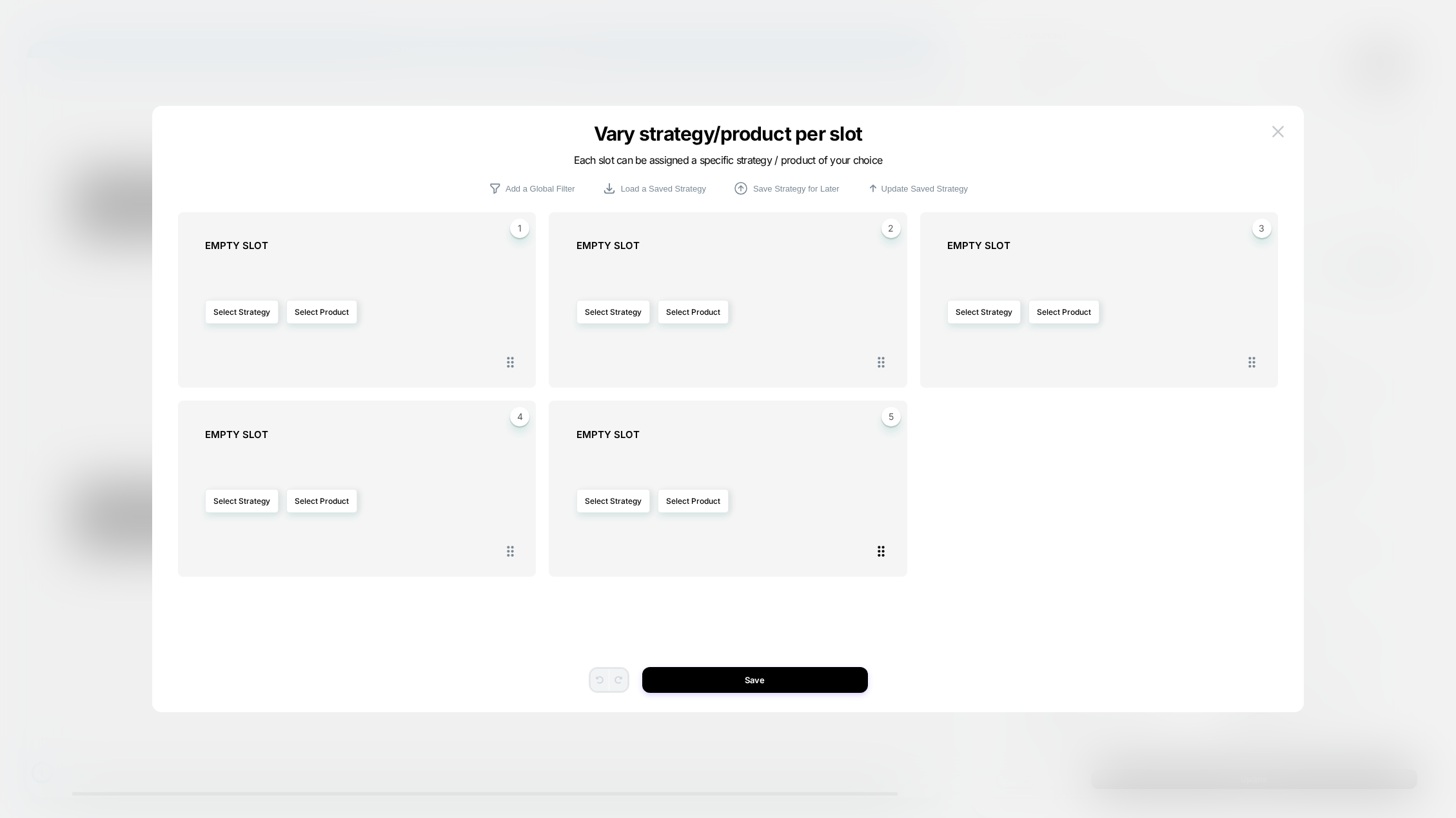
click at [881, 551] on icon at bounding box center [881, 551] width 16 height 16
click at [845, 480] on div "Select Strategy Select Product" at bounding box center [735, 500] width 317 height 107
click at [328, 318] on button "Select Product" at bounding box center [321, 311] width 71 height 24
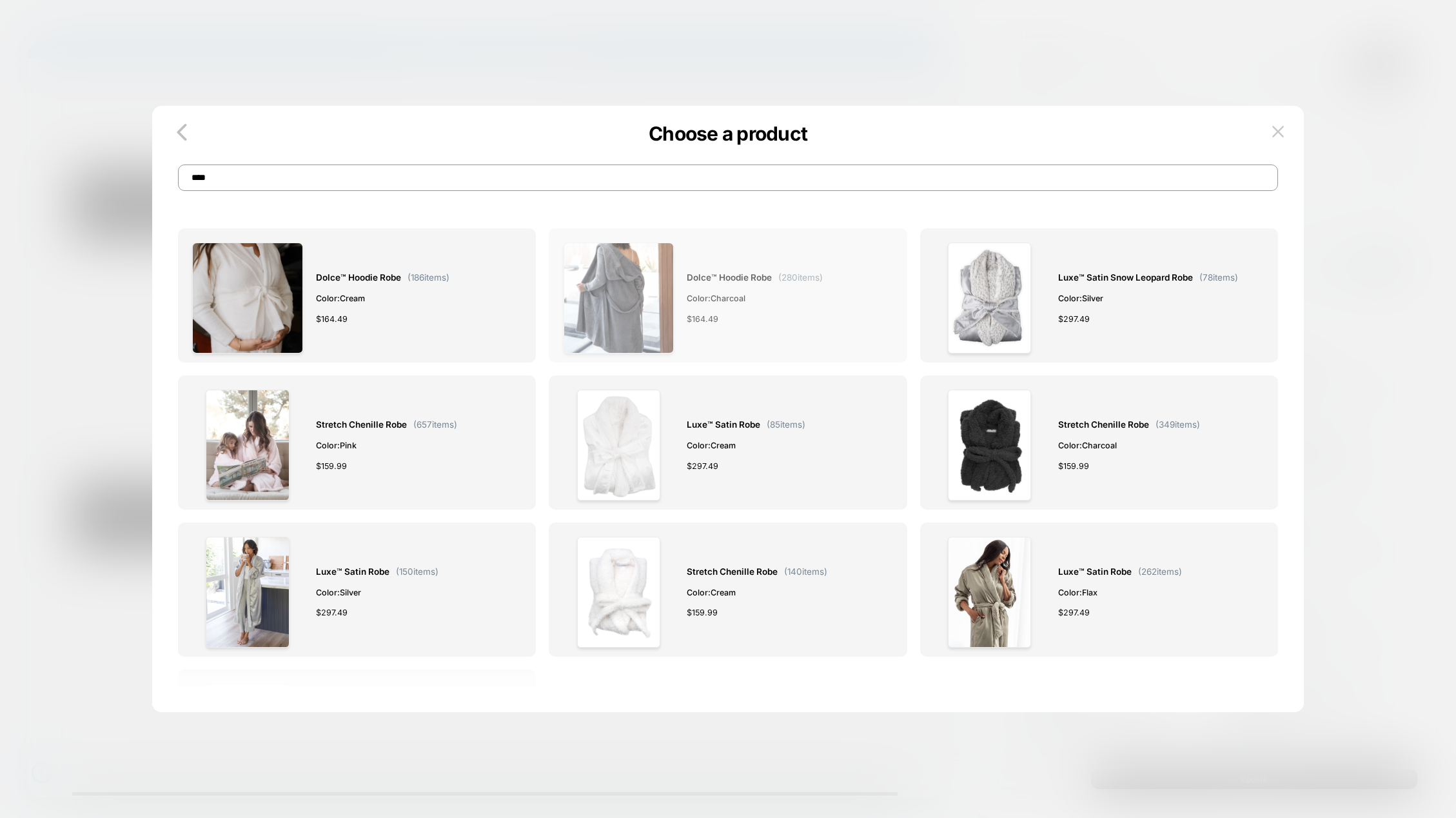
type input "****"
click at [766, 249] on div "Dolce™ Hoodie Robe ( 280 items) Color: Charcoal $ 164.49" at bounding box center [755, 297] width 136 height 111
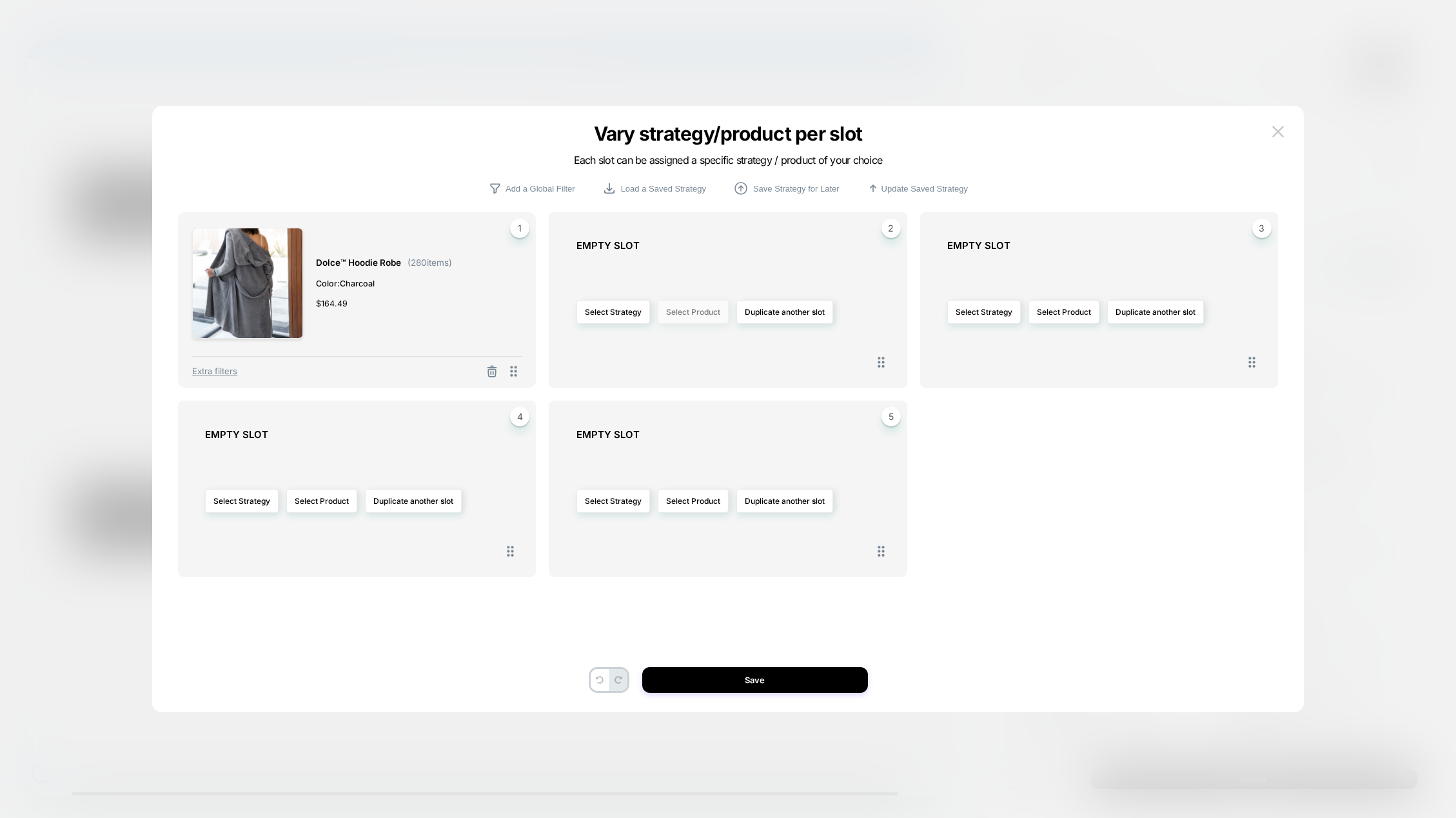
click at [695, 312] on button "Select Product" at bounding box center [693, 311] width 71 height 24
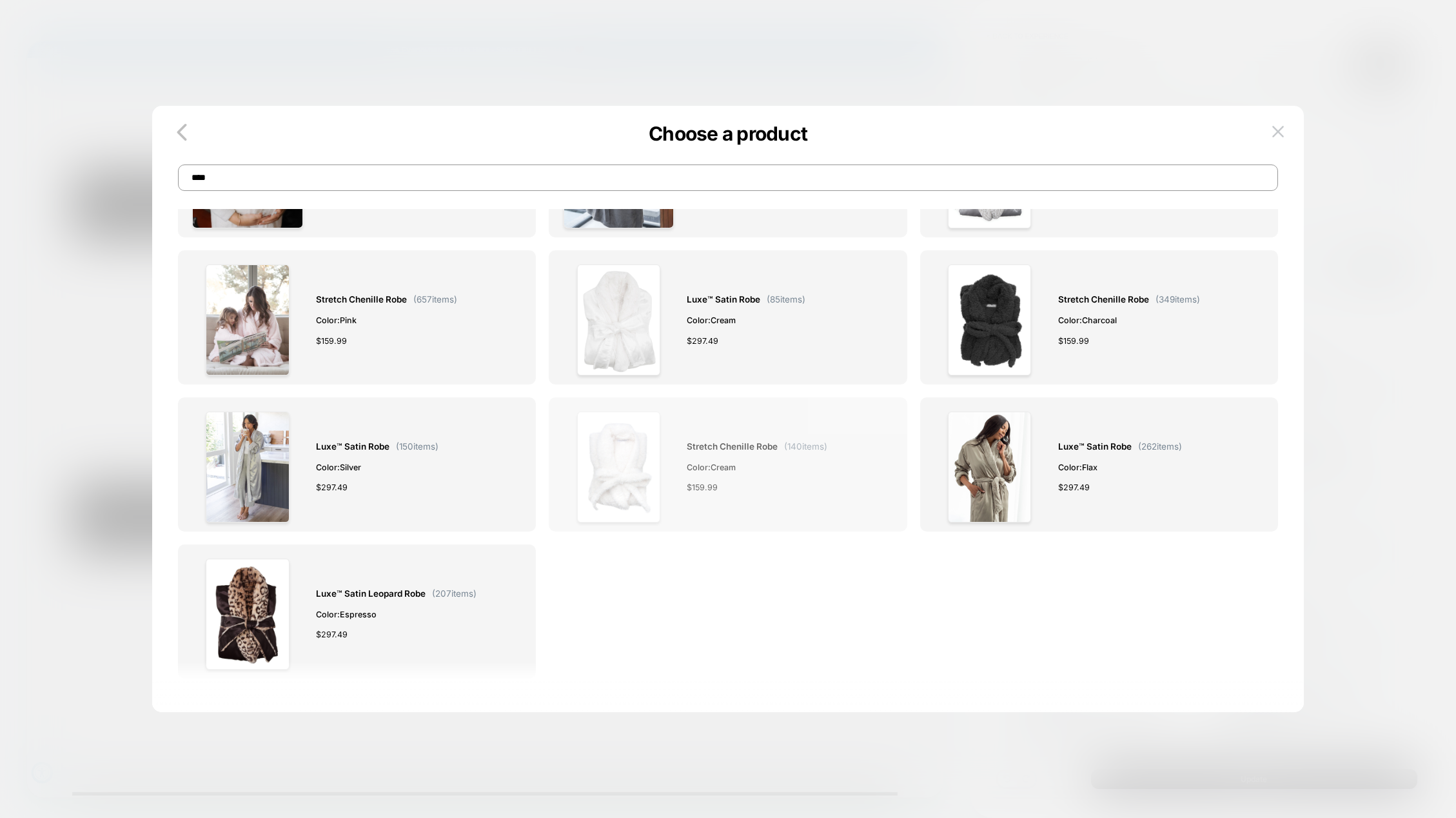
scroll to position [129, 0]
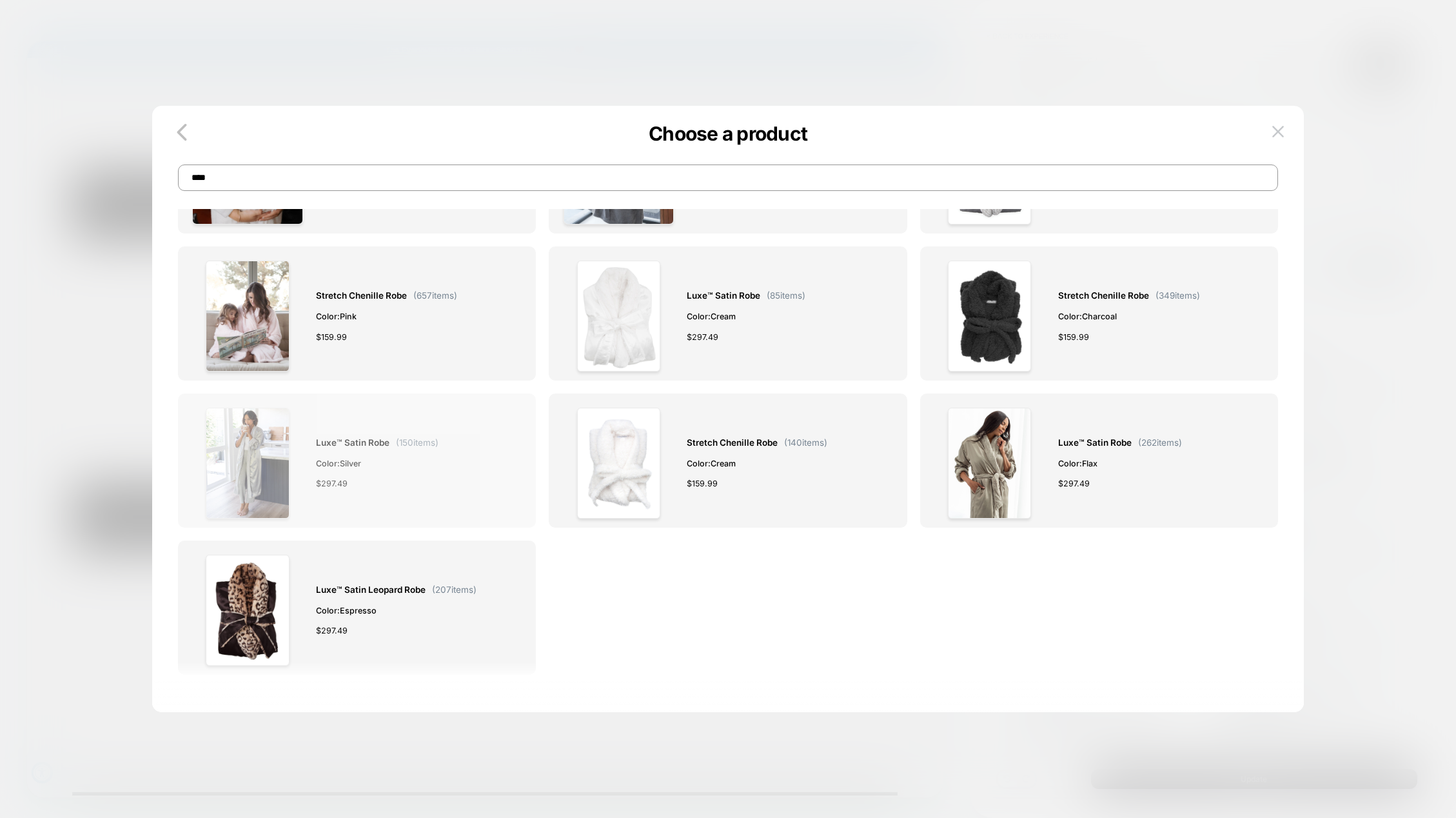
click at [368, 438] on span "Luxe™ Satin Robe" at bounding box center [353, 442] width 74 height 15
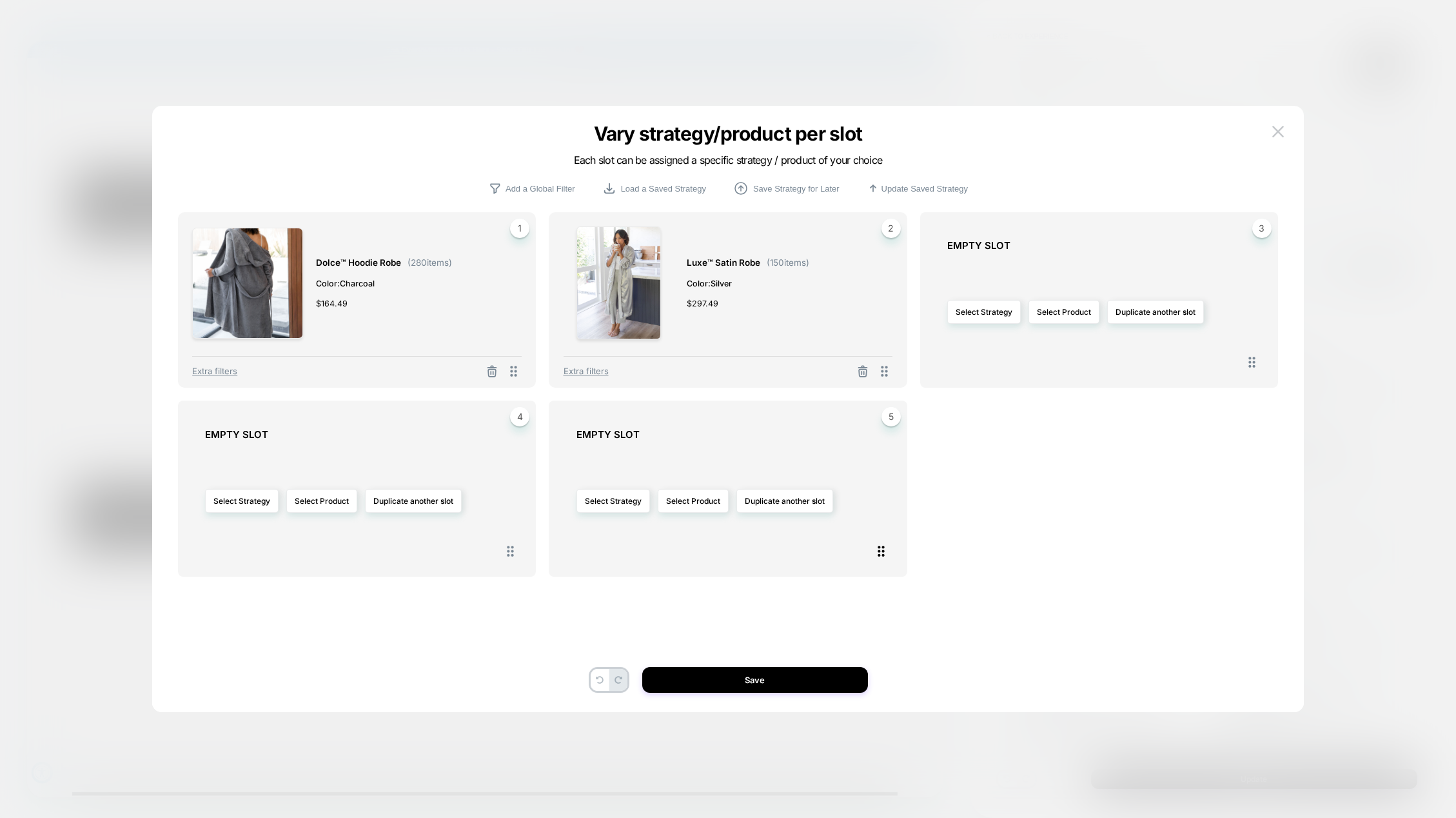
click at [881, 551] on icon at bounding box center [881, 551] width 16 height 16
click at [1277, 125] on img at bounding box center [1278, 131] width 12 height 11
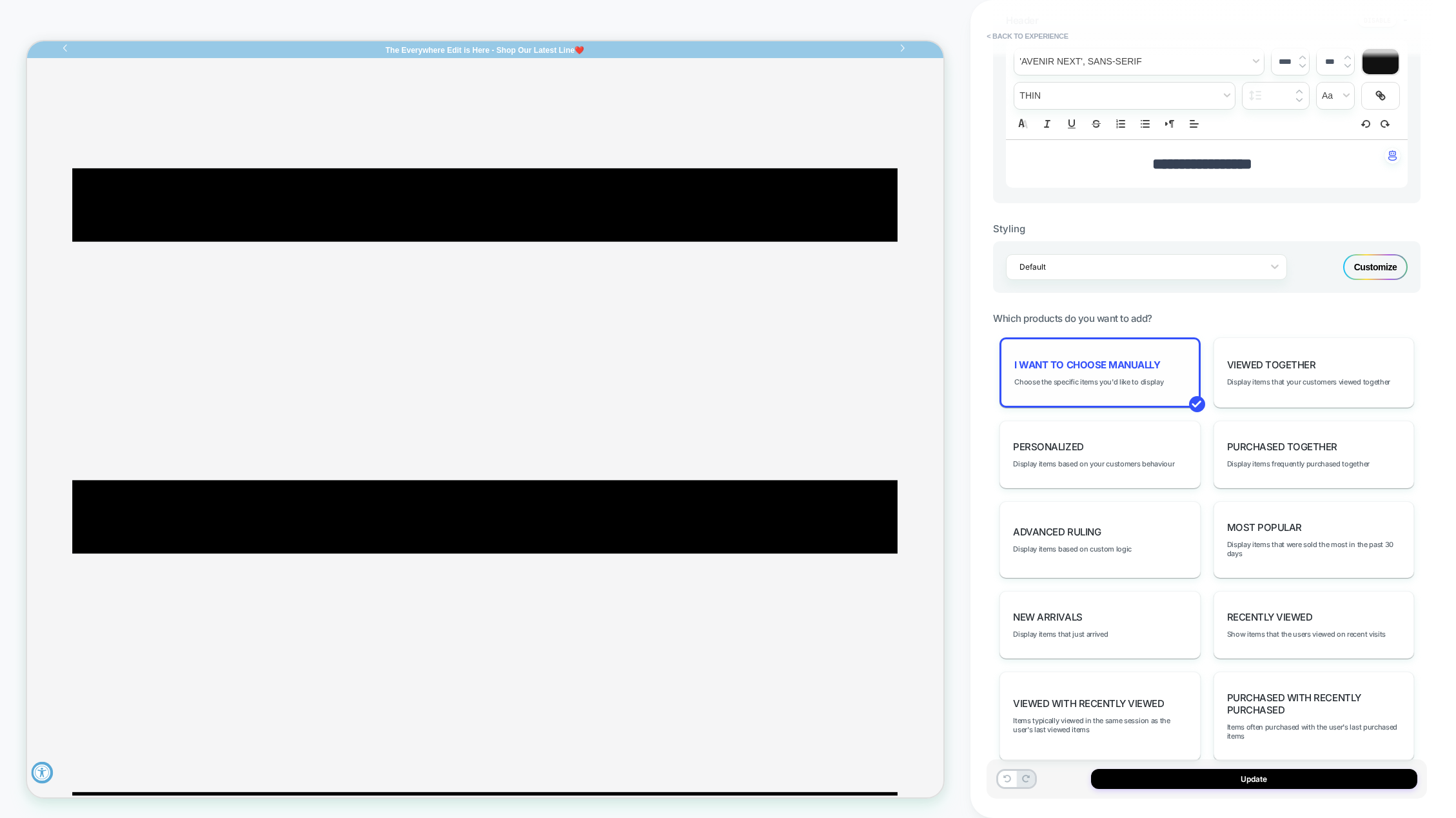
click at [1066, 369] on span "I want to choose manually" at bounding box center [1087, 365] width 146 height 13
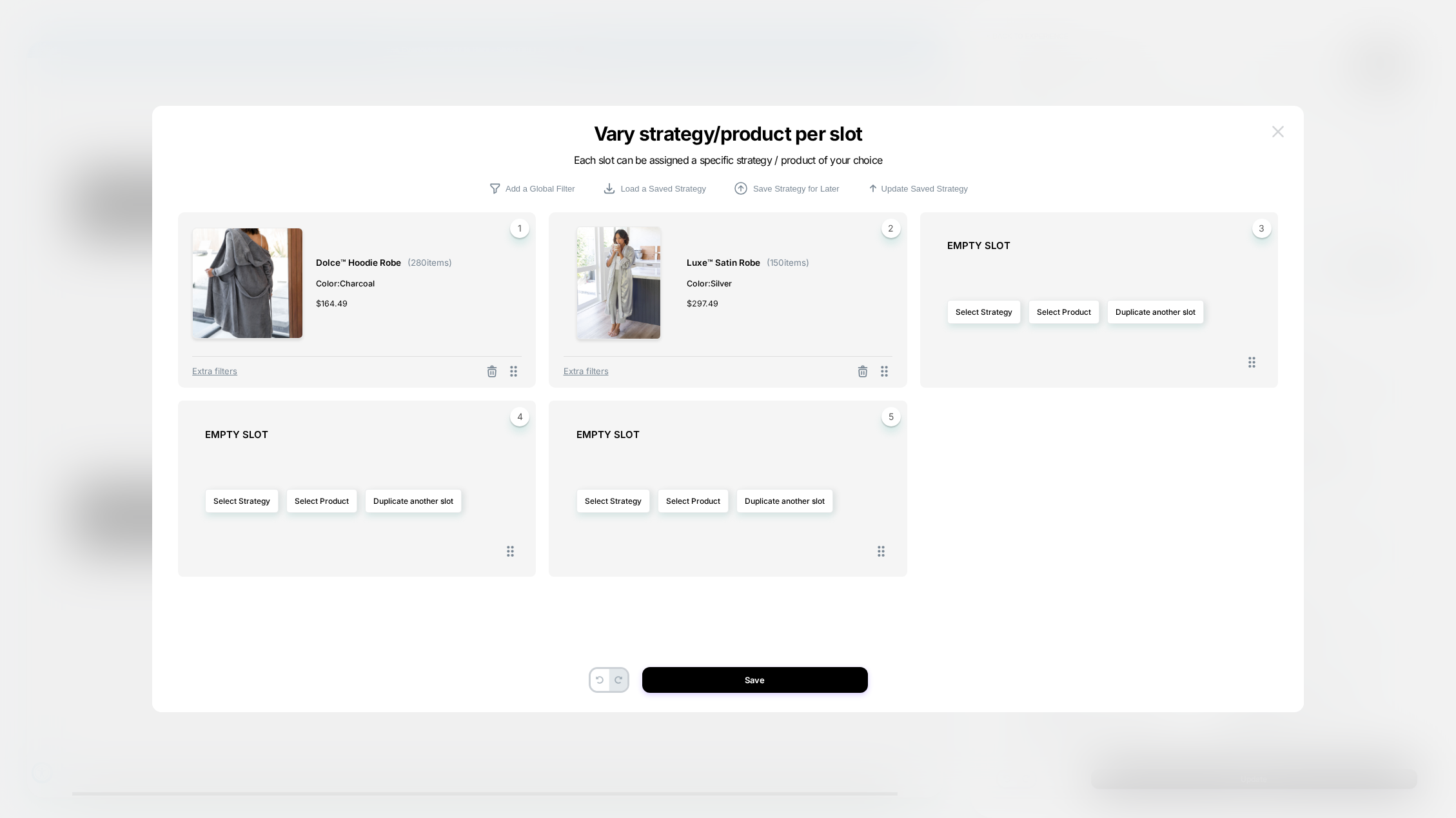
click at [1277, 125] on img at bounding box center [1278, 131] width 12 height 11
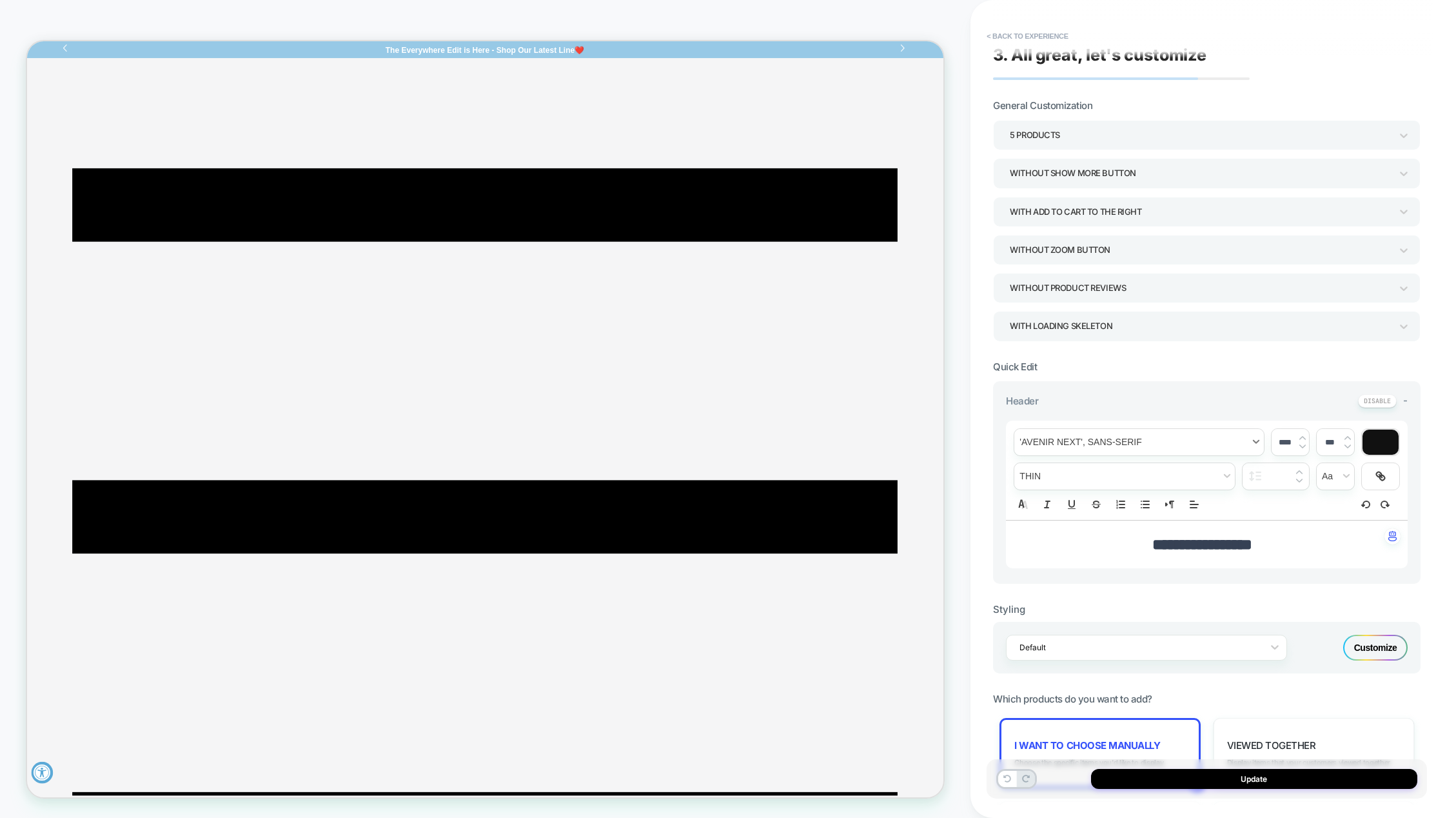
scroll to position [0, 0]
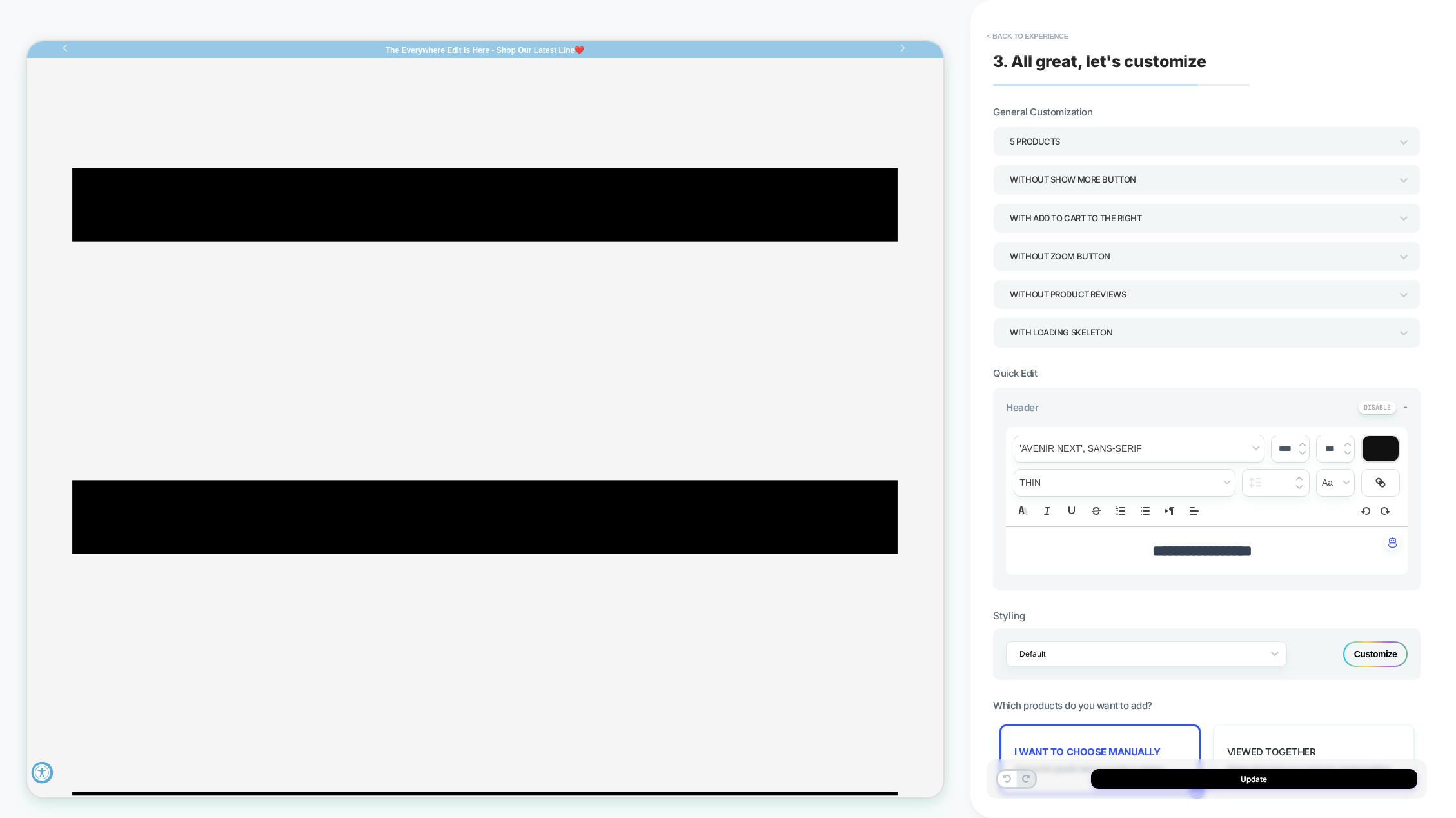
click at [1067, 140] on div "5 Products" at bounding box center [1200, 141] width 381 height 17
click at [1044, 279] on div "5 Products" at bounding box center [1207, 283] width 417 height 27
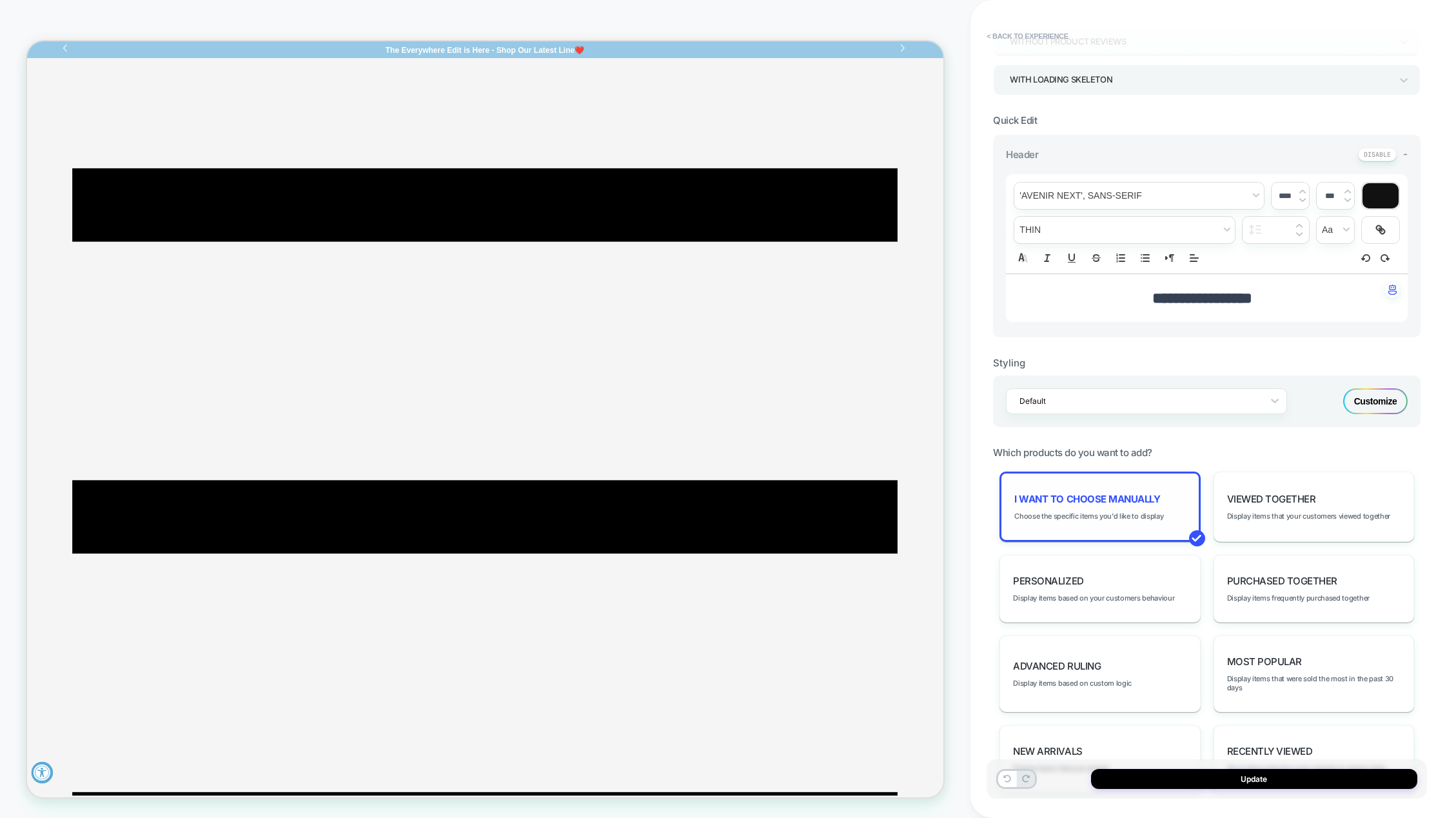
scroll to position [258, 0]
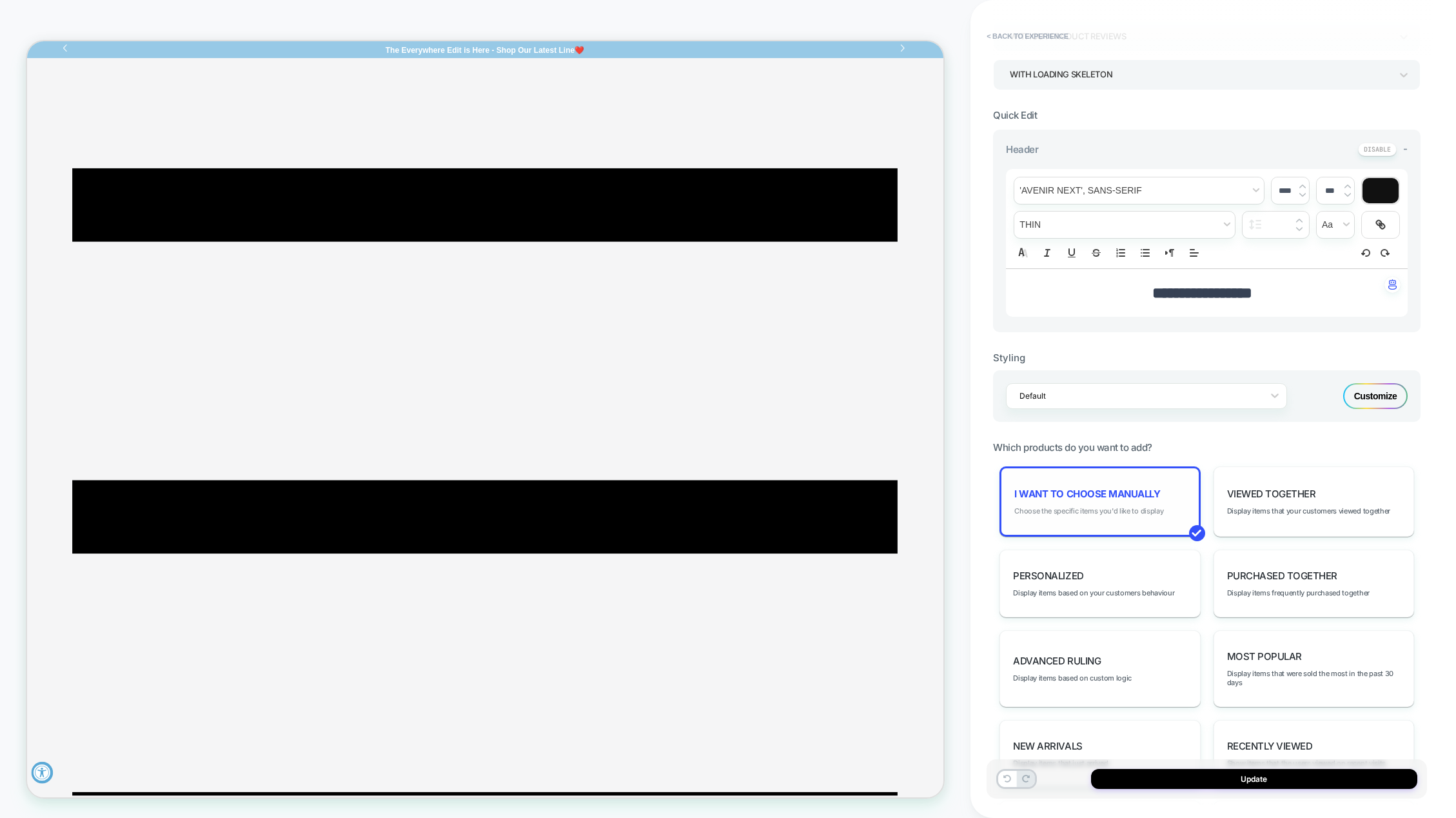
click at [1110, 514] on span "Choose the specific items you'd like to display" at bounding box center [1089, 511] width 149 height 9
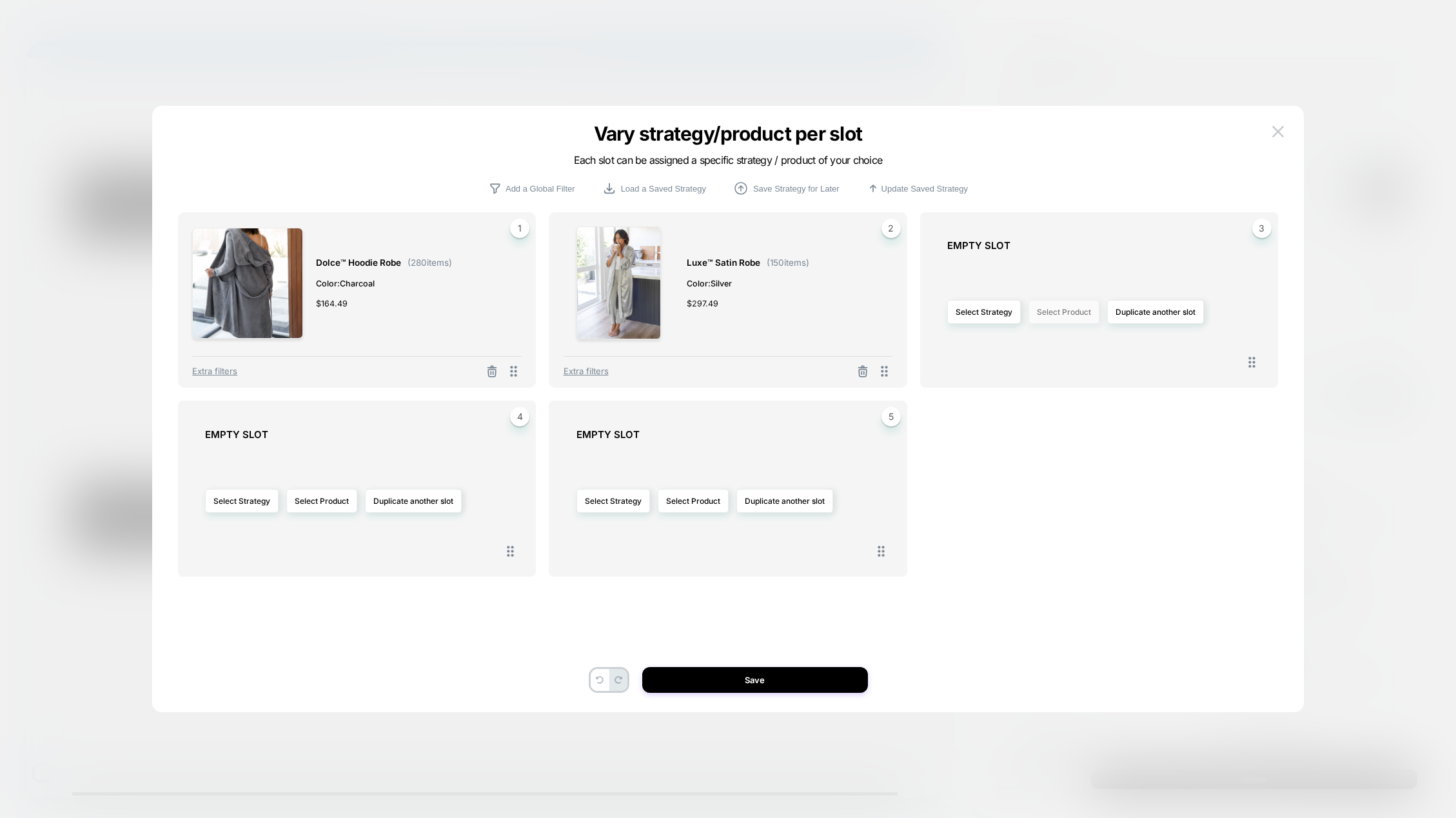
click at [1059, 315] on button "Select Product" at bounding box center [1064, 311] width 71 height 24
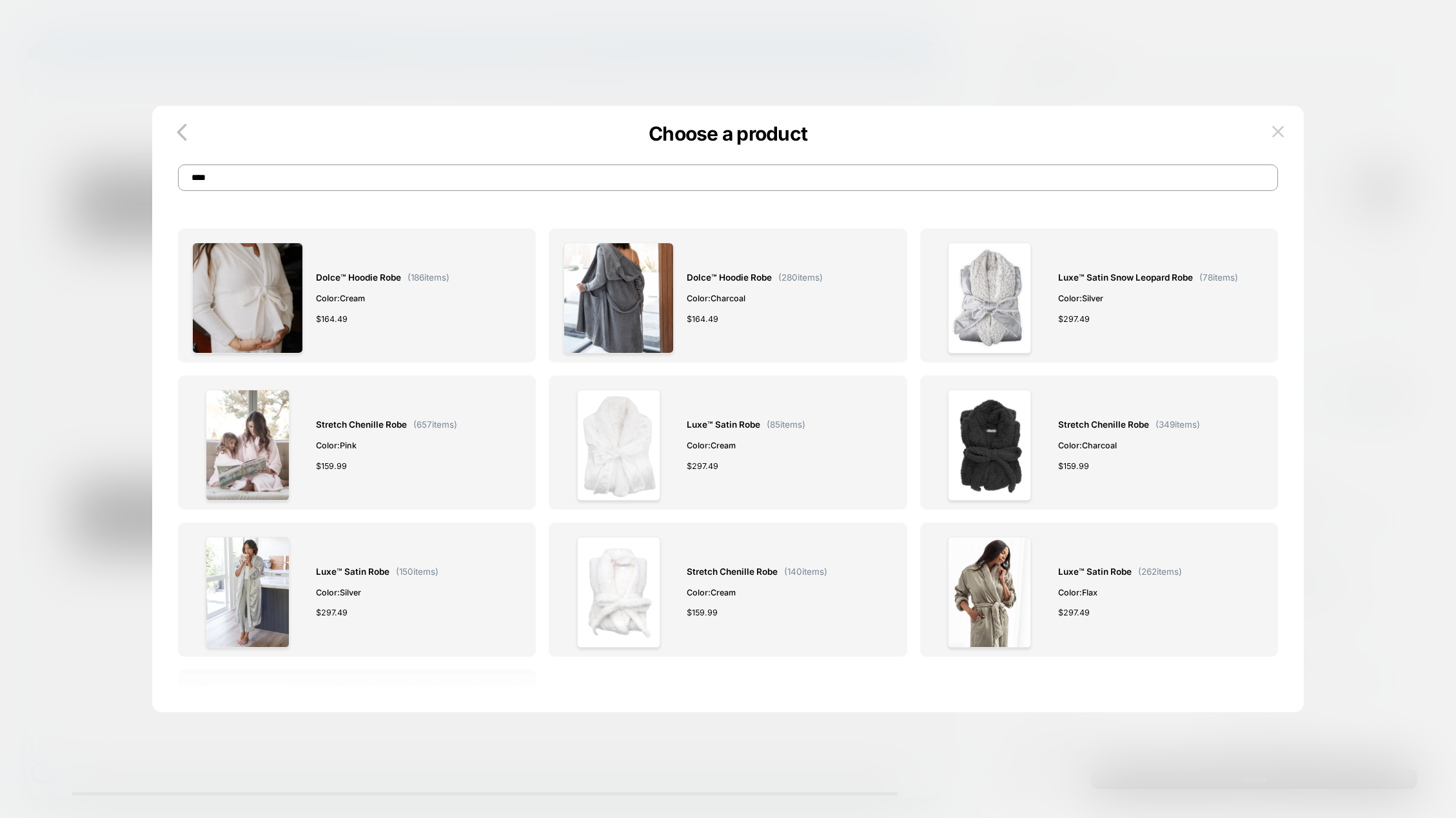
drag, startPoint x: 215, startPoint y: 180, endPoint x: 184, endPoint y: 176, distance: 31.3
click at [184, 176] on input "****" at bounding box center [728, 178] width 1100 height 27
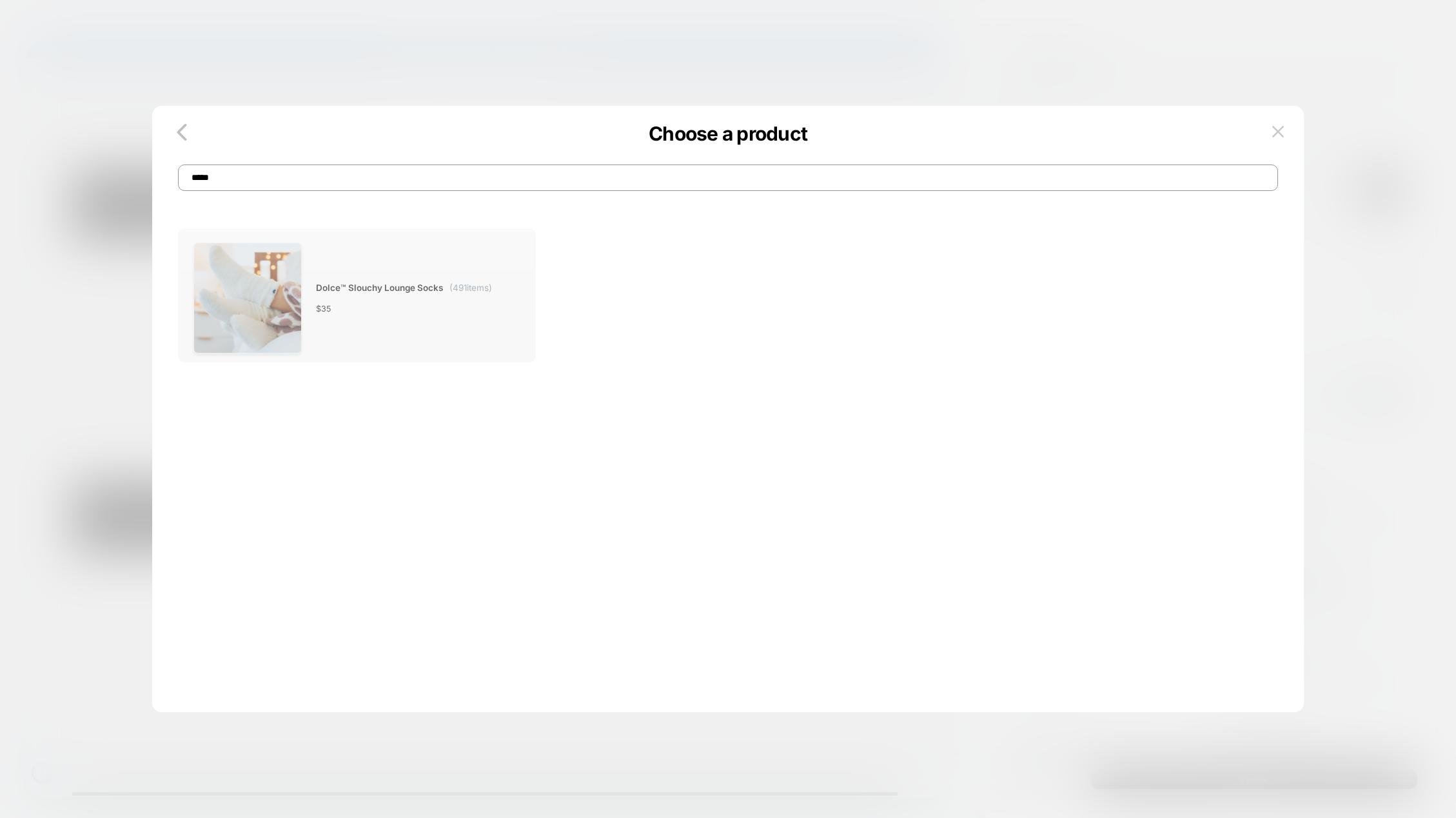
type input "*****"
click at [212, 278] on img at bounding box center [248, 297] width 108 height 111
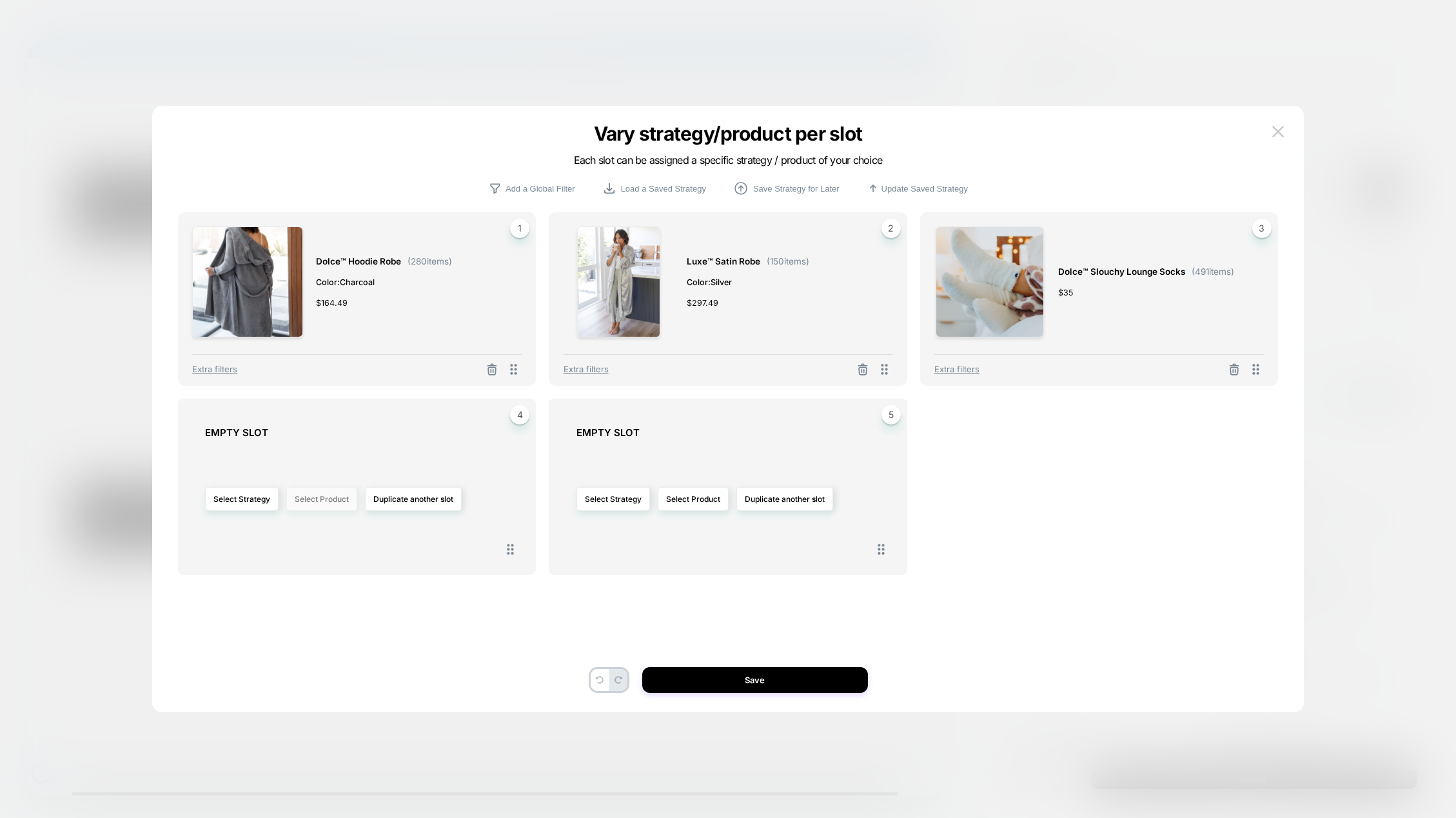
click at [325, 504] on button "Select Product" at bounding box center [321, 499] width 71 height 24
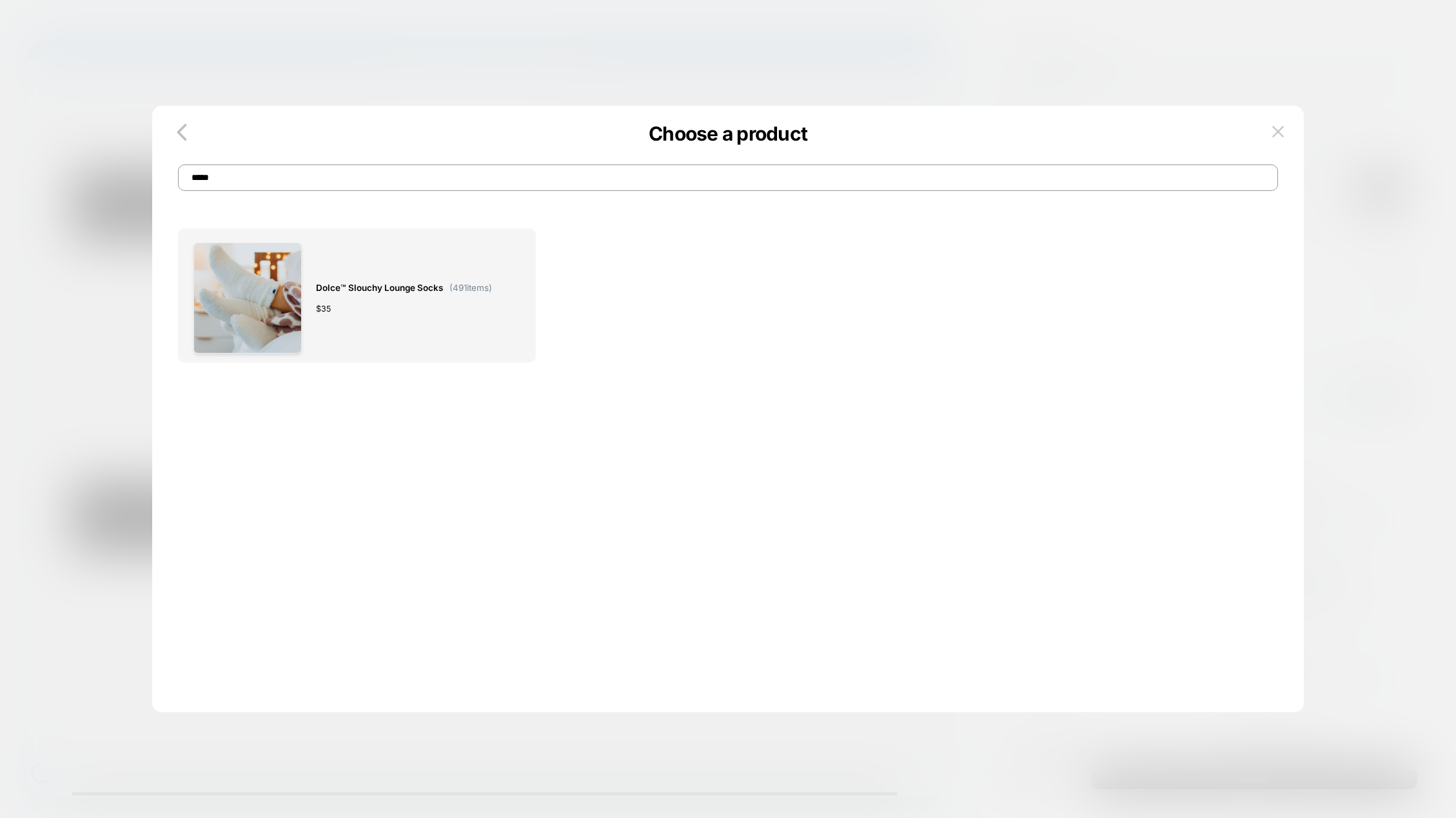
drag, startPoint x: 242, startPoint y: 184, endPoint x: 173, endPoint y: 184, distance: 69.0
click at [173, 184] on div "Choose a product *****" at bounding box center [728, 164] width 1152 height 53
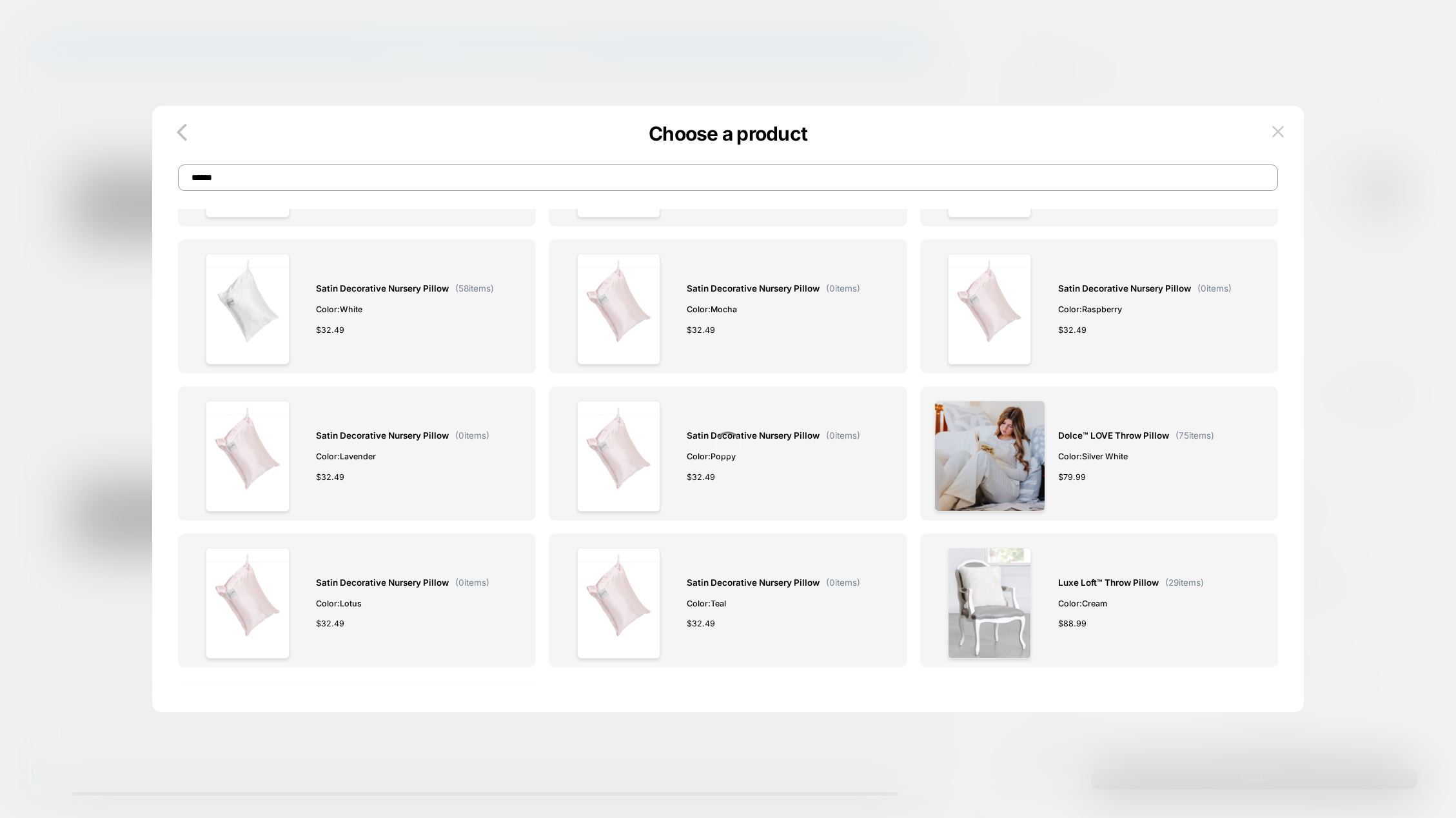
scroll to position [1413, 0]
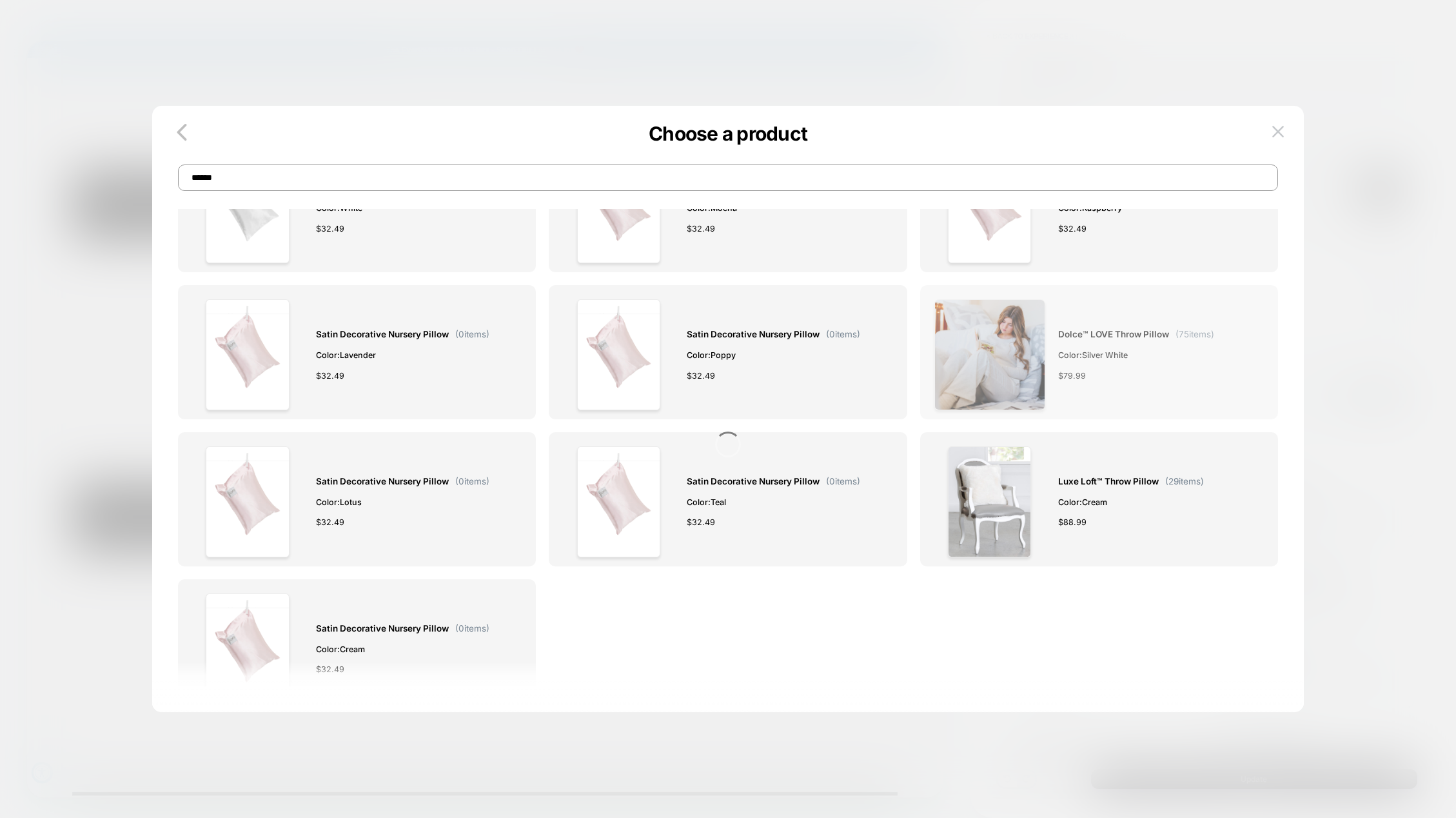
type input "******"
click at [948, 347] on img at bounding box center [989, 354] width 111 height 111
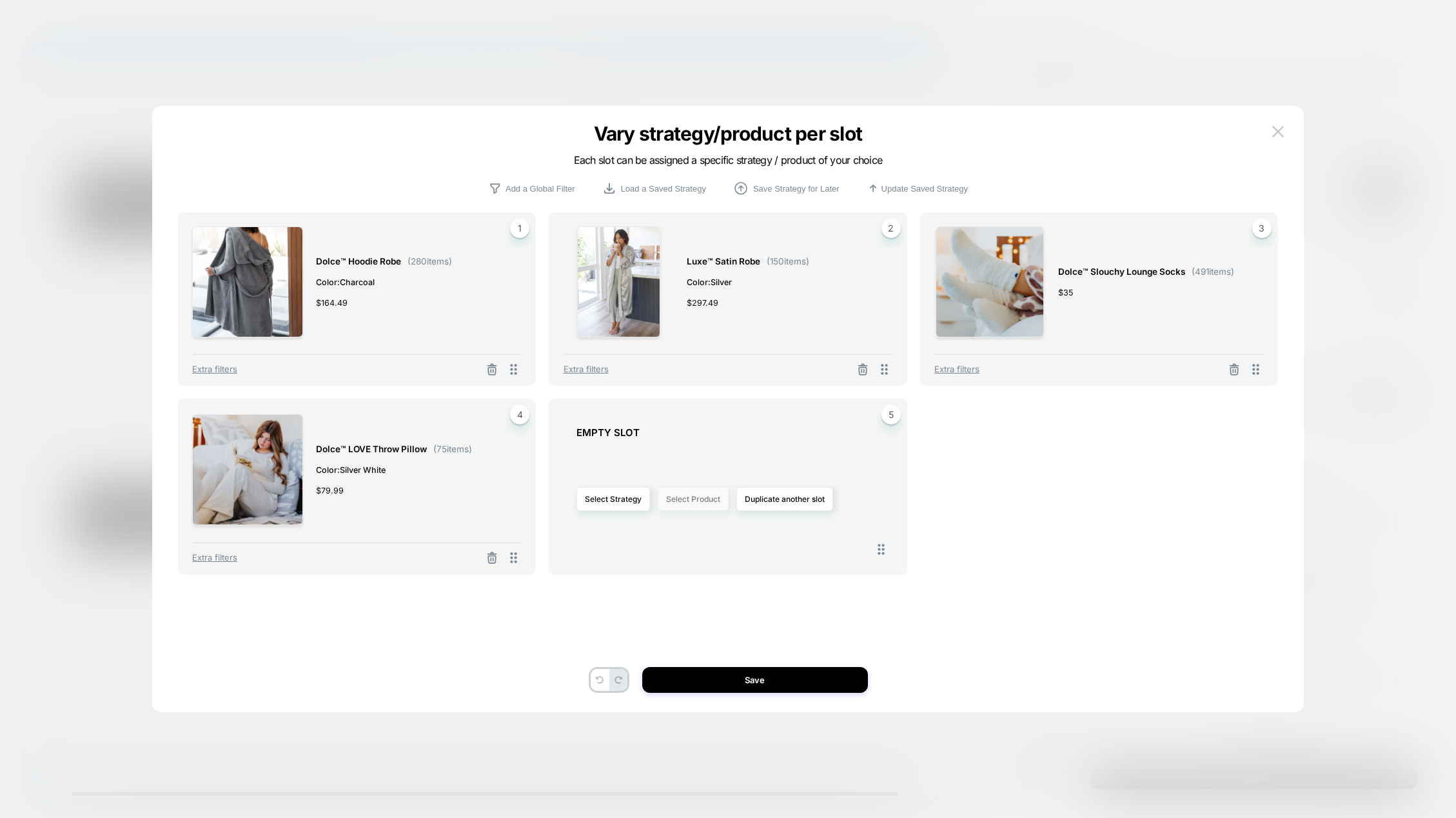
click at [670, 504] on button "Select Product" at bounding box center [693, 499] width 71 height 24
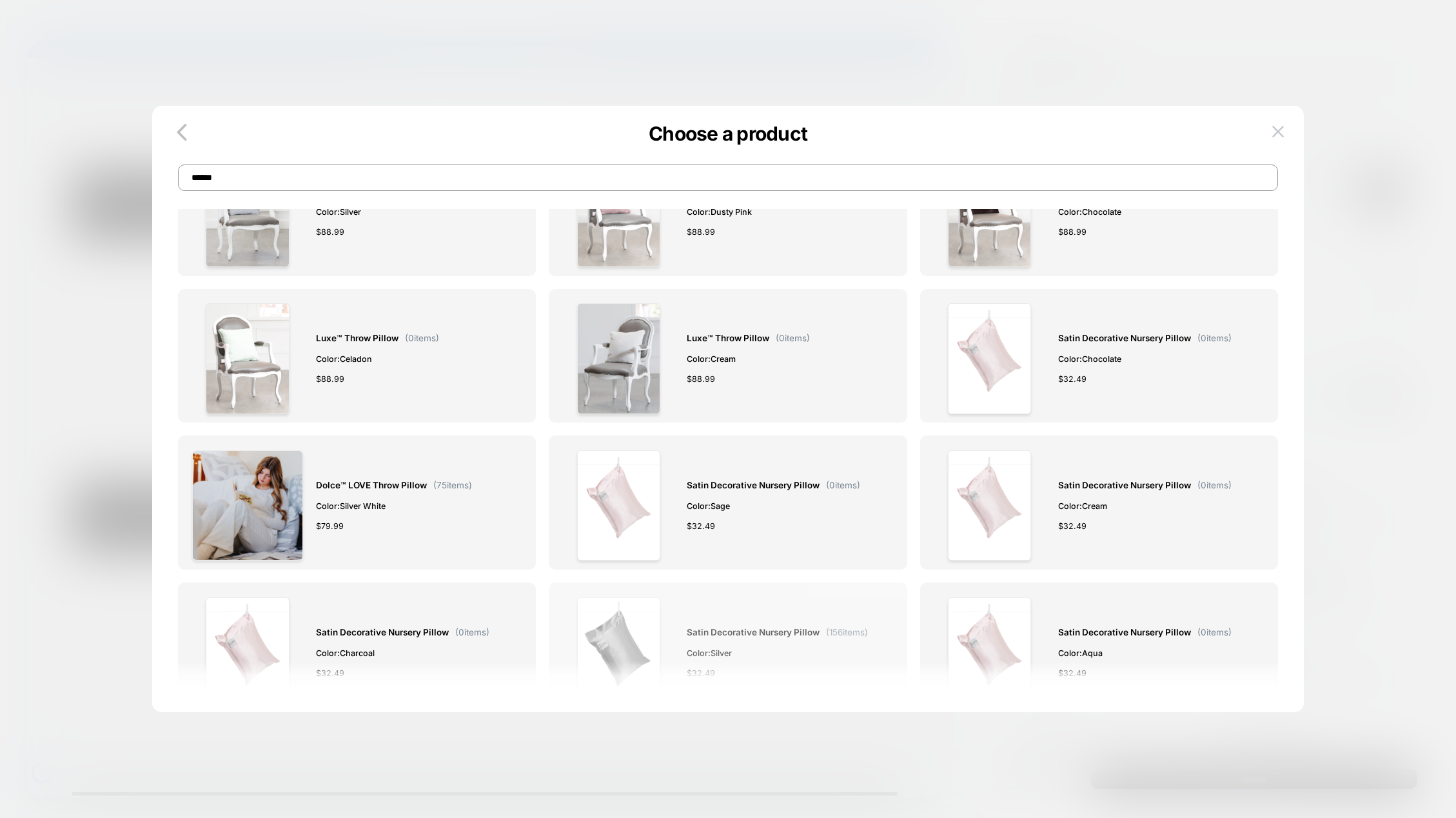
scroll to position [453, 0]
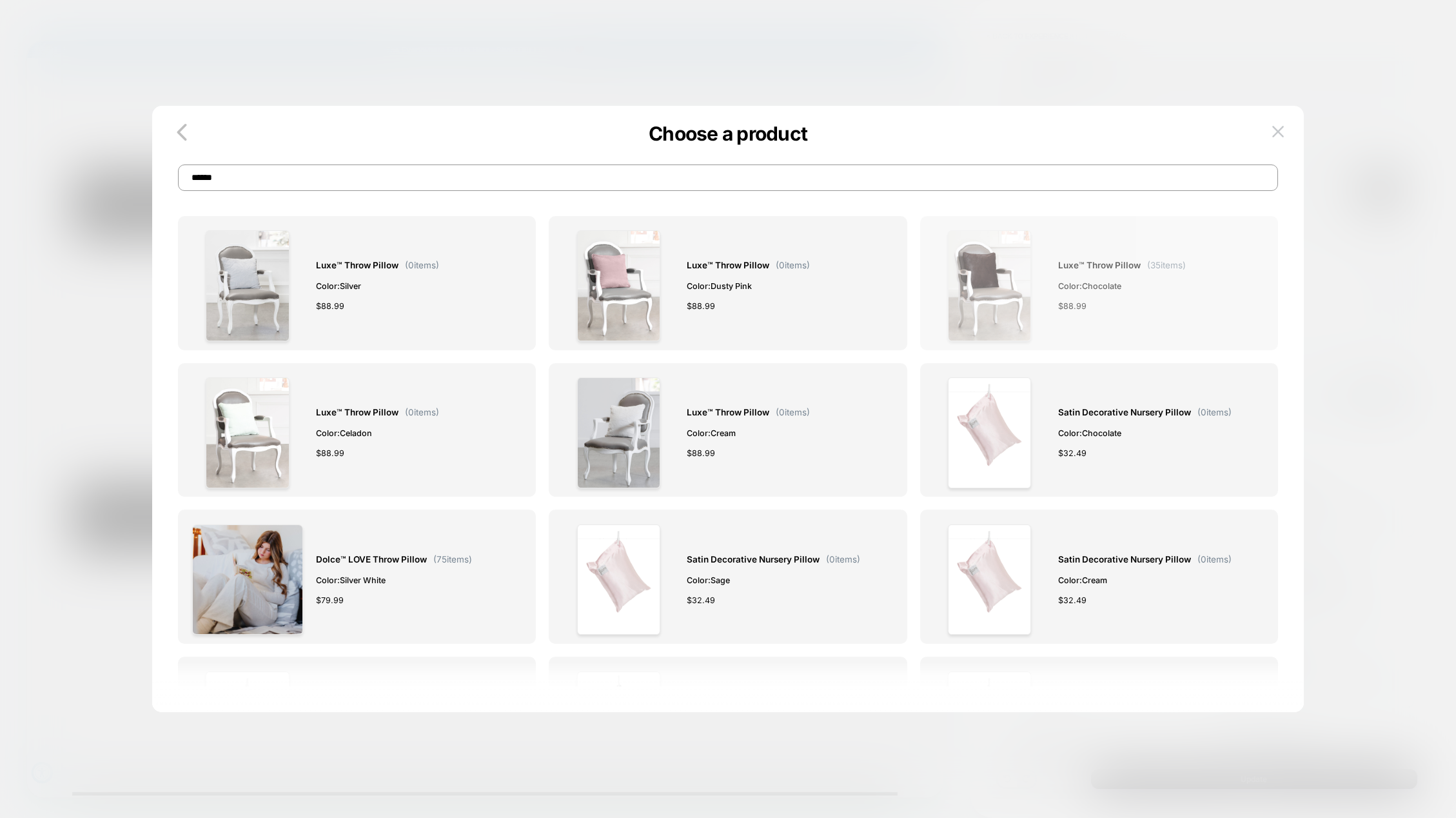
click at [988, 300] on img at bounding box center [989, 285] width 83 height 111
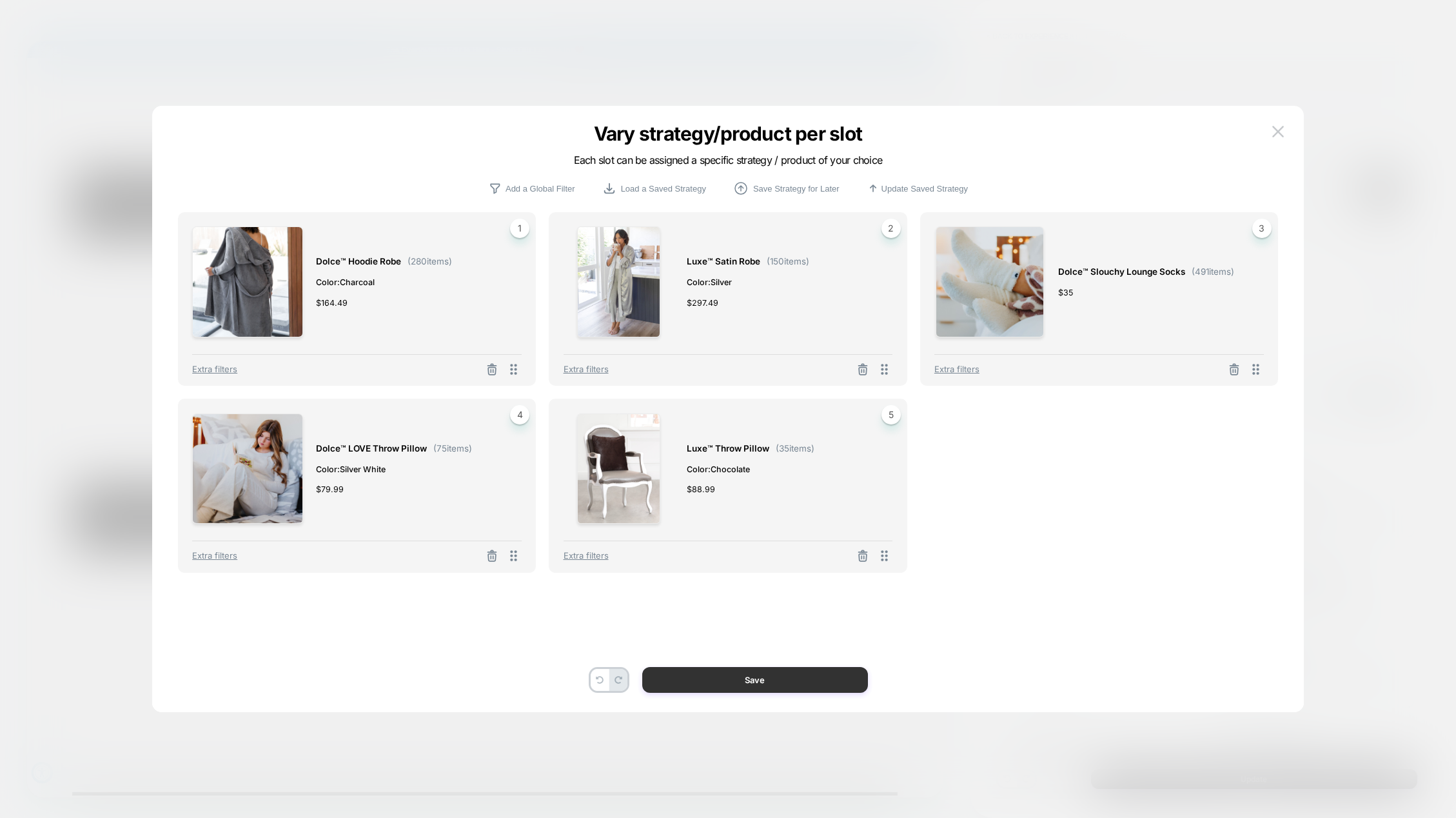
click at [778, 671] on button "Save" at bounding box center [755, 679] width 226 height 26
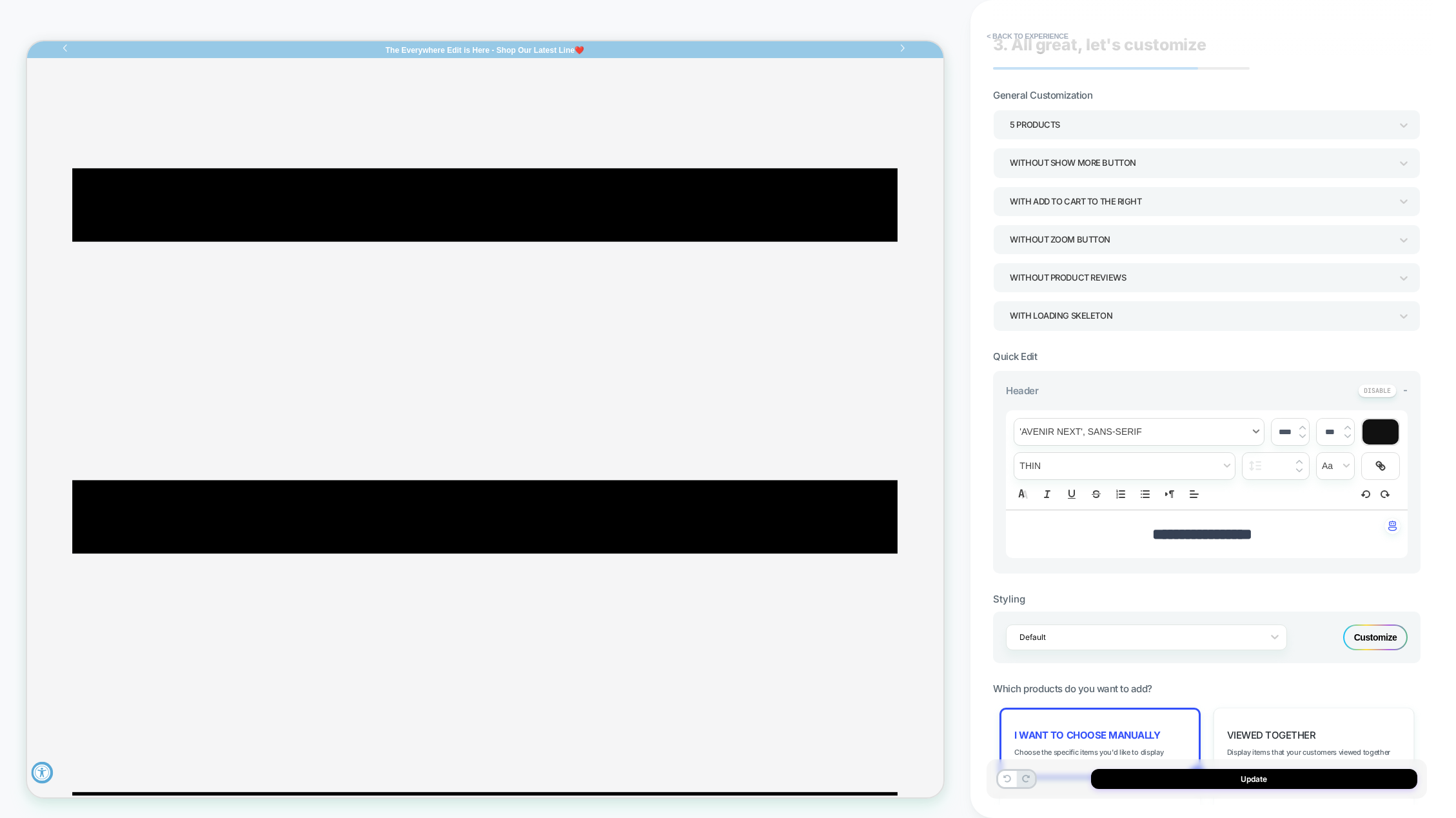
scroll to position [0, 0]
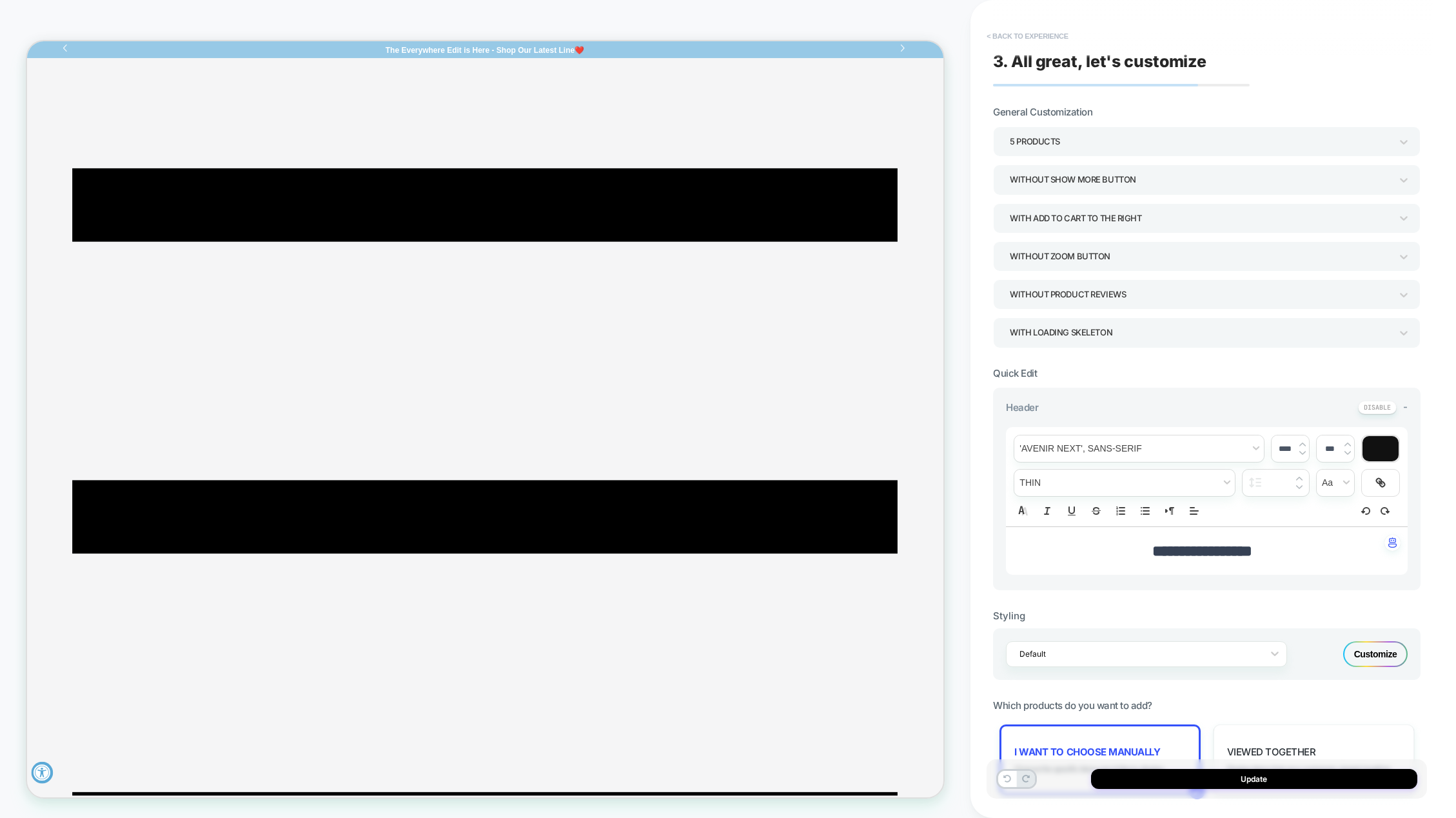
click at [1032, 34] on button "< Back to experience" at bounding box center [1027, 36] width 94 height 20
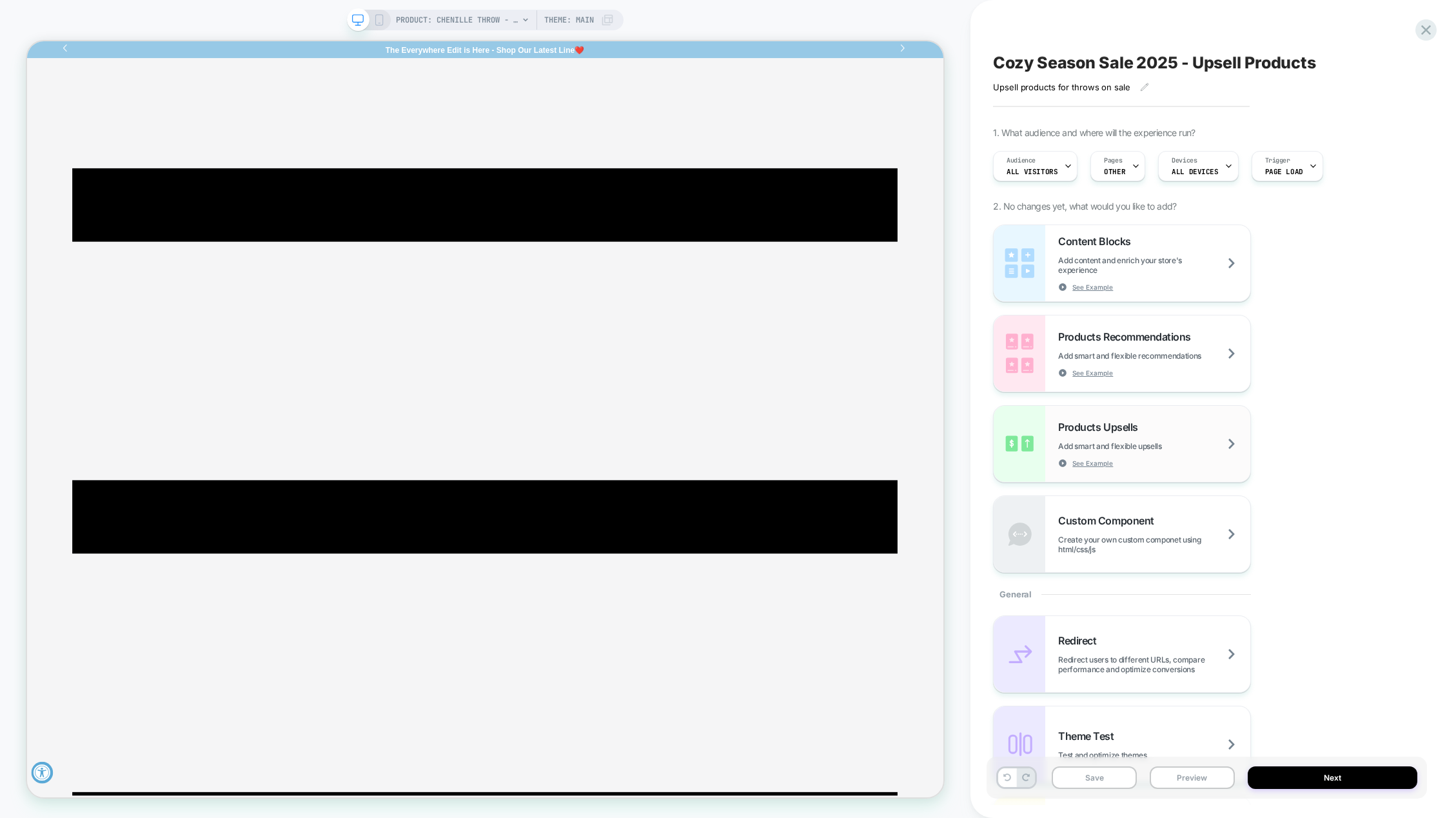
click at [1127, 456] on div "Products Upsells Add smart and flexible upsells See Example" at bounding box center [1154, 444] width 192 height 47
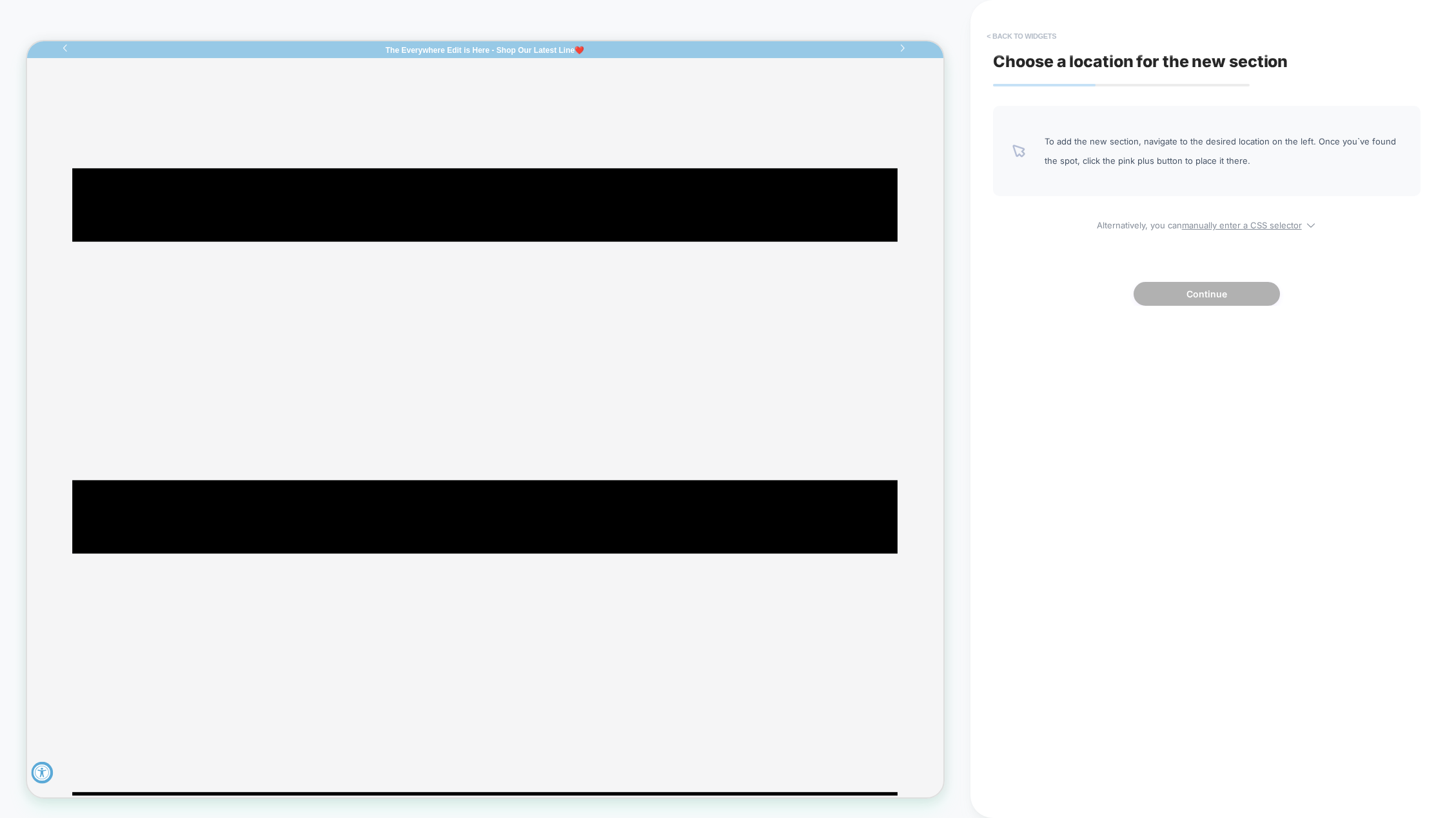
click at [1008, 38] on button "< Back to widgets" at bounding box center [1021, 36] width 82 height 20
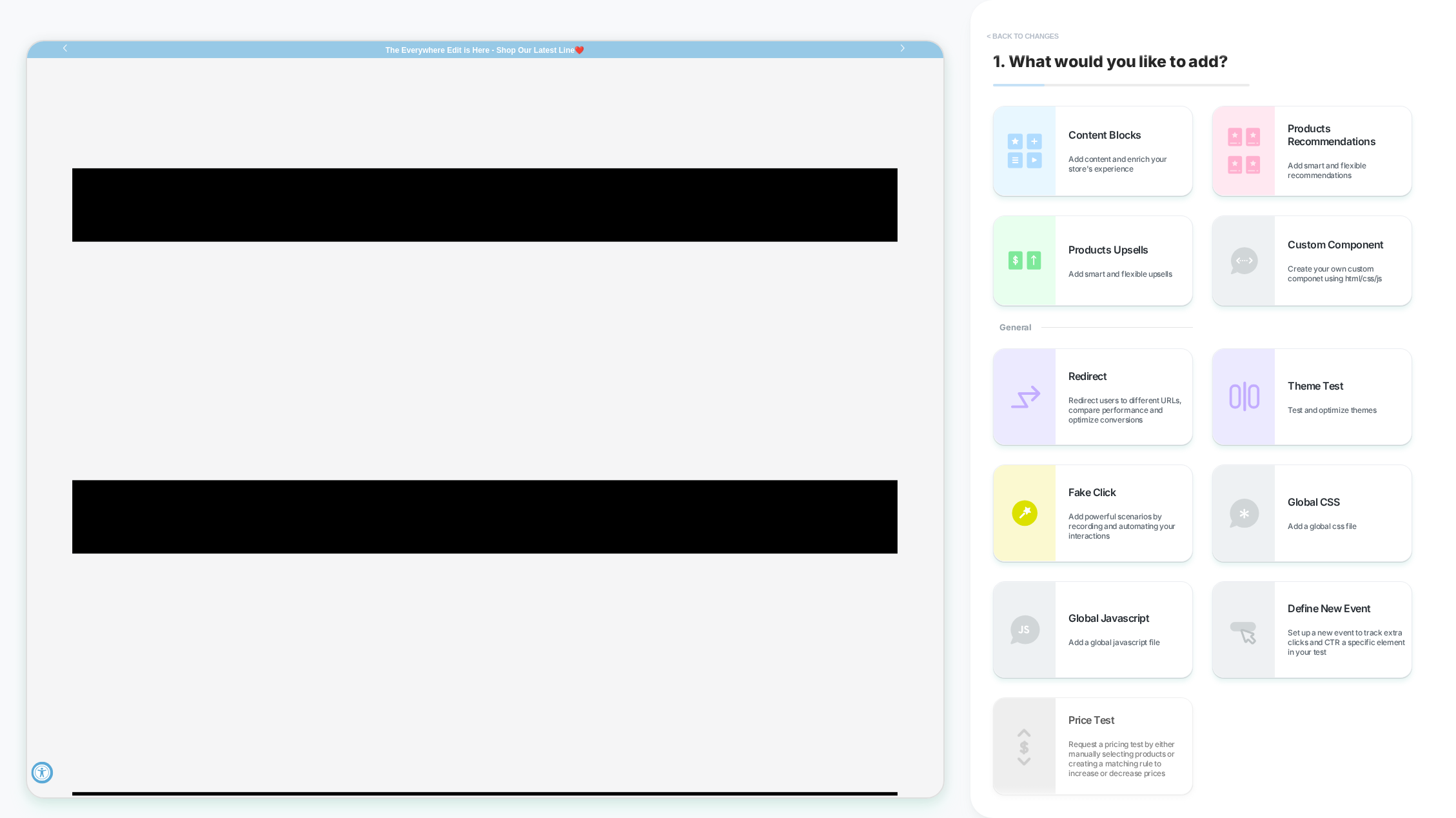
click at [1004, 31] on button "< Back to changes" at bounding box center [1022, 36] width 85 height 20
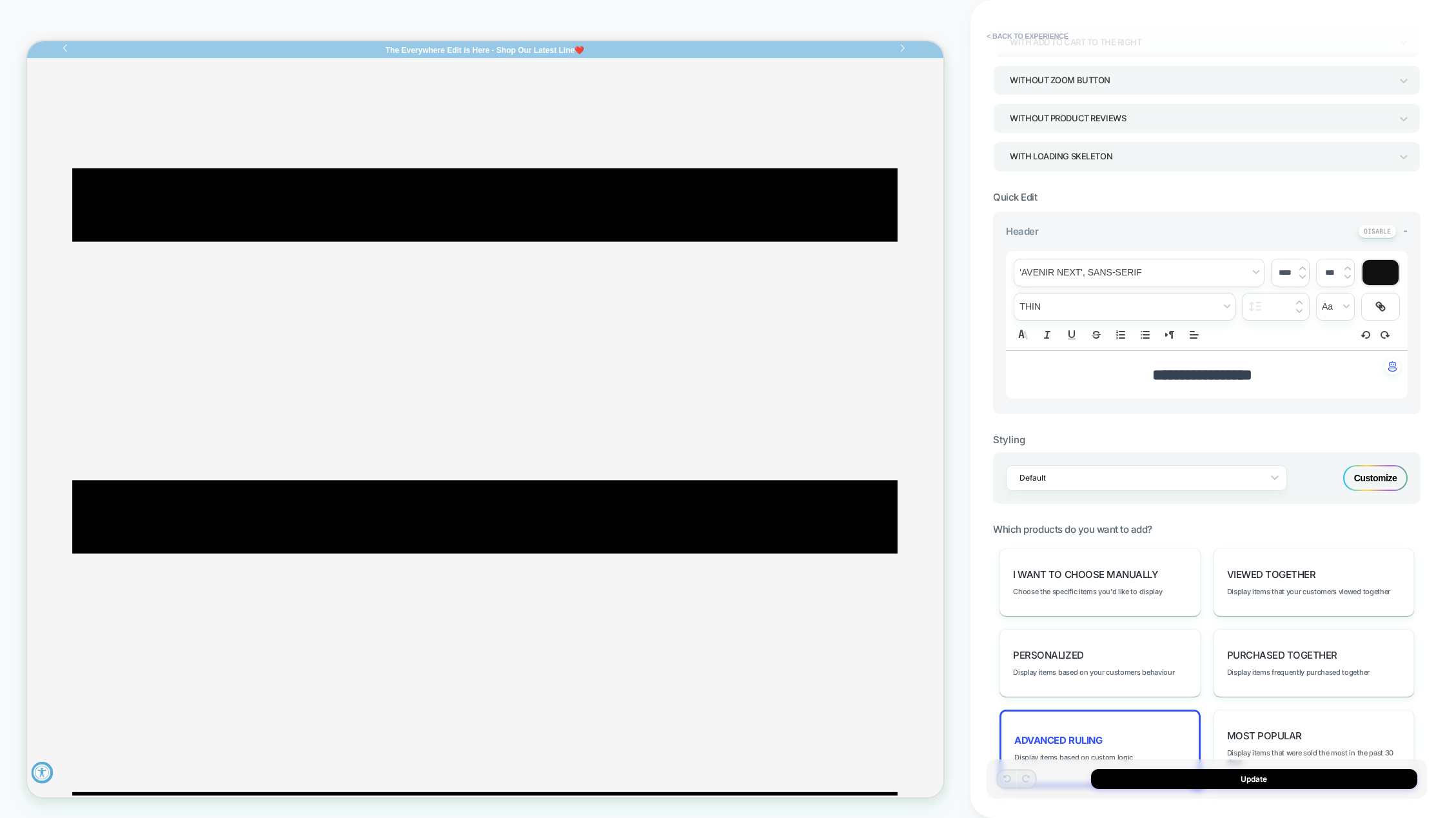
scroll to position [194, 0]
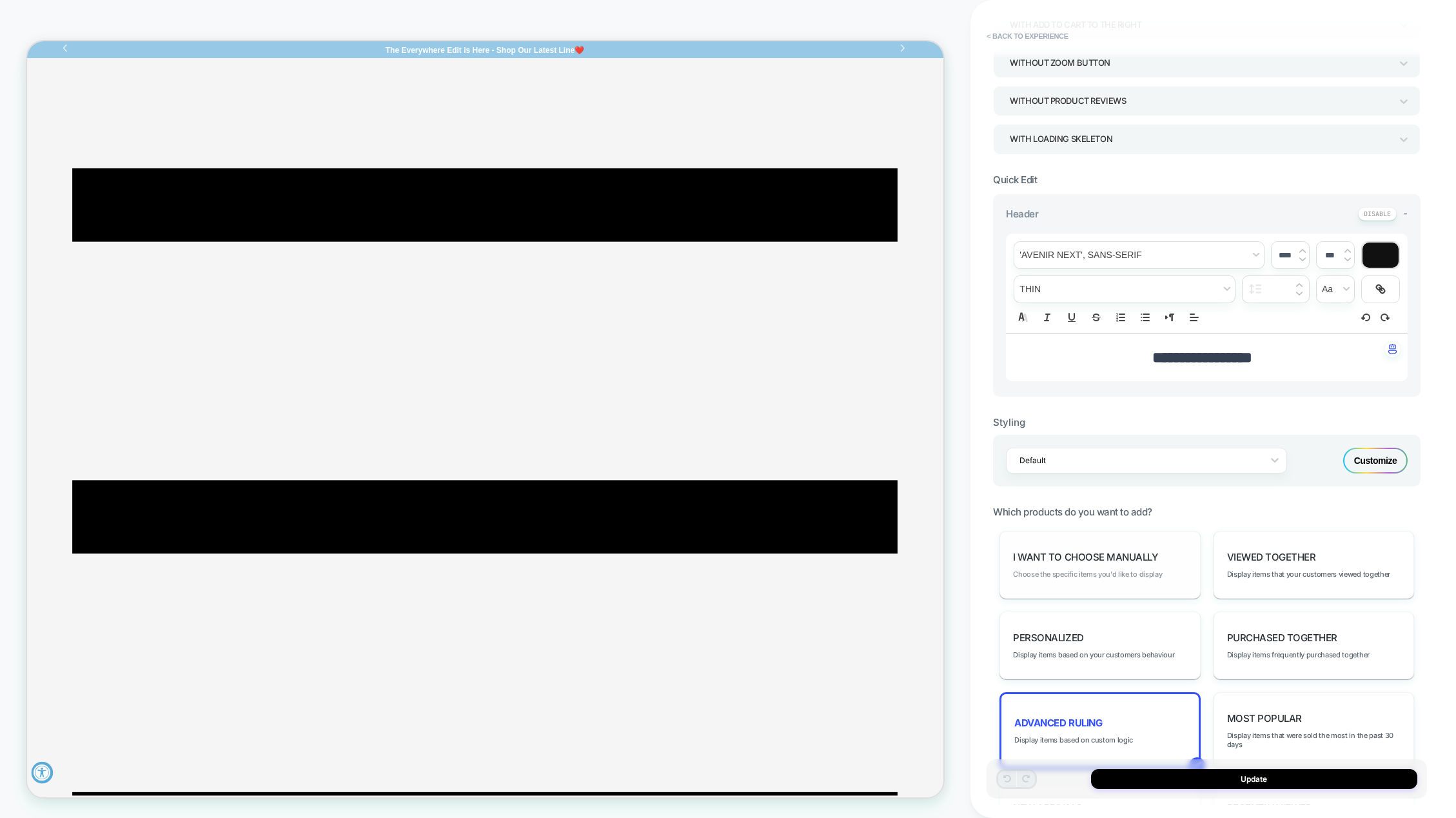
click at [1089, 573] on span "Choose the specific items you'd like to display" at bounding box center [1087, 574] width 149 height 9
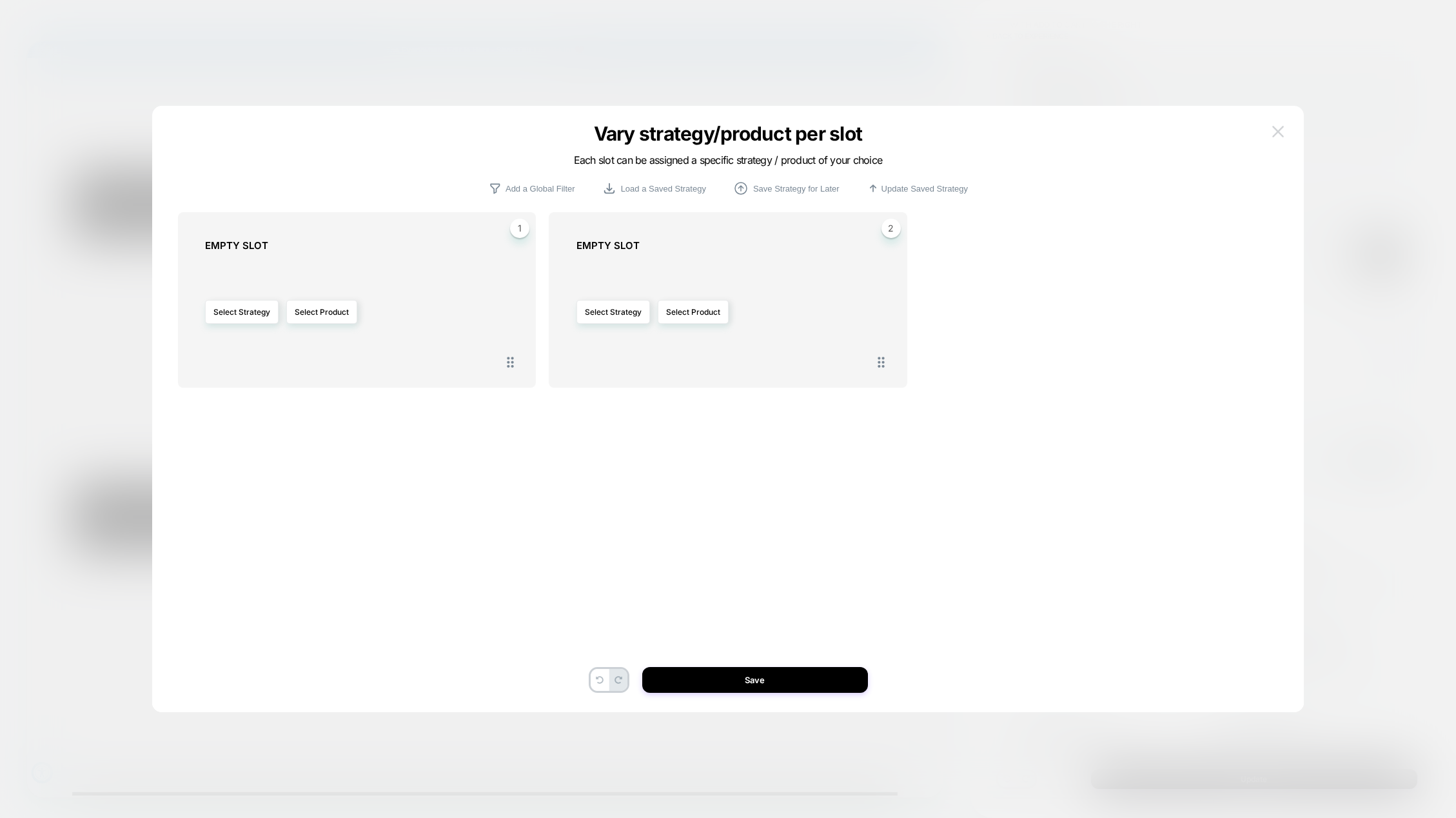
click at [1281, 137] on button at bounding box center [1278, 131] width 20 height 20
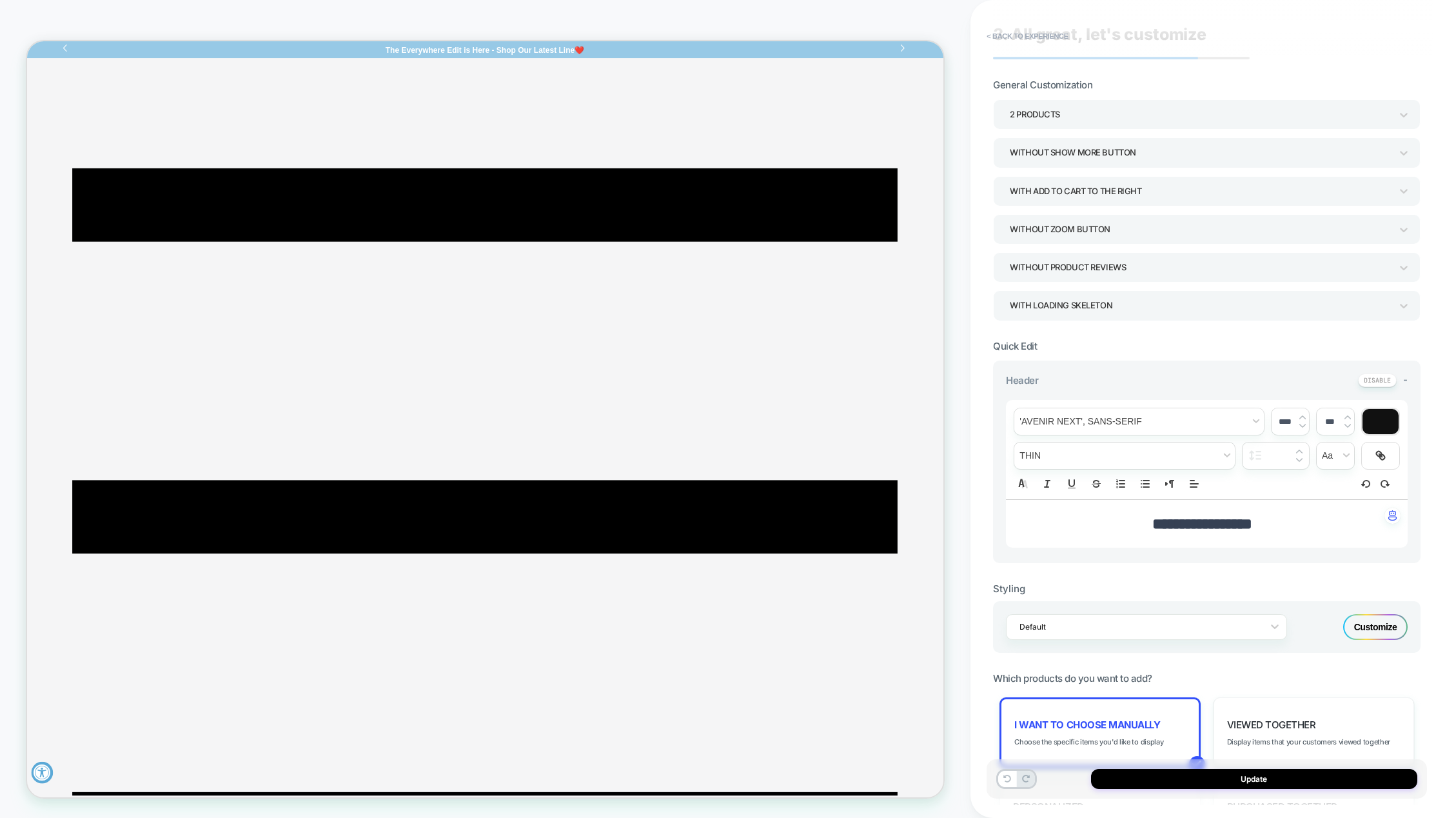
scroll to position [0, 0]
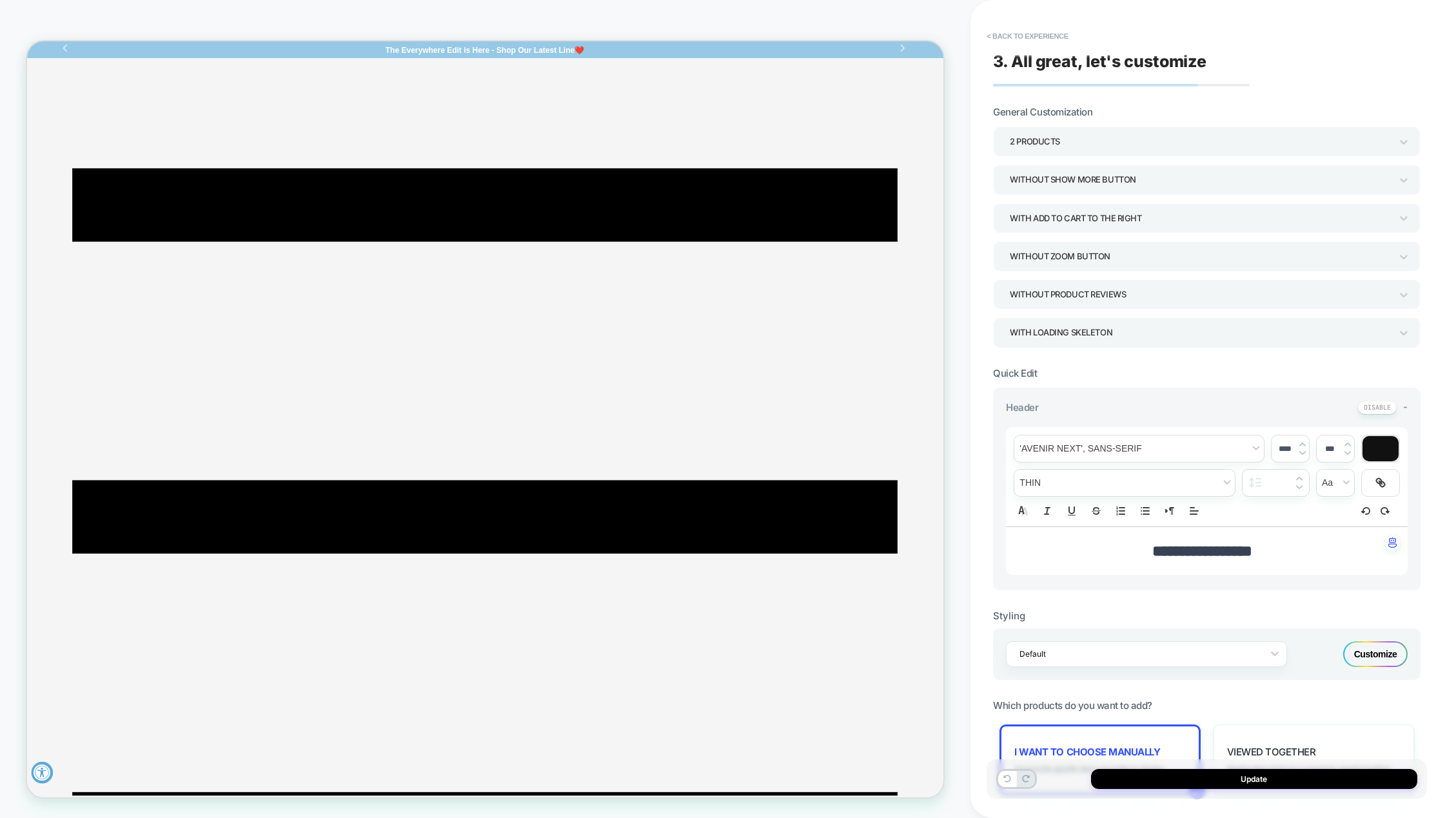
click at [1068, 139] on div "2 Products" at bounding box center [1200, 141] width 381 height 17
click at [1037, 284] on div "5 Products" at bounding box center [1207, 283] width 417 height 27
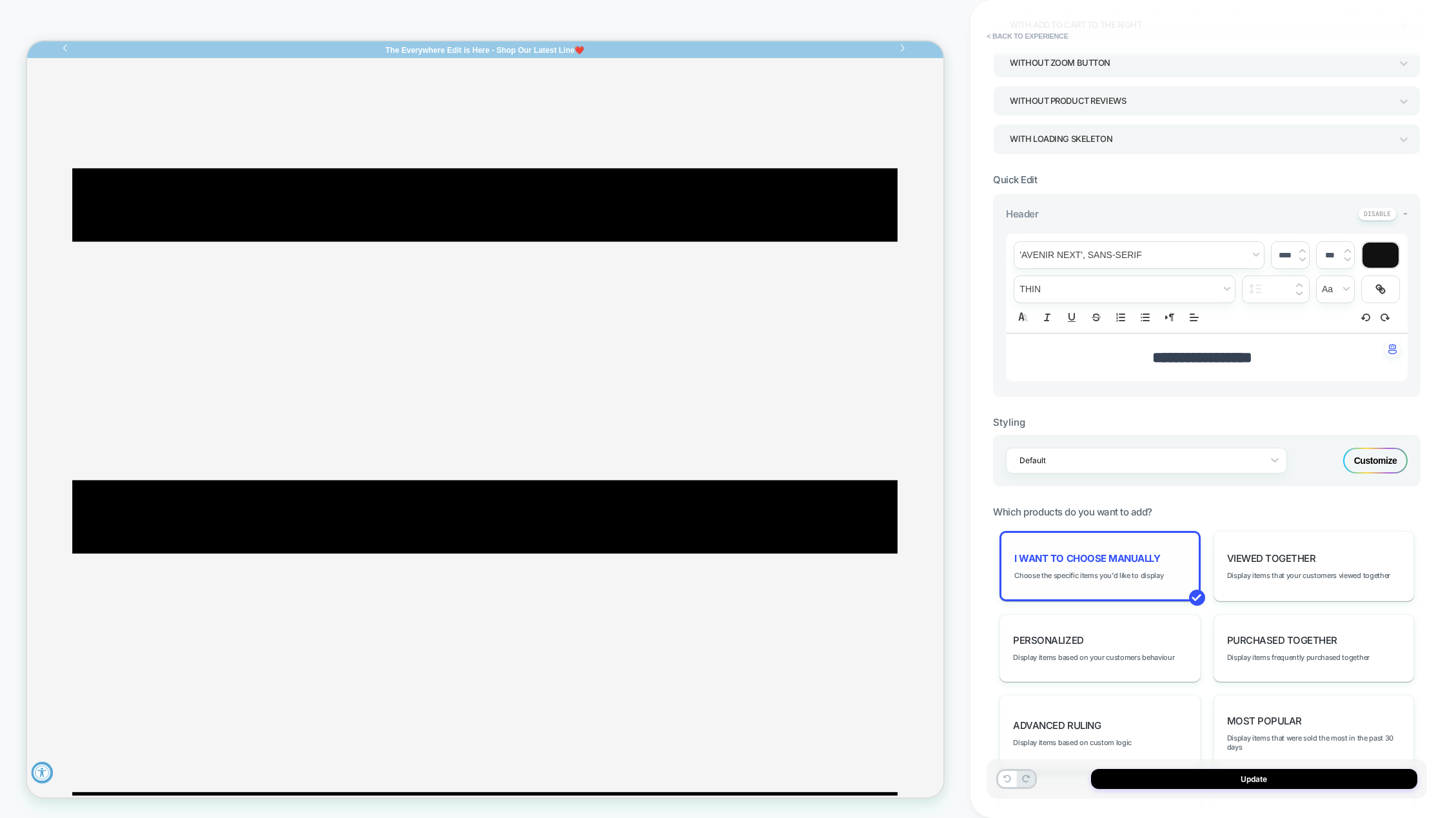
scroll to position [322, 0]
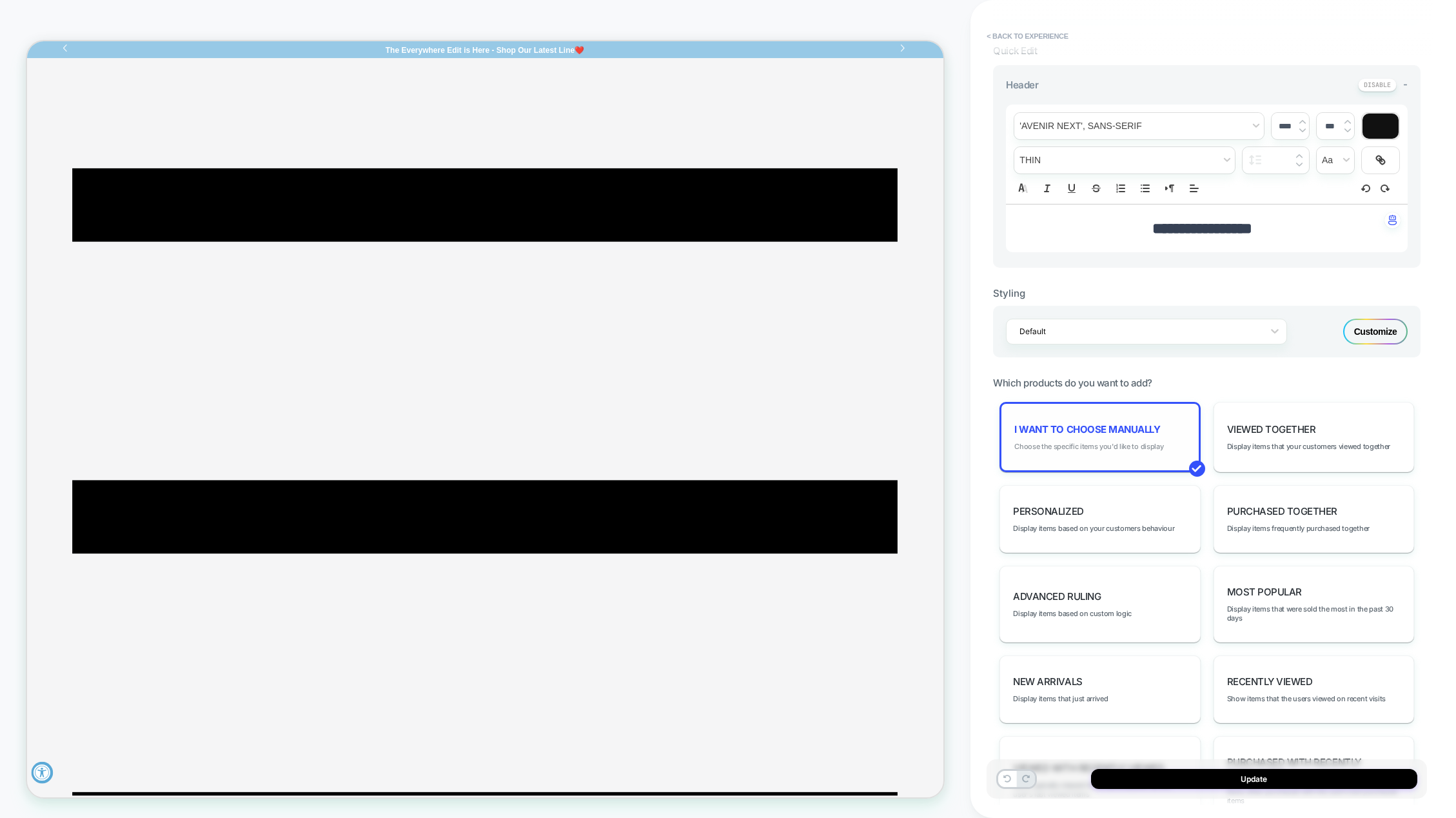
click at [1092, 443] on span "Choose the specific items you'd like to display" at bounding box center [1089, 446] width 149 height 9
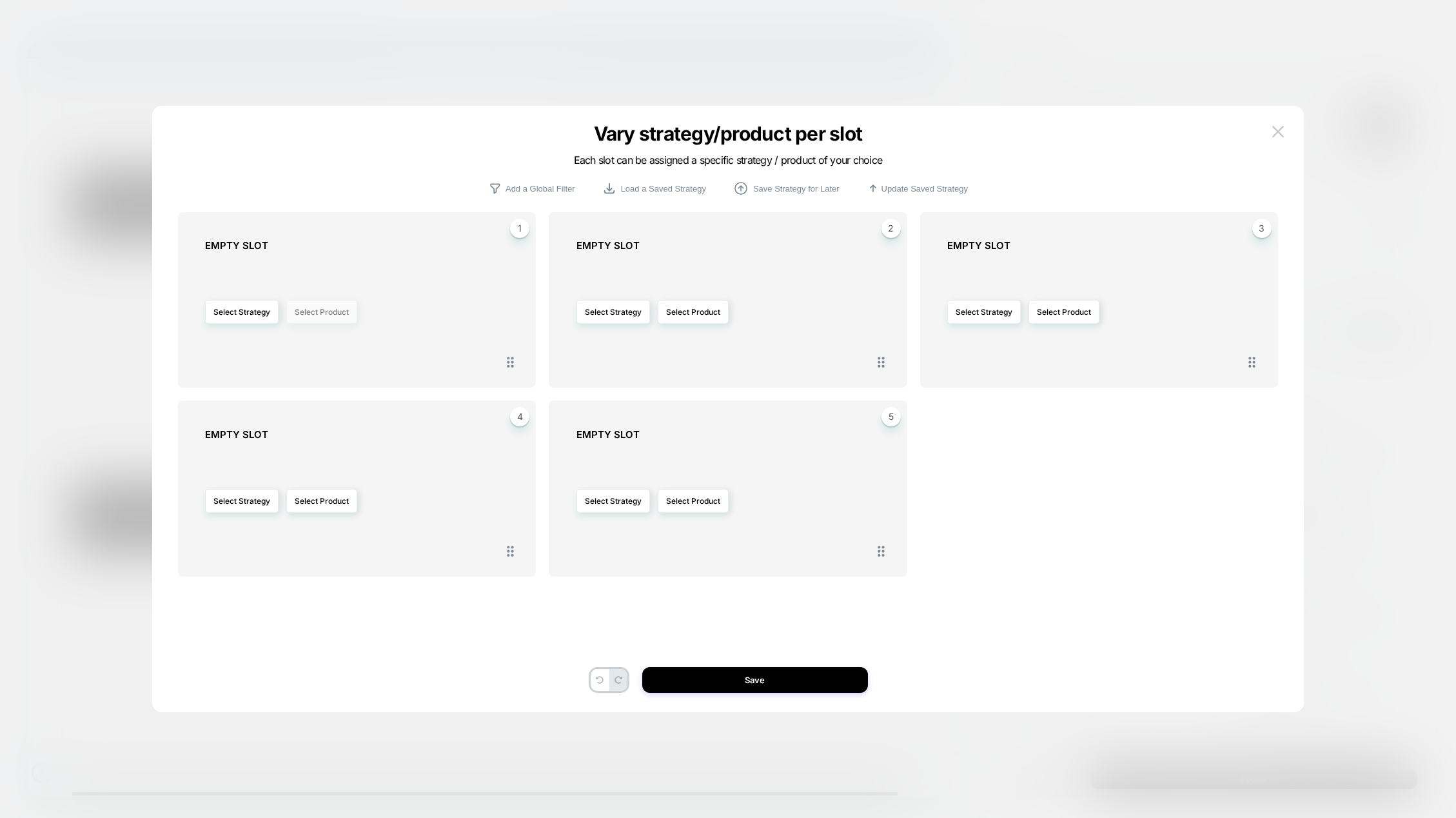
click at [309, 316] on button "Select Product" at bounding box center [321, 311] width 71 height 24
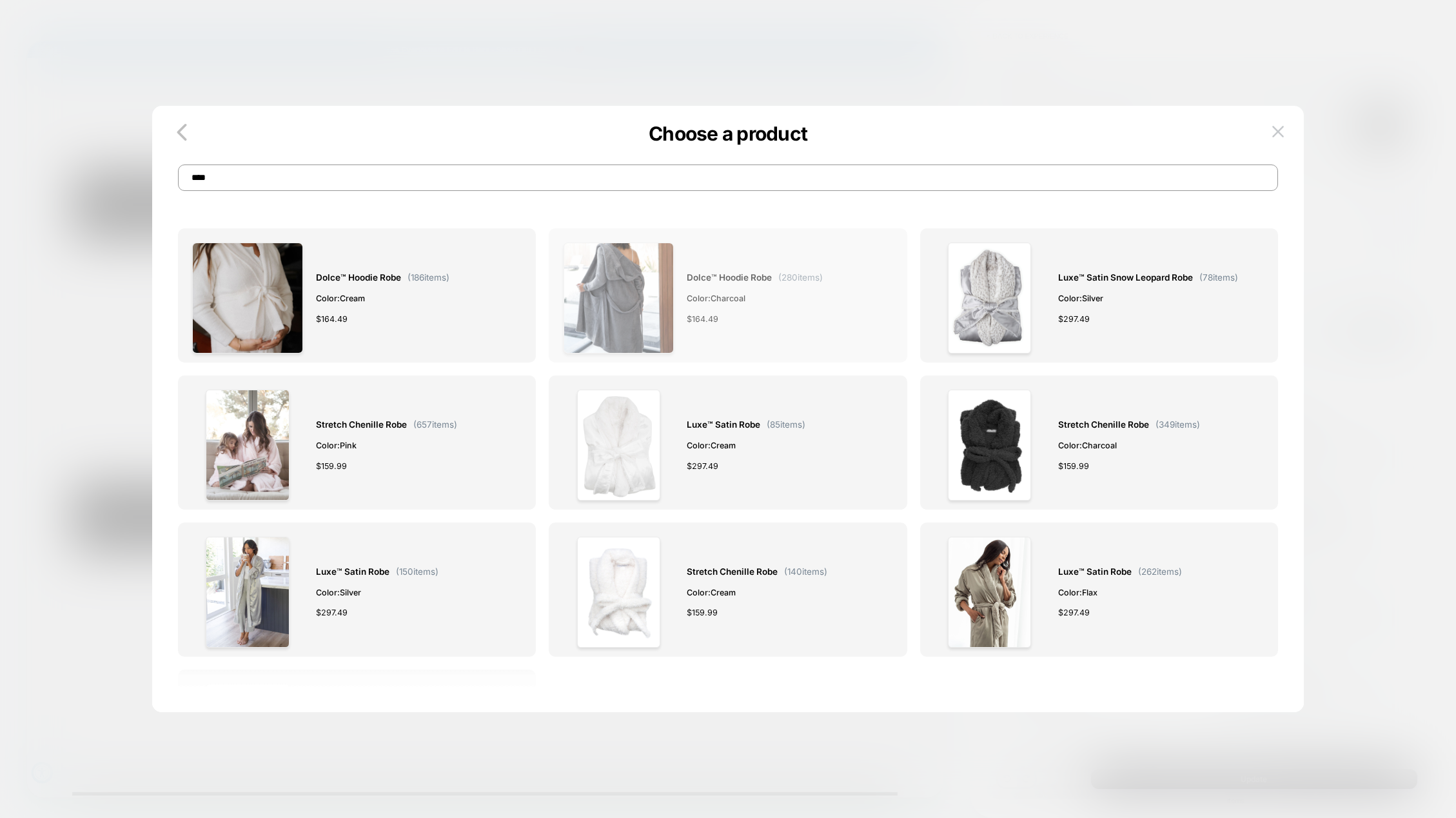
type input "****"
click at [712, 277] on span "Dolce™ Hoodie Robe" at bounding box center [729, 278] width 85 height 15
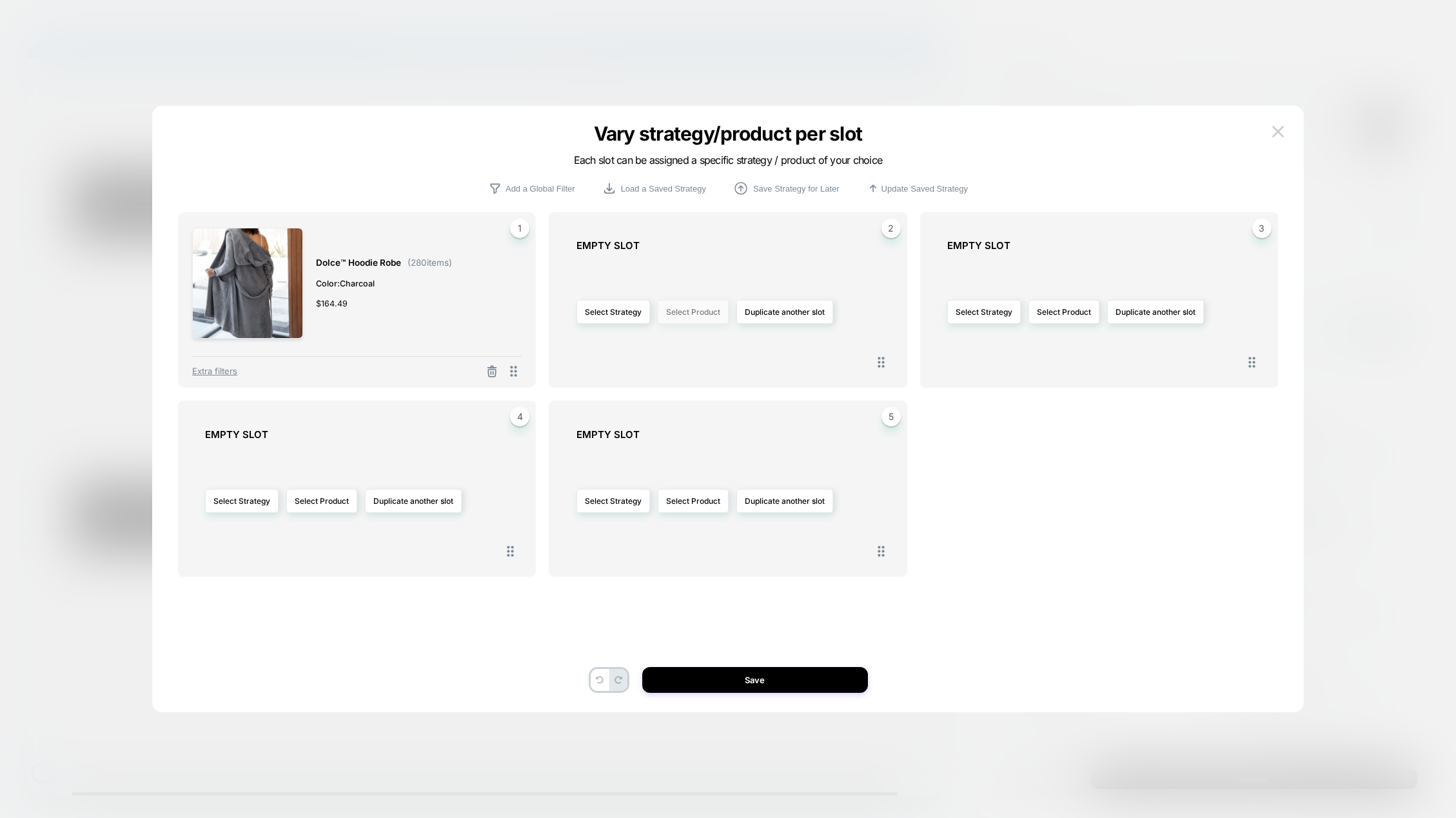
click at [697, 314] on button "Select Product" at bounding box center [693, 311] width 71 height 24
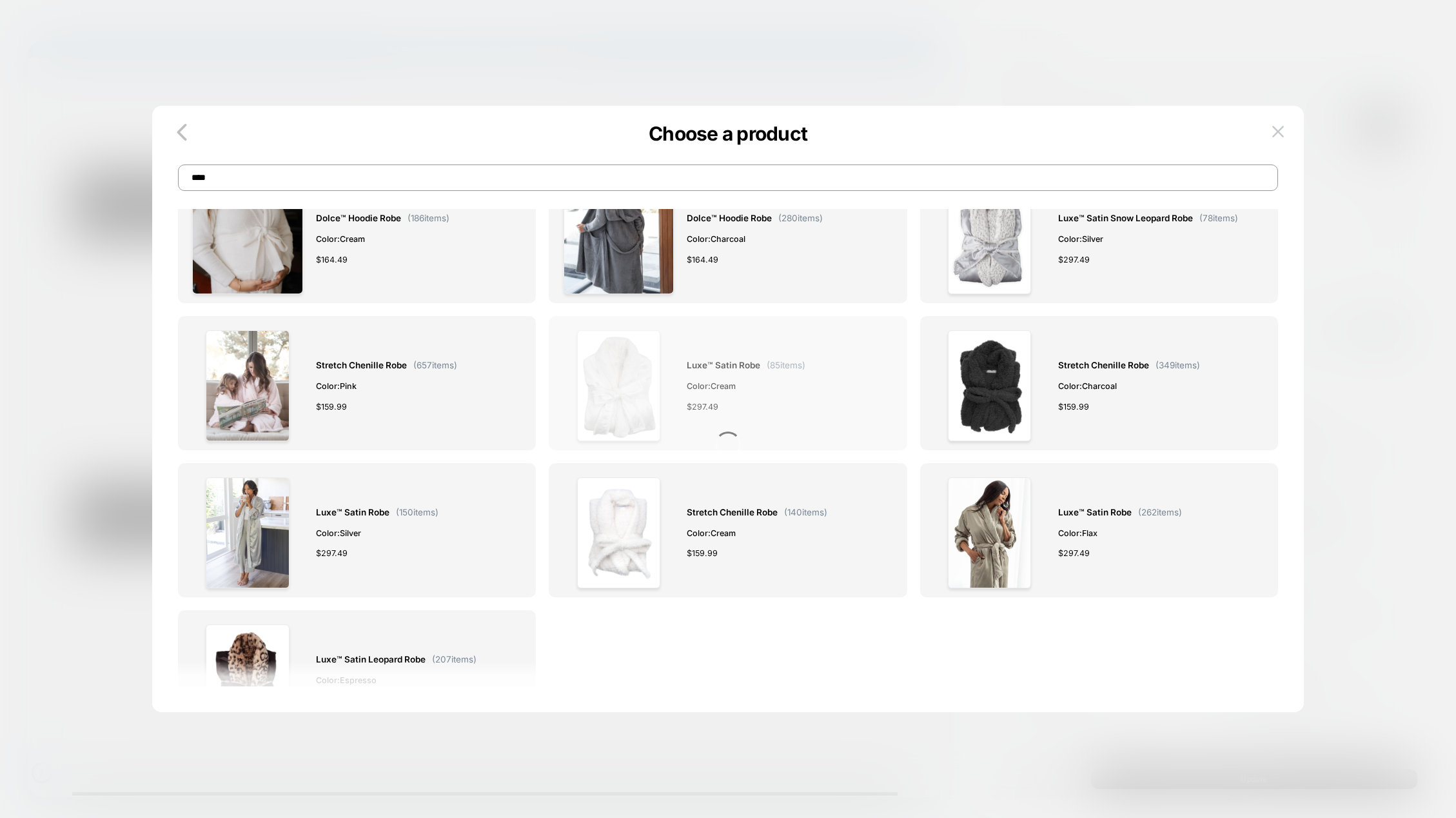
scroll to position [64, 0]
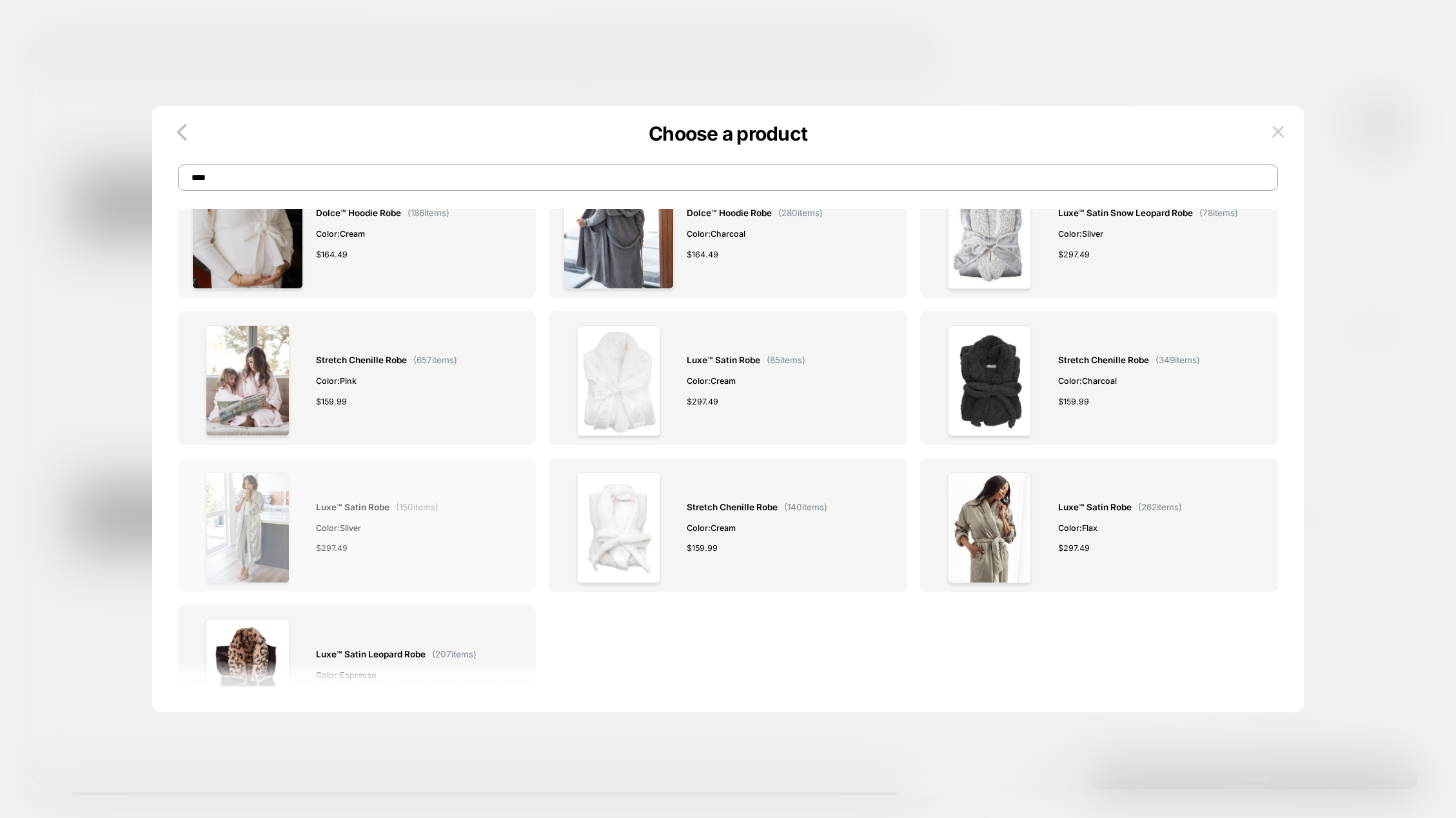
click at [376, 501] on span "Luxe™ Satin Robe" at bounding box center [353, 507] width 74 height 15
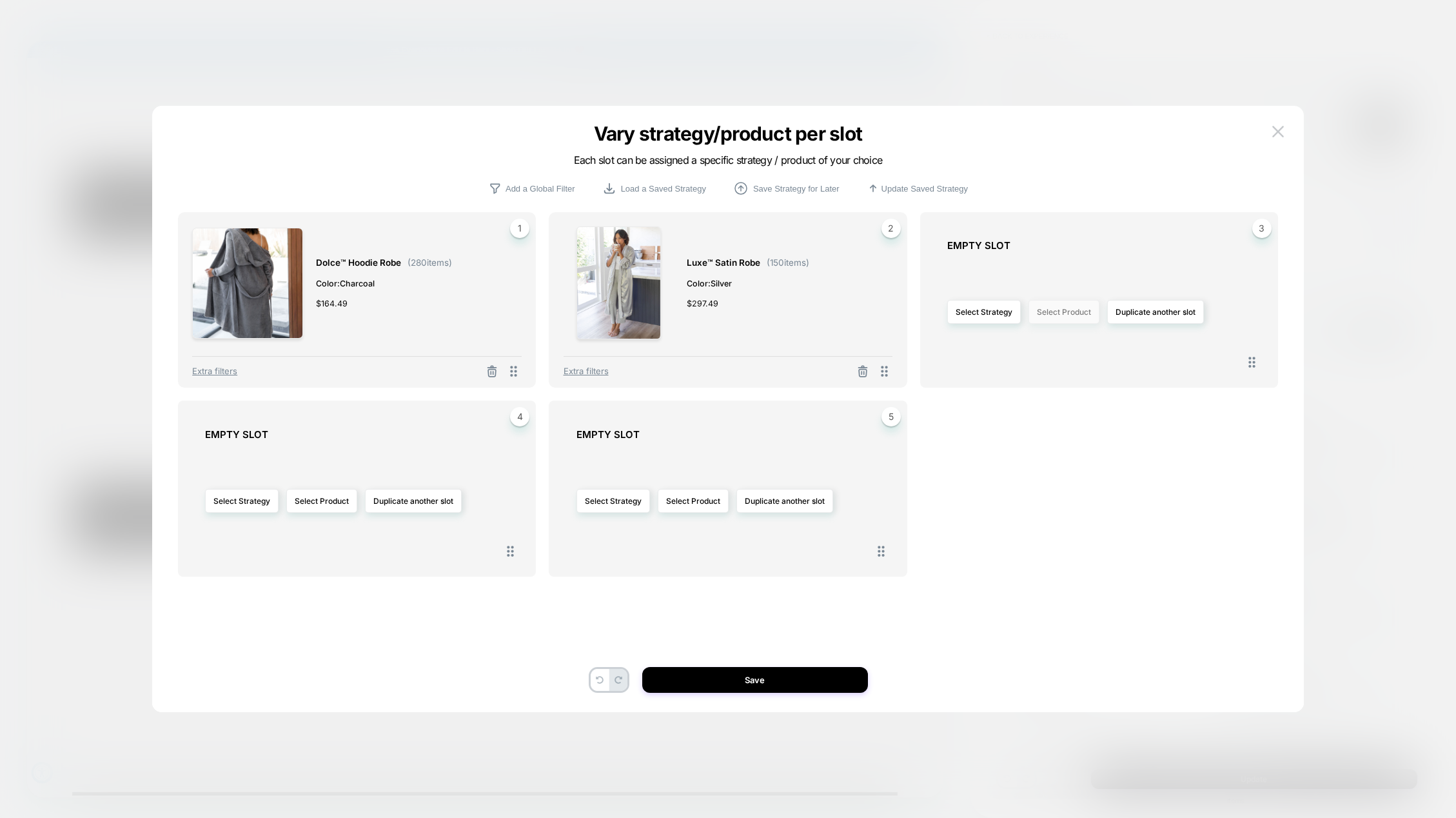
click at [1059, 322] on button "Select Product" at bounding box center [1064, 311] width 71 height 24
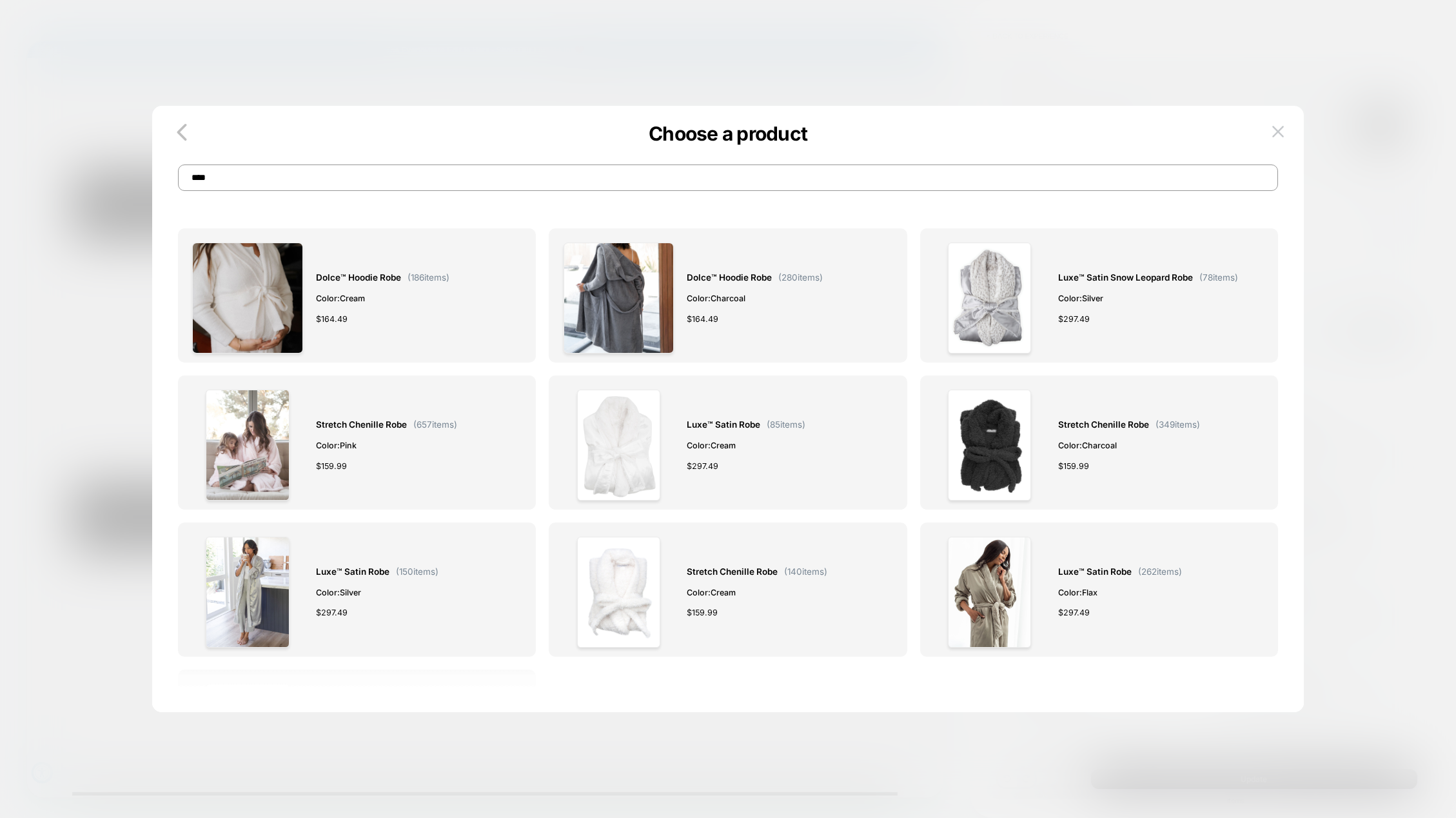
drag, startPoint x: 268, startPoint y: 184, endPoint x: 162, endPoint y: 168, distance: 107.2
click at [162, 168] on div "Choose a product ****" at bounding box center [728, 164] width 1152 height 53
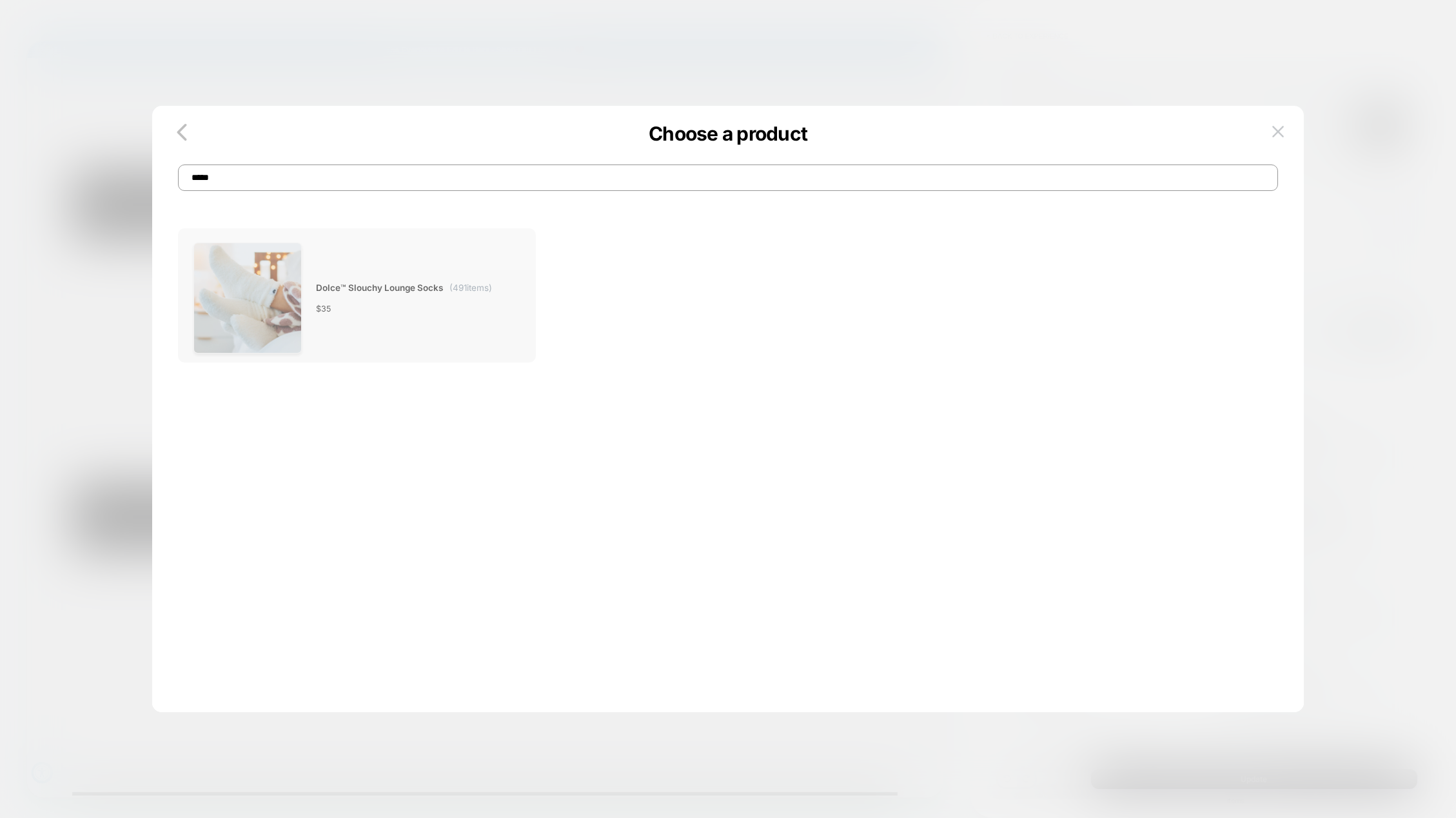
type input "*****"
click at [274, 285] on img at bounding box center [248, 297] width 108 height 111
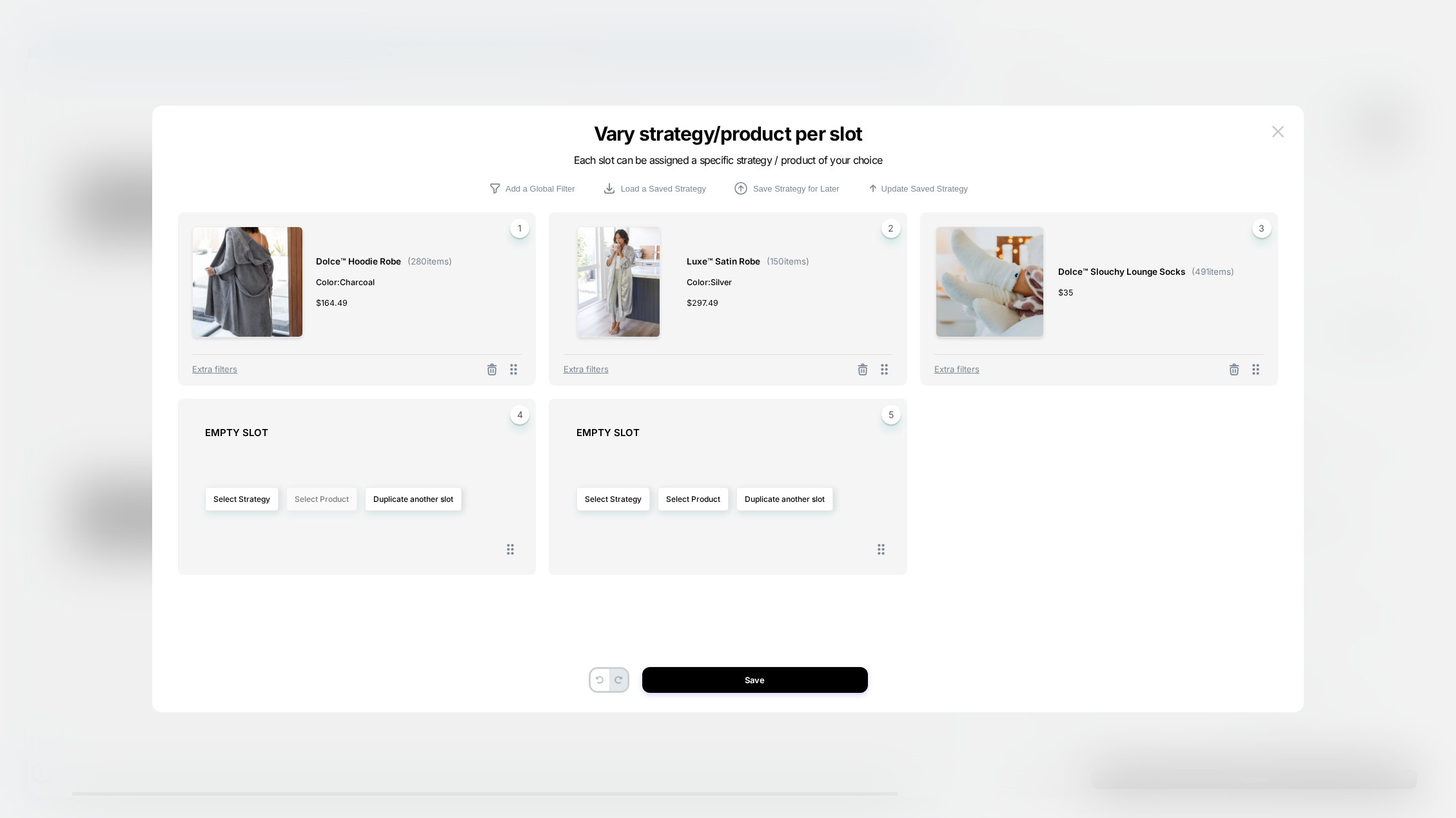
click at [325, 499] on button "Select Product" at bounding box center [321, 499] width 71 height 24
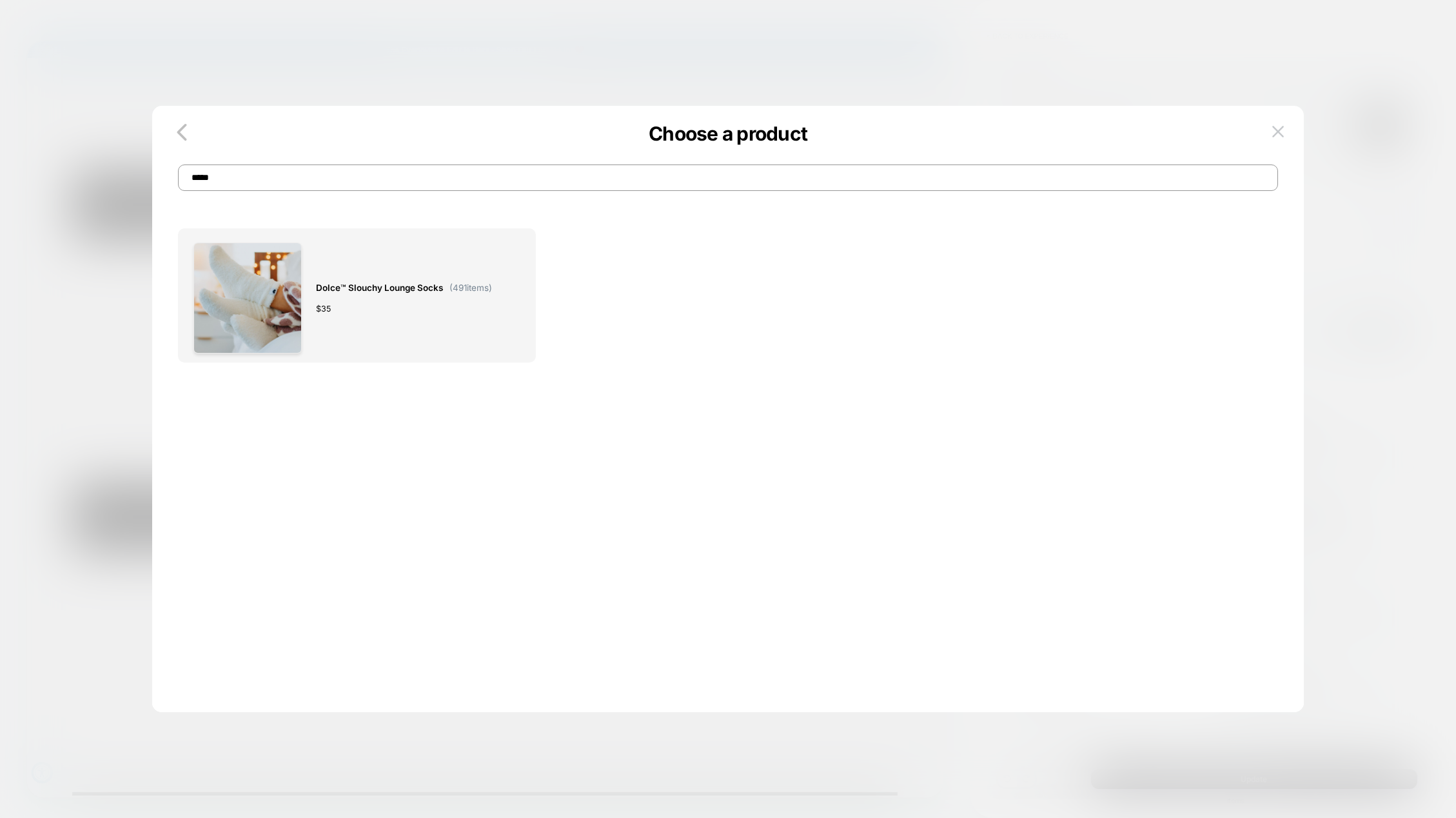
drag, startPoint x: 238, startPoint y: 180, endPoint x: 180, endPoint y: 174, distance: 58.3
click at [180, 174] on input "*****" at bounding box center [728, 178] width 1100 height 27
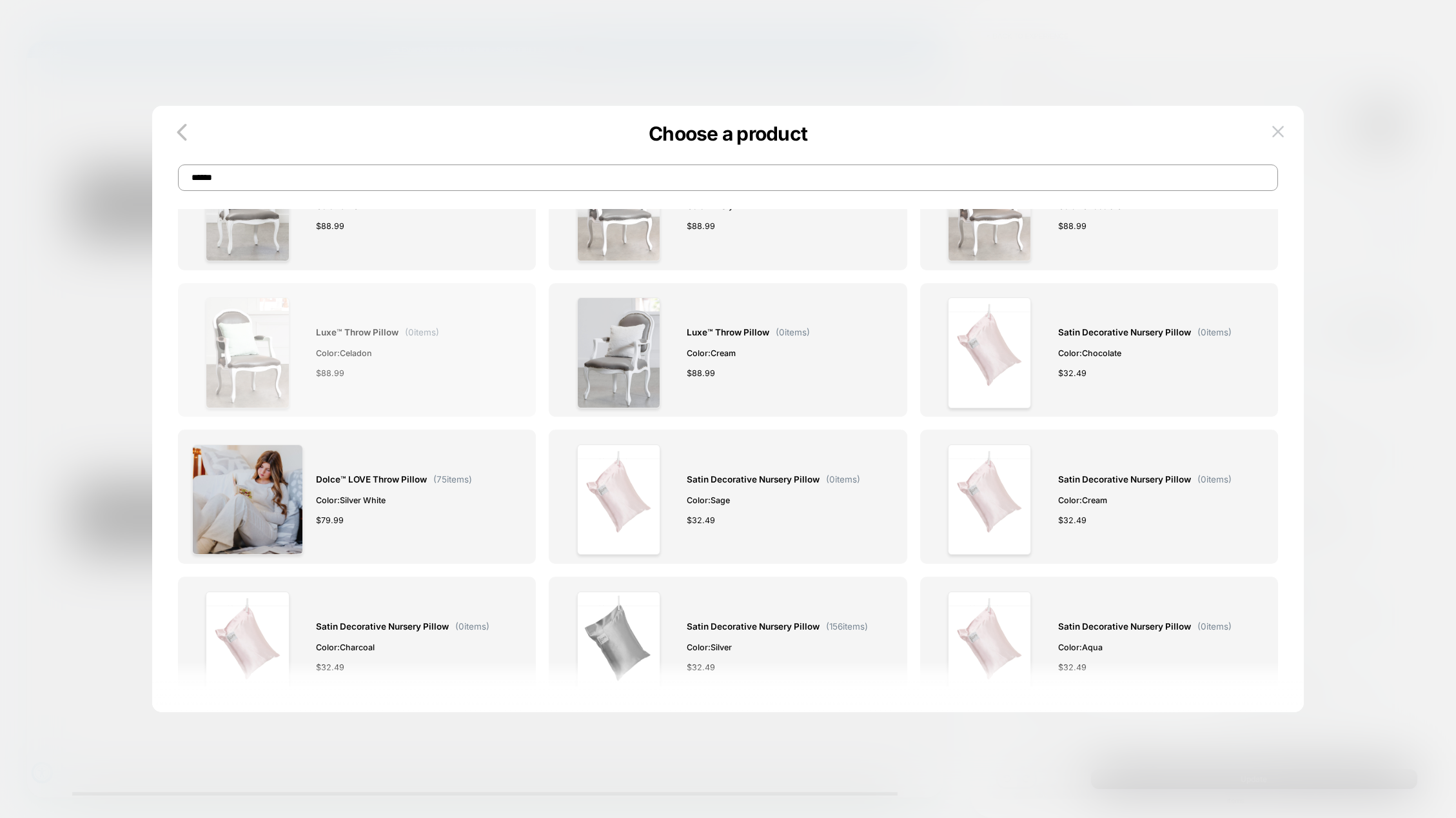
scroll to position [645, 0]
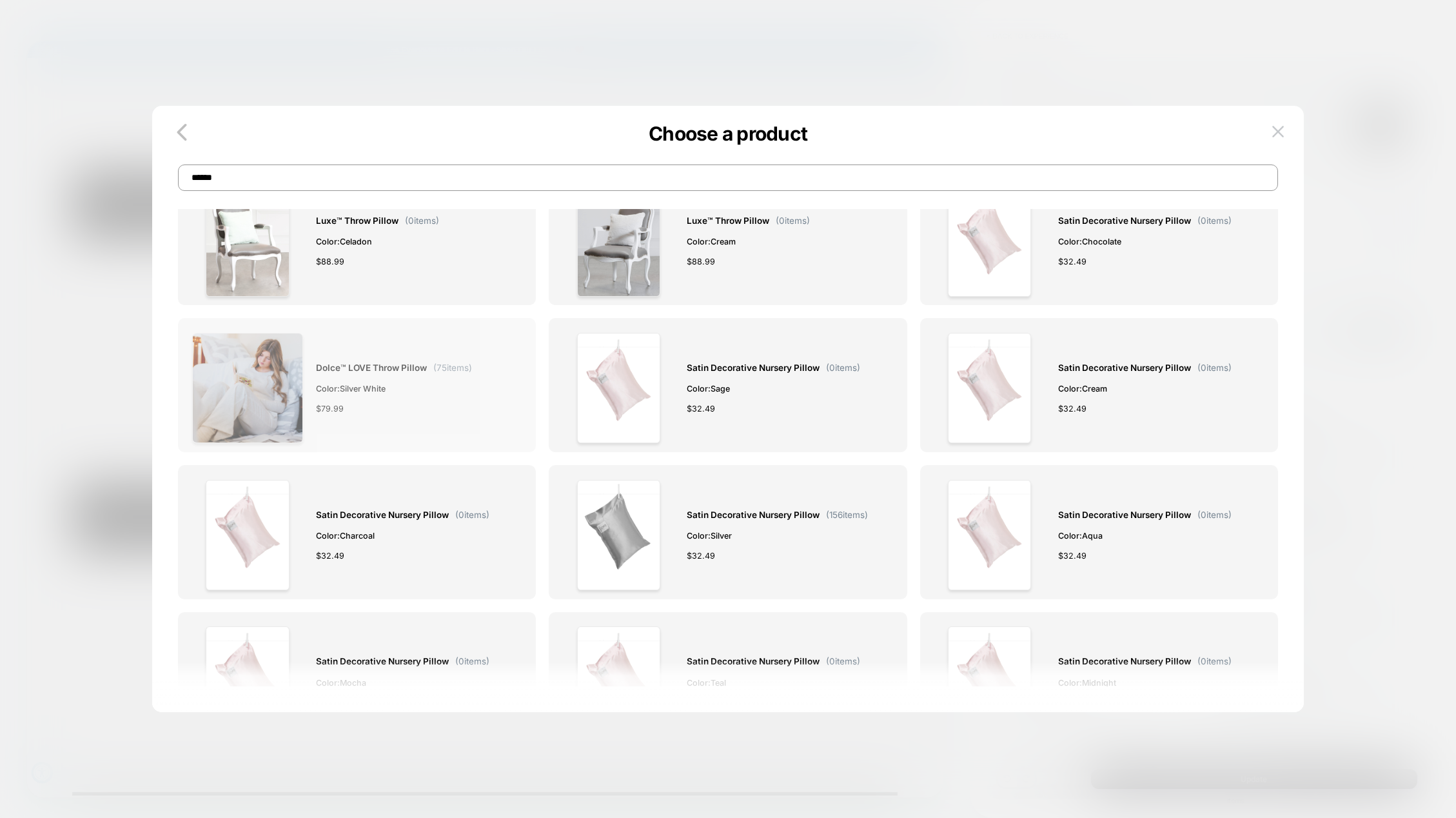
type input "******"
click at [350, 363] on span "Dolce™ LOVE Throw Pillow" at bounding box center [371, 368] width 111 height 15
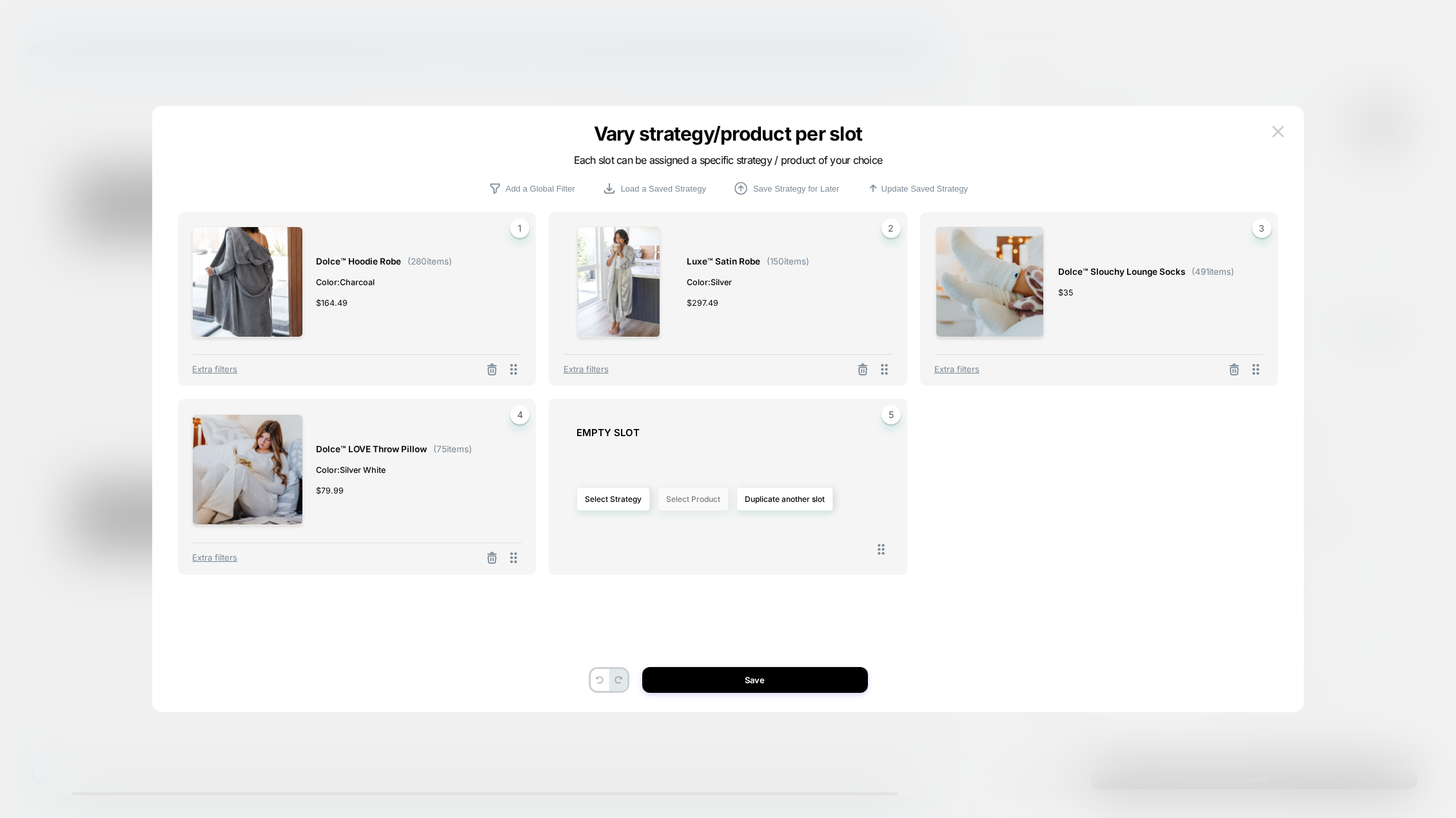
click at [699, 497] on button "Select Product" at bounding box center [693, 499] width 71 height 24
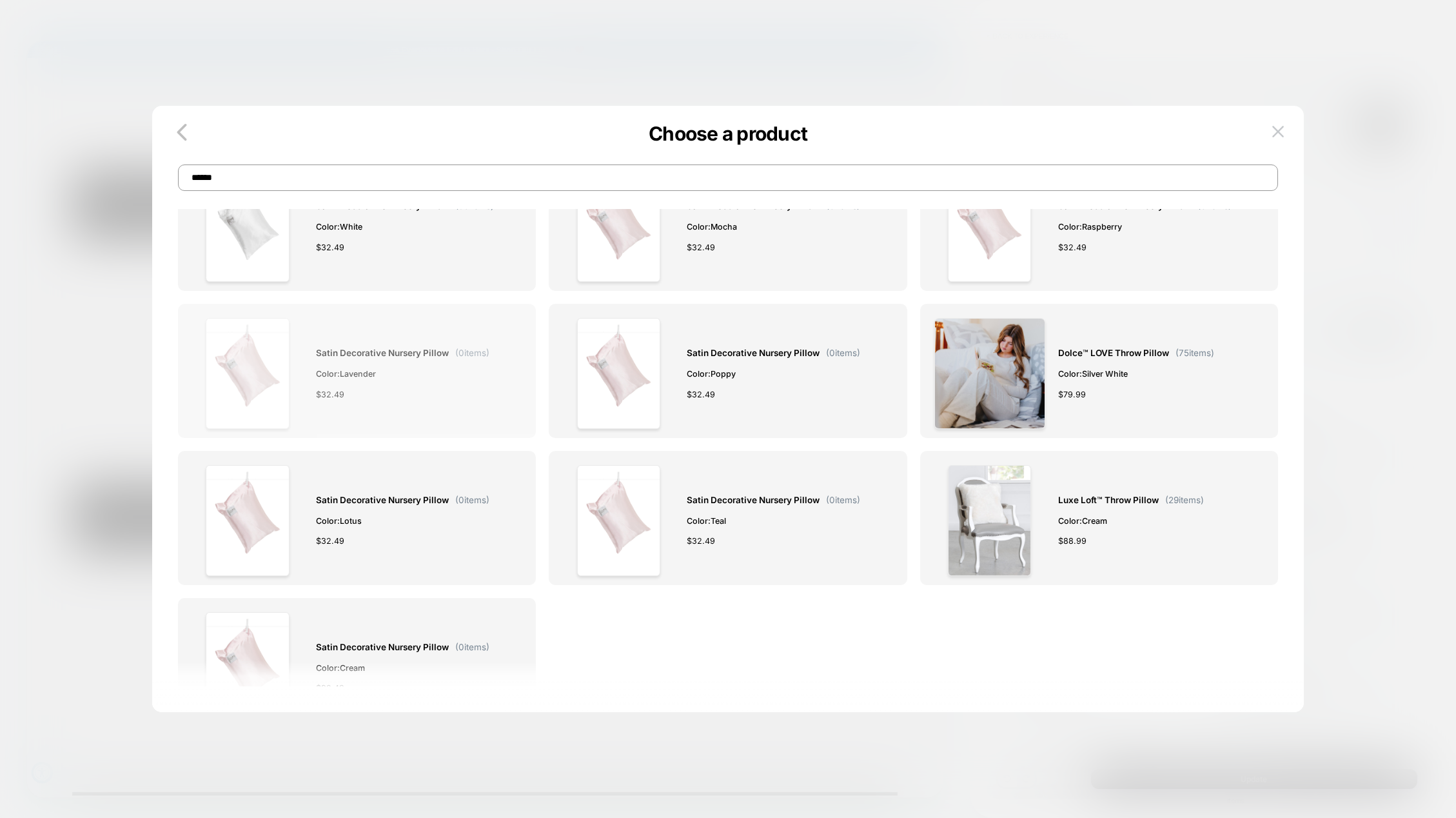
scroll to position [1484, 0]
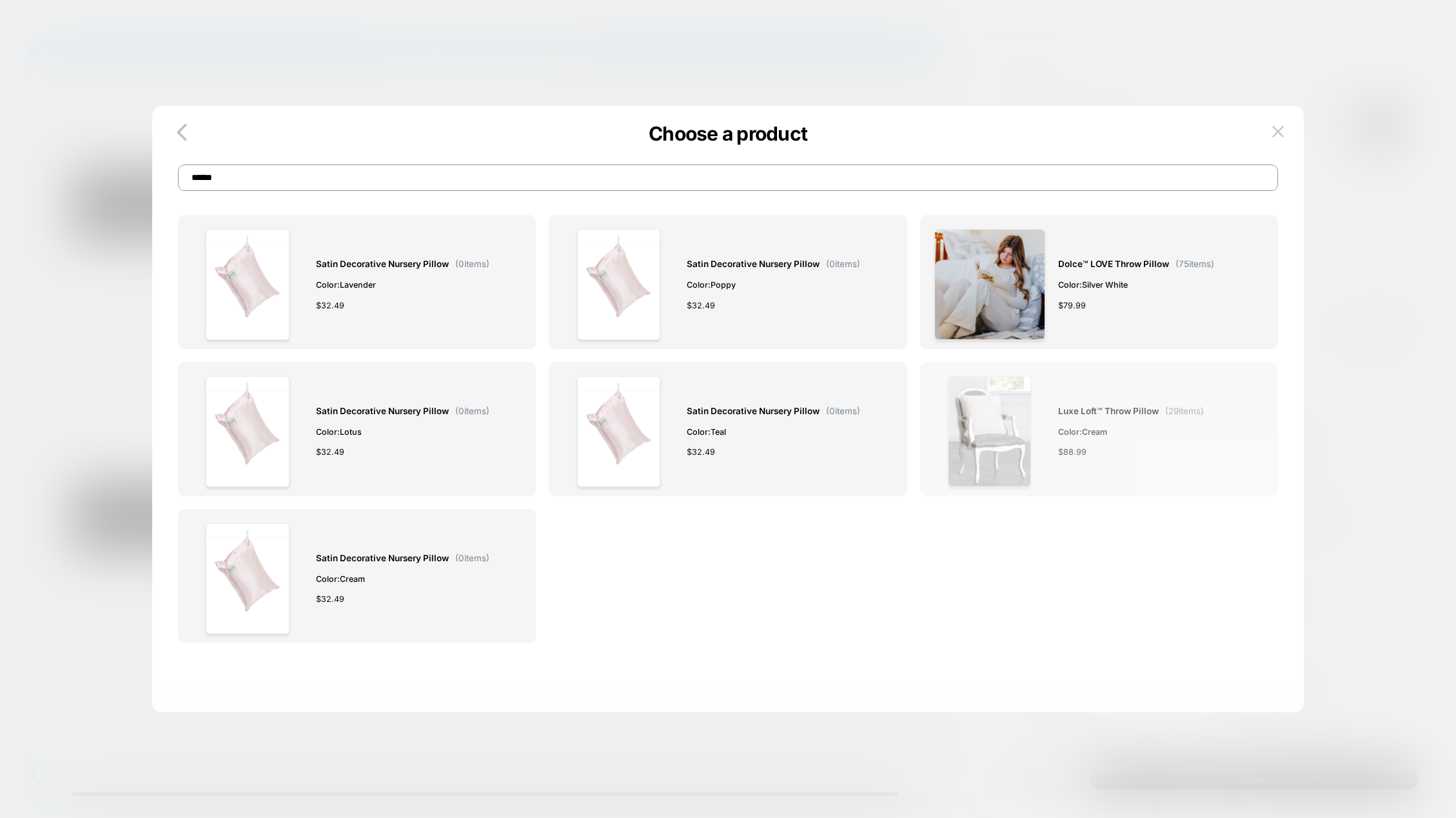
click at [996, 420] on img at bounding box center [989, 431] width 83 height 111
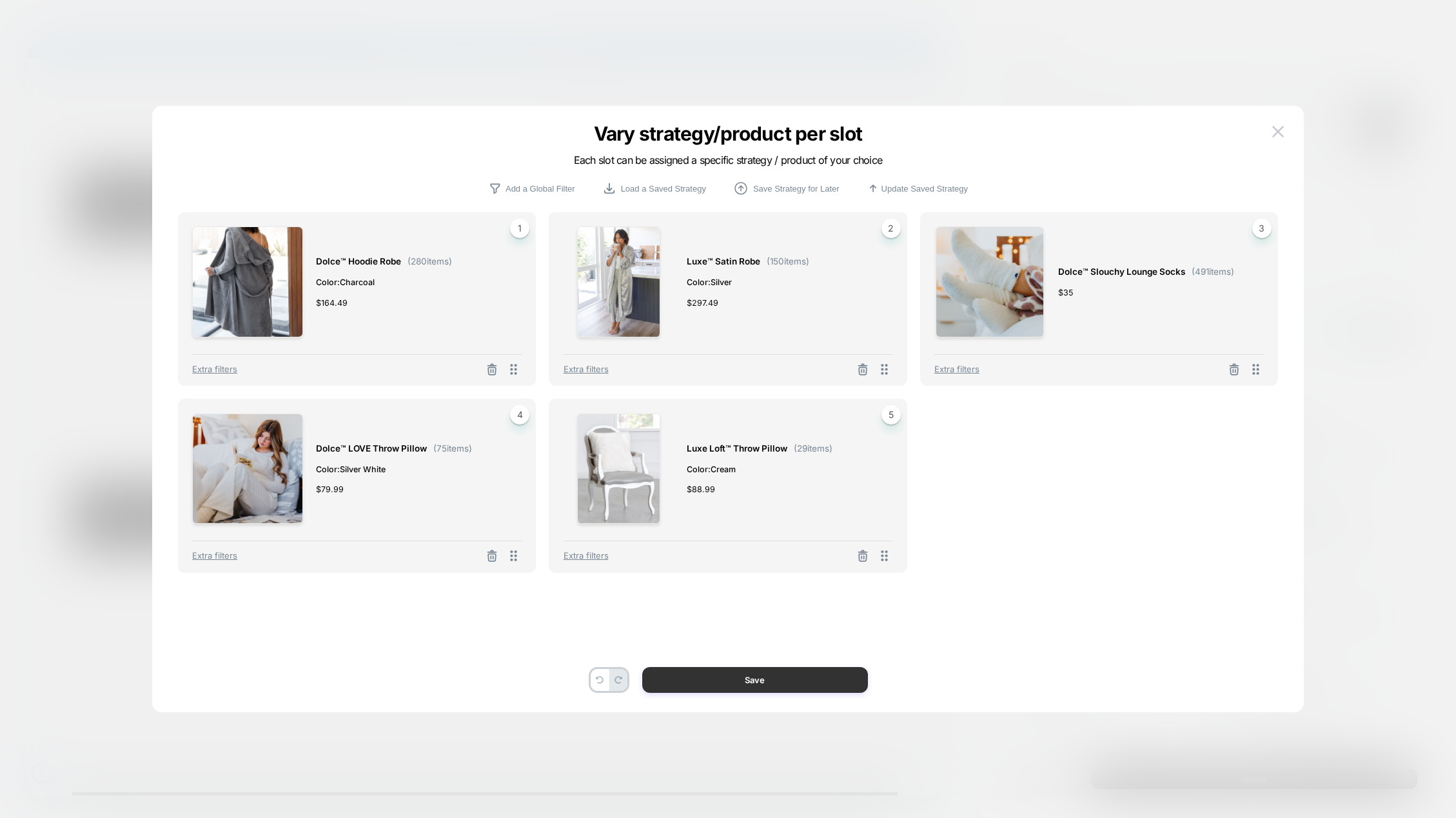
click at [776, 678] on button "Save" at bounding box center [755, 679] width 226 height 26
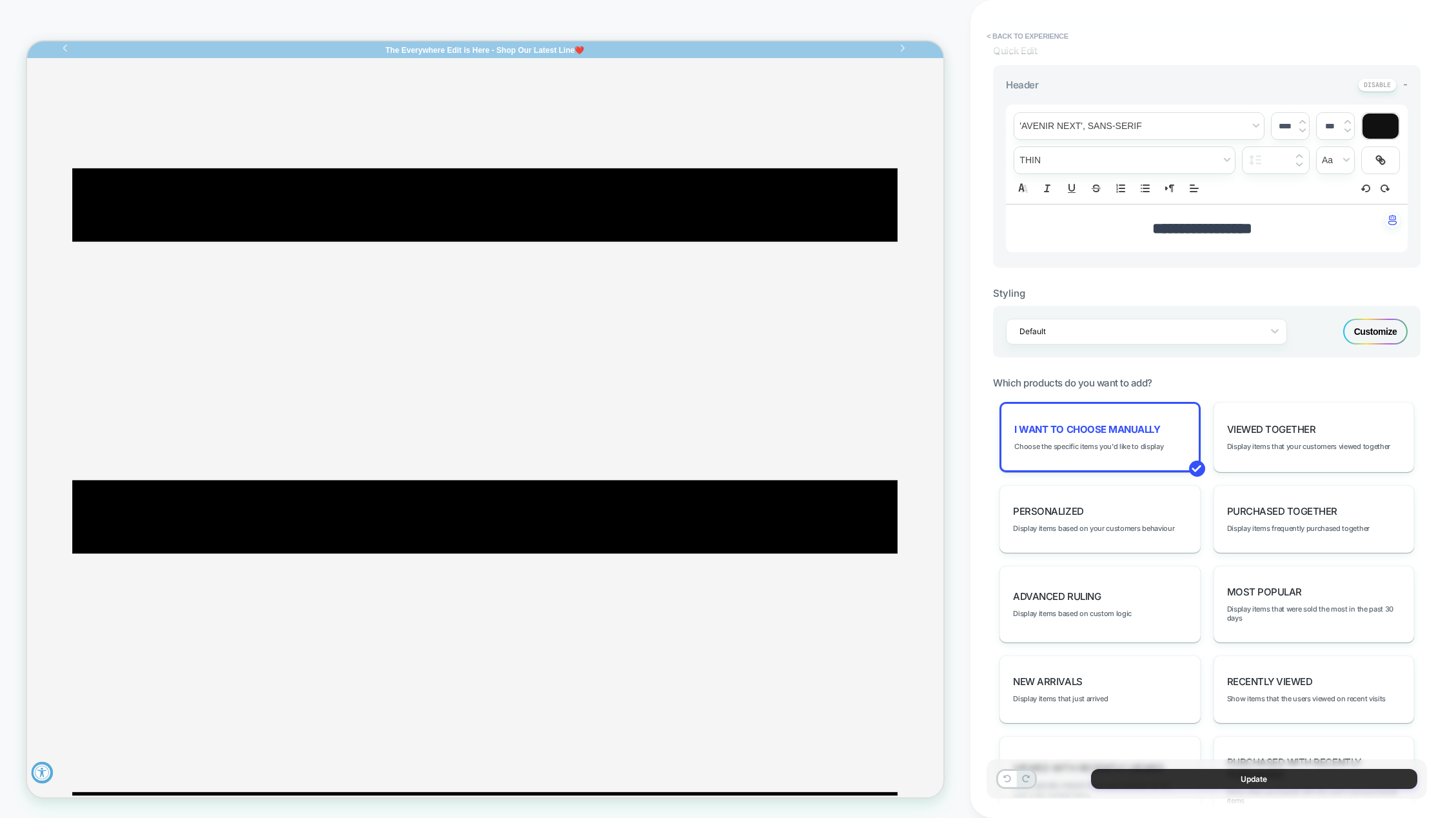
click at [1204, 773] on button "Update" at bounding box center [1254, 778] width 326 height 20
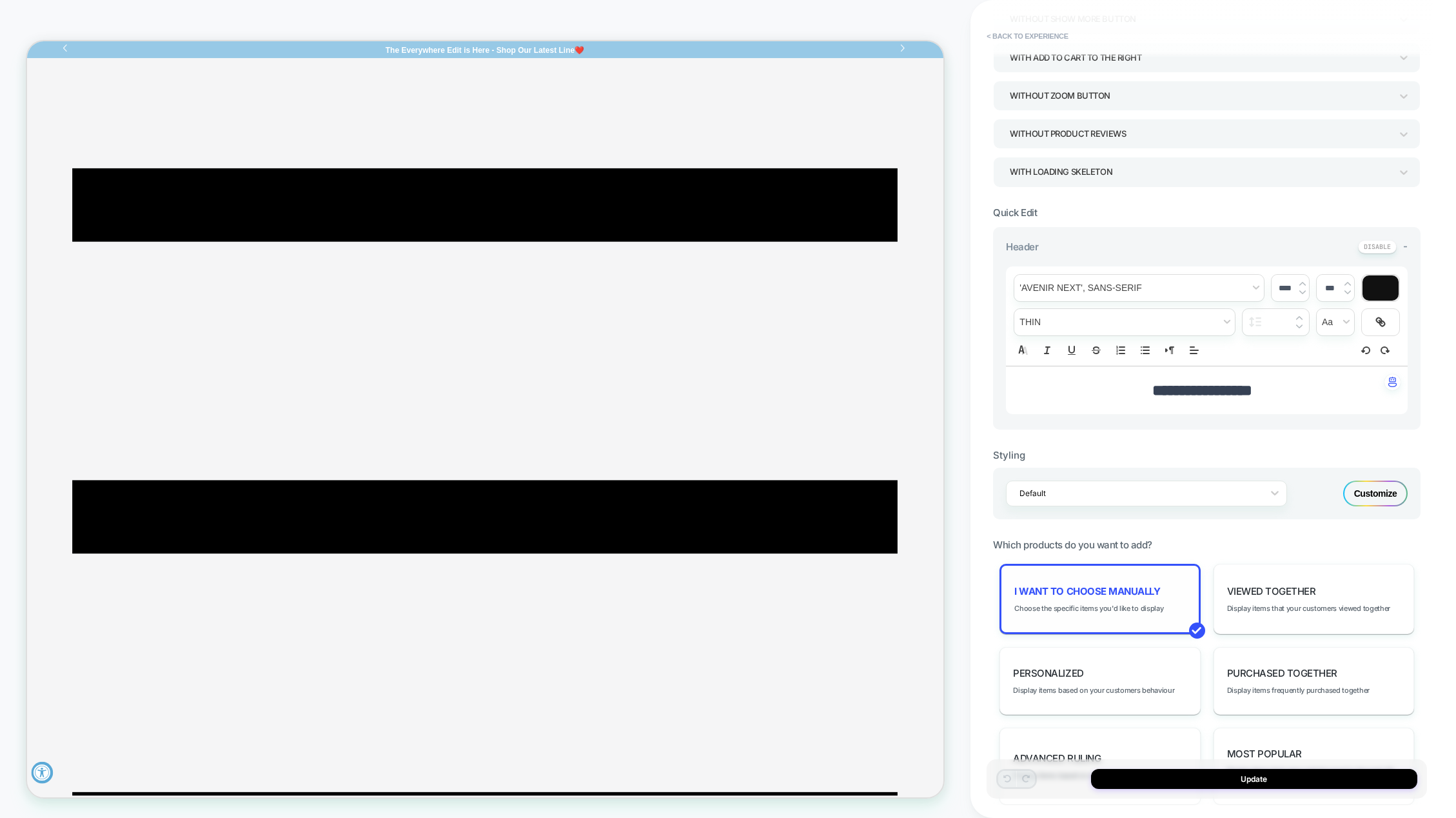
scroll to position [258, 0]
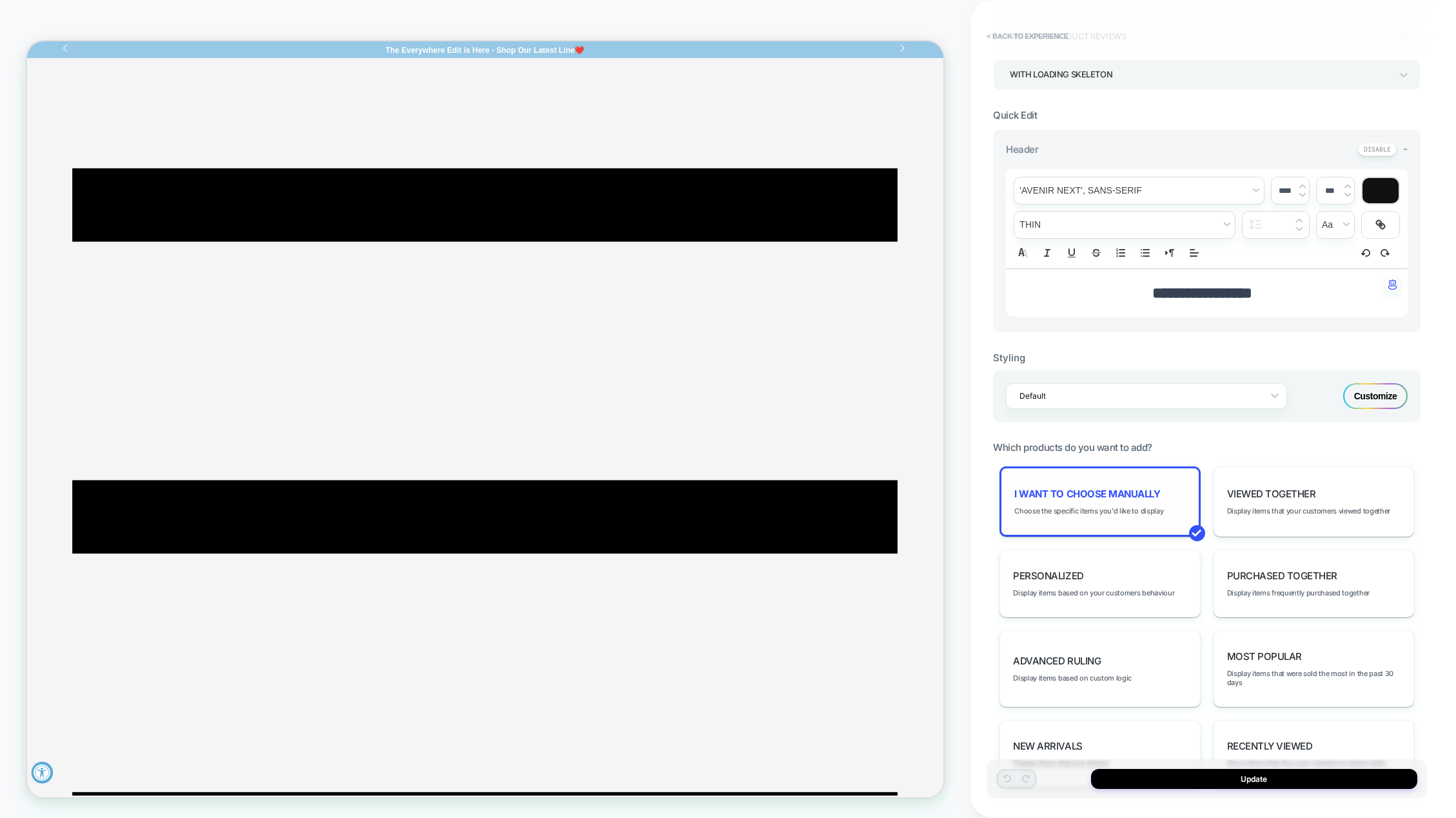
click at [1093, 493] on span "I want to choose manually" at bounding box center [1087, 494] width 146 height 13
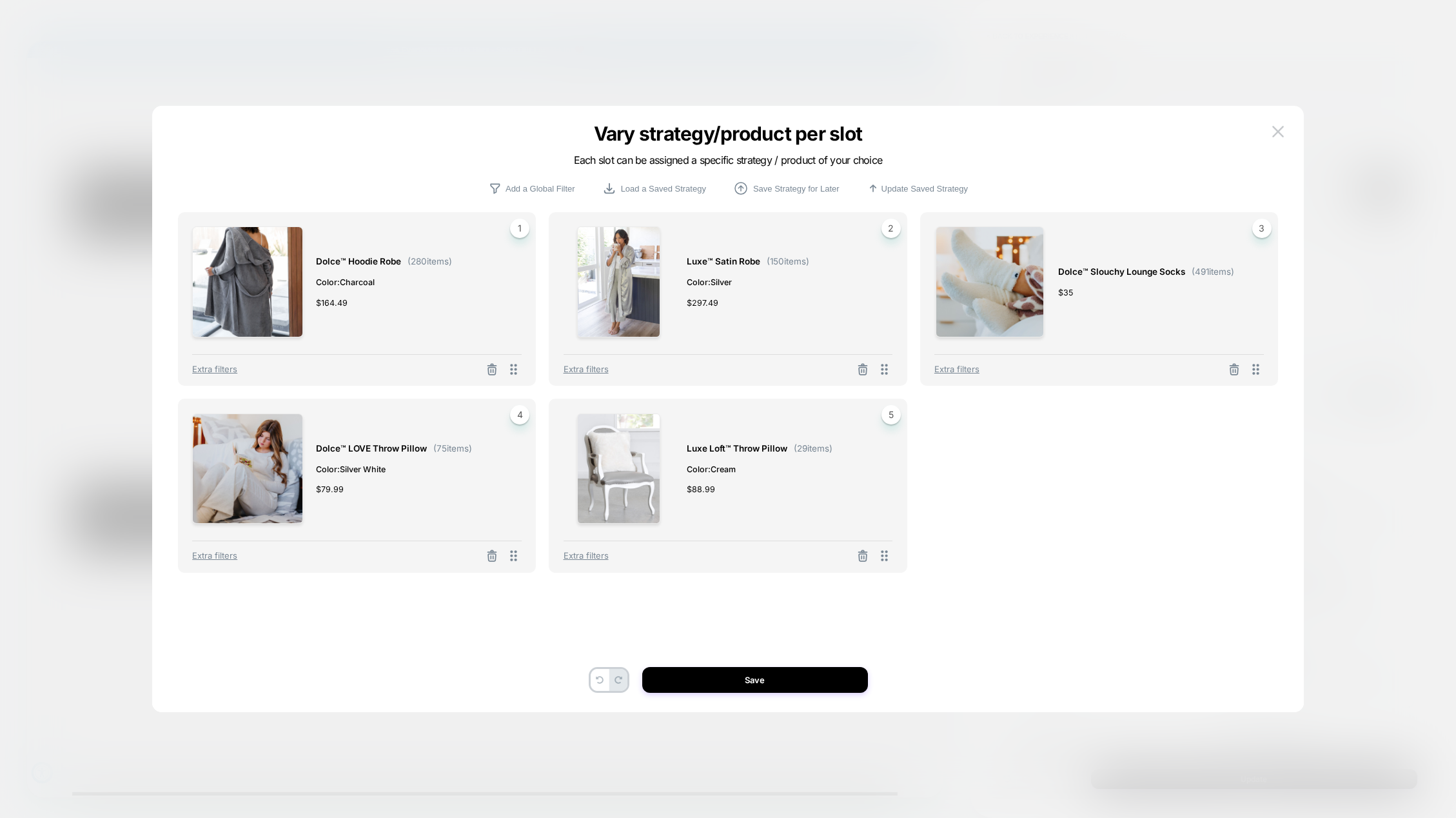
click at [685, 257] on div "Luxe™ Satin Robe ( 150 items) Color: Silver $ 297.49 2" at bounding box center [728, 282] width 329 height 111
click at [884, 368] on icon at bounding box center [884, 369] width 16 height 16
click at [885, 224] on span "2" at bounding box center [891, 228] width 20 height 20
drag, startPoint x: 729, startPoint y: 251, endPoint x: 659, endPoint y: 249, distance: 70.0
click at [659, 249] on img at bounding box center [619, 282] width 83 height 111
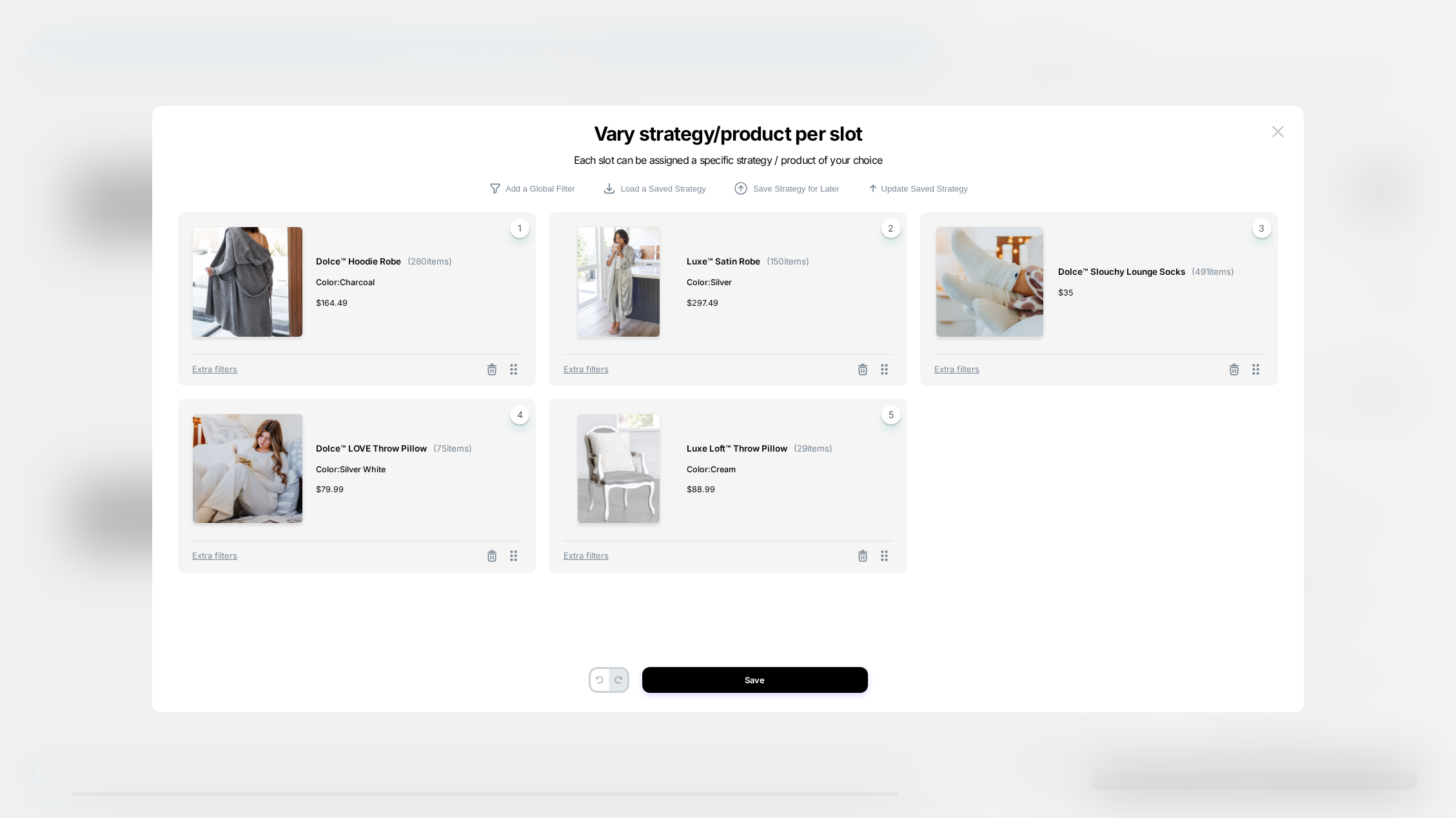
click at [772, 285] on span "Color: Silver" at bounding box center [748, 282] width 122 height 13
click at [710, 267] on span "Luxe™ Satin Robe" at bounding box center [724, 261] width 74 height 15
click at [713, 236] on div "Luxe™ Satin Robe ( 150 items) Color: Silver $ 297.49" at bounding box center [748, 282] width 122 height 111
click at [579, 372] on span "Extra filters" at bounding box center [586, 369] width 45 height 10
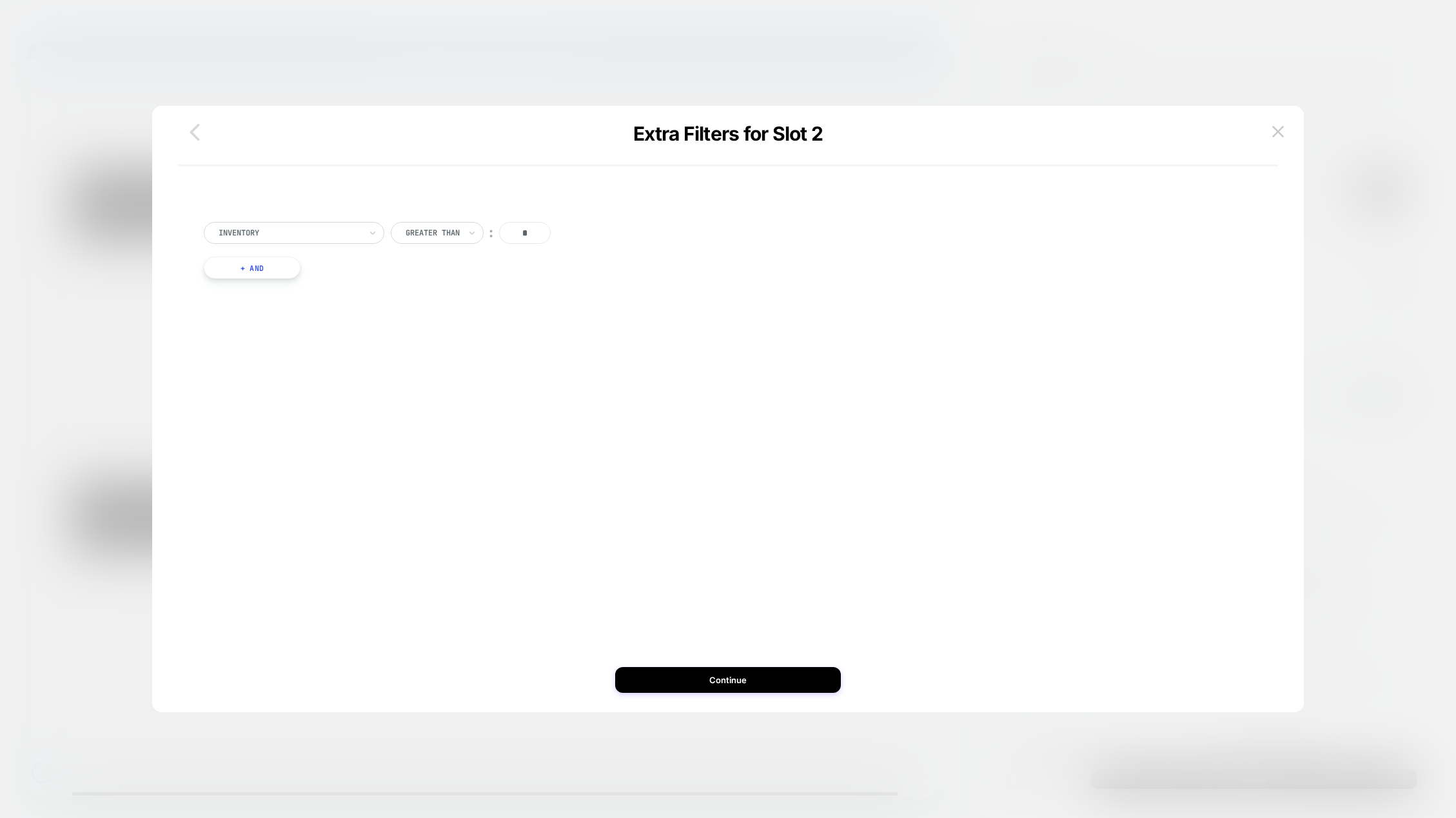
click at [198, 136] on icon "button" at bounding box center [194, 132] width 26 height 26
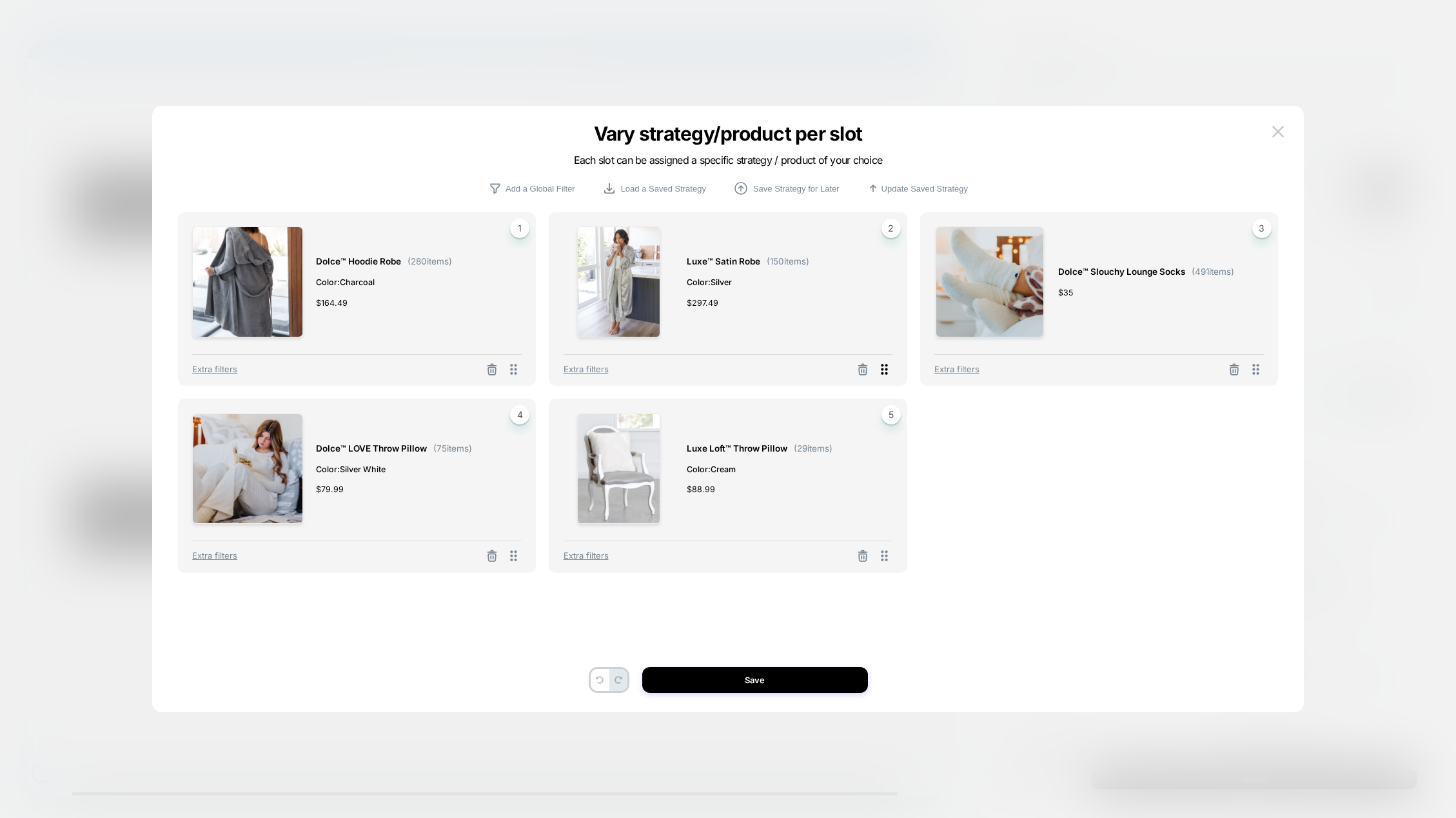
click at [882, 371] on icon at bounding box center [884, 369] width 16 height 16
drag, startPoint x: 790, startPoint y: 301, endPoint x: 779, endPoint y: 298, distance: 11.4
click at [779, 298] on div "$ 297.49" at bounding box center [748, 303] width 122 height 13
click at [890, 231] on span "2" at bounding box center [891, 228] width 20 height 20
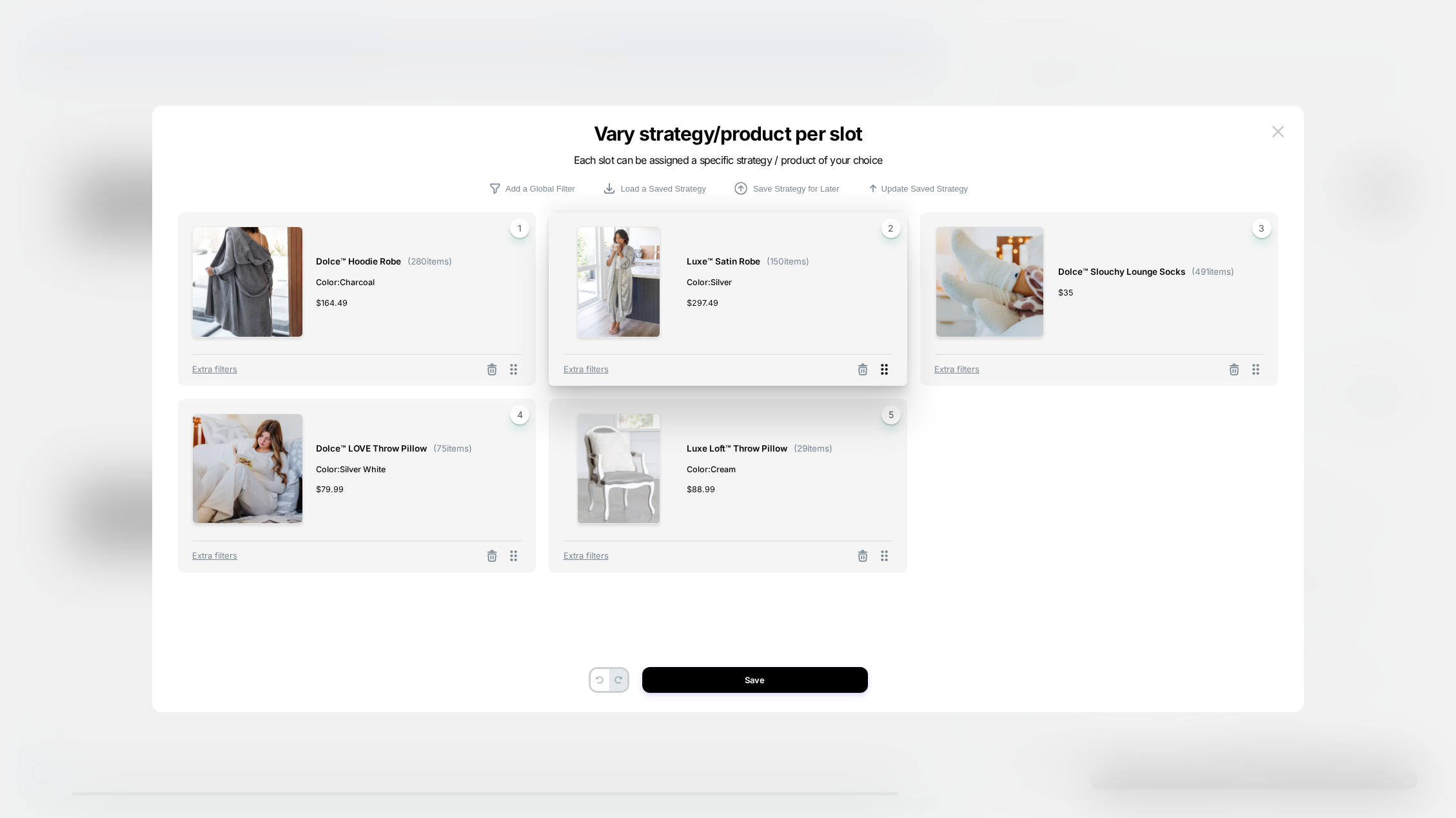
click at [884, 370] on icon at bounding box center [884, 369] width 16 height 16
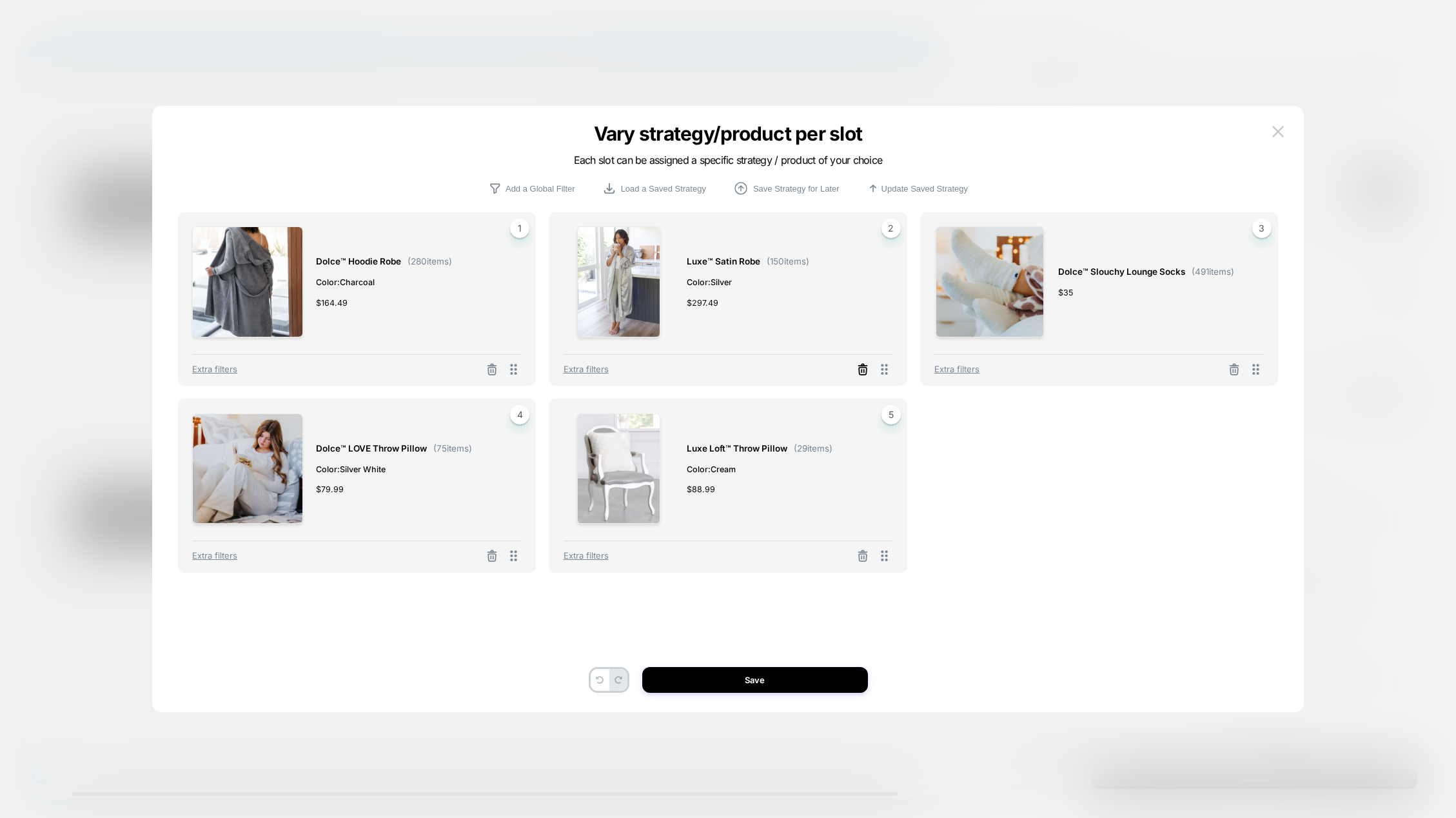
click at [863, 370] on icon at bounding box center [862, 369] width 13 height 13
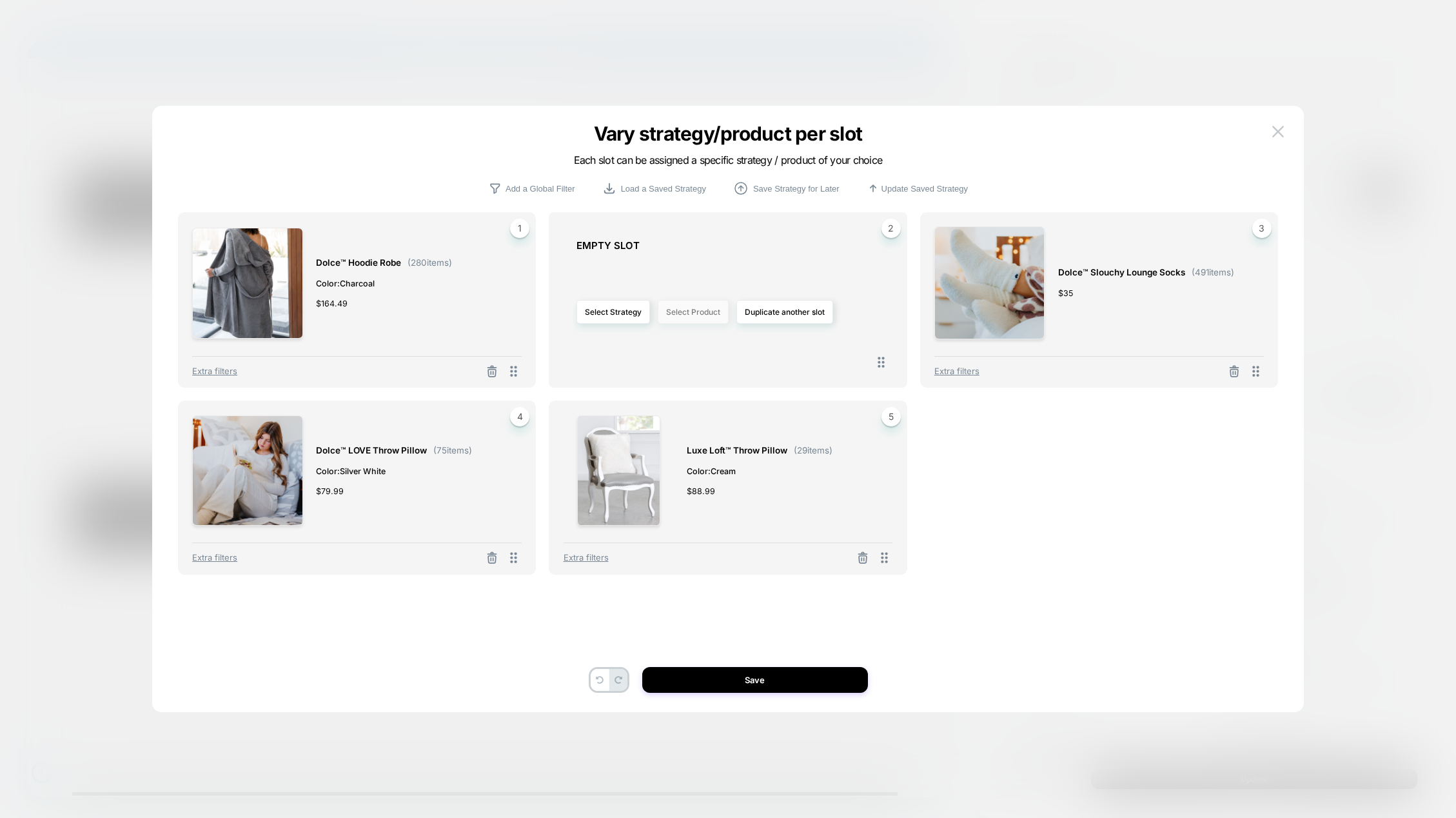
click at [696, 318] on button "Select Product" at bounding box center [693, 311] width 71 height 24
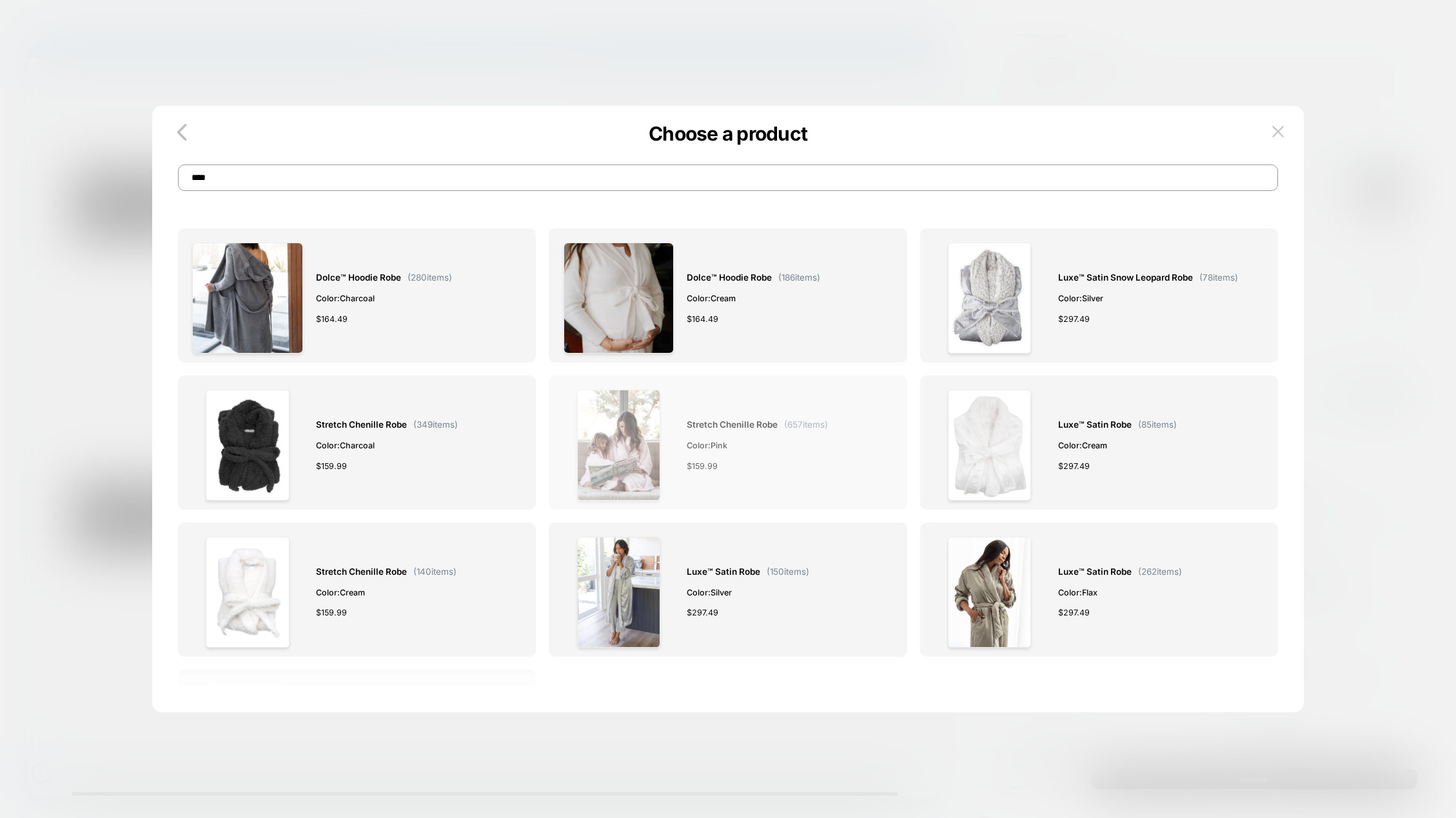
type input "****"
click at [762, 426] on span "Stretch Chenille Robe" at bounding box center [732, 424] width 91 height 15
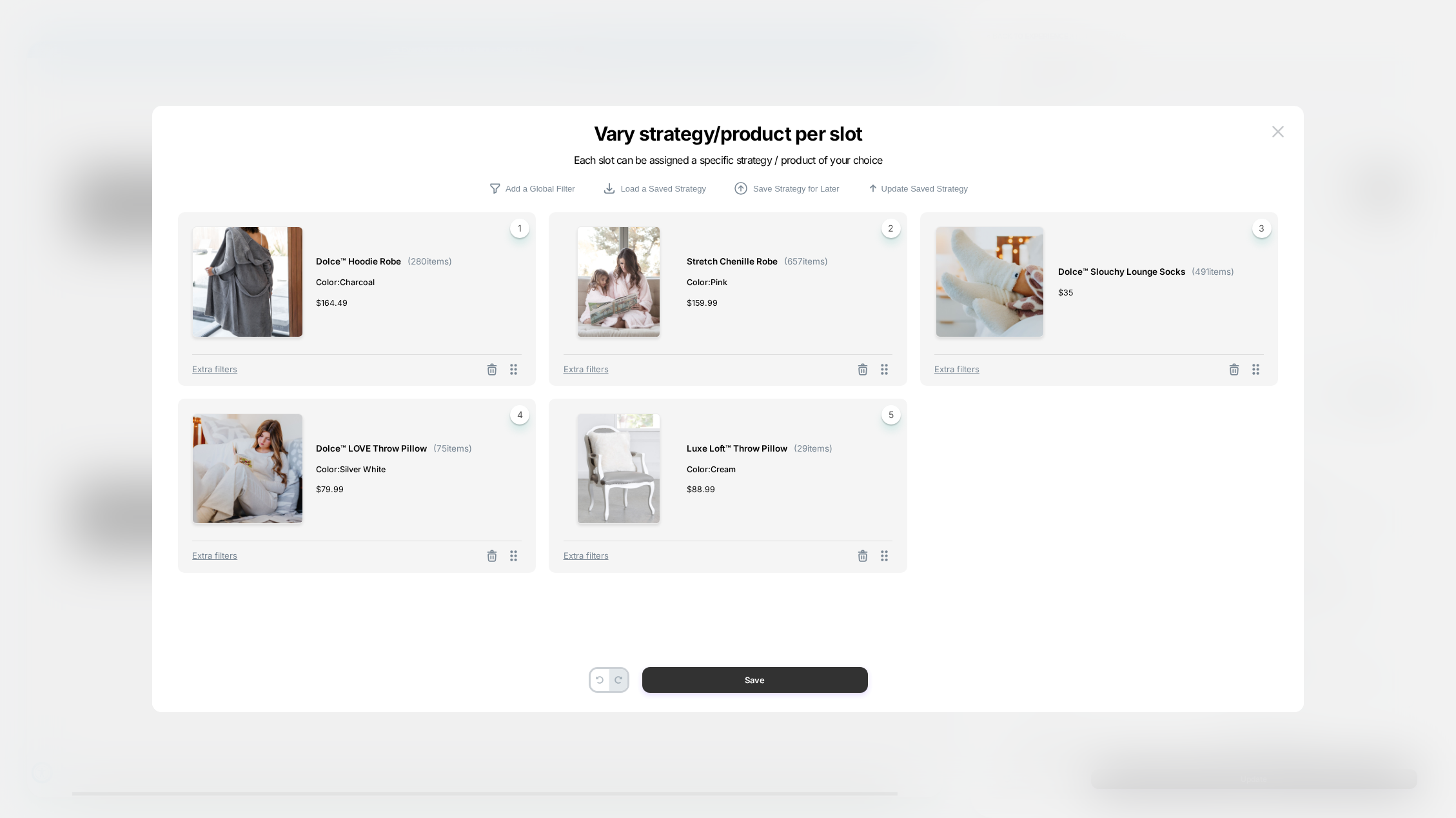
click at [759, 685] on button "Save" at bounding box center [755, 679] width 226 height 26
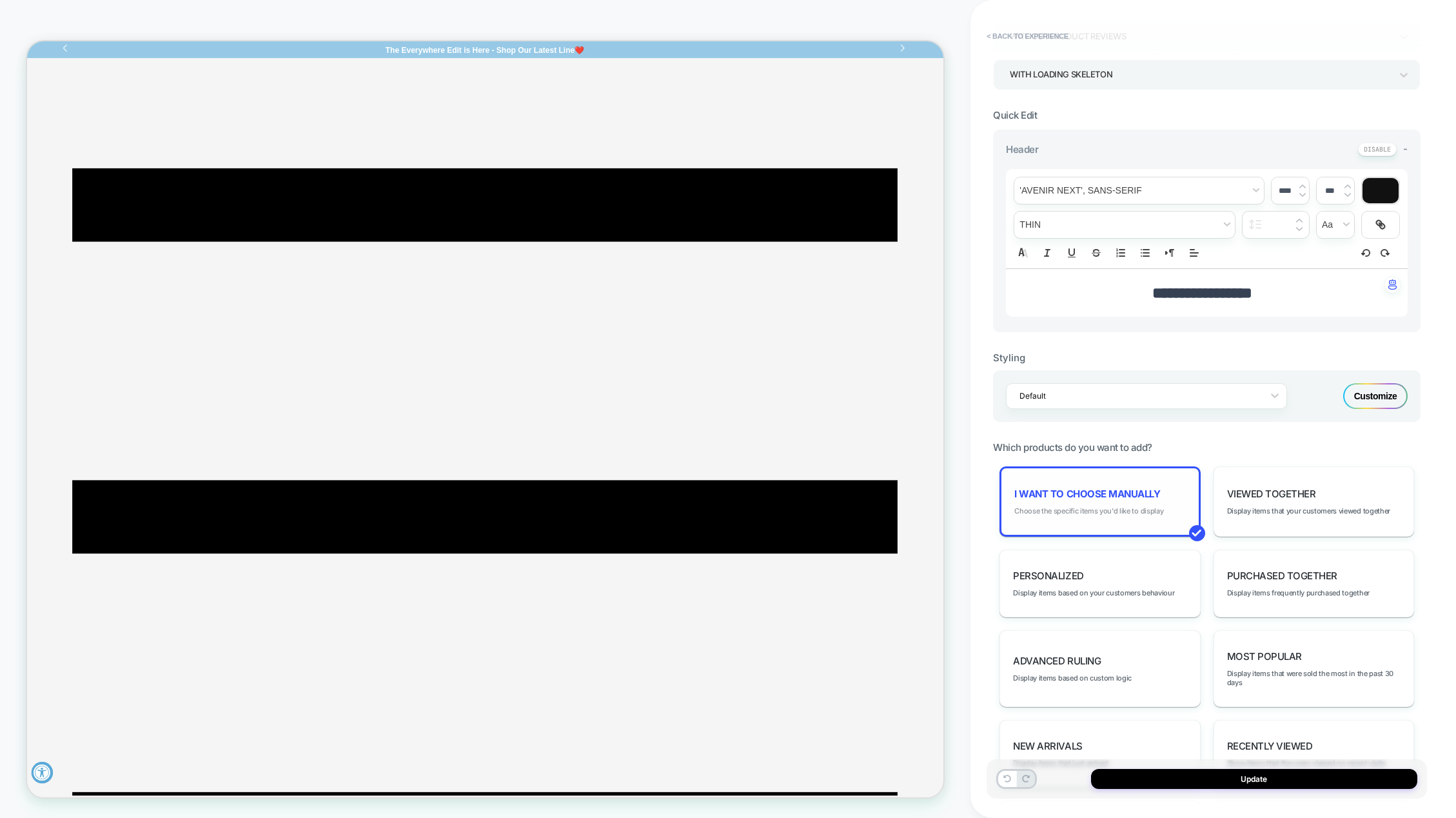
click at [1114, 508] on span "Choose the specific items you'd like to display" at bounding box center [1089, 511] width 149 height 9
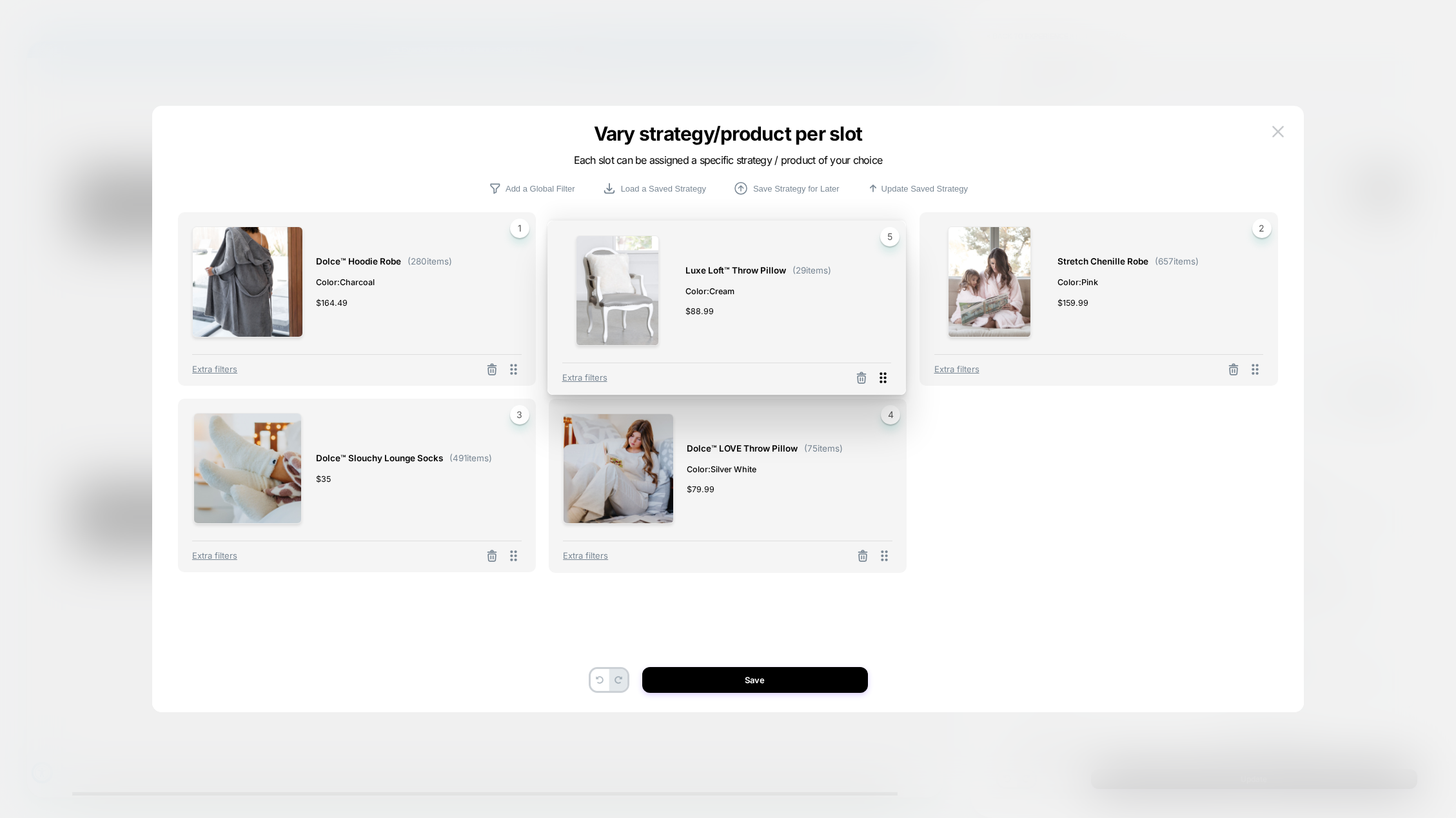
drag, startPoint x: 886, startPoint y: 560, endPoint x: 885, endPoint y: 384, distance: 176.0
click at [885, 384] on icon at bounding box center [883, 377] width 16 height 16
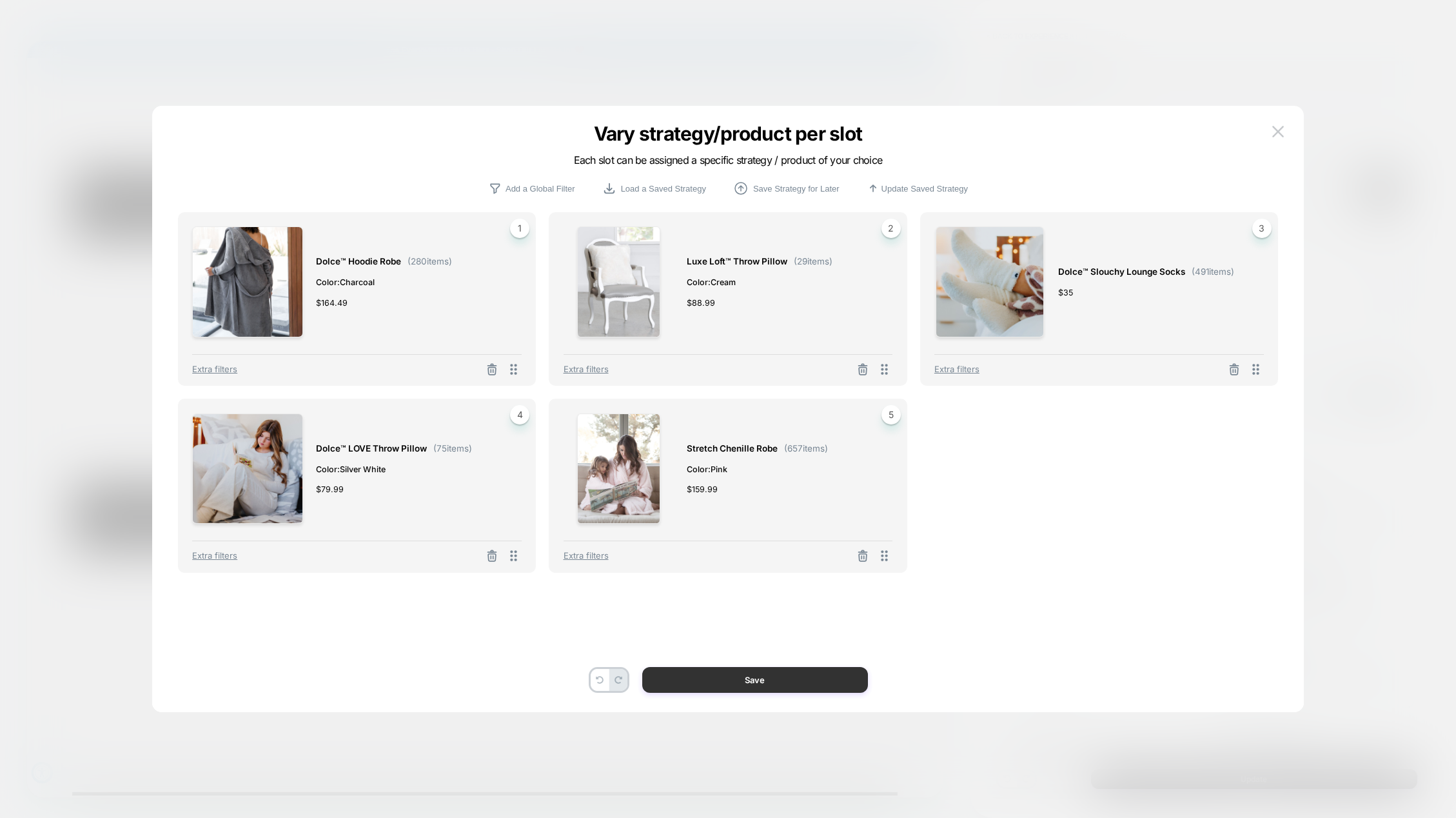
click at [725, 682] on button "Save" at bounding box center [755, 679] width 226 height 26
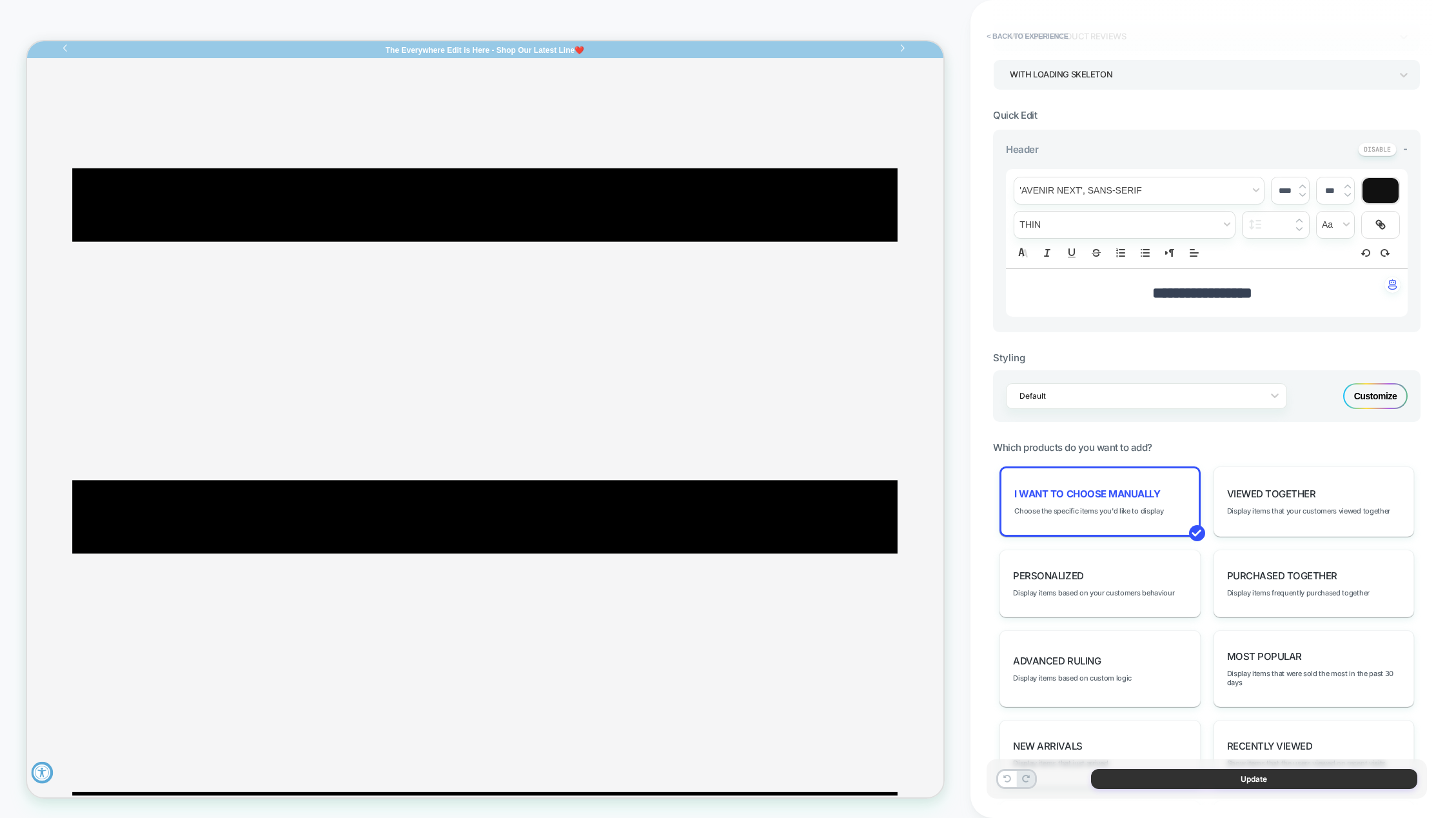
click at [1242, 780] on button "Update" at bounding box center [1254, 778] width 326 height 20
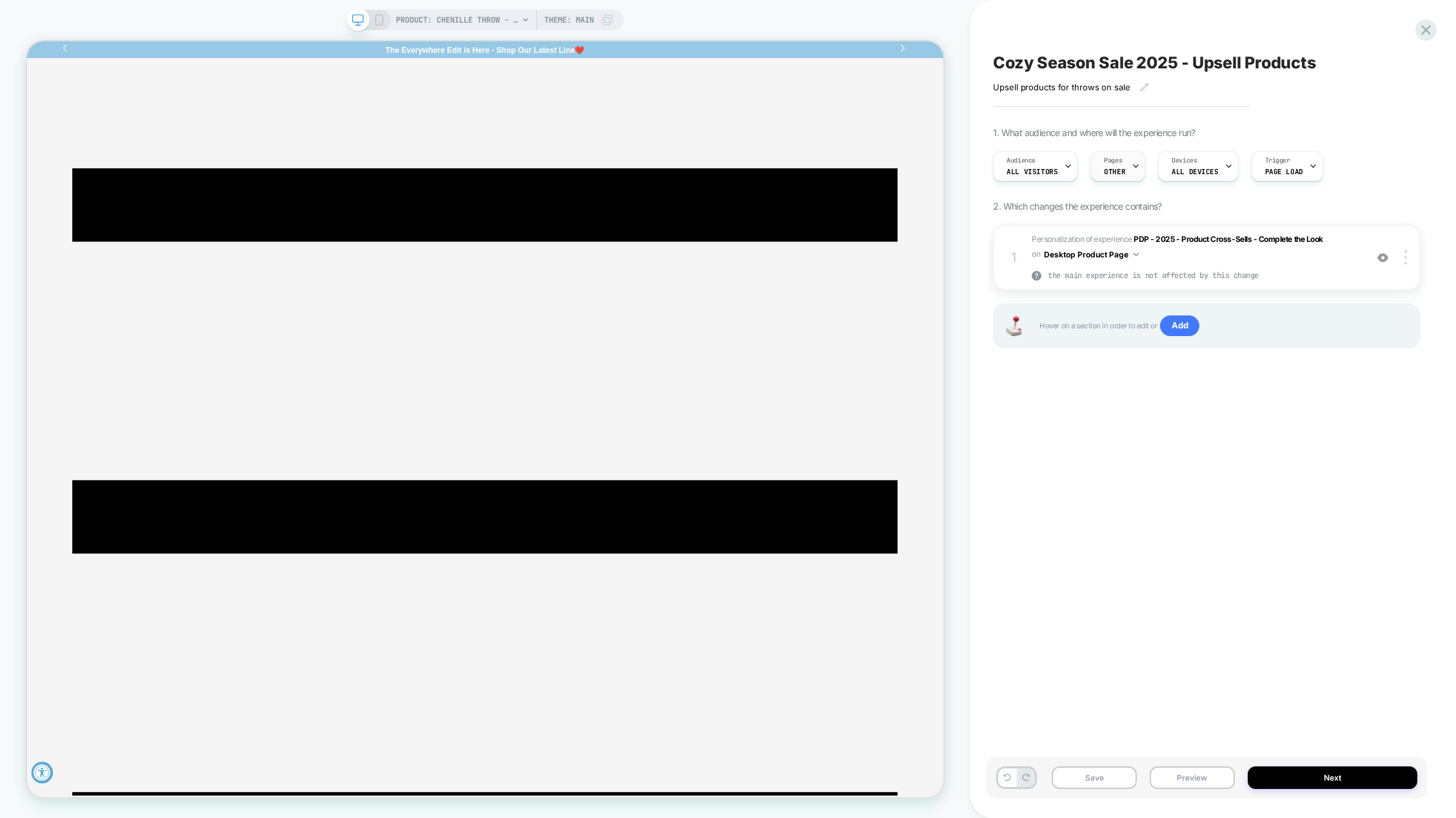
click at [1132, 165] on icon at bounding box center [1136, 165] width 9 height 9
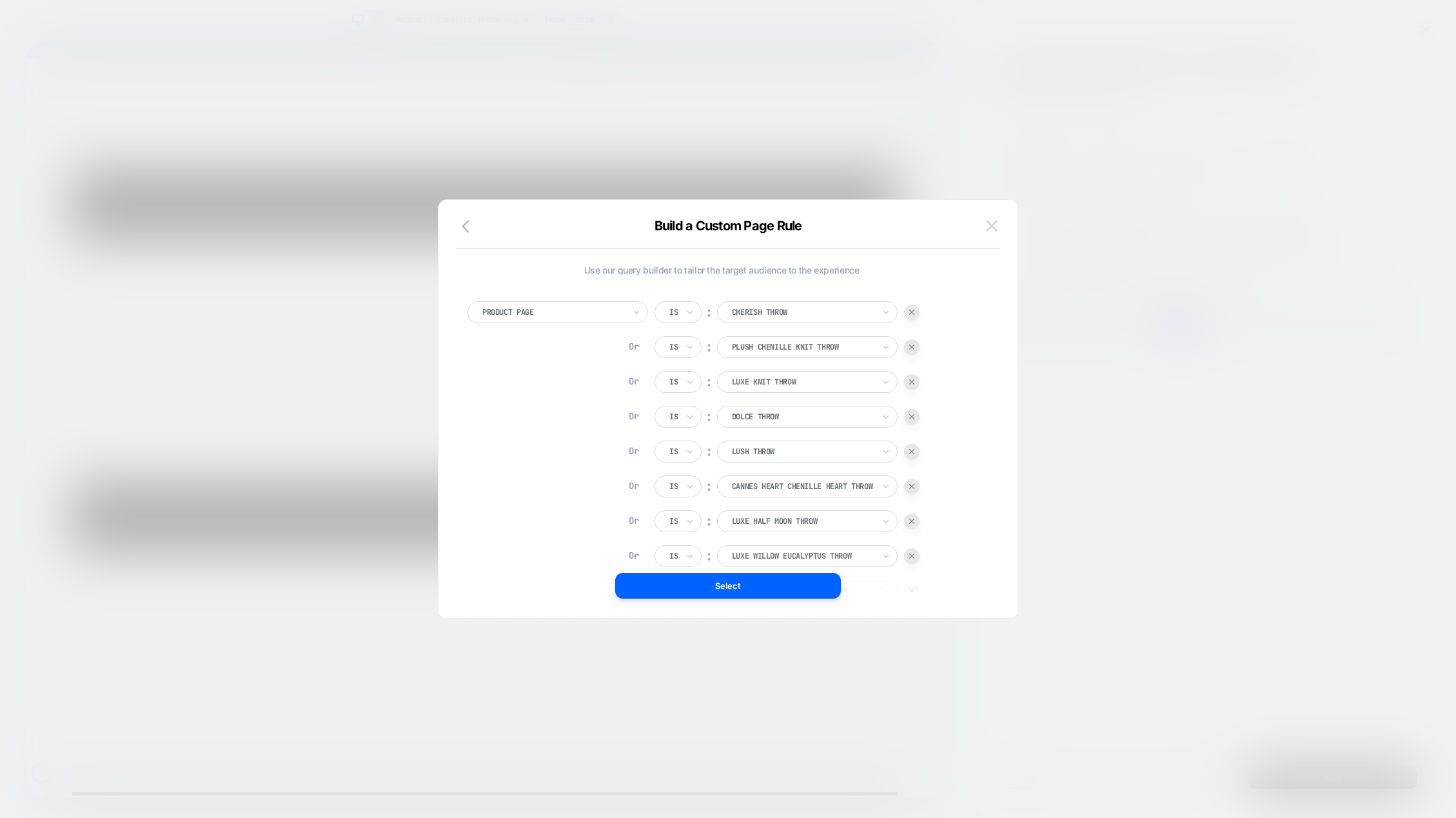
click at [990, 222] on img at bounding box center [992, 225] width 12 height 11
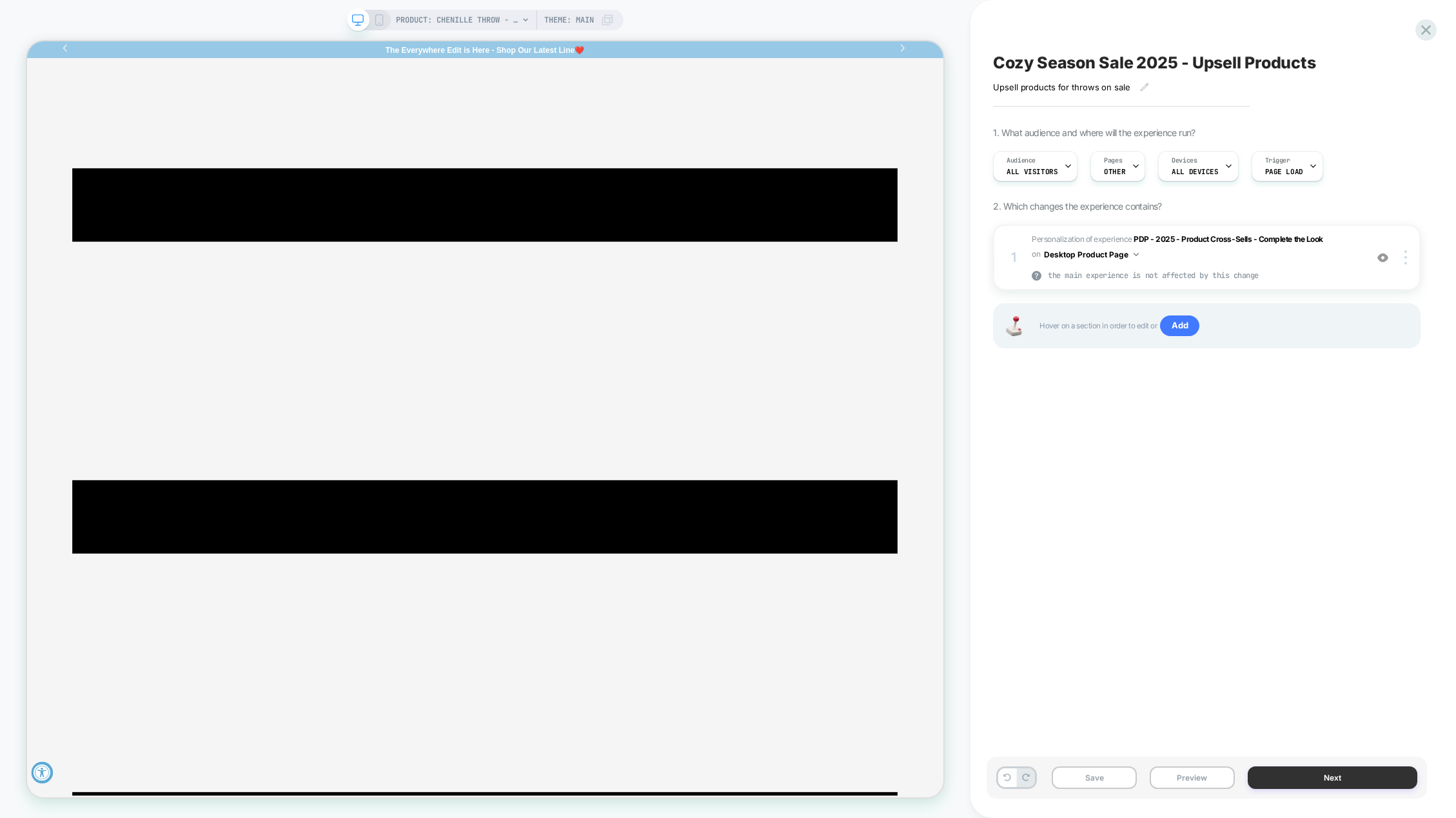
click at [1360, 775] on button "Next" at bounding box center [1333, 777] width 169 height 23
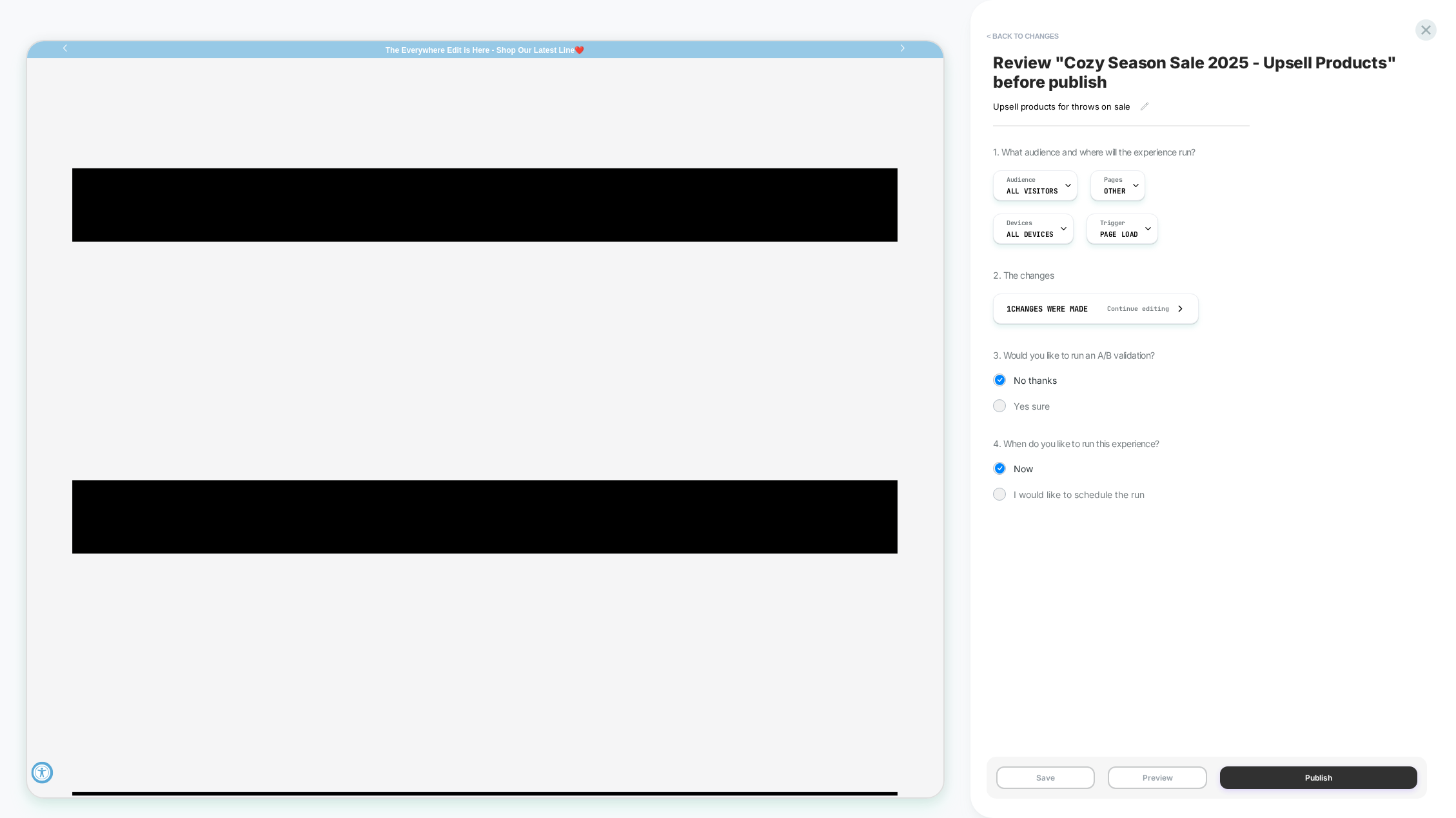
click at [1337, 779] on button "Publish" at bounding box center [1319, 777] width 198 height 23
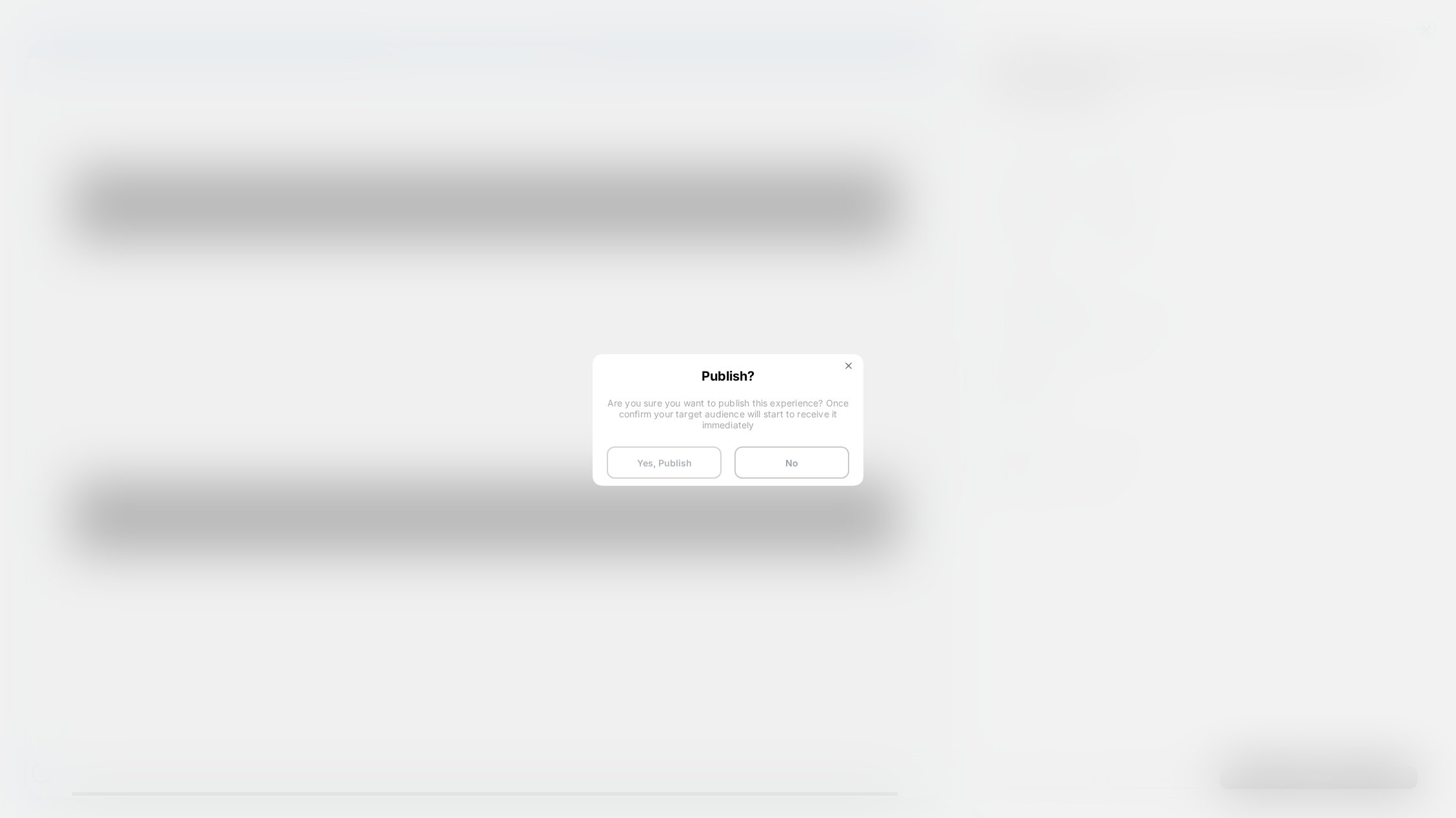
click at [656, 472] on button "Yes, Publish" at bounding box center [664, 462] width 114 height 32
